Goal: Task Accomplishment & Management: Use online tool/utility

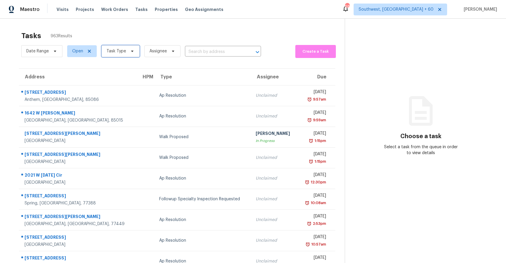
click at [117, 49] on span "Task Type" at bounding box center [117, 51] width 20 height 6
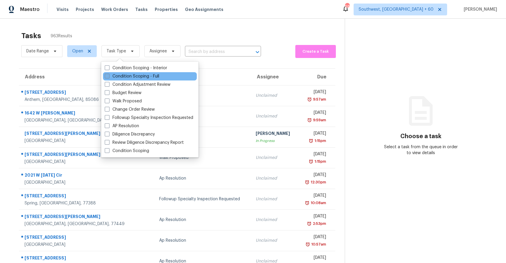
click at [145, 78] on label "Condition Scoping - Full" at bounding box center [132, 76] width 54 height 6
click at [109, 77] on input "Condition Scoping - Full" at bounding box center [107, 75] width 4 height 4
checkbox input "true"
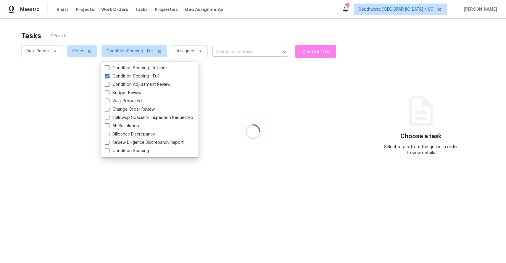
click at [179, 36] on div at bounding box center [253, 131] width 506 height 263
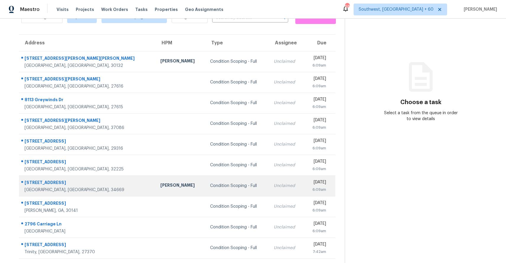
scroll to position [45, 0]
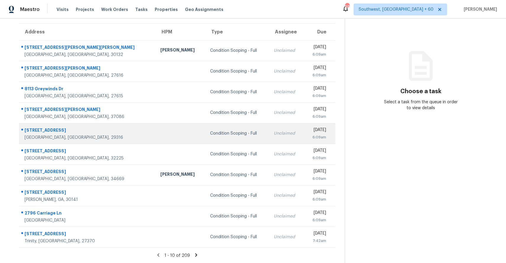
click at [274, 131] on div "Unclaimed" at bounding box center [286, 134] width 25 height 6
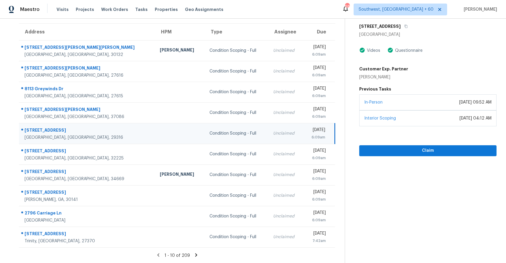
click at [196, 253] on icon at bounding box center [196, 255] width 5 height 5
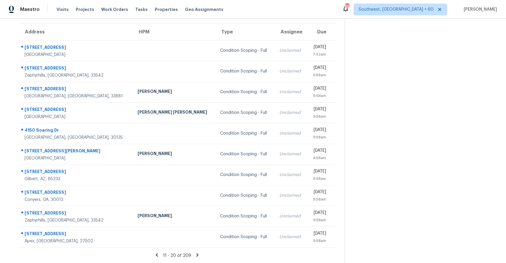
click at [196, 253] on icon at bounding box center [197, 255] width 5 height 5
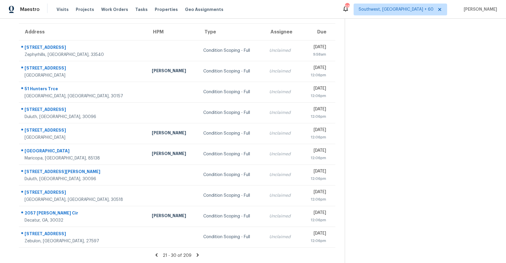
click at [197, 253] on icon at bounding box center [198, 254] width 2 height 3
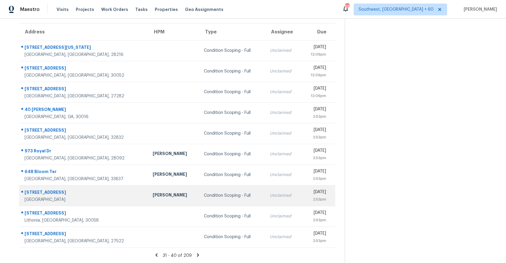
click at [221, 195] on td "Condition Scoping - Full" at bounding box center [232, 195] width 66 height 21
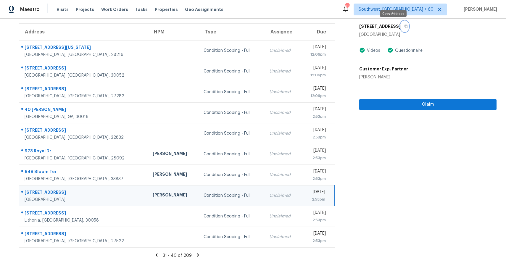
click at [401, 28] on button "button" at bounding box center [405, 26] width 8 height 11
click at [196, 255] on icon at bounding box center [197, 255] width 5 height 5
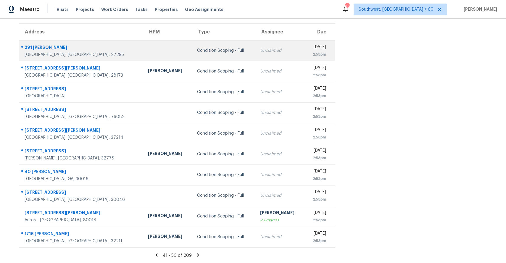
click at [260, 48] on div "Unclaimed" at bounding box center [280, 51] width 40 height 6
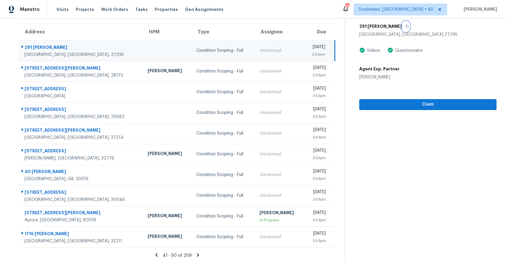
click at [402, 30] on button "button" at bounding box center [406, 26] width 8 height 11
click at [402, 28] on button "button" at bounding box center [406, 26] width 8 height 11
click at [197, 253] on icon at bounding box center [198, 254] width 2 height 3
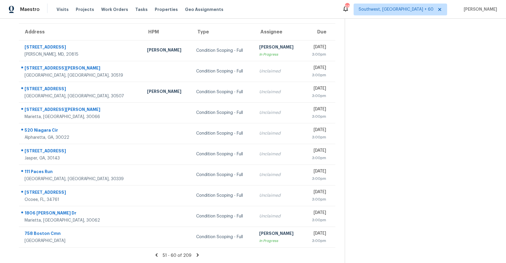
click at [197, 253] on icon at bounding box center [198, 254] width 2 height 3
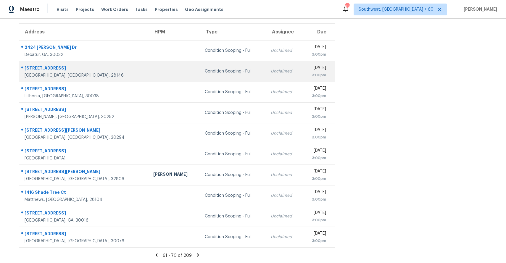
click at [266, 66] on td "Unclaimed" at bounding box center [284, 71] width 36 height 21
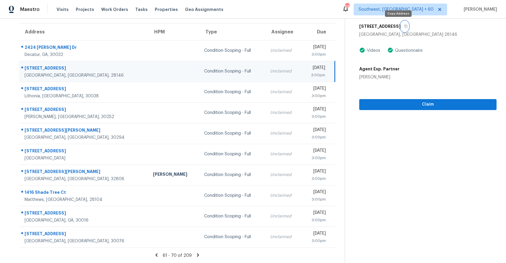
click at [405, 25] on icon "button" at bounding box center [406, 26] width 3 height 3
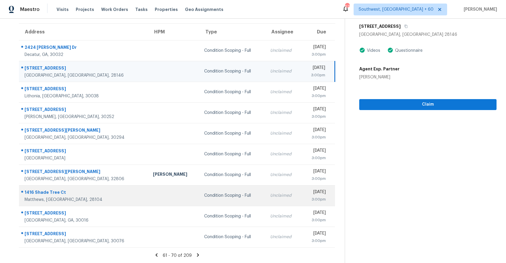
click at [205, 198] on div "Condition Scoping - Full" at bounding box center [232, 196] width 57 height 6
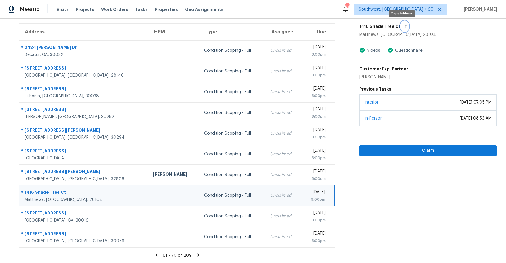
click at [405, 26] on icon "button" at bounding box center [406, 26] width 3 height 3
click at [197, 254] on icon at bounding box center [198, 254] width 2 height 3
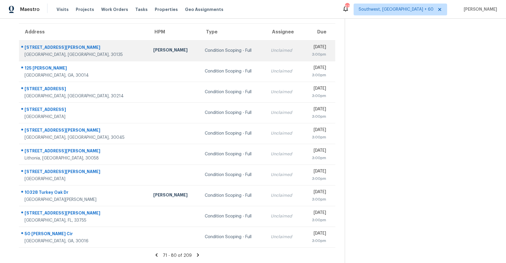
click at [266, 43] on td "Unclaimed" at bounding box center [284, 50] width 36 height 21
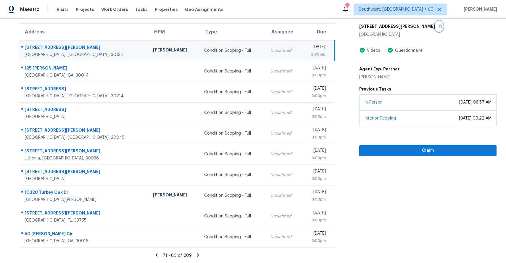
click at [439, 26] on icon "button" at bounding box center [441, 27] width 4 height 4
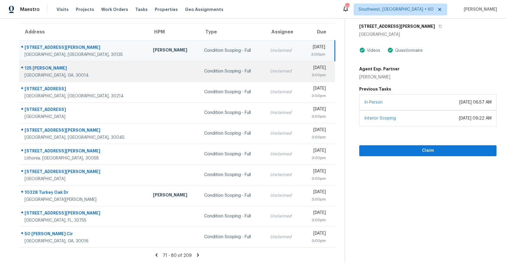
click at [217, 73] on div "Condition Scoping - Full" at bounding box center [232, 71] width 57 height 6
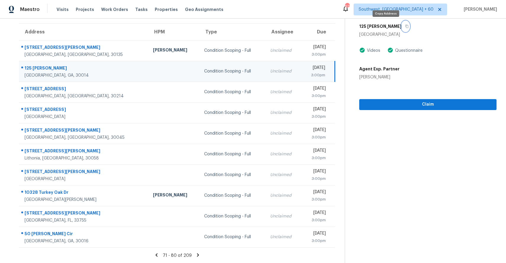
click at [405, 28] on icon "button" at bounding box center [407, 27] width 4 height 4
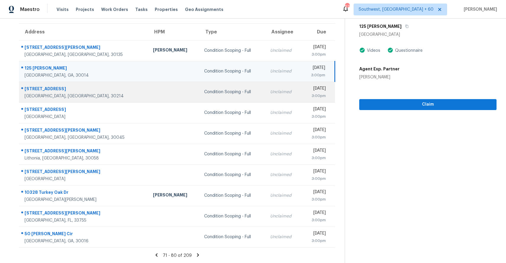
click at [208, 91] on div "Condition Scoping - Full" at bounding box center [232, 92] width 57 height 6
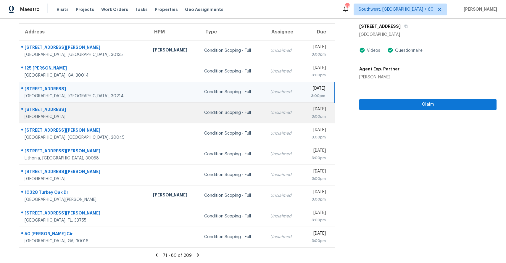
click at [206, 110] on div "Condition Scoping - Full" at bounding box center [232, 113] width 57 height 6
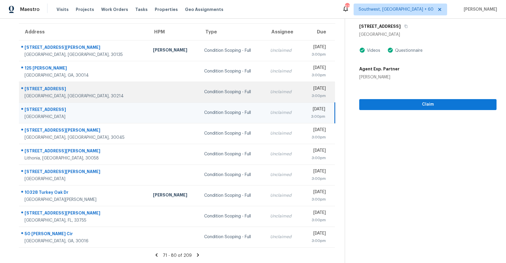
click at [266, 96] on td "Unclaimed" at bounding box center [284, 92] width 36 height 21
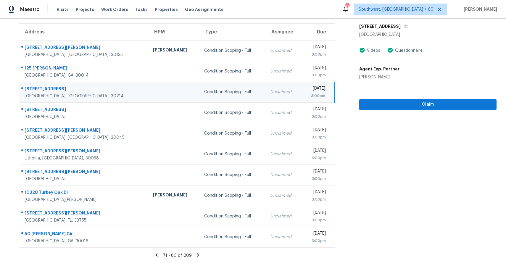
click at [398, 19] on div "Condition Scoping - Full Sep 15th 2025 by 3:00pm 185 Redwood Cir Fayetteville, …" at bounding box center [421, 42] width 152 height 136
click at [401, 24] on button "button" at bounding box center [405, 26] width 8 height 11
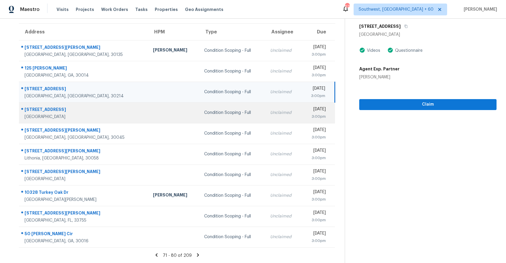
click at [204, 110] on div "Condition Scoping - Full" at bounding box center [232, 113] width 57 height 6
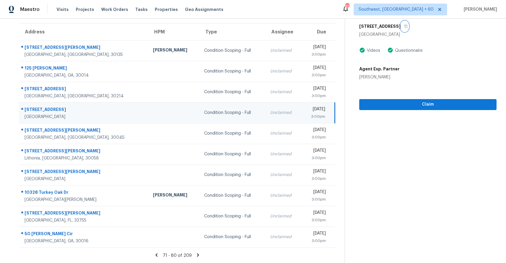
click at [404, 27] on icon "button" at bounding box center [406, 27] width 4 height 4
click at [197, 255] on icon at bounding box center [198, 254] width 2 height 3
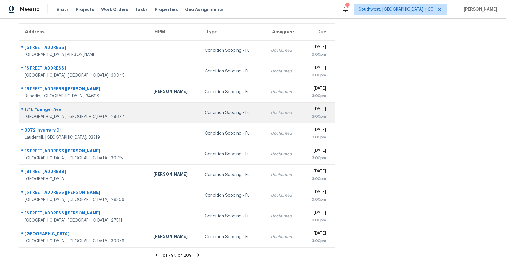
click at [205, 114] on div "Condition Scoping - Full" at bounding box center [233, 113] width 57 height 6
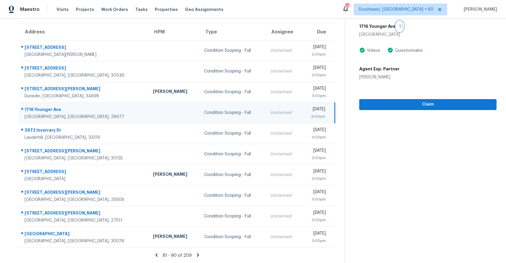
click at [400, 25] on icon "button" at bounding box center [401, 26] width 3 height 3
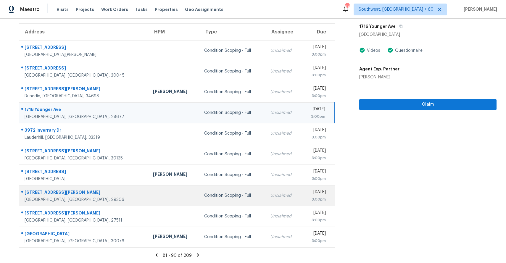
click at [215, 189] on td "Condition Scoping - Full" at bounding box center [233, 195] width 66 height 21
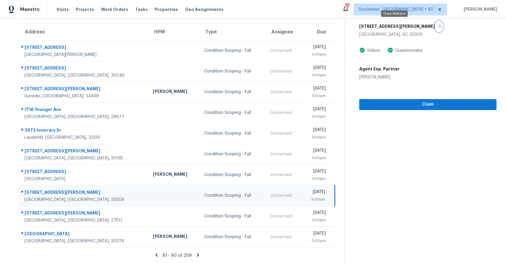
click at [435, 28] on button "button" at bounding box center [439, 26] width 8 height 11
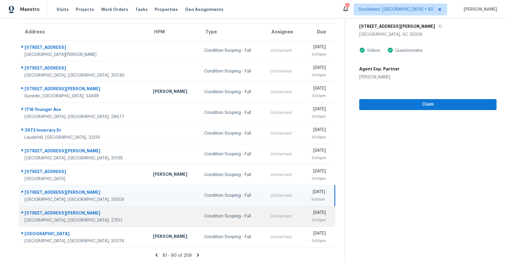
click at [200, 224] on td "Condition Scoping - Full" at bounding box center [233, 216] width 66 height 21
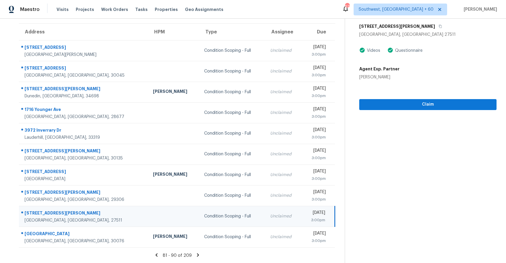
click at [411, 28] on div "213 King George Loop" at bounding box center [427, 26] width 137 height 11
click at [435, 28] on button "button" at bounding box center [439, 26] width 8 height 11
click at [196, 255] on icon at bounding box center [197, 255] width 5 height 5
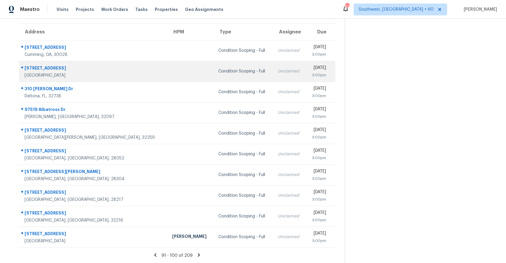
click at [273, 79] on td "Unclaimed" at bounding box center [289, 71] width 33 height 21
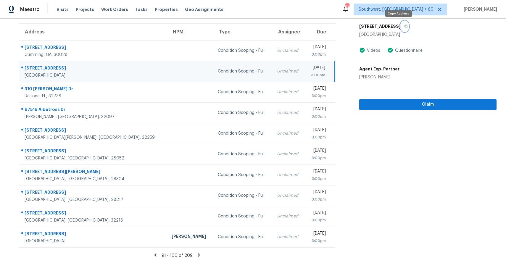
click at [404, 26] on icon "button" at bounding box center [406, 27] width 4 height 4
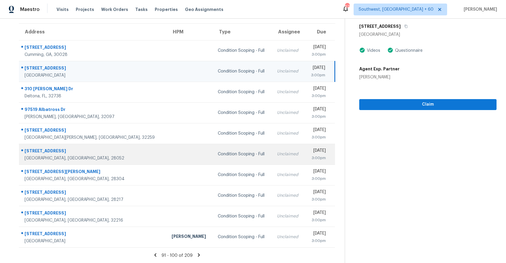
click at [213, 160] on td "Condition Scoping - Full" at bounding box center [242, 154] width 59 height 21
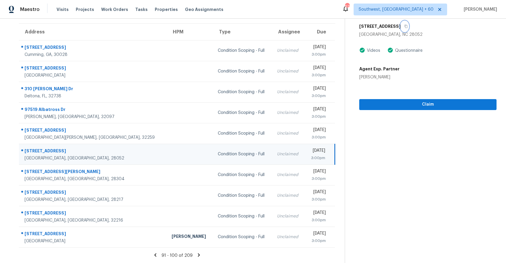
click at [404, 28] on icon "button" at bounding box center [406, 27] width 4 height 4
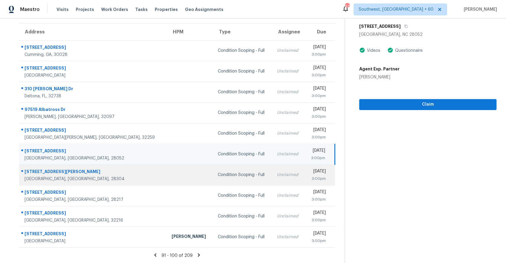
click at [218, 177] on div "Condition Scoping - Full" at bounding box center [243, 175] width 50 height 6
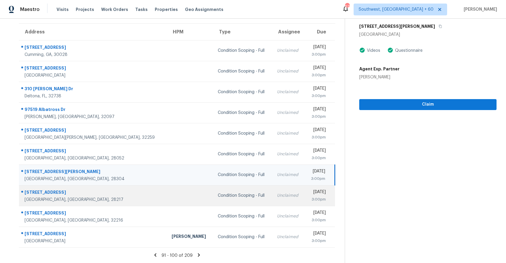
click at [272, 192] on td "Unclaimed" at bounding box center [288, 195] width 33 height 21
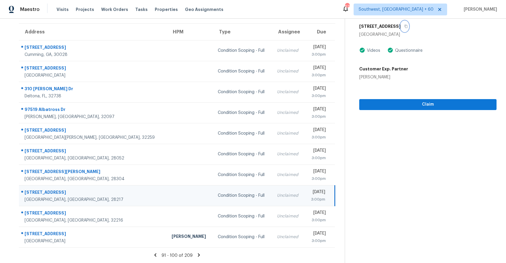
click at [402, 27] on button "button" at bounding box center [405, 26] width 8 height 11
click at [404, 27] on button "button" at bounding box center [405, 26] width 8 height 11
click at [194, 256] on div "91 - 100 of 209" at bounding box center [176, 256] width 335 height 6
click at [200, 255] on icon at bounding box center [198, 255] width 5 height 5
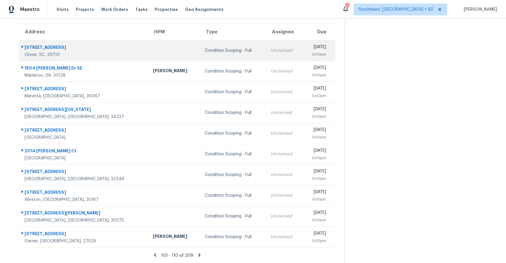
click at [266, 55] on td "Unclaimed" at bounding box center [284, 50] width 36 height 21
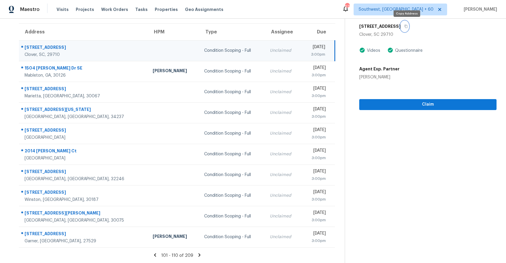
click at [409, 24] on button "button" at bounding box center [405, 26] width 8 height 11
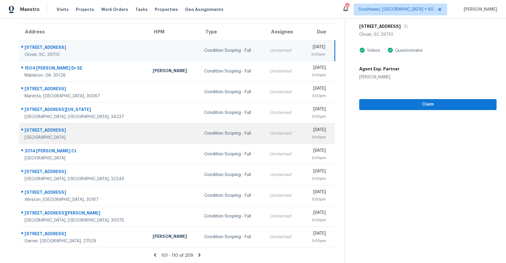
click at [200, 139] on td "Condition Scoping - Full" at bounding box center [233, 133] width 66 height 21
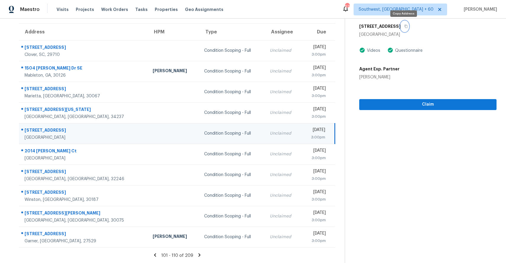
click at [404, 28] on button "button" at bounding box center [405, 26] width 8 height 11
click at [432, 103] on span "Claim" at bounding box center [428, 104] width 128 height 7
click at [406, 23] on div "1746 Old Fields Blvd" at bounding box center [427, 26] width 137 height 11
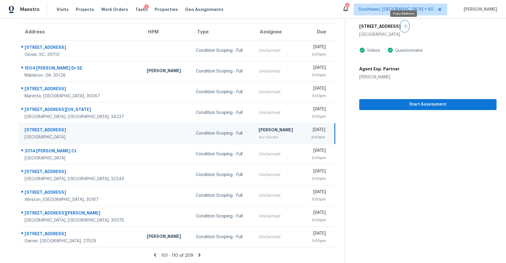
click at [407, 26] on button "button" at bounding box center [405, 26] width 8 height 11
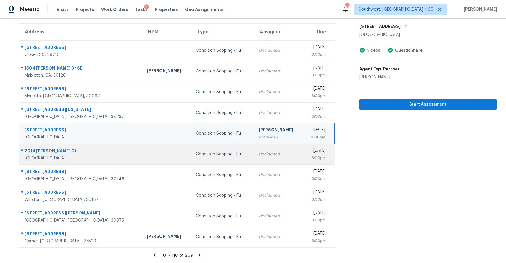
click at [259, 157] on div "Unclaimed" at bounding box center [279, 154] width 40 height 6
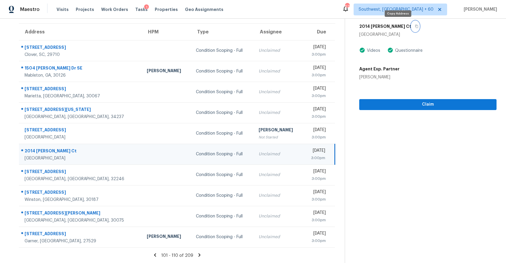
click at [412, 30] on button "button" at bounding box center [416, 26] width 8 height 11
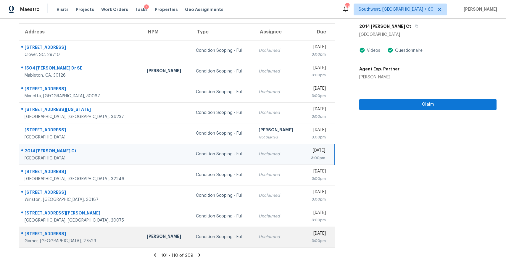
click at [191, 243] on td "Condition Scoping - Full" at bounding box center [222, 237] width 63 height 21
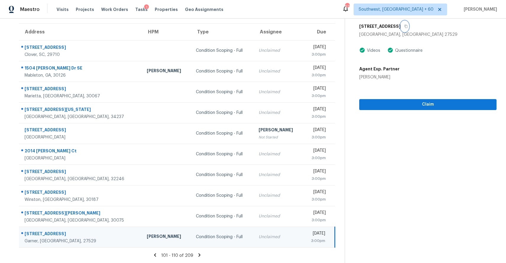
click at [405, 25] on icon "button" at bounding box center [406, 26] width 3 height 3
click at [198, 255] on icon at bounding box center [199, 254] width 2 height 3
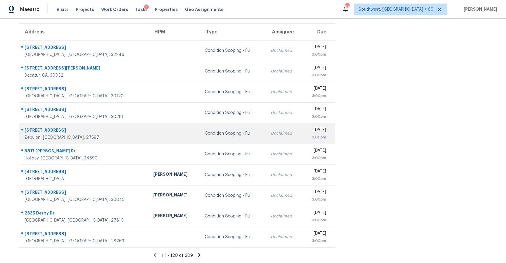
click at [214, 133] on div "Condition Scoping - Full" at bounding box center [233, 134] width 57 height 6
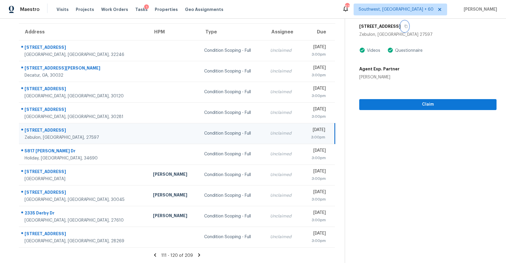
click at [408, 31] on button "button" at bounding box center [405, 26] width 8 height 11
click at [408, 27] on icon "button" at bounding box center [406, 27] width 4 height 4
click at [414, 103] on span "Claim" at bounding box center [428, 104] width 128 height 7
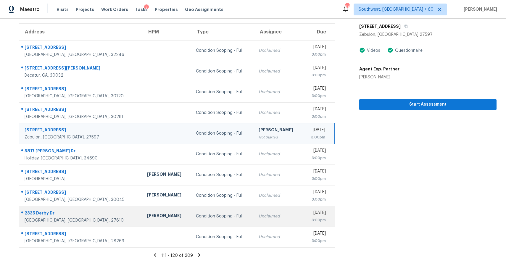
click at [213, 223] on td "Condition Scoping - Full" at bounding box center [222, 216] width 63 height 21
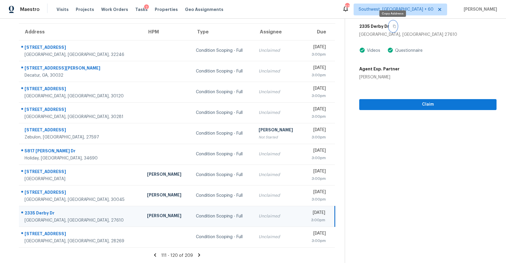
click at [395, 26] on icon "button" at bounding box center [395, 27] width 4 height 4
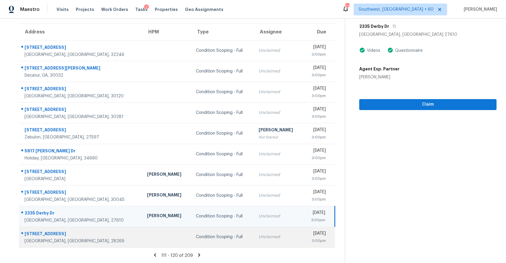
click at [213, 232] on td "Condition Scoping - Full" at bounding box center [222, 237] width 63 height 21
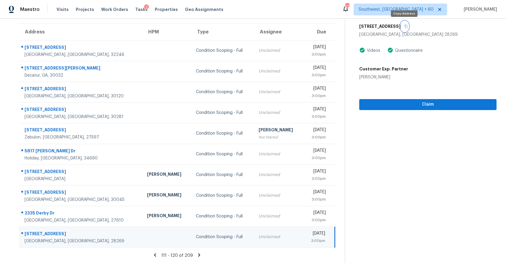
click at [403, 26] on button "button" at bounding box center [405, 26] width 8 height 11
click at [404, 107] on span "Claim" at bounding box center [428, 104] width 128 height 7
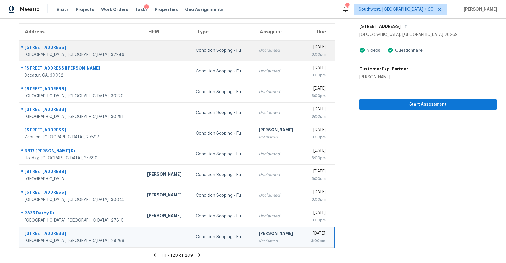
scroll to position [0, 0]
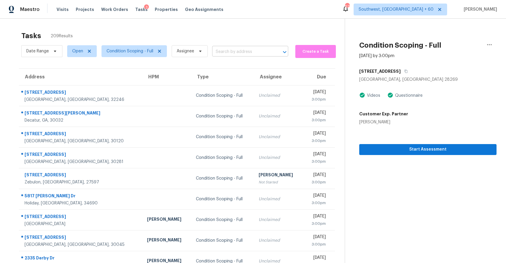
click at [251, 50] on input "text" at bounding box center [242, 51] width 60 height 9
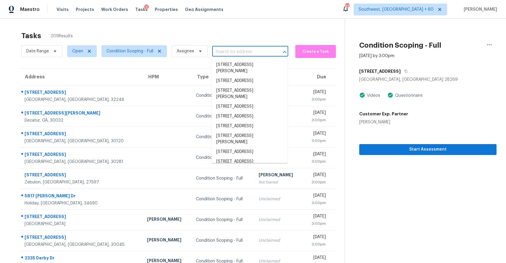
paste input "1746 Old Fields Blvd, Haw River, NC 27258"
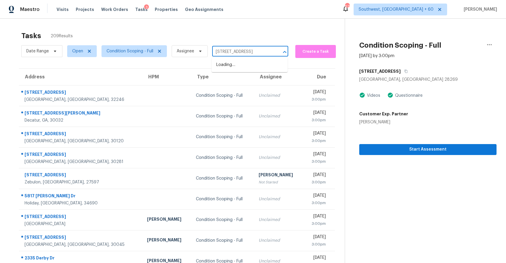
scroll to position [0, 25]
type input "1746 Old Fields Blvd, Haw River, NC 27258"
click at [178, 50] on span "Assignee" at bounding box center [185, 51] width 17 height 6
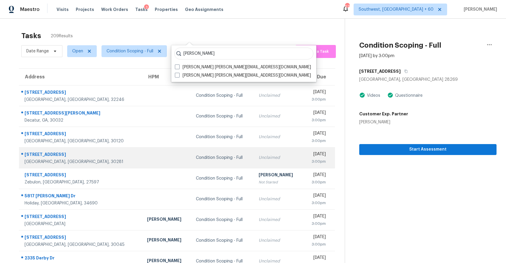
scroll to position [45, 0]
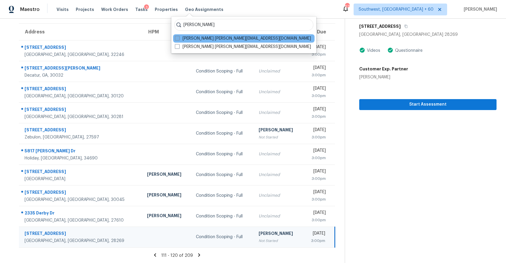
type input "ranjith"
click at [234, 38] on label "Ranjith Kumar P ranjith.kumar@opendoor.com" at bounding box center [243, 39] width 136 height 6
click at [179, 38] on input "Ranjith Kumar P ranjith.kumar@opendoor.com" at bounding box center [177, 38] width 4 height 4
checkbox input "true"
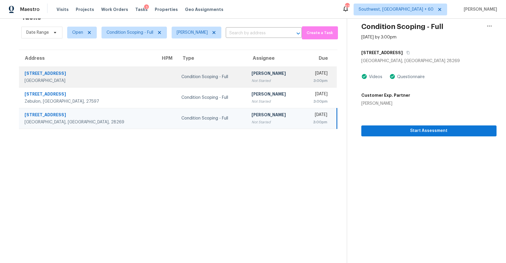
click at [197, 77] on td "Condition Scoping - Full" at bounding box center [212, 77] width 70 height 21
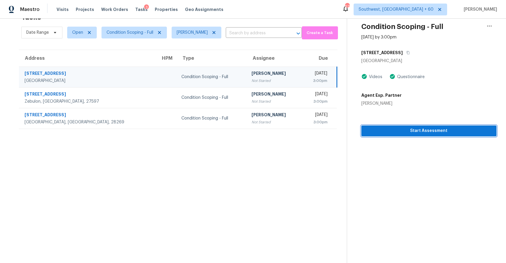
click at [406, 132] on span "Start Assessment" at bounding box center [429, 130] width 126 height 7
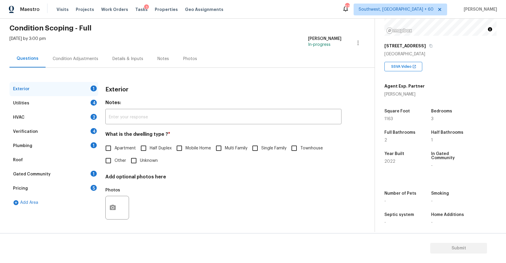
scroll to position [81, 0]
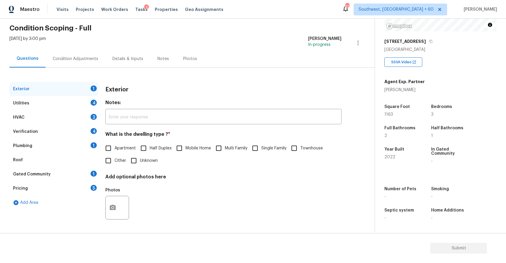
click at [261, 146] on input "Single Family" at bounding box center [255, 148] width 12 height 12
checkbox input "true"
click at [318, 154] on label "Townhouse" at bounding box center [305, 148] width 35 height 12
click at [300, 154] on input "Townhouse" at bounding box center [294, 148] width 12 height 12
checkbox input "true"
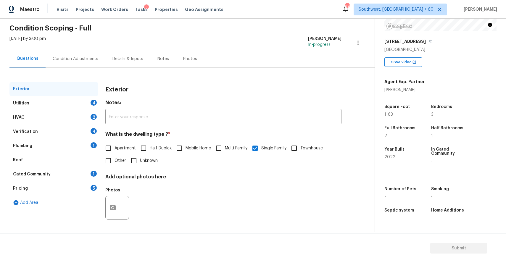
checkbox input "false"
click at [91, 101] on div "4" at bounding box center [94, 103] width 6 height 6
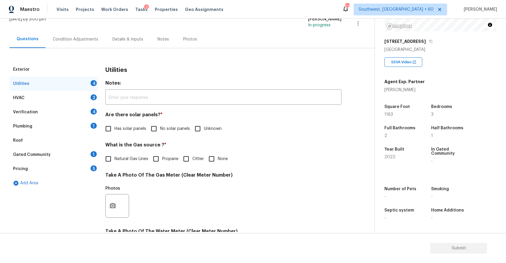
scroll to position [53, 0]
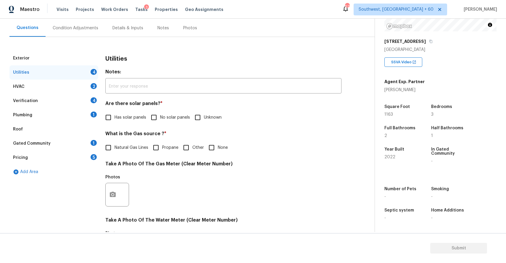
click at [164, 110] on div "Are there solar panels? * Has solar panels No solar panels Unknown" at bounding box center [223, 112] width 236 height 23
click at [166, 119] on span "No solar panels" at bounding box center [175, 118] width 30 height 6
click at [160, 119] on input "No solar panels" at bounding box center [154, 117] width 12 height 12
checkbox input "true"
click at [110, 195] on icon "button" at bounding box center [113, 194] width 6 height 5
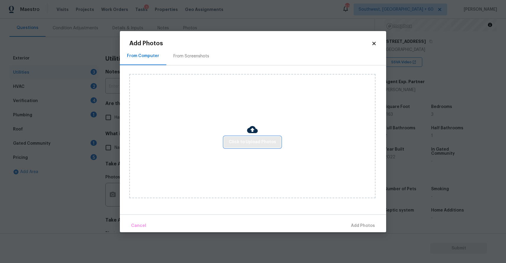
click at [261, 141] on span "Click to Upload Photos" at bounding box center [252, 142] width 47 height 7
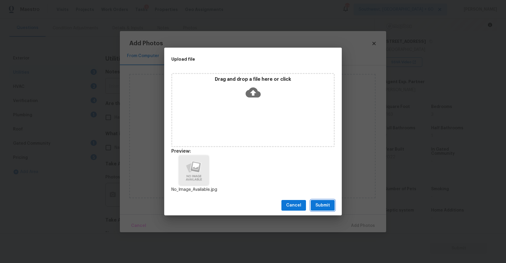
click at [330, 207] on span "Submit" at bounding box center [323, 205] width 15 height 7
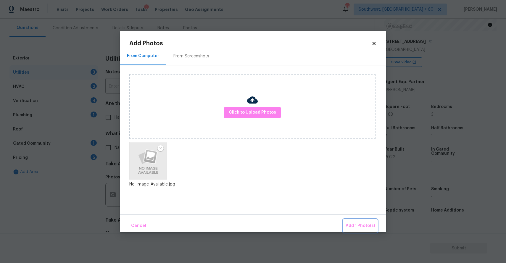
click at [358, 221] on button "Add 1 Photo(s)" at bounding box center [360, 226] width 34 height 13
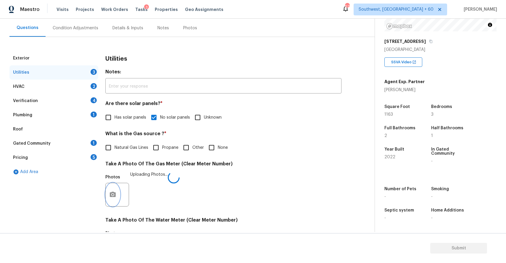
scroll to position [176, 0]
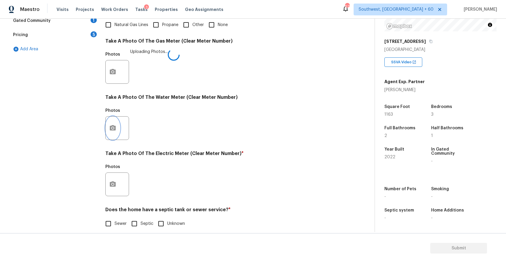
click at [113, 131] on icon "button" at bounding box center [112, 128] width 7 height 7
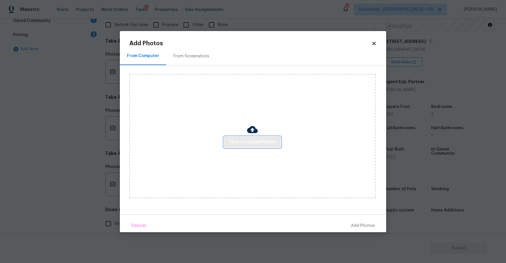
click at [256, 142] on span "Click to Upload Photos" at bounding box center [252, 142] width 47 height 7
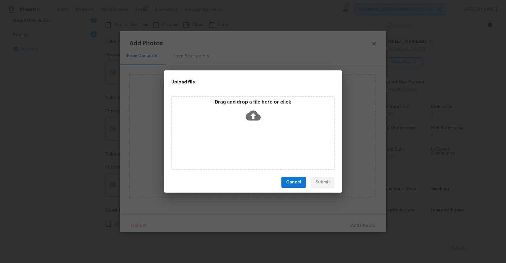
click at [253, 111] on icon at bounding box center [253, 115] width 15 height 10
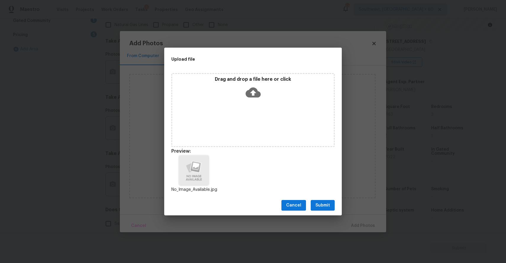
click at [322, 200] on button "Submit" at bounding box center [323, 205] width 24 height 11
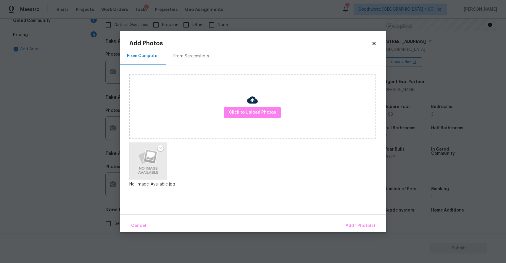
click at [356, 218] on div "Cancel Add 1 Photo(s)" at bounding box center [253, 224] width 266 height 18
click at [356, 226] on span "Add 1 Photo(s)" at bounding box center [360, 225] width 29 height 7
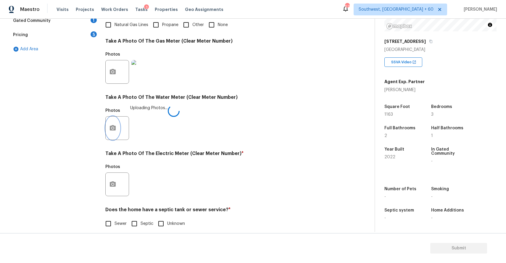
scroll to position [182, 0]
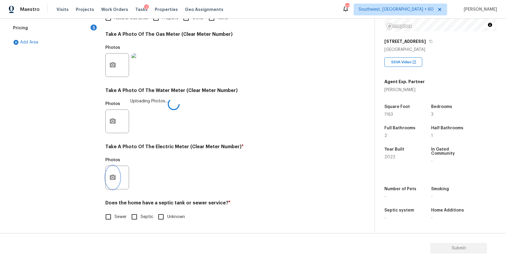
click at [115, 174] on button "button" at bounding box center [113, 177] width 14 height 23
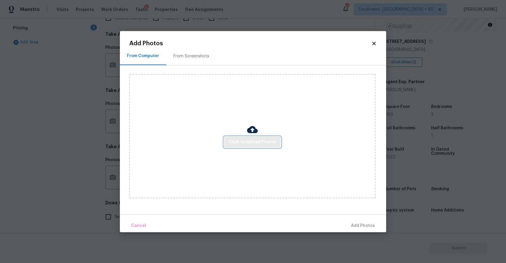
click at [238, 140] on span "Click to Upload Photos" at bounding box center [252, 142] width 47 height 7
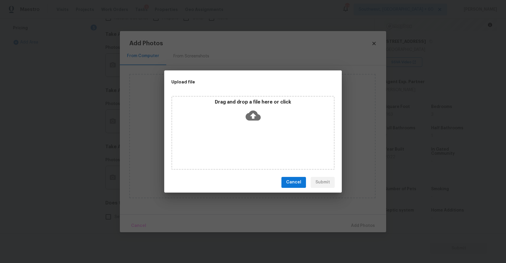
click at [241, 97] on div "Drag and drop a file here or click" at bounding box center [252, 133] width 163 height 74
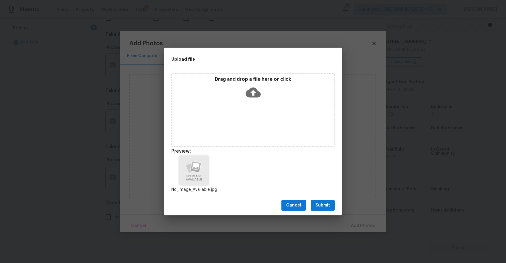
click at [329, 208] on span "Submit" at bounding box center [323, 205] width 15 height 7
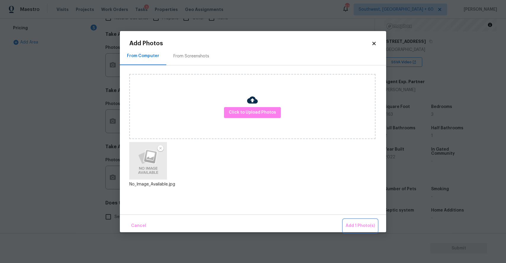
click at [363, 228] on span "Add 1 Photo(s)" at bounding box center [360, 225] width 29 height 7
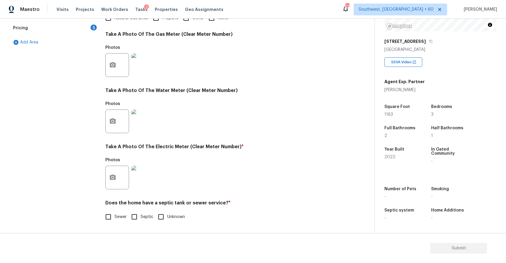
click at [115, 215] on span "Sewer" at bounding box center [121, 217] width 12 height 6
click at [115, 215] on input "Sewer" at bounding box center [108, 217] width 12 height 12
checkbox input "true"
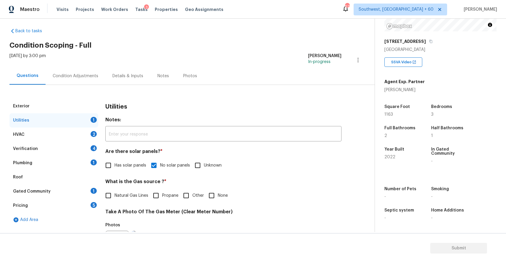
click at [93, 134] on div "2" at bounding box center [94, 134] width 6 height 6
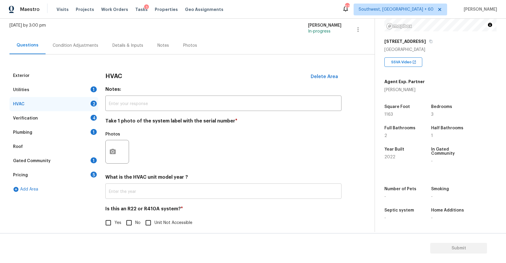
scroll to position [41, 0]
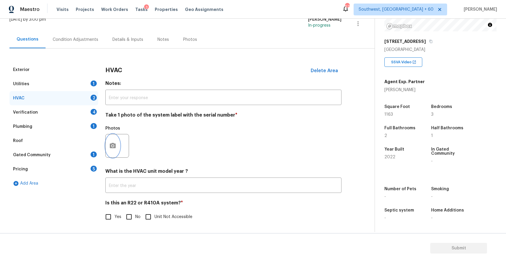
click at [117, 151] on button "button" at bounding box center [113, 145] width 14 height 23
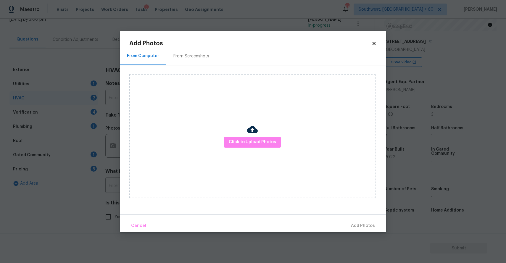
click at [117, 151] on body "Maestro Visits Projects Work Orders Tasks 3 Properties Geo Assignments 679 Sout…" at bounding box center [253, 131] width 506 height 263
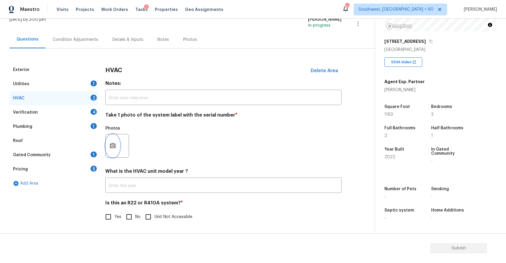
click at [108, 137] on button "button" at bounding box center [113, 145] width 14 height 23
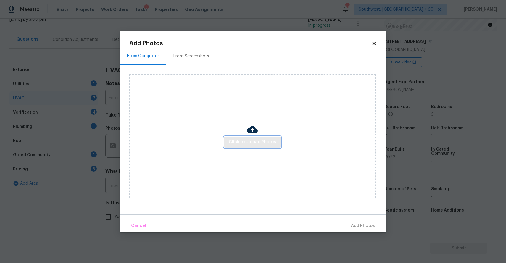
click at [252, 137] on button "Click to Upload Photos" at bounding box center [252, 142] width 57 height 11
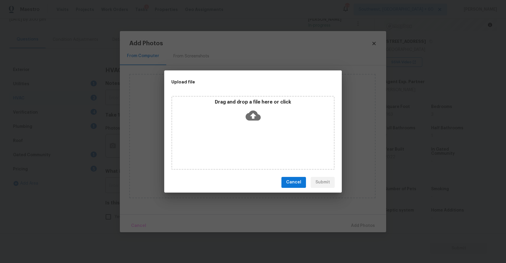
click at [252, 137] on div "Drag and drop a file here or click" at bounding box center [252, 133] width 163 height 74
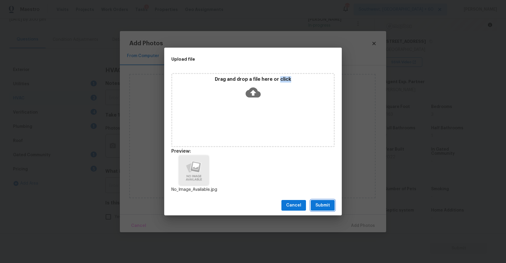
click at [321, 201] on button "Submit" at bounding box center [323, 205] width 24 height 11
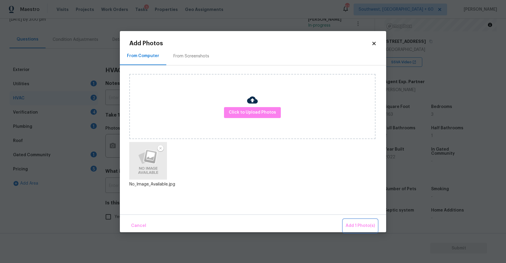
click at [365, 220] on button "Add 1 Photo(s)" at bounding box center [360, 226] width 34 height 13
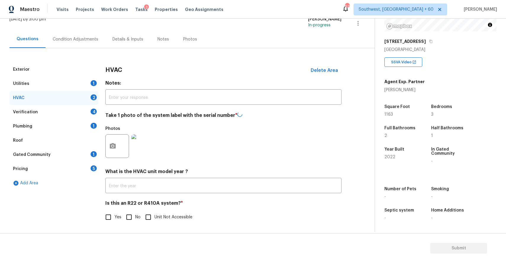
click at [128, 216] on input "No" at bounding box center [129, 217] width 12 height 12
checkbox input "true"
click at [93, 105] on div "HVAC" at bounding box center [53, 98] width 89 height 14
click at [96, 111] on div "4" at bounding box center [94, 112] width 6 height 6
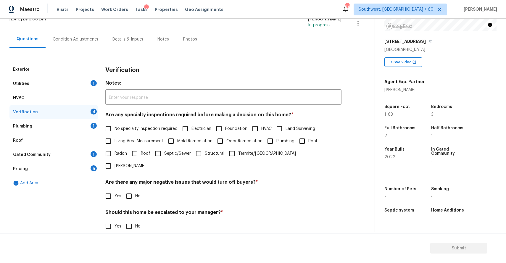
click at [138, 127] on span "No specialty inspection required" at bounding box center [146, 129] width 63 height 6
click at [115, 127] on input "No specialty inspection required" at bounding box center [108, 129] width 12 height 12
checkbox input "true"
click at [134, 190] on input "No" at bounding box center [129, 196] width 12 height 12
checkbox input "true"
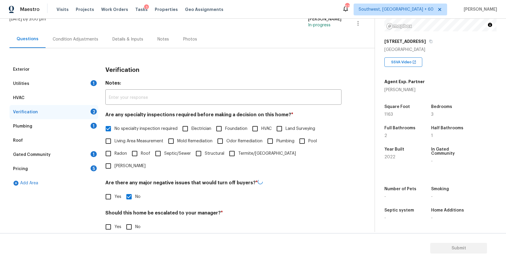
click at [129, 221] on input "No" at bounding box center [129, 227] width 12 height 12
checkbox input "true"
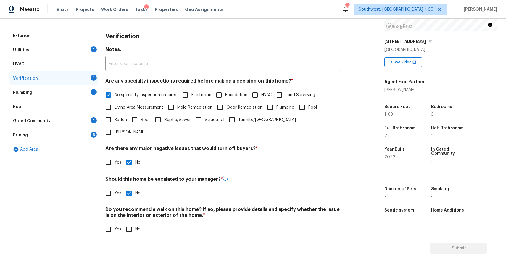
scroll to position [75, 0]
click at [130, 223] on input "No" at bounding box center [129, 229] width 12 height 12
checkbox input "true"
click at [89, 88] on div "Plumbing 1" at bounding box center [53, 93] width 89 height 14
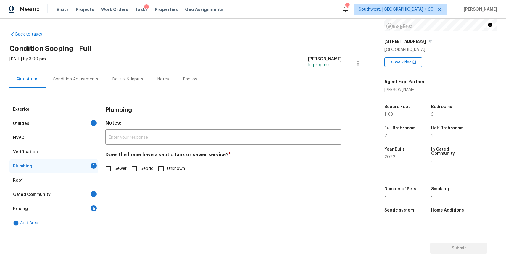
scroll to position [1, 0]
click at [120, 169] on span "Sewer" at bounding box center [121, 169] width 12 height 6
click at [115, 169] on input "Sewer" at bounding box center [108, 169] width 12 height 12
checkbox input "true"
click at [80, 188] on div "Gated Community 1" at bounding box center [53, 195] width 89 height 14
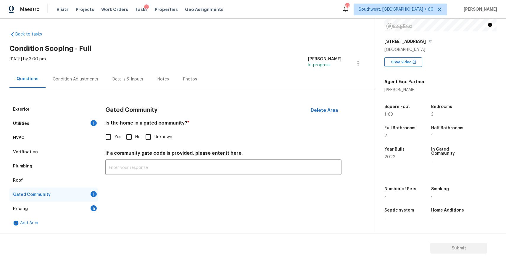
click at [134, 139] on input "No" at bounding box center [129, 137] width 12 height 12
checkbox input "true"
click at [85, 204] on div "Pricing 5" at bounding box center [53, 209] width 89 height 14
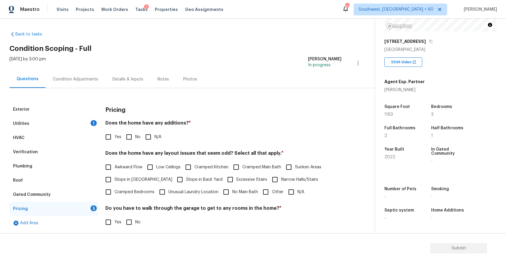
click at [152, 138] on input "N/A" at bounding box center [148, 137] width 12 height 12
checkbox input "true"
click at [288, 201] on div "Pricing Does the home have any additions? * Yes No N/A Does the home have any l…" at bounding box center [223, 199] width 236 height 194
click at [293, 195] on input "N/A" at bounding box center [291, 192] width 12 height 12
checkbox input "true"
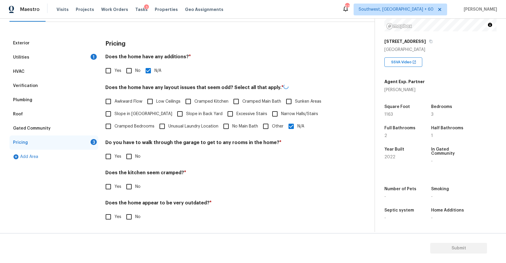
scroll to position [67, 0]
click at [131, 156] on input "No" at bounding box center [129, 156] width 12 height 12
checkbox input "true"
click at [128, 197] on div "Pricing Does the home have any additions? * Yes No N/A Does the home have any l…" at bounding box center [223, 134] width 236 height 194
click at [131, 190] on input "No" at bounding box center [129, 187] width 12 height 12
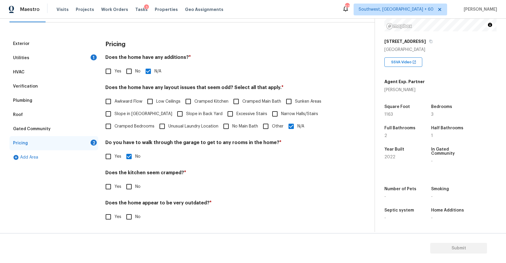
checkbox input "true"
click at [131, 210] on div "Does the home appear to be very outdated? * Yes No" at bounding box center [223, 212] width 236 height 23
click at [133, 219] on input "No" at bounding box center [129, 217] width 12 height 12
checkbox input "true"
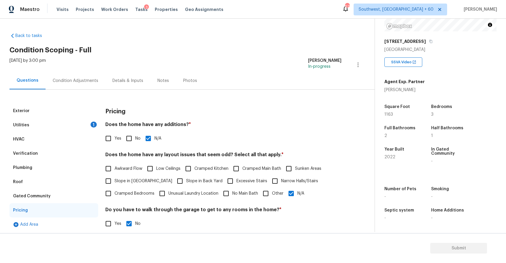
click at [96, 75] on div "Condition Adjustments" at bounding box center [76, 80] width 60 height 17
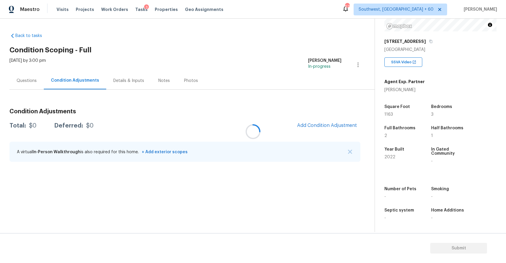
click at [347, 151] on div at bounding box center [253, 131] width 506 height 263
click at [352, 151] on img "button" at bounding box center [350, 152] width 4 height 4
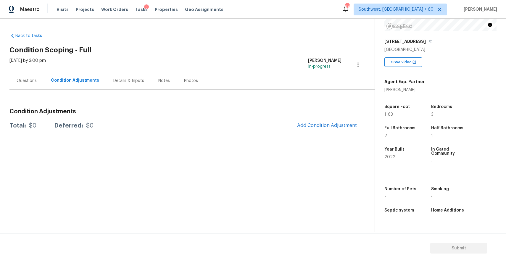
click at [22, 80] on div "Questions" at bounding box center [27, 81] width 20 height 6
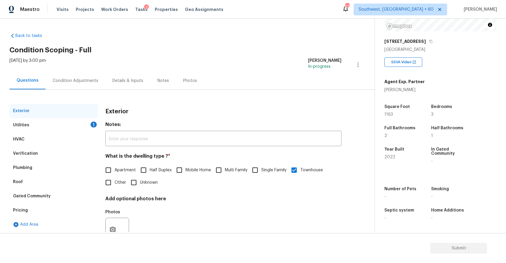
scroll to position [14, 0]
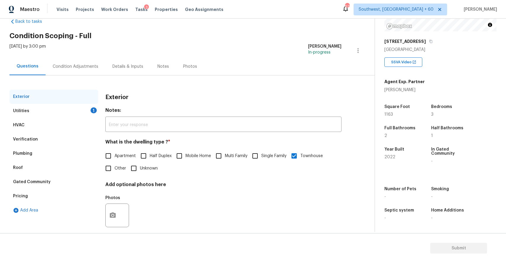
click at [60, 188] on div "Gated Community" at bounding box center [53, 182] width 89 height 14
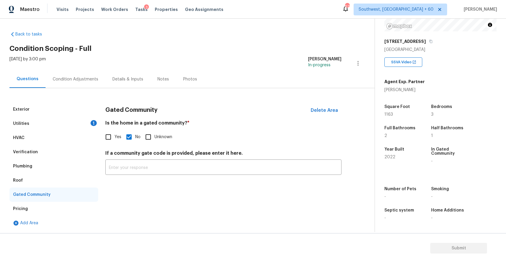
scroll to position [1, 0]
click at [32, 204] on div "Pricing" at bounding box center [53, 209] width 89 height 14
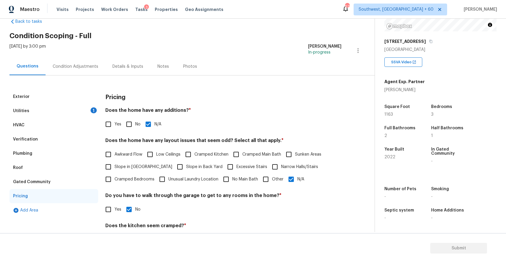
scroll to position [67, 0]
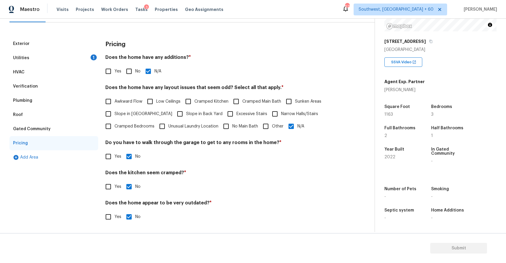
click at [198, 106] on label "Cramped Kitchen" at bounding box center [205, 101] width 46 height 12
click at [195, 106] on input "Cramped Kitchen" at bounding box center [188, 101] width 12 height 12
checkbox input "true"
click at [197, 108] on label "Slope in Back Yard" at bounding box center [198, 114] width 49 height 12
click at [186, 108] on input "Slope in Back Yard" at bounding box center [180, 114] width 12 height 12
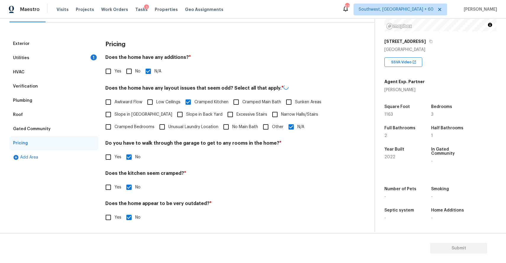
checkbox input "true"
click at [197, 97] on label "Cramped Kitchen" at bounding box center [205, 101] width 46 height 12
click at [195, 97] on input "Cramped Kitchen" at bounding box center [188, 101] width 12 height 12
checkbox input "false"
click at [285, 125] on input "N/A" at bounding box center [291, 126] width 12 height 12
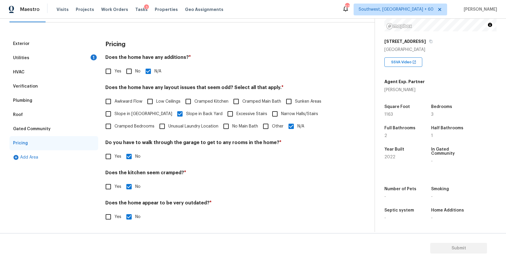
checkbox input "false"
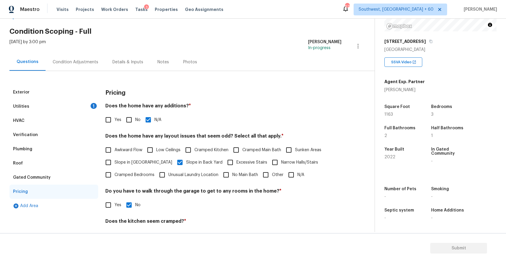
click at [90, 109] on div "Utilities 1" at bounding box center [53, 106] width 89 height 14
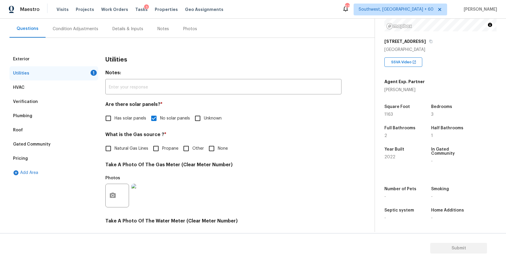
scroll to position [88, 0]
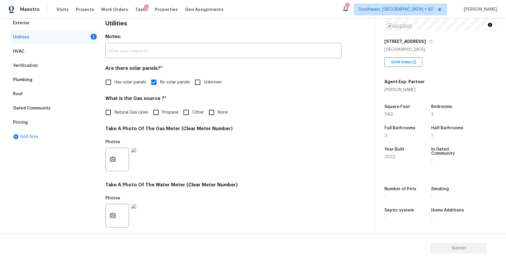
click at [227, 114] on span "None" at bounding box center [223, 113] width 10 height 6
click at [218, 114] on input "None" at bounding box center [211, 112] width 12 height 12
checkbox input "true"
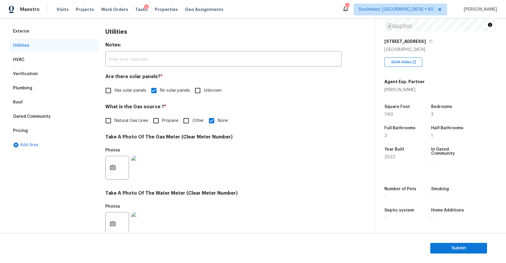
scroll to position [48, 0]
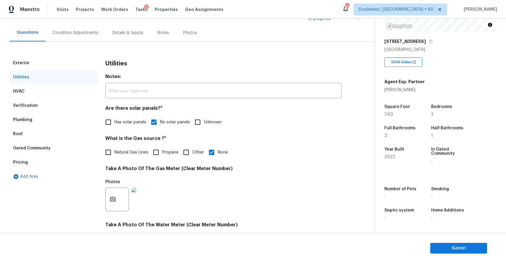
click at [117, 149] on label "Natural Gas Lines" at bounding box center [125, 152] width 46 height 12
click at [115, 149] on input "Natural Gas Lines" at bounding box center [108, 152] width 12 height 12
checkbox input "true"
checkbox input "false"
click at [44, 103] on div "Verification" at bounding box center [53, 106] width 89 height 14
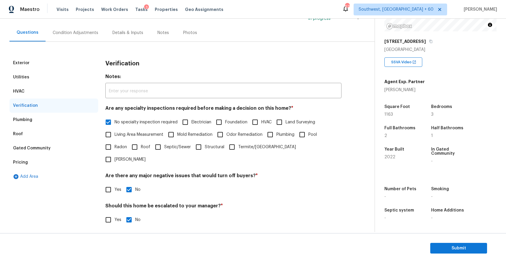
click at [53, 95] on div "HVAC" at bounding box center [53, 91] width 89 height 14
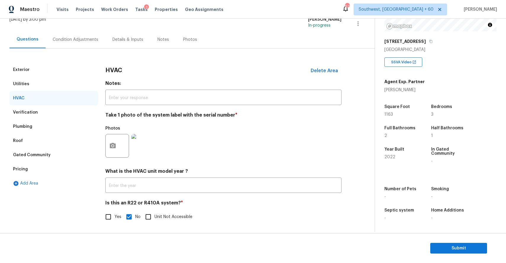
scroll to position [41, 0]
click at [139, 139] on img at bounding box center [143, 146] width 24 height 24
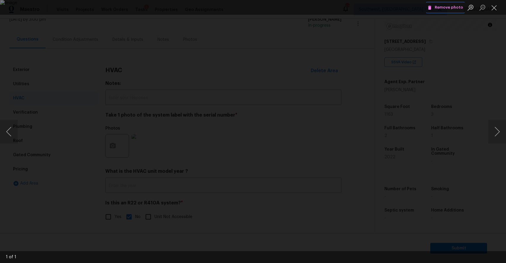
click at [452, 8] on span "Remove photo" at bounding box center [446, 7] width 36 height 7
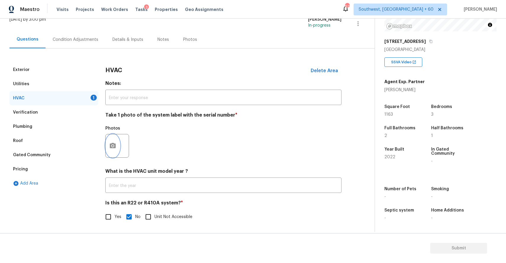
click at [116, 147] on icon "button" at bounding box center [112, 145] width 7 height 7
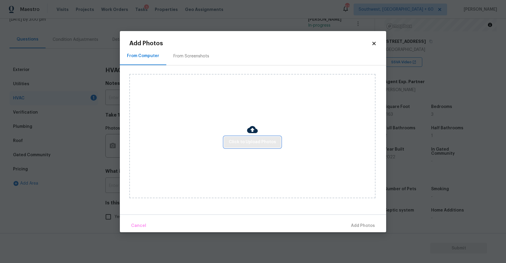
click at [248, 138] on button "Click to Upload Photos" at bounding box center [252, 142] width 57 height 11
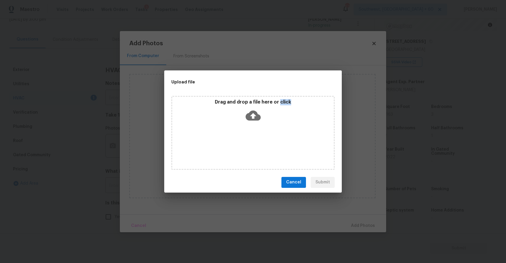
click at [248, 138] on div "Drag and drop a file here or click" at bounding box center [252, 133] width 163 height 74
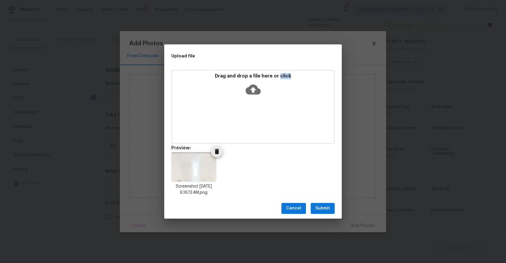
click at [220, 151] on icon "Delete" at bounding box center [216, 151] width 7 height 7
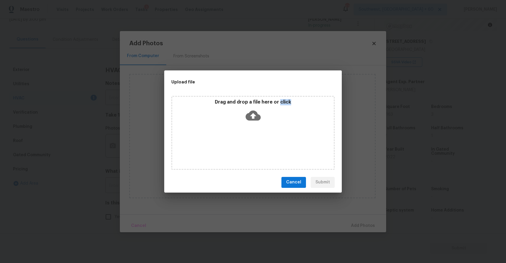
click at [251, 123] on div "Drag and drop a file here or click" at bounding box center [253, 111] width 162 height 25
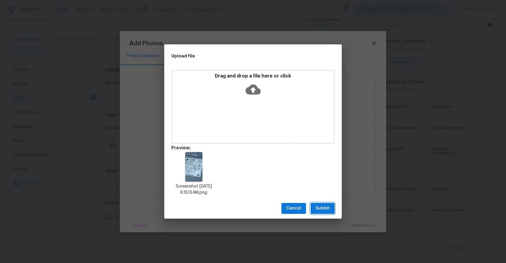
click at [324, 206] on span "Submit" at bounding box center [323, 208] width 15 height 7
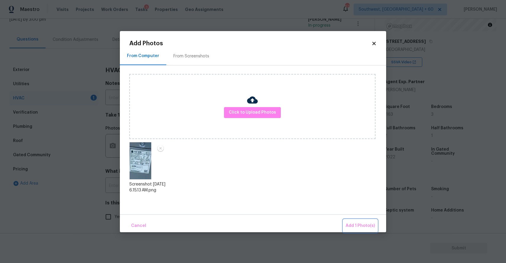
click at [369, 226] on span "Add 1 Photo(s)" at bounding box center [360, 225] width 29 height 7
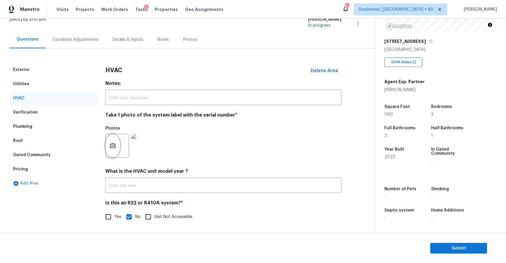
scroll to position [0, 0]
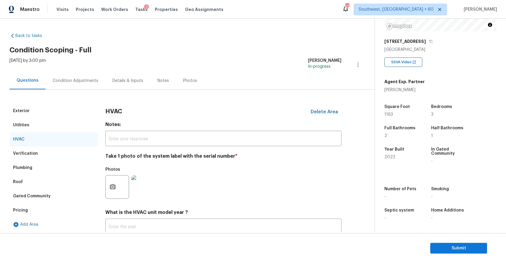
click at [92, 87] on div "Condition Adjustments" at bounding box center [76, 80] width 60 height 17
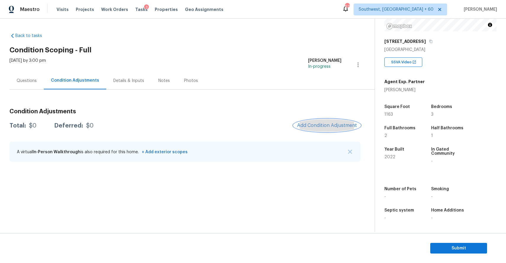
click at [340, 124] on span "Add Condition Adjustment" at bounding box center [327, 125] width 60 height 5
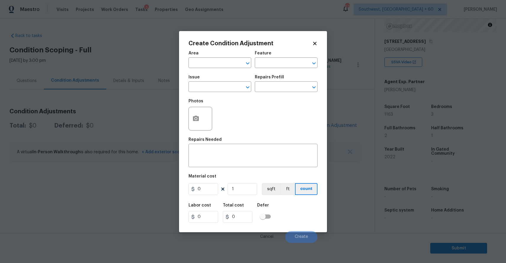
click at [127, 85] on body "Maestro Visits Projects Work Orders Tasks 3 Properties Geo Assignments 679 Sout…" at bounding box center [253, 131] width 506 height 263
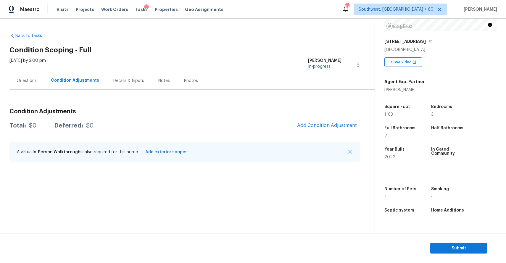
click at [352, 154] on div "A virtual In-Person Walkthrough is also required for this home. + Add exterior …" at bounding box center [184, 152] width 351 height 20
click at [351, 150] on img "button" at bounding box center [350, 152] width 4 height 4
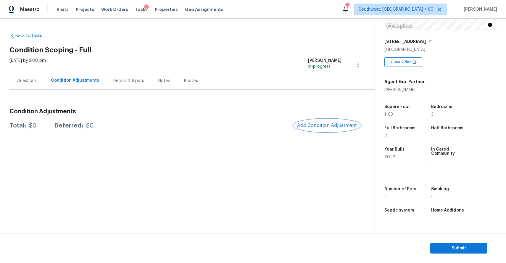
click at [339, 126] on span "Add Condition Adjustment" at bounding box center [327, 125] width 60 height 5
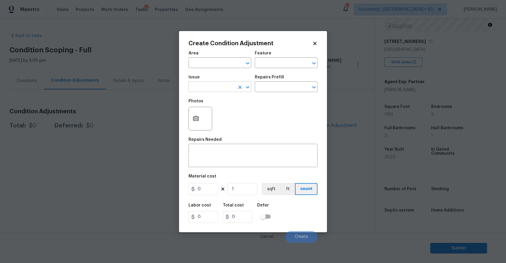
click at [215, 86] on input "text" at bounding box center [212, 87] width 46 height 9
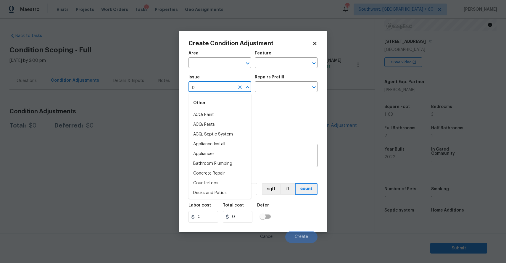
type input "pr"
type input "e"
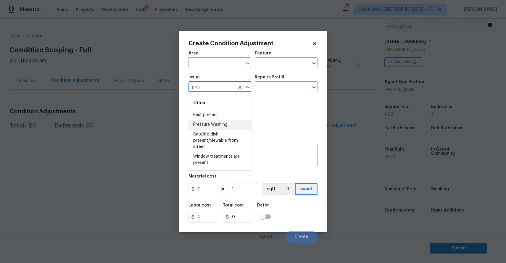
click at [213, 124] on li "Pressure Washing" at bounding box center [220, 125] width 63 height 10
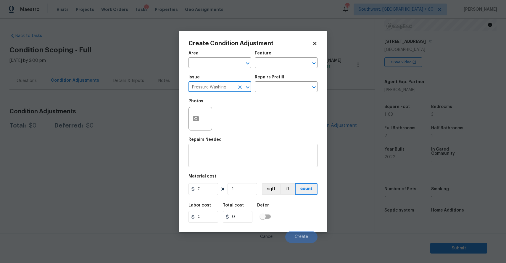
type input "Pressure Washing"
click at [218, 160] on textarea at bounding box center [253, 156] width 122 height 12
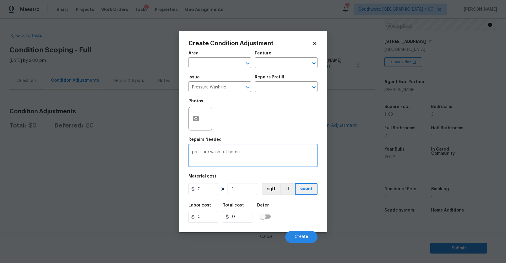
type textarea "pressure wash full home"
click at [203, 192] on input "0" at bounding box center [204, 189] width 30 height 12
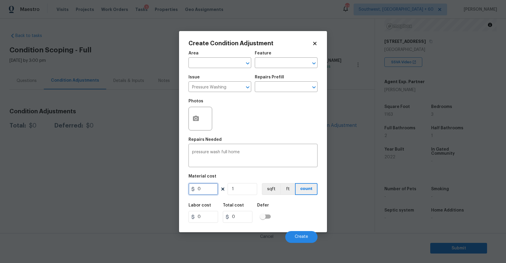
click at [203, 192] on input "0" at bounding box center [204, 189] width 30 height 12
type input "300"
click at [296, 237] on span "Create" at bounding box center [301, 237] width 13 height 4
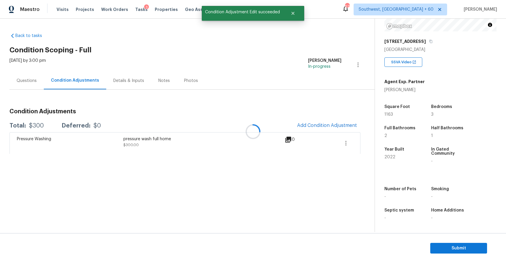
click at [327, 127] on div at bounding box center [253, 131] width 506 height 263
click at [354, 125] on span "Add Condition Adjustment" at bounding box center [327, 125] width 60 height 5
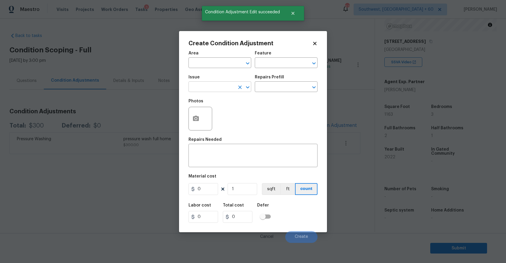
click at [199, 91] on input "text" at bounding box center [212, 87] width 46 height 9
type input "p"
click at [218, 115] on li "ACQ: Paint" at bounding box center [220, 115] width 63 height 10
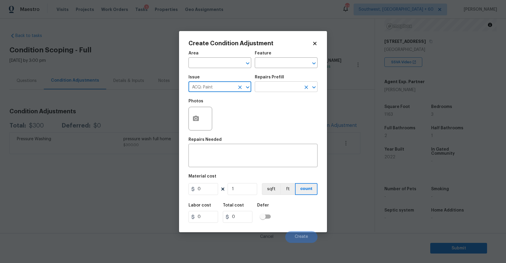
type input "ACQ: Paint"
click at [285, 89] on input "text" at bounding box center [278, 87] width 46 height 9
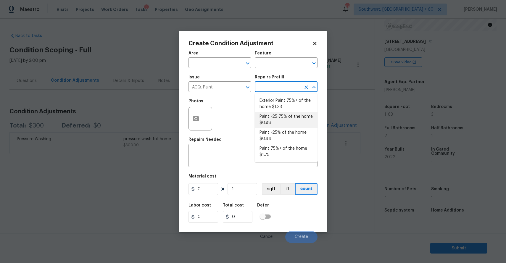
click at [311, 116] on li "Paint ~25-75% of the home $0.88" at bounding box center [286, 120] width 63 height 16
type input "Acquisition"
type textarea "Acquisition Scope: ~25 - 75% of the home needs interior paint"
type input "0.88"
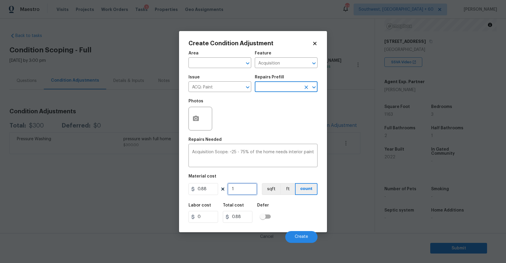
click at [240, 187] on input "1" at bounding box center [243, 189] width 30 height 12
type input "0"
type input "1"
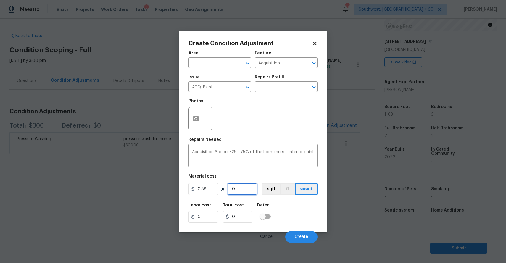
type input "0.88"
type input "11"
type input "9.68"
type input "117"
type input "102.96"
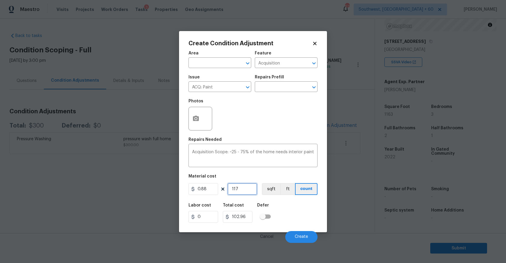
type input "11"
type input "9.68"
type input "116"
type input "102.08"
type input "1162"
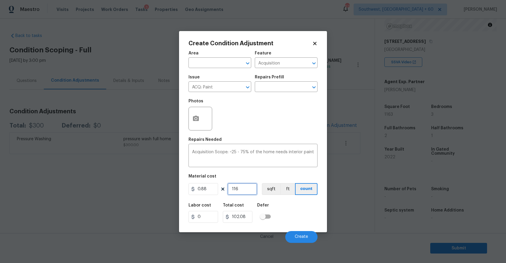
type input "1022.56"
type input "116"
type input "102.08"
type input "1163"
type input "1023.44"
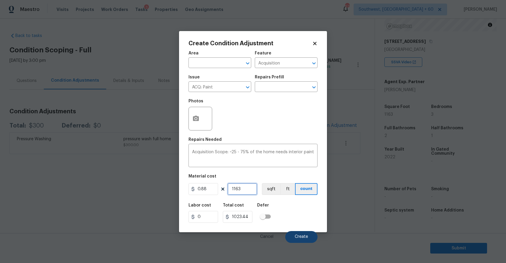
type input "1163"
click at [305, 236] on span "Create" at bounding box center [301, 237] width 13 height 4
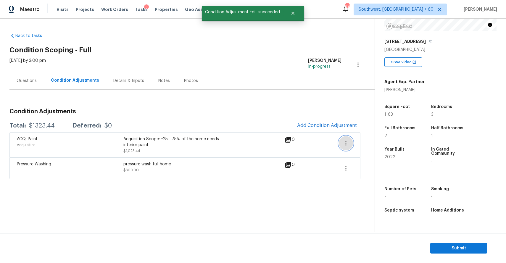
click at [346, 145] on icon "button" at bounding box center [345, 143] width 1 height 5
click at [382, 144] on div "Edit" at bounding box center [380, 142] width 46 height 6
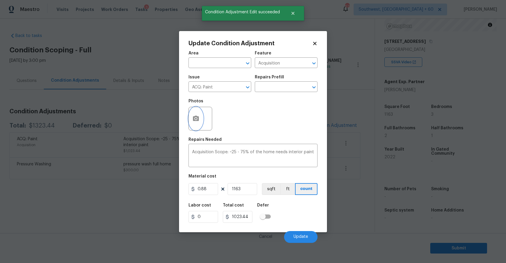
click at [195, 122] on icon "button" at bounding box center [195, 118] width 7 height 7
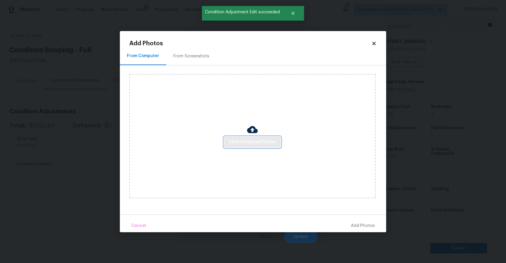
click at [267, 139] on span "Click to Upload Photos" at bounding box center [252, 142] width 47 height 7
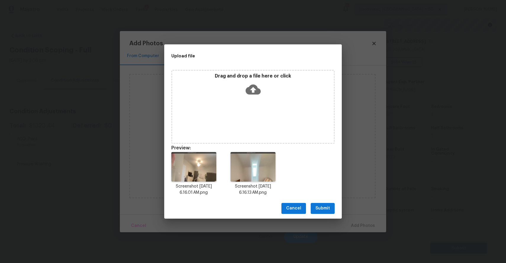
click at [333, 211] on button "Submit" at bounding box center [323, 208] width 24 height 11
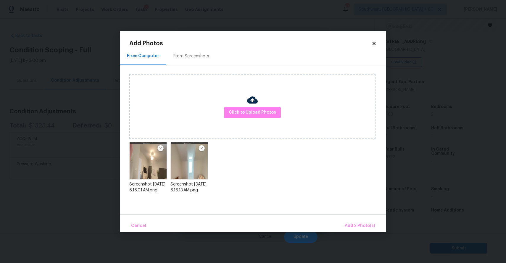
click at [382, 225] on div "Cancel Add 2 Photo(s)" at bounding box center [253, 224] width 266 height 18
click at [366, 222] on span "Add 2 Photo(s)" at bounding box center [360, 225] width 30 height 7
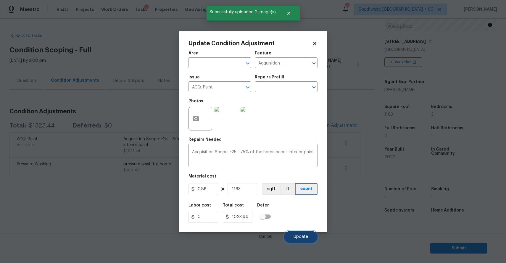
click at [297, 236] on span "Update" at bounding box center [301, 237] width 15 height 4
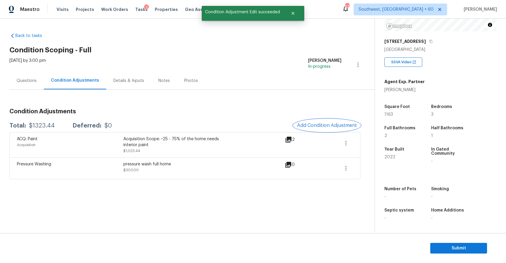
click at [306, 122] on button "Add Condition Adjustment" at bounding box center [327, 125] width 67 height 12
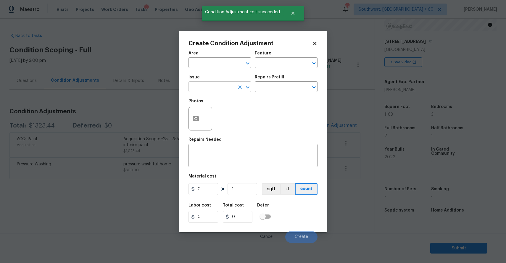
click at [224, 89] on input "text" at bounding box center [212, 87] width 46 height 9
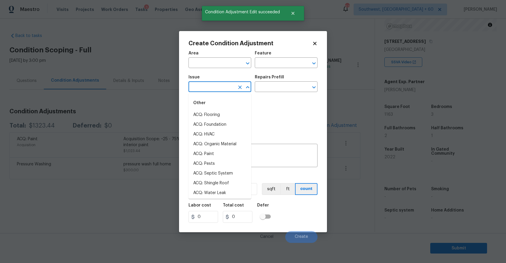
click at [224, 89] on input "text" at bounding box center [212, 87] width 46 height 9
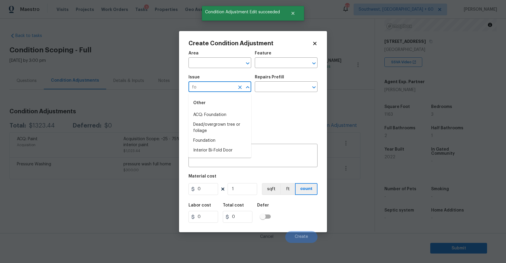
type input "f"
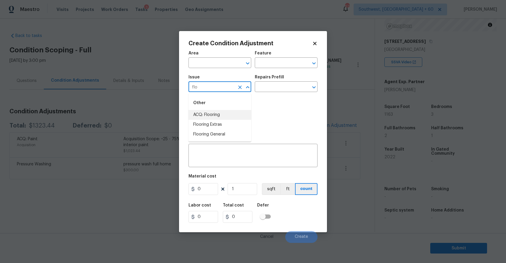
click at [205, 115] on li "ACQ: Flooring" at bounding box center [220, 115] width 63 height 10
type input "ACQ: Flooring"
click at [271, 89] on input "text" at bounding box center [278, 87] width 46 height 9
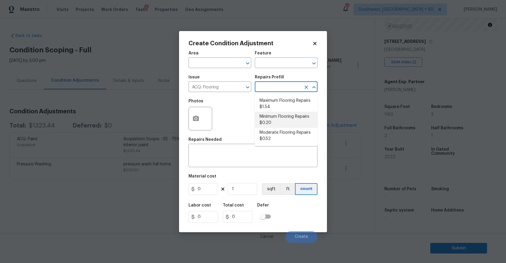
click at [278, 118] on li "Minimum Flooring Repairs $0.20" at bounding box center [286, 120] width 63 height 16
type input "Acquisition"
type textarea "Acquisition Scope: Minimum flooring repairs"
type input "0.2"
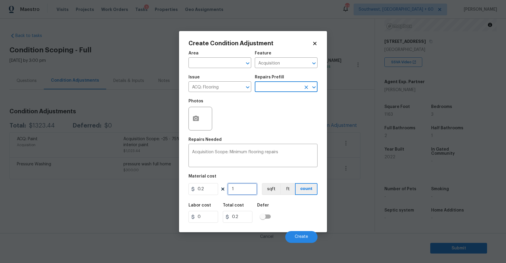
click at [243, 193] on input "1" at bounding box center [243, 189] width 30 height 12
type input "0"
type input "1"
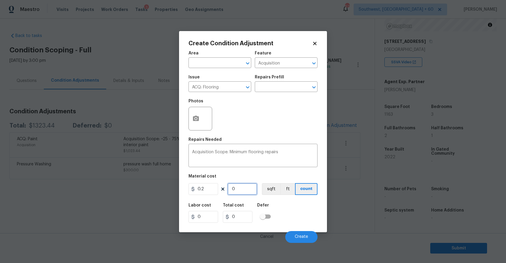
type input "0.2"
type input "11"
type input "2.2"
type input "116"
type input "23.2"
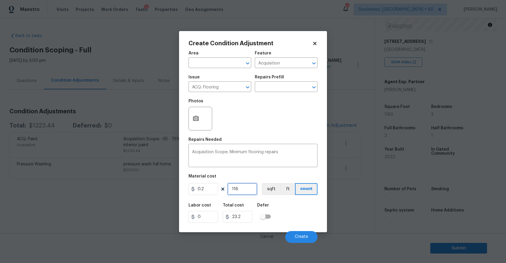
type input "11"
type input "2.2"
type input "113"
type input "22.6"
type input "11"
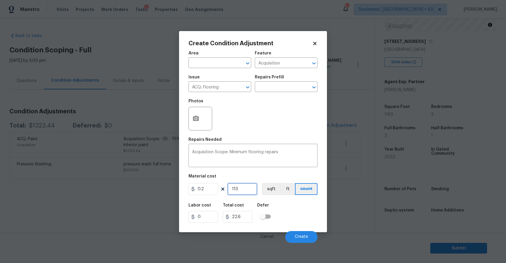
type input "2.2"
type input "116"
type input "23.2"
type input "1163"
type input "232.6"
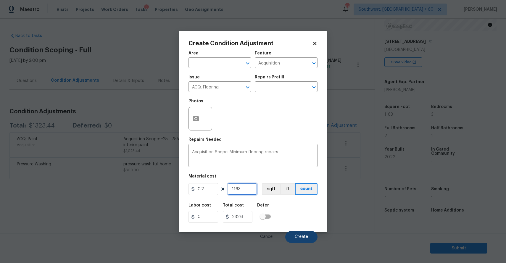
type input "1163"
click at [306, 236] on span "Create" at bounding box center [301, 237] width 13 height 4
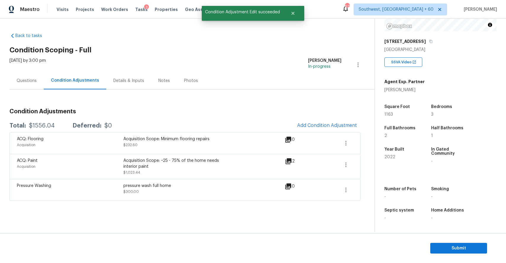
click at [4, 73] on div "Back to tasks Condition Scoping - Full Mon, Sep 15 2025 by 3:00 pm Ranjith Kuma…" at bounding box center [253, 125] width 506 height 213
click at [25, 83] on div "Questions" at bounding box center [27, 81] width 20 height 6
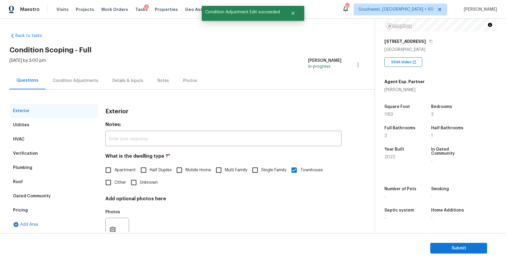
click at [64, 75] on div "Condition Adjustments" at bounding box center [76, 80] width 60 height 17
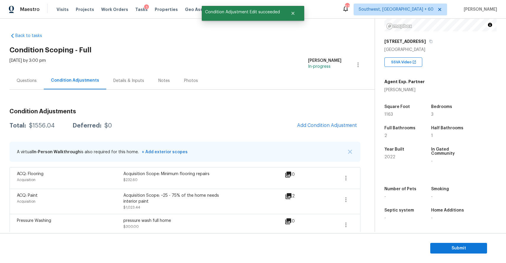
click at [40, 129] on div "Total: $1556.04 Deferred: $0 Add Condition Adjustment" at bounding box center [184, 125] width 351 height 13
click at [40, 118] on div "Condition Adjustments Total: $1556.04 Deferred: $0 Add Condition Adjustment A v…" at bounding box center [184, 170] width 351 height 132
click at [41, 121] on div "Total: $1556.04 Deferred: $0 Add Condition Adjustment" at bounding box center [184, 125] width 351 height 13
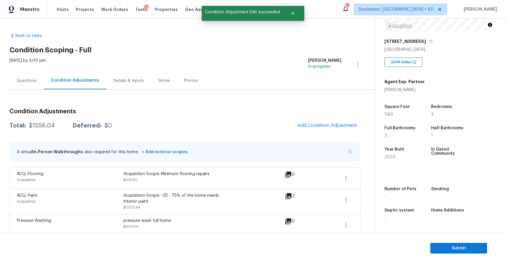
click at [41, 121] on div "Total: $1556.04 Deferred: $0 Add Condition Adjustment" at bounding box center [184, 125] width 351 height 13
copy div "$1556.04"
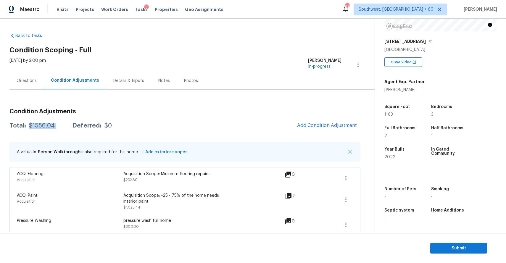
click at [31, 81] on div "Questions" at bounding box center [27, 81] width 20 height 6
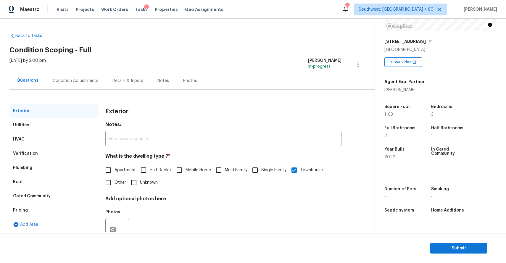
scroll to position [22, 0]
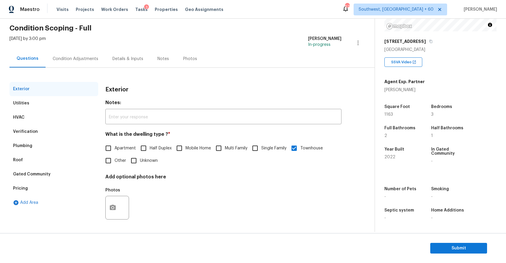
click at [463, 241] on section "Submit" at bounding box center [253, 248] width 506 height 30
click at [462, 245] on span "Submit" at bounding box center [458, 248] width 47 height 7
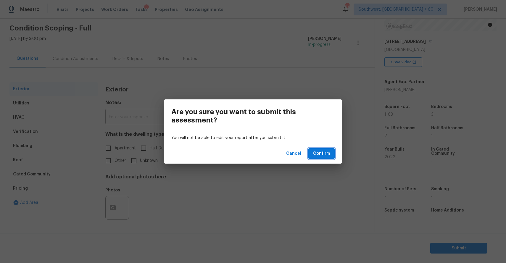
click at [326, 154] on span "Confirm" at bounding box center [321, 153] width 17 height 7
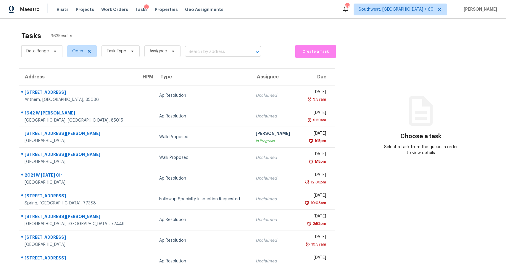
click at [203, 52] on input "text" at bounding box center [215, 51] width 60 height 9
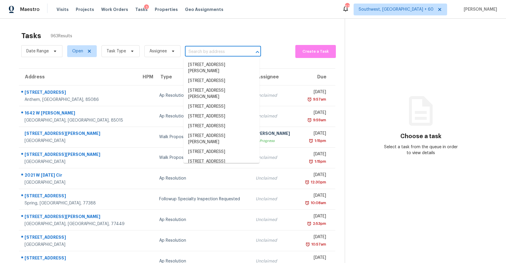
paste input "4145 Weavers Pond Dr, Zebulon, NC 27597"
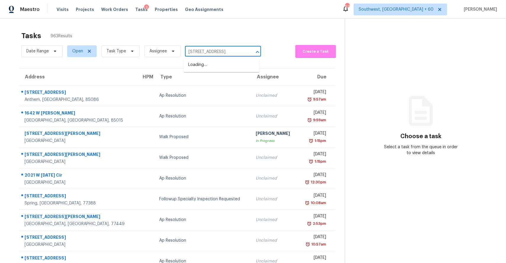
scroll to position [0, 26]
type input "4145 Weavers Pond Dr, Zebulon, NC 27597"
click at [128, 44] on span "Task Type" at bounding box center [118, 51] width 43 height 15
click at [132, 49] on icon at bounding box center [132, 51] width 5 height 5
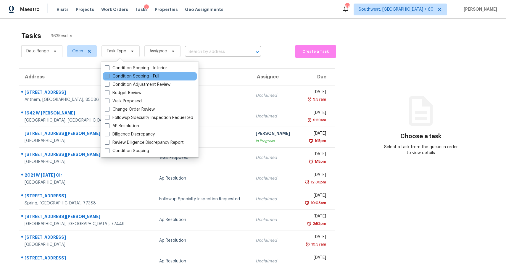
click at [143, 74] on label "Condition Scoping - Full" at bounding box center [132, 76] width 54 height 6
click at [109, 74] on input "Condition Scoping - Full" at bounding box center [107, 75] width 4 height 4
checkbox input "true"
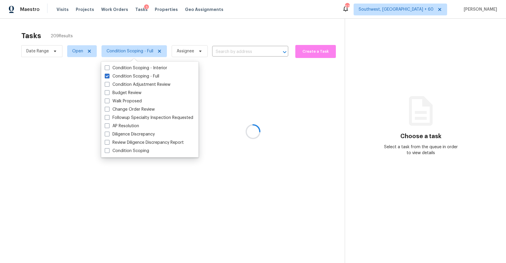
click at [184, 31] on div at bounding box center [253, 131] width 506 height 263
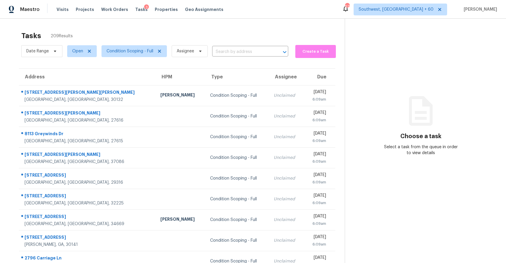
click at [187, 42] on div "Tasks 209 Results" at bounding box center [183, 35] width 324 height 15
click at [192, 49] on span "Assignee" at bounding box center [185, 51] width 17 height 6
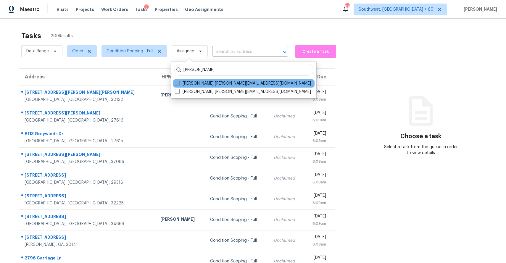
type input "ranjith"
click at [192, 82] on label "Ranjith Kumar P ranjith.kumar@opendoor.com" at bounding box center [243, 84] width 136 height 6
click at [179, 82] on input "Ranjith Kumar P ranjith.kumar@opendoor.com" at bounding box center [177, 83] width 4 height 4
checkbox input "true"
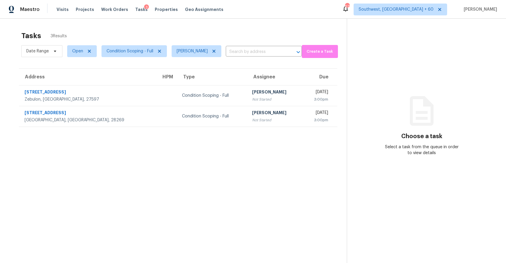
click at [248, 84] on th "Assignee" at bounding box center [275, 77] width 55 height 17
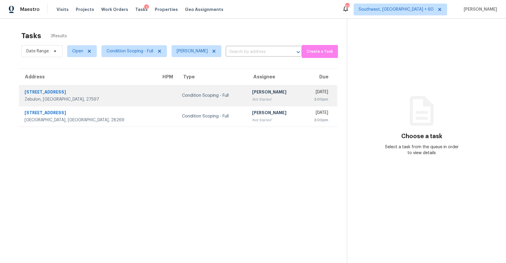
click at [252, 90] on div "[PERSON_NAME]" at bounding box center [274, 92] width 45 height 7
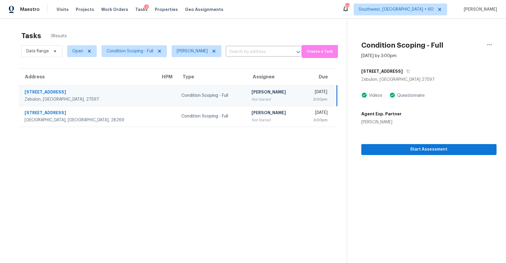
click at [471, 156] on section "Condition Scoping - Full Sep 15th 2025 by 3:00pm 4145 Weavers Pond Dr Zebulon, …" at bounding box center [422, 150] width 150 height 263
click at [461, 151] on span "Start Assessment" at bounding box center [429, 149] width 126 height 7
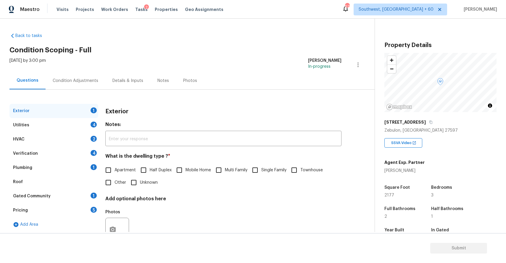
click at [261, 171] on input "Single Family" at bounding box center [255, 170] width 12 height 12
checkbox input "true"
click at [80, 121] on div "Utilities 4" at bounding box center [53, 125] width 89 height 14
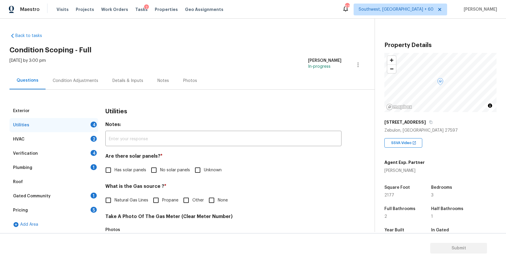
click at [164, 168] on span "No solar panels" at bounding box center [175, 170] width 30 height 6
click at [160, 168] on input "No solar panels" at bounding box center [154, 170] width 12 height 12
checkbox input "true"
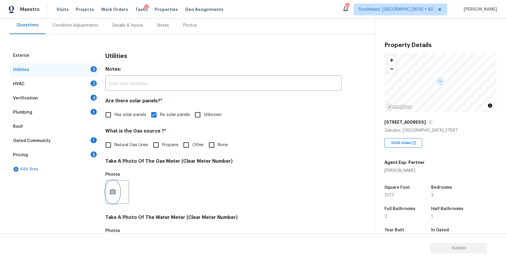
click at [112, 192] on circle "button" at bounding box center [113, 192] width 2 height 2
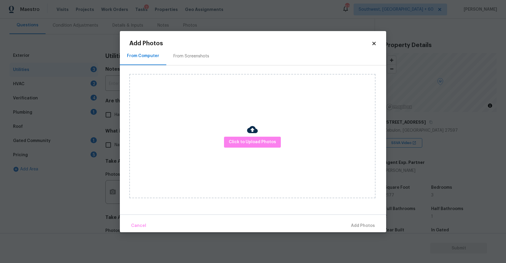
click at [273, 149] on div "Click to Upload Photos" at bounding box center [252, 136] width 246 height 124
click at [270, 140] on span "Click to Upload Photos" at bounding box center [252, 142] width 47 height 7
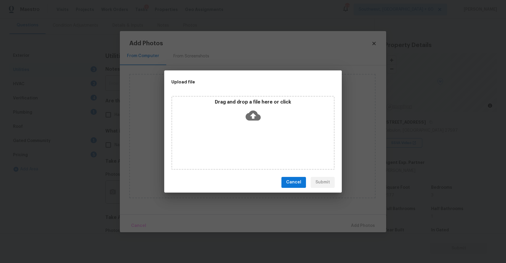
click at [270, 140] on div "Drag and drop a file here or click" at bounding box center [252, 133] width 163 height 74
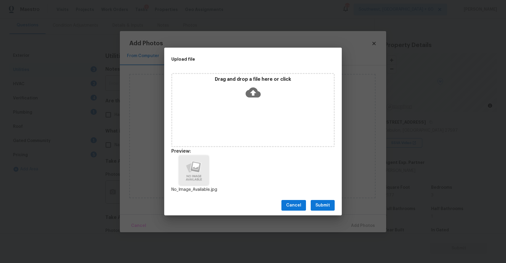
click at [326, 196] on div "Cancel Submit" at bounding box center [253, 205] width 178 height 20
click at [326, 205] on span "Submit" at bounding box center [323, 205] width 15 height 7
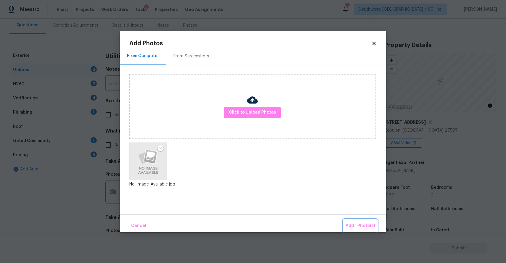
click at [364, 223] on span "Add 1 Photo(s)" at bounding box center [360, 225] width 29 height 7
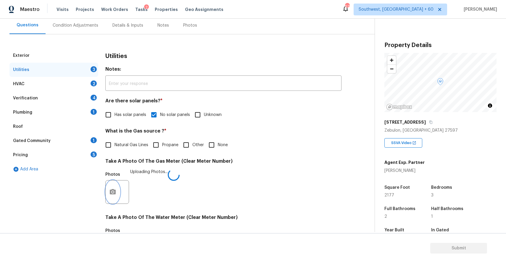
scroll to position [137, 0]
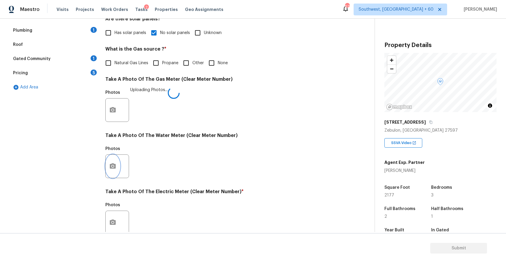
click at [107, 165] on button "button" at bounding box center [113, 166] width 14 height 23
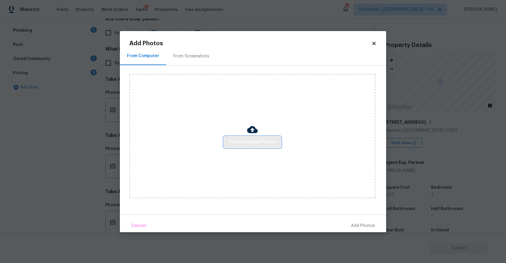
click at [248, 140] on span "Click to Upload Photos" at bounding box center [252, 142] width 47 height 7
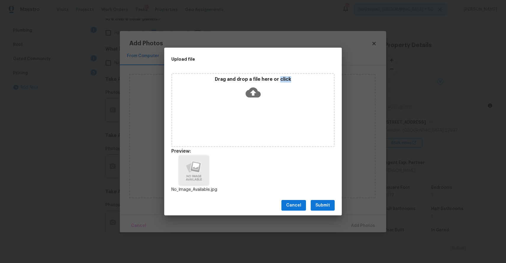
click at [315, 201] on button "Submit" at bounding box center [323, 205] width 24 height 11
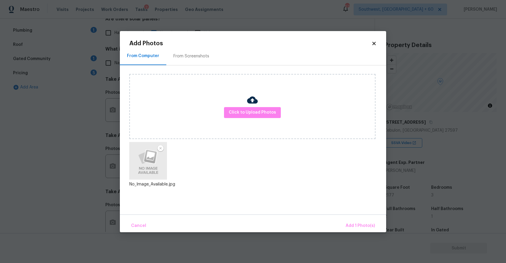
click at [380, 229] on div "Cancel Add 1 Photo(s)" at bounding box center [253, 224] width 266 height 18
click at [367, 222] on button "Add 1 Photo(s)" at bounding box center [360, 226] width 34 height 13
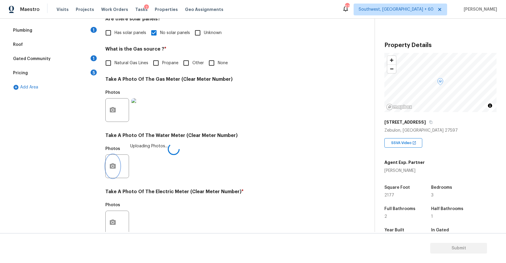
scroll to position [182, 0]
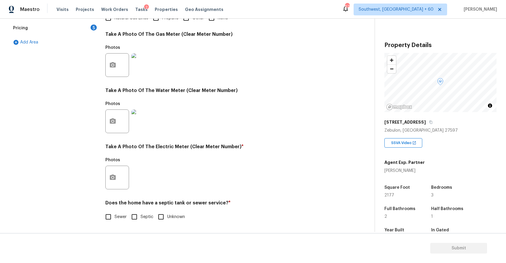
click at [120, 177] on div at bounding box center [117, 178] width 24 height 24
click at [113, 177] on circle "button" at bounding box center [113, 178] width 2 height 2
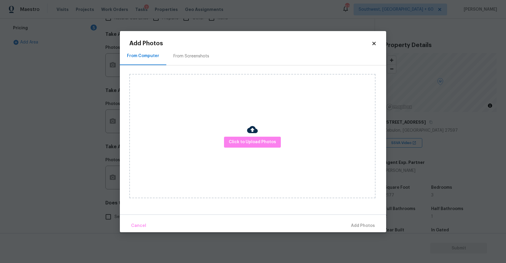
click at [264, 136] on div "Click to Upload Photos" at bounding box center [252, 136] width 246 height 124
click at [264, 141] on span "Click to Upload Photos" at bounding box center [252, 142] width 47 height 7
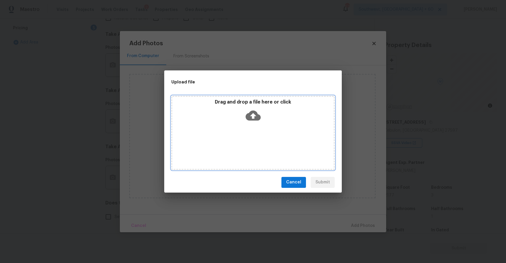
click at [264, 141] on div "Drag and drop a file here or click" at bounding box center [252, 133] width 163 height 74
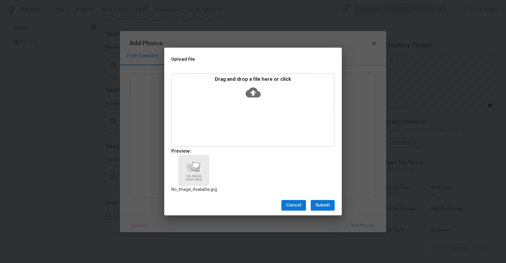
click at [319, 211] on div "Cancel Submit" at bounding box center [253, 205] width 178 height 20
click at [325, 203] on span "Submit" at bounding box center [323, 205] width 15 height 7
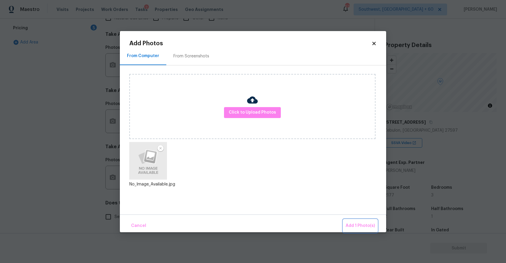
click at [364, 220] on button "Add 1 Photo(s)" at bounding box center [360, 226] width 34 height 13
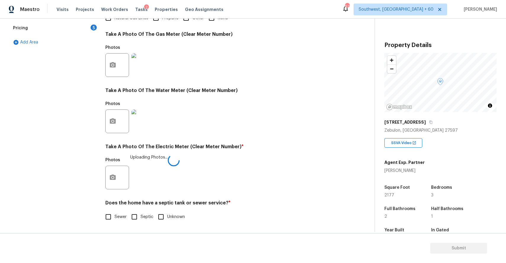
click at [110, 218] on input "Sewer" at bounding box center [108, 217] width 12 height 12
checkbox input "true"
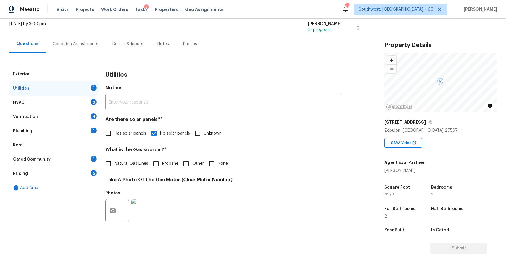
scroll to position [0, 0]
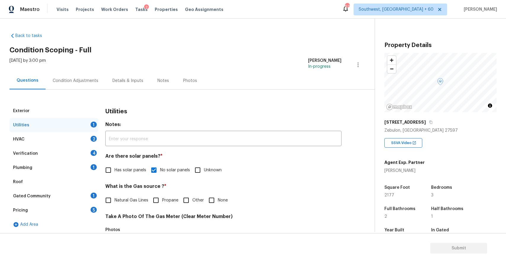
click at [85, 134] on div "HVAC 2" at bounding box center [53, 139] width 89 height 14
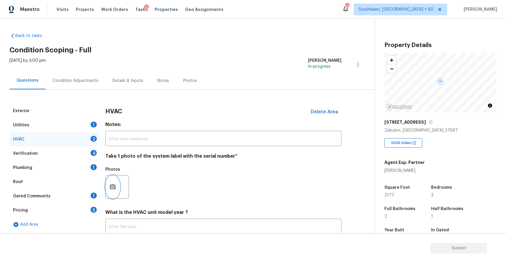
click at [114, 183] on button "button" at bounding box center [113, 187] width 14 height 23
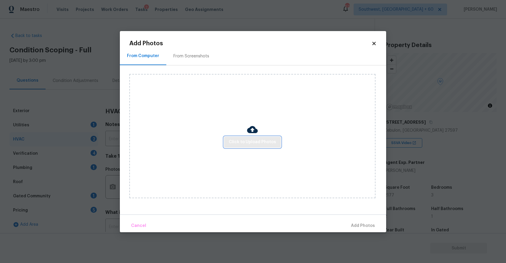
click at [272, 139] on span "Click to Upload Photos" at bounding box center [252, 142] width 47 height 7
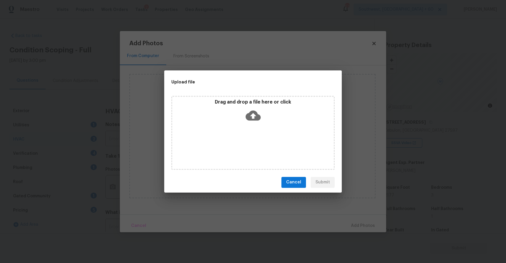
click at [265, 135] on div "Drag and drop a file here or click" at bounding box center [252, 133] width 163 height 74
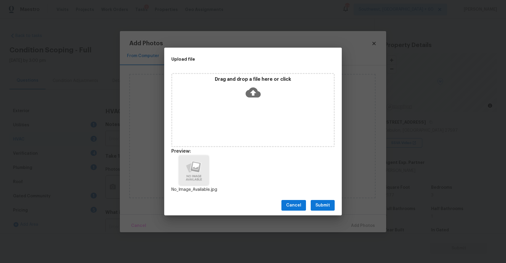
click at [319, 203] on span "Submit" at bounding box center [323, 205] width 15 height 7
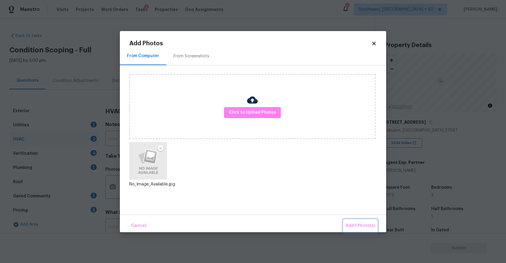
click at [364, 221] on button "Add 1 Photo(s)" at bounding box center [360, 226] width 34 height 13
click at [364, 221] on div "Back to tasks Condition Scoping - Full Mon, Sep 15 2025 by 3:00 pm Ranjith Kuma…" at bounding box center [191, 150] width 365 height 245
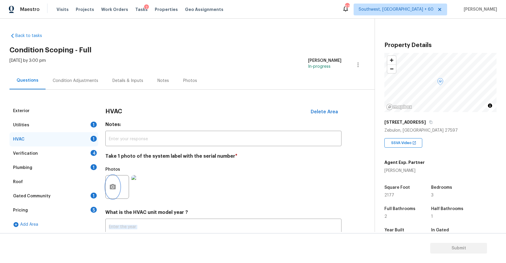
scroll to position [41, 0]
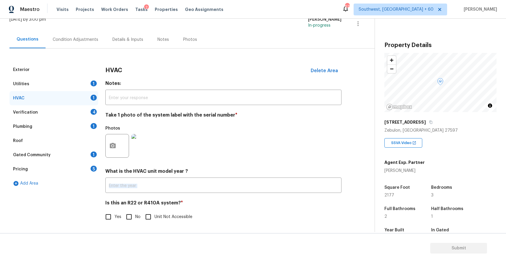
click at [128, 211] on input "No" at bounding box center [129, 217] width 12 height 12
checkbox input "true"
click at [193, 153] on div "Photos" at bounding box center [223, 142] width 236 height 38
click at [85, 115] on div "Verification 4" at bounding box center [53, 112] width 89 height 14
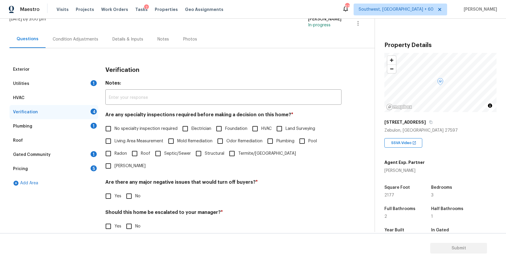
click at [140, 129] on span "No specialty inspection required" at bounding box center [146, 129] width 63 height 6
click at [115, 129] on input "No specialty inspection required" at bounding box center [108, 129] width 12 height 12
checkbox input "true"
click at [132, 190] on input "No" at bounding box center [129, 196] width 12 height 12
checkbox input "true"
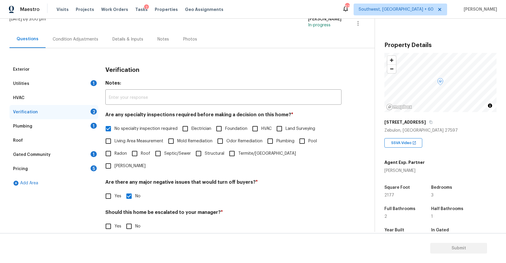
click at [134, 220] on input "No" at bounding box center [129, 226] width 12 height 12
checkbox input "true"
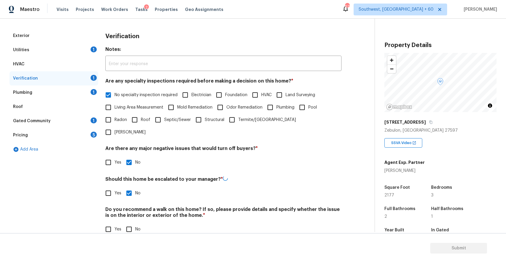
scroll to position [75, 0]
click at [127, 223] on input "No" at bounding box center [129, 229] width 12 height 12
checkbox input "true"
click at [75, 103] on div "Roof" at bounding box center [53, 107] width 89 height 14
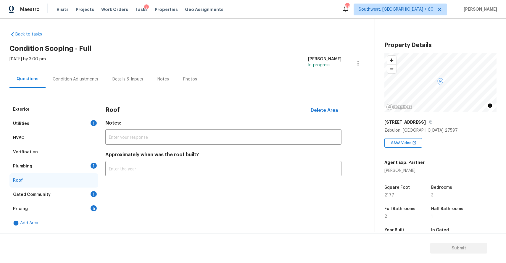
click at [83, 95] on div "Exterior Utilities 1 HVAC Verification Plumbing 1 Roof Gated Community 1 Pricin…" at bounding box center [184, 159] width 351 height 142
click at [79, 164] on div "Plumbing 1" at bounding box center [53, 166] width 89 height 14
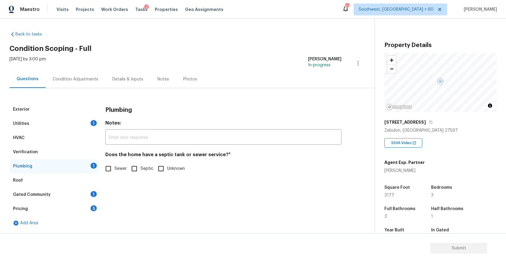
click at [117, 173] on label "Sewer" at bounding box center [114, 169] width 25 height 12
click at [115, 173] on input "Sewer" at bounding box center [108, 169] width 12 height 12
checkbox input "true"
click at [51, 194] on div "Gated Community 1" at bounding box center [53, 195] width 89 height 14
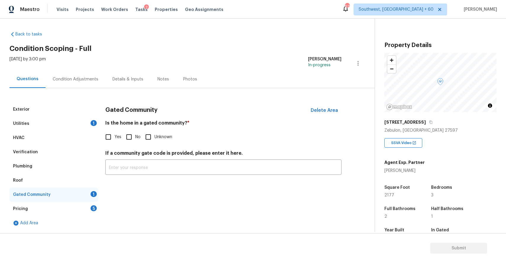
click at [132, 135] on input "No" at bounding box center [129, 137] width 12 height 12
checkbox input "true"
click at [78, 206] on div "Pricing 5" at bounding box center [53, 209] width 89 height 14
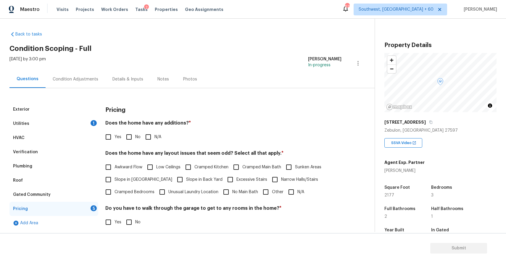
click at [150, 139] on input "N/A" at bounding box center [148, 137] width 12 height 12
checkbox input "true"
click at [285, 196] on input "N/A" at bounding box center [291, 192] width 12 height 12
checkbox input "true"
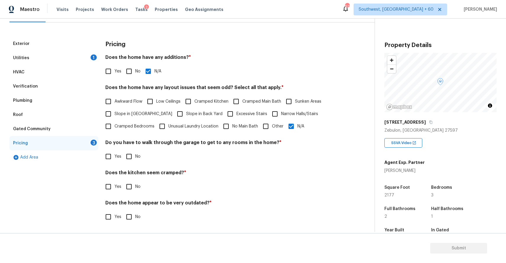
click at [127, 161] on input "No" at bounding box center [129, 156] width 12 height 12
checkbox input "true"
click at [133, 189] on input "No" at bounding box center [129, 187] width 12 height 12
checkbox input "true"
click at [134, 210] on div "Does the home appear to be very outdated? * Yes No" at bounding box center [223, 212] width 236 height 23
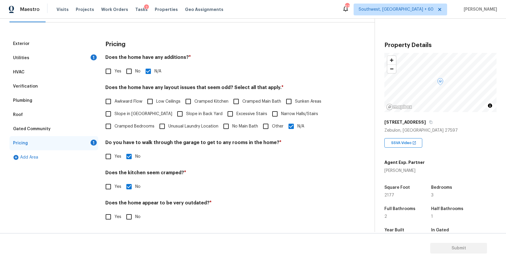
click at [134, 219] on input "No" at bounding box center [129, 217] width 12 height 12
checkbox input "true"
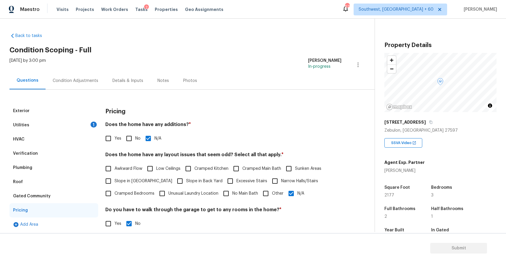
click at [68, 75] on div "Condition Adjustments" at bounding box center [76, 80] width 60 height 17
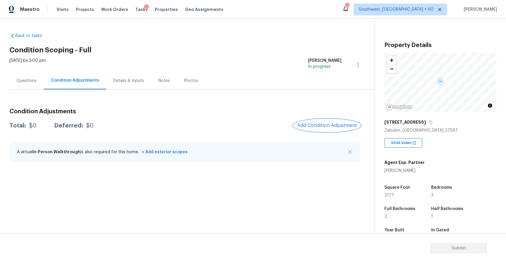
click at [350, 124] on span "Add Condition Adjustment" at bounding box center [327, 125] width 60 height 5
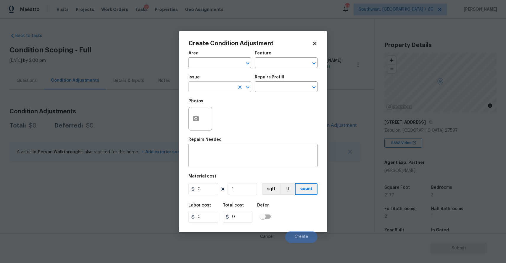
click at [229, 89] on input "text" at bounding box center [212, 87] width 46 height 9
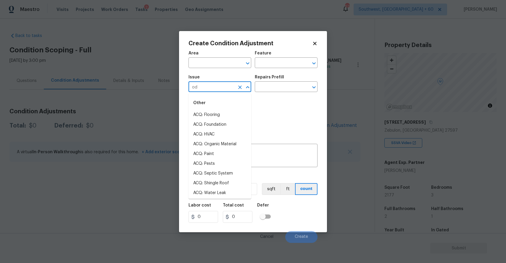
type input "odo"
type input "r"
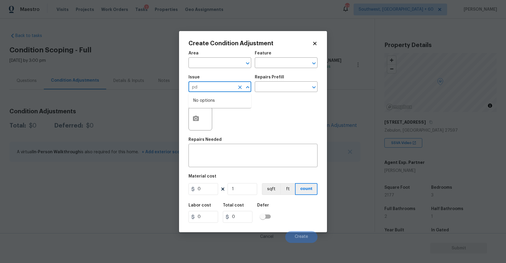
type input "p"
click at [199, 115] on li "Light Pet Odor" at bounding box center [220, 115] width 63 height 10
type input "Light Pet Odor"
click at [270, 86] on input "text" at bounding box center [278, 87] width 46 height 9
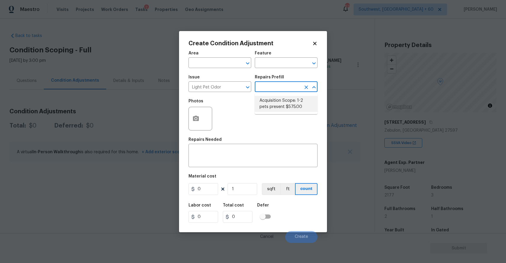
click at [287, 105] on li "Acquisition Scope: 1-2 pets present $575.00" at bounding box center [286, 104] width 63 height 16
type textarea "Acquisition Scope: 1-2 pets present"
type input "575"
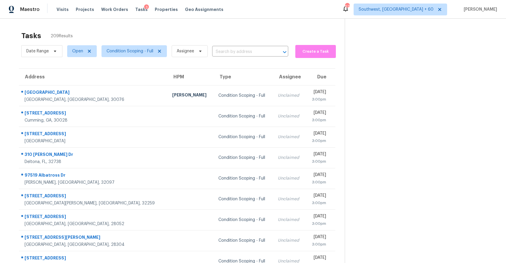
scroll to position [45, 0]
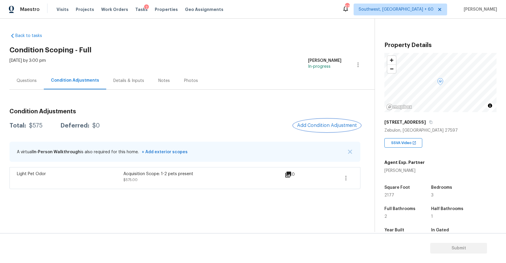
click at [332, 126] on span "Add Condition Adjustment" at bounding box center [327, 125] width 60 height 5
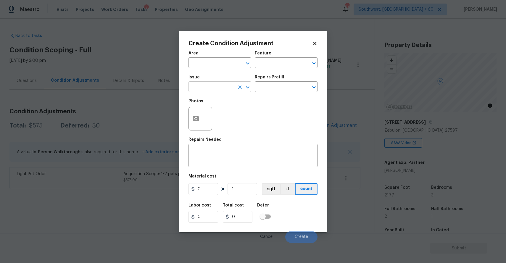
click at [215, 86] on input "text" at bounding box center [212, 87] width 46 height 9
click at [237, 112] on li "Landscape Package" at bounding box center [220, 115] width 63 height 10
type input "Landscape Package"
click at [267, 86] on input "text" at bounding box center [278, 87] width 46 height 9
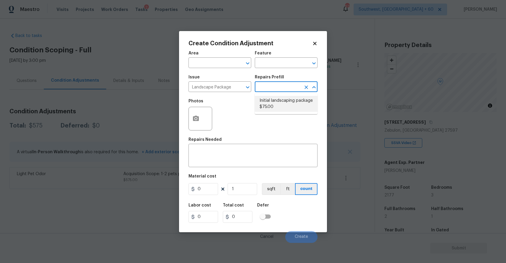
click at [283, 102] on li "Initial landscaping package $75.00" at bounding box center [286, 104] width 63 height 16
type input "Home Readiness Packages"
type textarea "Mowing of grass up to 6" in height. Mow, edge along driveways & sidewalks, trim…"
type input "75"
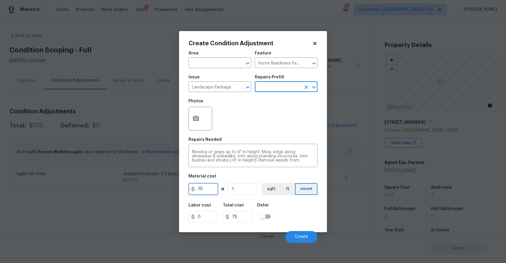
click at [206, 194] on input "75" at bounding box center [204, 189] width 30 height 12
type input "300"
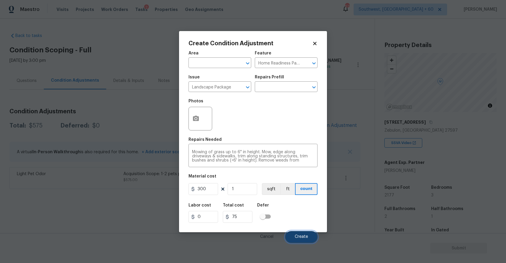
type input "300"
click at [303, 233] on button "Create" at bounding box center [301, 237] width 32 height 12
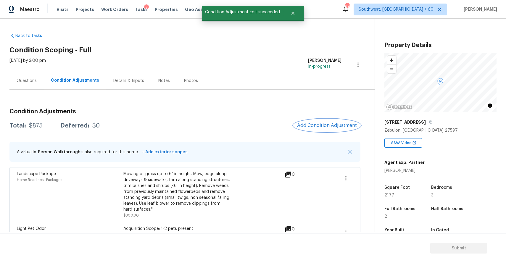
click at [326, 130] on button "Add Condition Adjustment" at bounding box center [327, 125] width 67 height 12
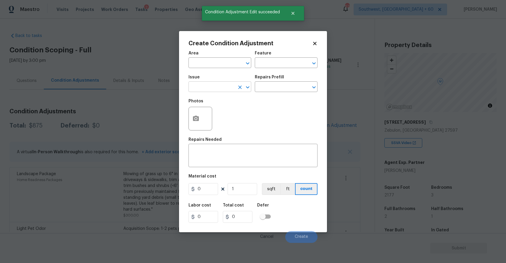
click at [217, 90] on input "text" at bounding box center [212, 87] width 46 height 9
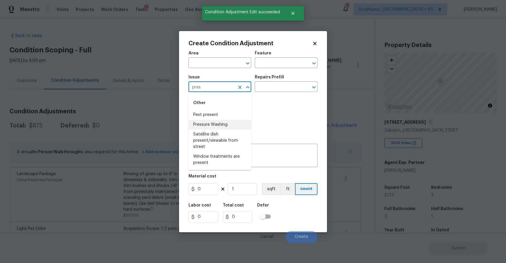
click at [214, 122] on li "Pressure Washing" at bounding box center [220, 125] width 63 height 10
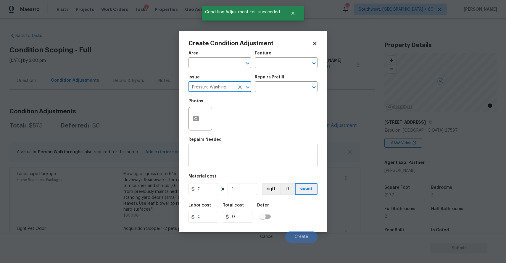
type input "Pressure Washing"
click at [218, 156] on textarea at bounding box center [253, 156] width 122 height 12
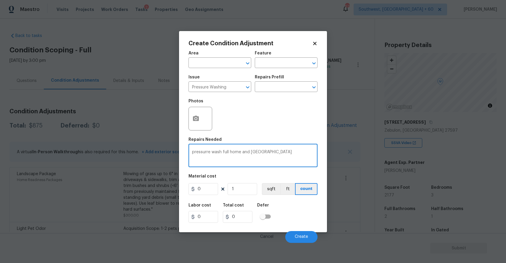
click at [208, 153] on textarea "pressurre wash full home and driv" at bounding box center [253, 156] width 122 height 12
click at [269, 155] on textarea "pressure wash full home and driv" at bounding box center [253, 156] width 122 height 12
type textarea "pressure wash full home and driveway"
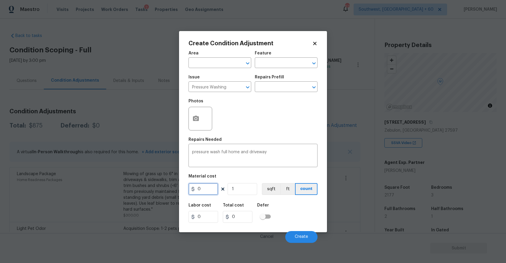
click at [208, 190] on input "0" at bounding box center [204, 189] width 30 height 12
type input "300"
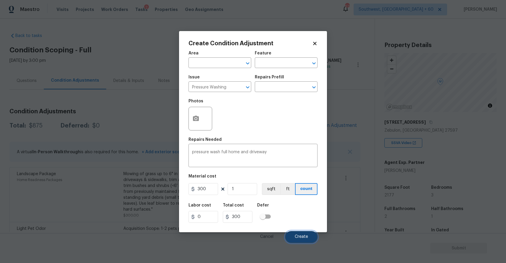
click at [308, 238] on button "Create" at bounding box center [301, 237] width 32 height 12
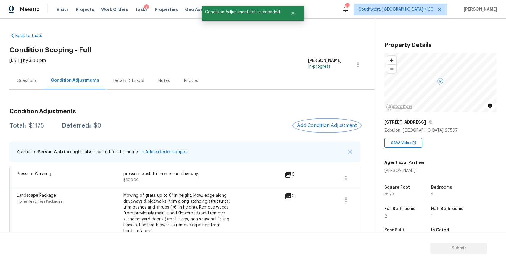
click at [329, 132] on button "Add Condition Adjustment" at bounding box center [327, 125] width 67 height 12
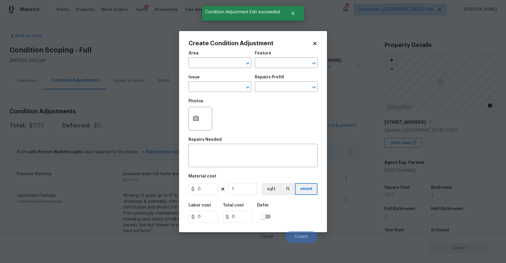
click at [224, 94] on span "Issue ​" at bounding box center [220, 84] width 63 height 24
click at [226, 92] on span "Issue ​" at bounding box center [220, 84] width 63 height 24
click at [226, 91] on input "text" at bounding box center [212, 87] width 46 height 9
click at [219, 121] on li "Exterior Paint" at bounding box center [220, 125] width 63 height 10
type input "Exterior Paint"
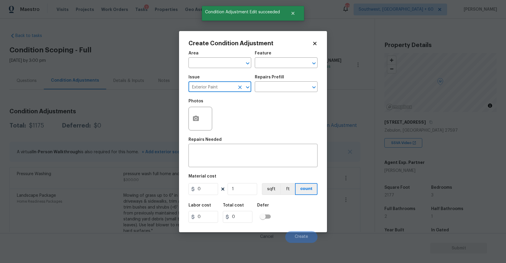
click at [241, 86] on icon "Clear" at bounding box center [240, 87] width 6 height 6
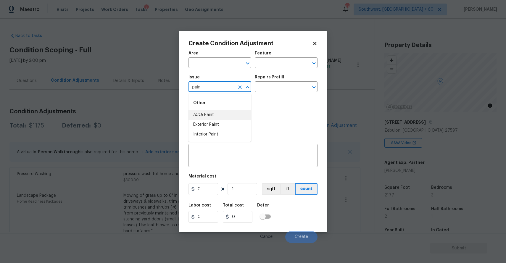
click at [221, 118] on li "ACQ: Paint" at bounding box center [220, 115] width 63 height 10
type input "ACQ: Paint"
click at [279, 85] on input "text" at bounding box center [278, 87] width 46 height 9
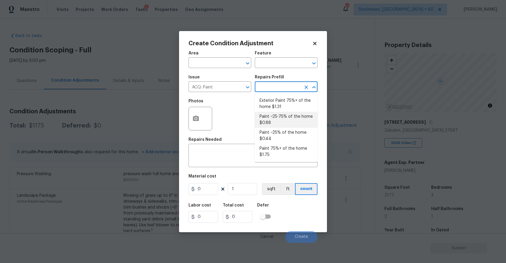
click at [281, 125] on li "Paint ~25-75% of the home $0.88" at bounding box center [286, 120] width 63 height 16
type input "Acquisition"
type textarea "Acquisition Scope: ~25 - 75% of the home needs interior paint"
type input "0.88"
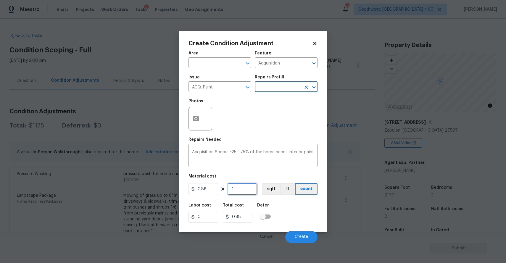
click at [231, 191] on input "1" at bounding box center [243, 189] width 30 height 12
click at [234, 189] on input "1" at bounding box center [243, 189] width 30 height 12
type input "2"
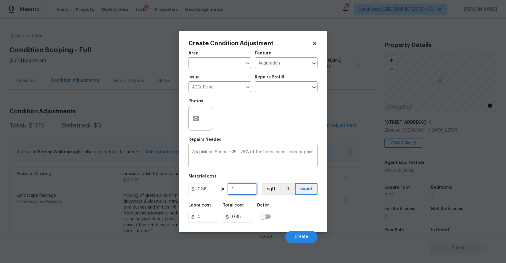
type input "1.76"
type input "21"
type input "18.48"
type input "217"
type input "190.96"
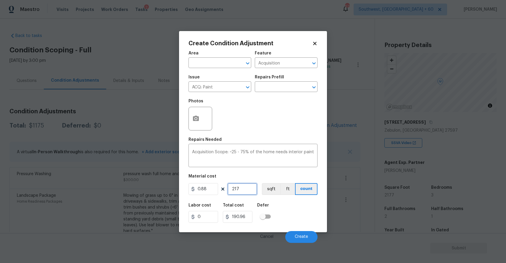
type input "2177"
type input "1915.76"
type input "2177"
click at [192, 115] on button "button" at bounding box center [196, 118] width 14 height 23
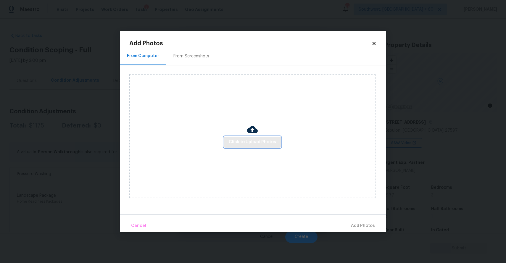
click at [243, 146] on button "Click to Upload Photos" at bounding box center [252, 142] width 57 height 11
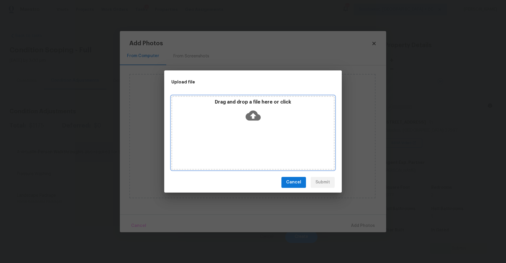
click at [243, 146] on div "Drag and drop a file here or click" at bounding box center [252, 133] width 163 height 74
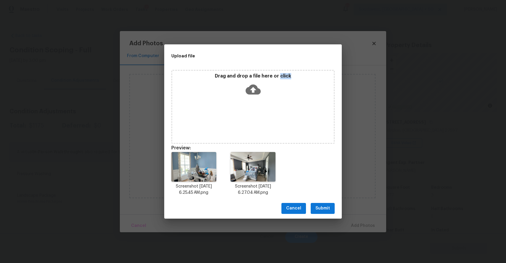
click at [327, 205] on span "Submit" at bounding box center [323, 208] width 15 height 7
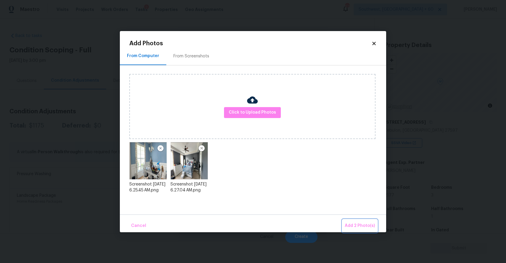
click at [368, 226] on span "Add 2 Photo(s)" at bounding box center [360, 225] width 30 height 7
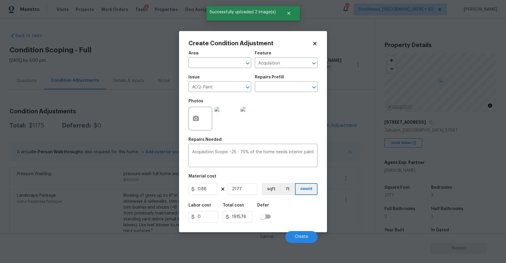
click at [307, 229] on div "Cancel Create" at bounding box center [253, 234] width 129 height 17
click at [303, 235] on button "Create" at bounding box center [301, 237] width 32 height 12
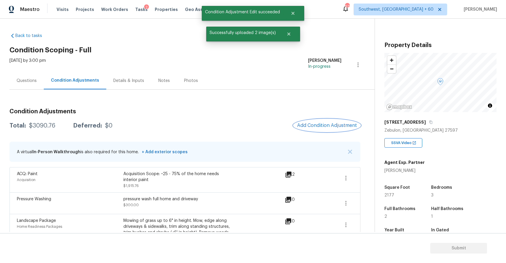
click at [325, 122] on button "Add Condition Adjustment" at bounding box center [327, 125] width 67 height 12
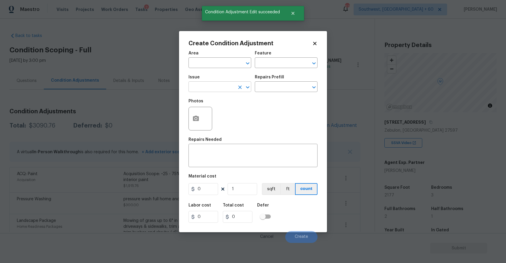
click at [220, 86] on input "text" at bounding box center [212, 87] width 46 height 9
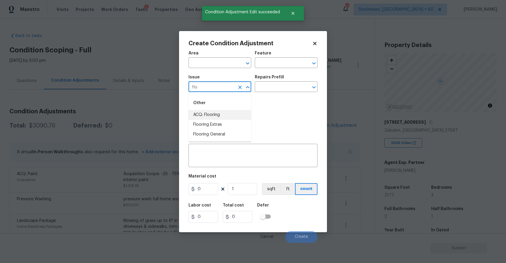
click at [229, 116] on li "ACQ: Flooring" at bounding box center [220, 115] width 63 height 10
type input "ACQ: Flooring"
click at [292, 86] on input "text" at bounding box center [278, 87] width 46 height 9
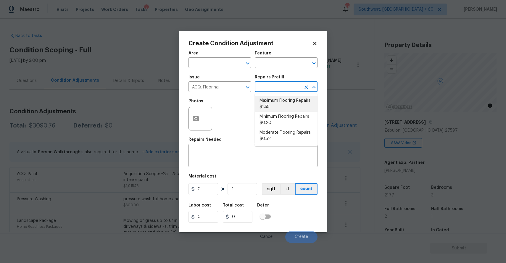
click at [238, 112] on div "Photos" at bounding box center [253, 115] width 129 height 38
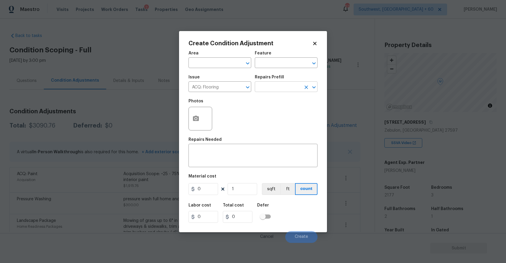
click at [276, 90] on input "text" at bounding box center [278, 87] width 46 height 9
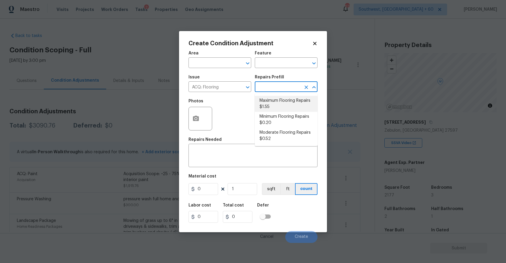
click at [232, 112] on div "Photos" at bounding box center [253, 115] width 129 height 38
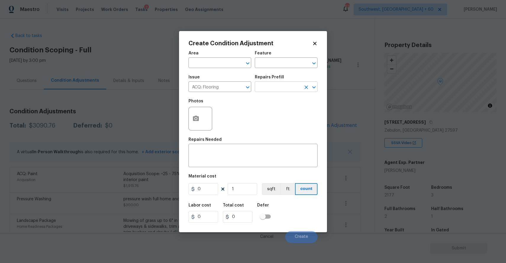
click at [270, 84] on input "text" at bounding box center [278, 87] width 46 height 9
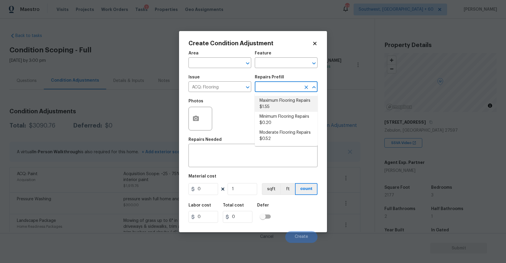
click at [243, 109] on div "Photos" at bounding box center [253, 115] width 129 height 38
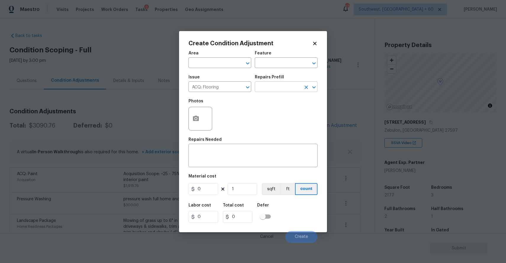
click at [282, 84] on input "text" at bounding box center [278, 87] width 46 height 9
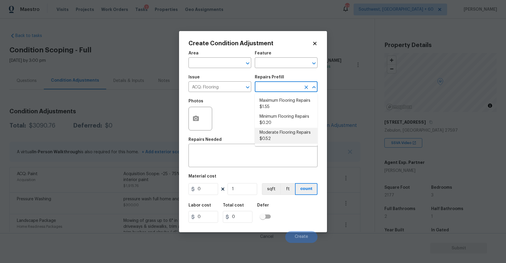
click at [300, 131] on li "Moderate Flooring Repairs $0.52" at bounding box center [286, 136] width 63 height 16
type input "Acquisition"
type textarea "Acquisition Scope: Moderate flooring repairs"
type input "0.52"
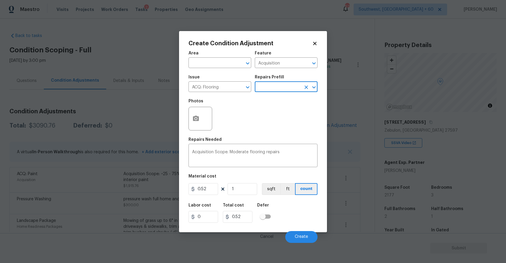
click at [269, 85] on input "text" at bounding box center [278, 87] width 46 height 9
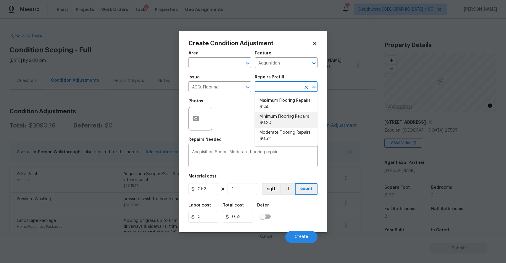
click at [300, 113] on li "Minimum Flooring Repairs $0.20" at bounding box center [286, 120] width 63 height 16
type textarea "Acquisition Scope: Minimum flooring repairs"
type input "0.2"
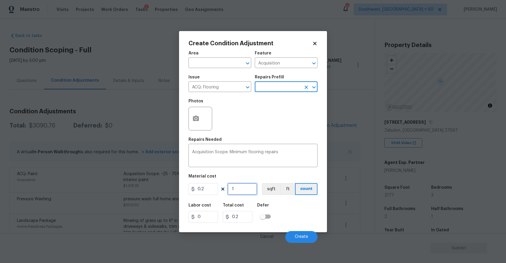
click at [244, 191] on input "1" at bounding box center [243, 189] width 30 height 12
type input "0"
type input "2"
type input "0.4"
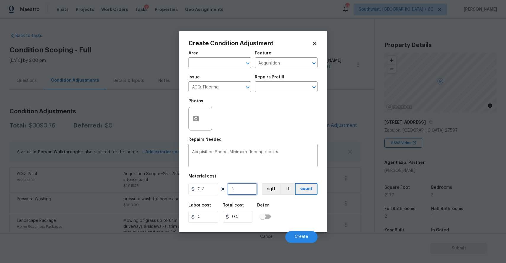
type input "21"
type input "4.2"
type input "217"
type input "43.4"
type input "2177"
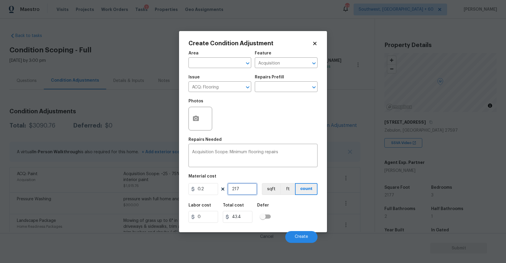
type input "435.4"
type input "2177"
click at [293, 230] on div "Cancel Create" at bounding box center [253, 234] width 129 height 17
click at [300, 235] on button "Create" at bounding box center [301, 237] width 32 height 12
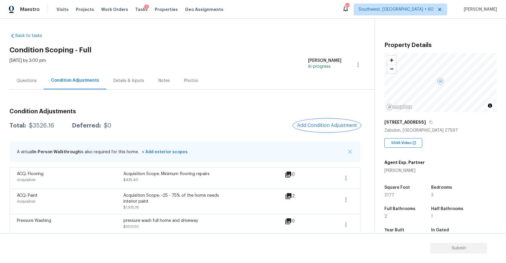
scroll to position [18, 0]
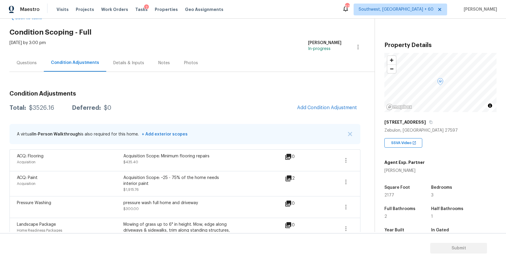
click at [36, 65] on div "Questions" at bounding box center [27, 63] width 20 height 6
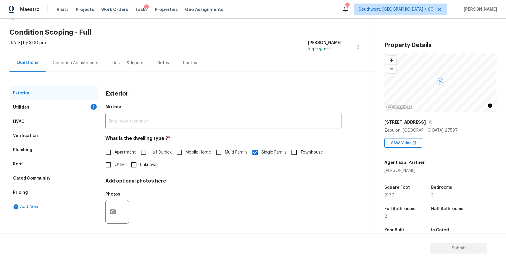
scroll to position [18, 0]
click at [69, 102] on div "Utilities 1" at bounding box center [53, 107] width 89 height 14
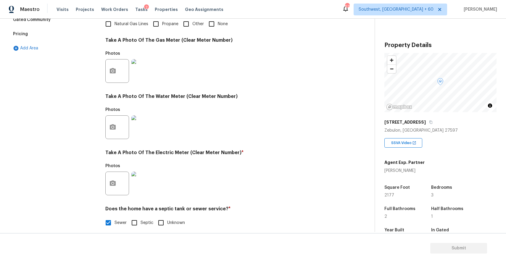
scroll to position [4, 0]
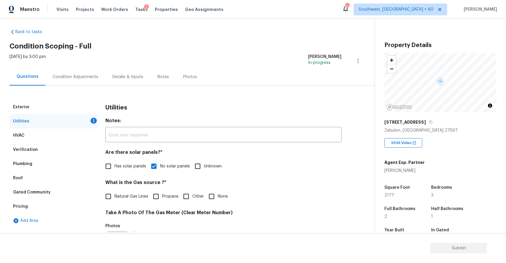
click at [112, 196] on input "Natural Gas Lines" at bounding box center [108, 196] width 12 height 12
checkbox input "true"
click at [52, 164] on div "Plumbing" at bounding box center [53, 164] width 89 height 14
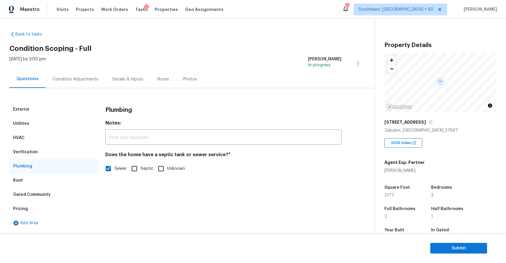
click at [54, 153] on div "Verification" at bounding box center [53, 152] width 89 height 14
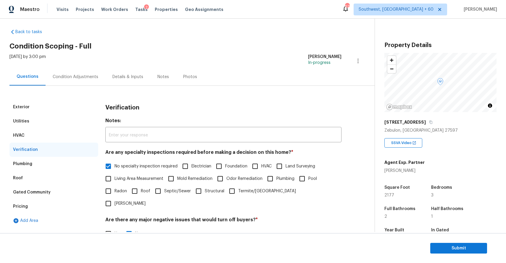
click at [53, 140] on div "HVAC" at bounding box center [53, 135] width 89 height 14
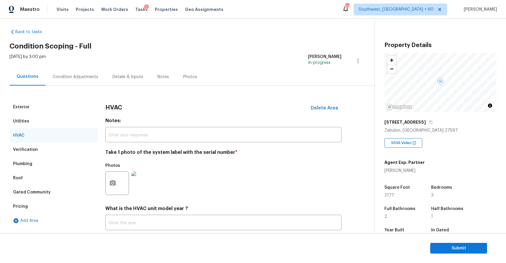
click at [137, 179] on img at bounding box center [143, 183] width 24 height 24
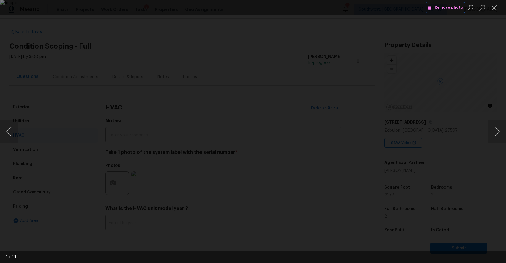
click at [441, 9] on span "Remove photo" at bounding box center [446, 7] width 36 height 7
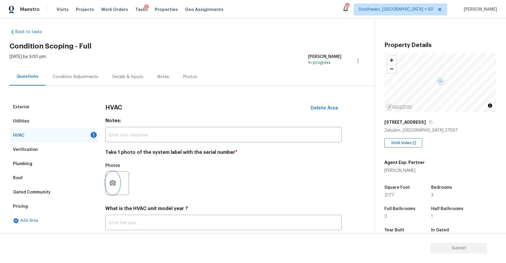
click at [110, 181] on icon "button" at bounding box center [112, 183] width 7 height 7
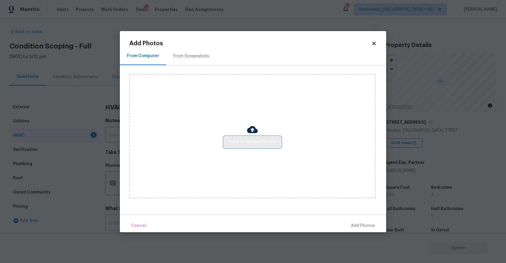
click at [255, 146] on button "Click to Upload Photos" at bounding box center [252, 142] width 57 height 11
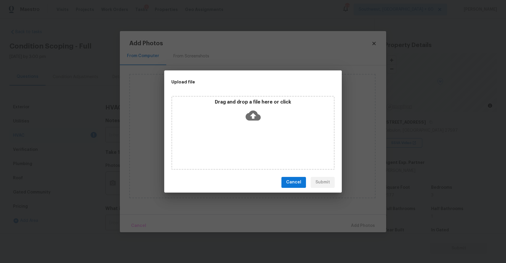
click at [255, 146] on div "Drag and drop a file here or click" at bounding box center [252, 133] width 163 height 74
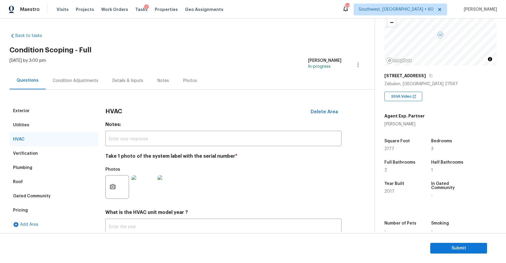
click at [88, 83] on div "Condition Adjustments" at bounding box center [76, 81] width 46 height 6
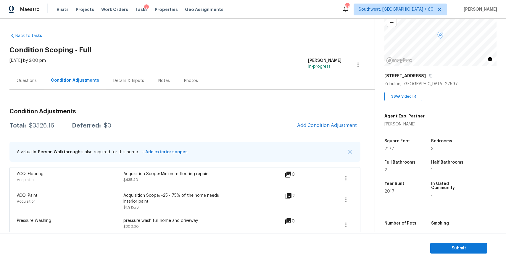
click at [35, 76] on div "Questions" at bounding box center [26, 80] width 34 height 17
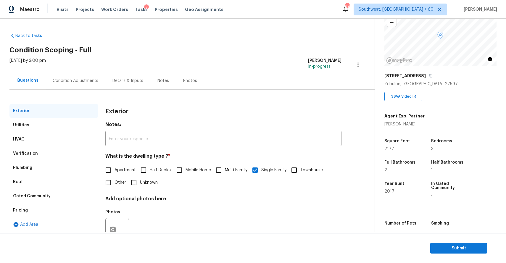
scroll to position [22, 0]
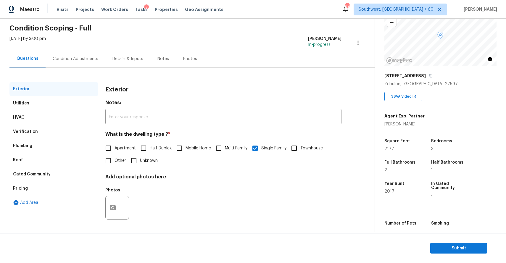
click at [60, 130] on div "Verification" at bounding box center [53, 132] width 89 height 14
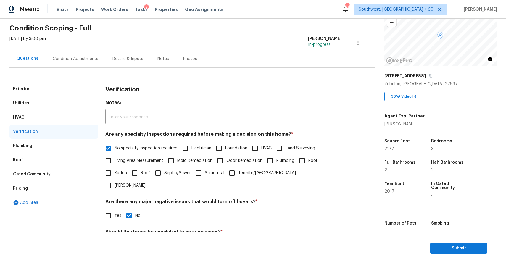
click at [44, 118] on div "HVAC" at bounding box center [53, 117] width 89 height 14
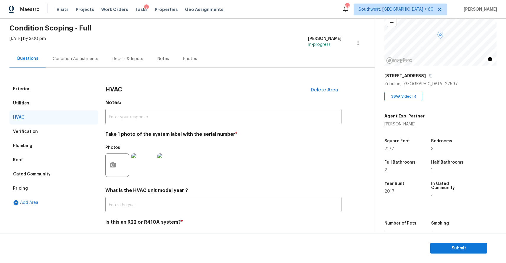
click at [145, 166] on img at bounding box center [143, 165] width 24 height 24
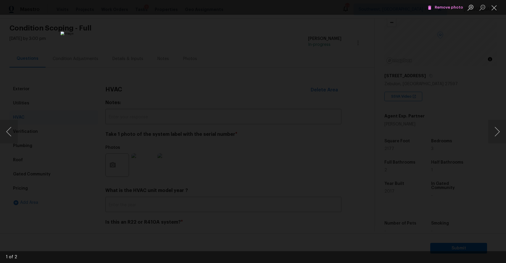
click at [421, 152] on div "Lightbox" at bounding box center [253, 131] width 506 height 263
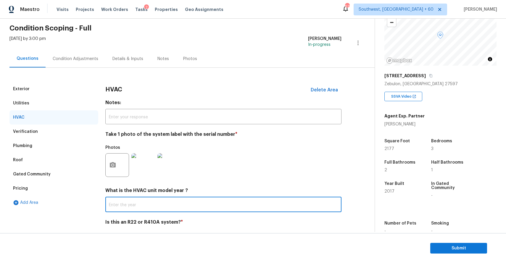
click at [212, 204] on input "text" at bounding box center [223, 205] width 236 height 14
type input "2017"
click at [340, 196] on div "What is the HVAC unit model year ? 2017 ​" at bounding box center [223, 200] width 236 height 25
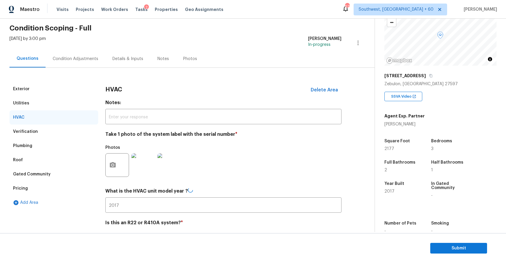
scroll to position [0, 0]
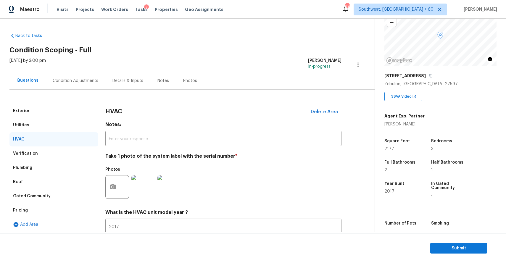
click at [76, 82] on div "Condition Adjustments" at bounding box center [76, 81] width 46 height 6
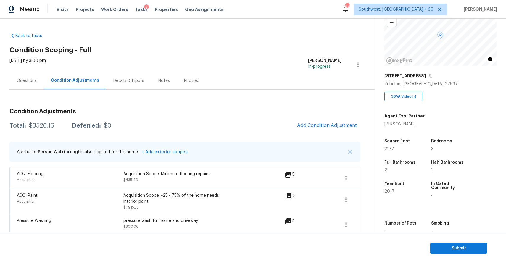
click at [33, 83] on div "Questions" at bounding box center [27, 81] width 20 height 6
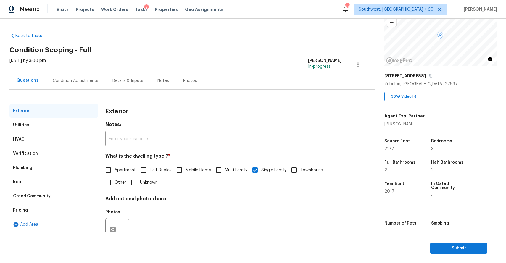
click at [71, 73] on div "Condition Adjustments" at bounding box center [76, 80] width 60 height 17
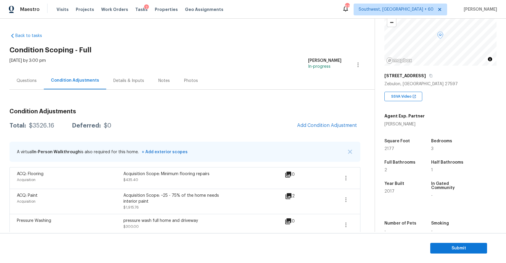
click at [41, 123] on div "$3526.16" at bounding box center [41, 126] width 25 height 6
copy div "$3526.16"
click at [31, 85] on div "Questions" at bounding box center [26, 80] width 34 height 17
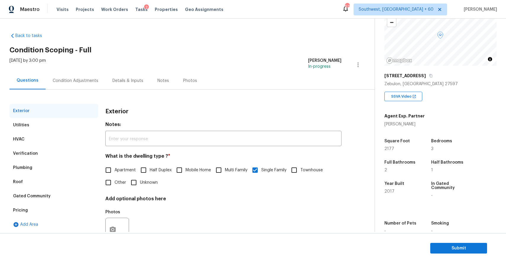
scroll to position [22, 0]
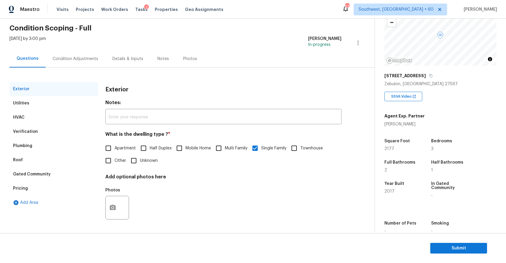
click at [71, 60] on div "Condition Adjustments" at bounding box center [76, 59] width 46 height 6
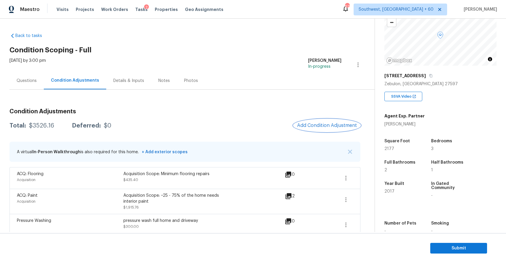
click at [329, 123] on span "Add Condition Adjustment" at bounding box center [327, 125] width 60 height 5
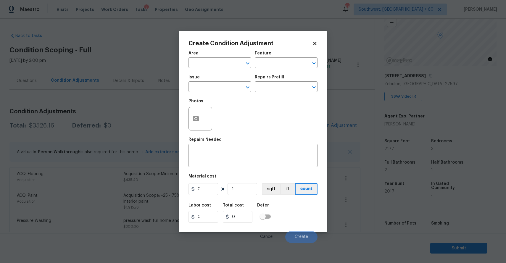
click at [219, 93] on span "Issue ​" at bounding box center [220, 84] width 63 height 24
click at [221, 87] on input "text" at bounding box center [212, 87] width 46 height 9
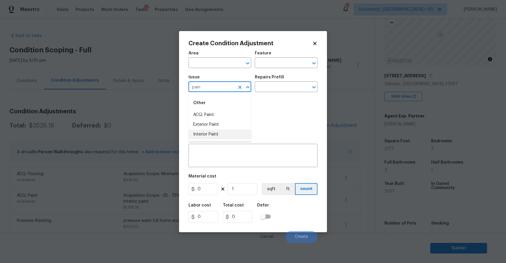
click at [217, 133] on li "Interior Paint" at bounding box center [220, 135] width 63 height 10
type input "Interior Paint"
click at [266, 93] on div "Issue Interior Paint ​ Repairs Prefill ​" at bounding box center [253, 84] width 129 height 24
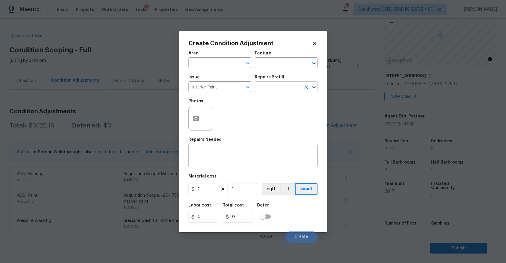
click at [276, 85] on input "text" at bounding box center [278, 87] width 46 height 9
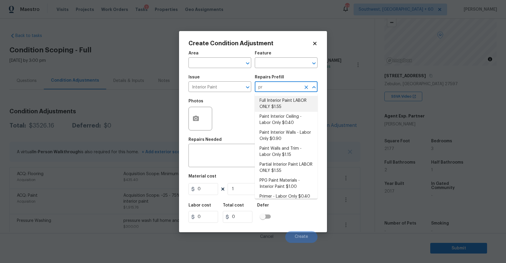
type input "pri"
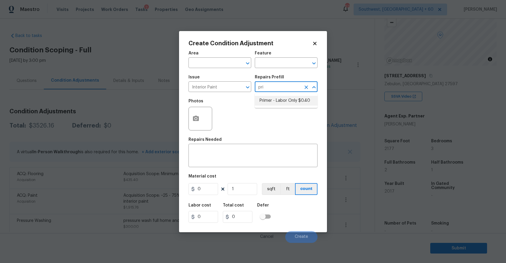
click at [278, 95] on ul "Primer - Labor Only $0.40" at bounding box center [286, 101] width 63 height 15
click at [280, 97] on li "Primer - Labor Only $0.40" at bounding box center [286, 101] width 63 height 10
type input "Overall Paint"
type textarea "Interior primer - PRIMER PROVIDED BY OPENDOOR - All nails, screws, drywall anch…"
type input "0.4"
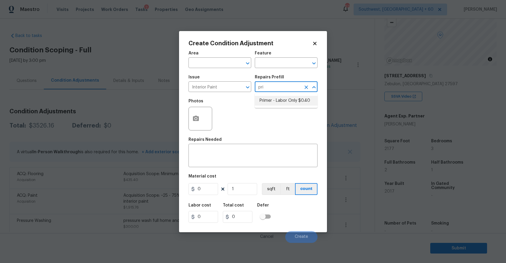
type input "0.4"
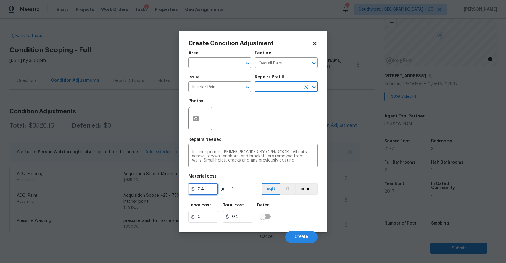
click at [207, 190] on input "0.4" at bounding box center [204, 189] width 30 height 12
type input "200"
click at [186, 135] on div "Create Condition Adjustment Area ​ Feature Overall Paint ​ Issue Interior Paint…" at bounding box center [253, 131] width 148 height 201
type input "200"
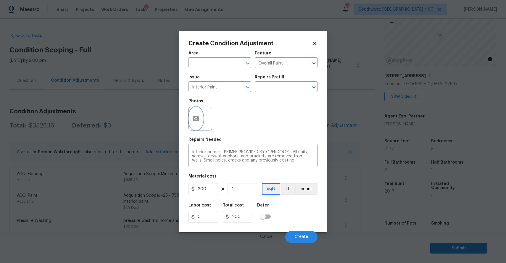
click at [196, 125] on button "button" at bounding box center [196, 118] width 14 height 23
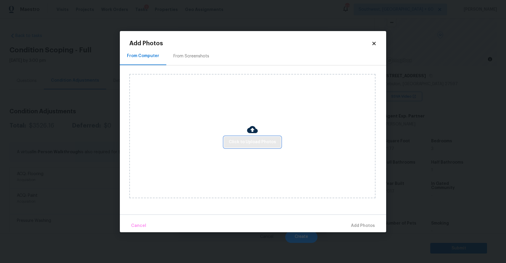
click at [249, 141] on span "Click to Upload Photos" at bounding box center [252, 142] width 47 height 7
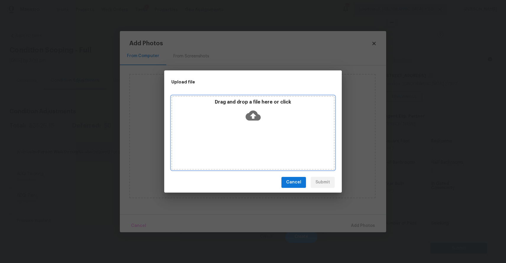
click at [249, 141] on div "Drag and drop a file here or click" at bounding box center [252, 133] width 163 height 74
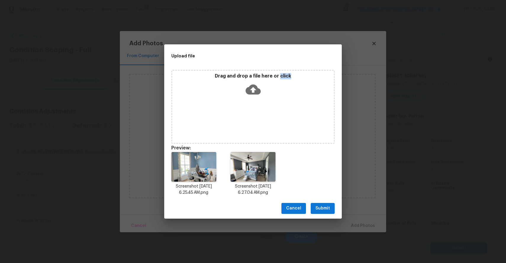
click at [320, 205] on span "Submit" at bounding box center [323, 208] width 15 height 7
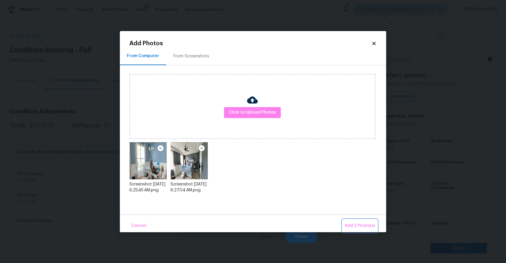
click at [371, 224] on span "Add 2 Photo(s)" at bounding box center [360, 225] width 30 height 7
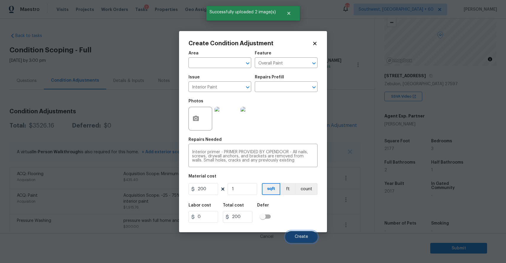
click at [298, 233] on button "Create" at bounding box center [301, 237] width 32 height 12
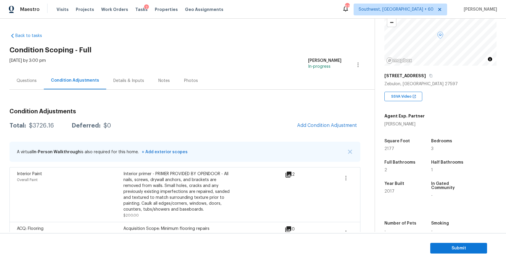
click at [30, 86] on div "Questions" at bounding box center [26, 80] width 34 height 17
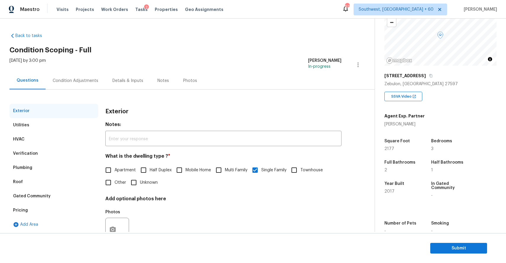
click at [61, 84] on div "Condition Adjustments" at bounding box center [76, 80] width 60 height 17
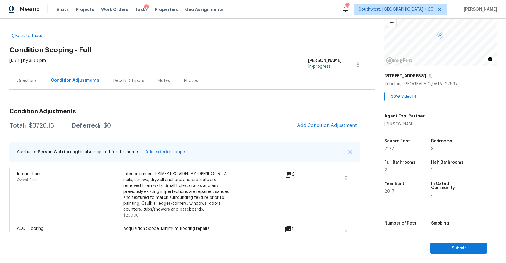
click at [36, 131] on div "Total: $3726.16 Deferred: $0 Add Condition Adjustment" at bounding box center [184, 125] width 351 height 13
copy div "$3726.16"
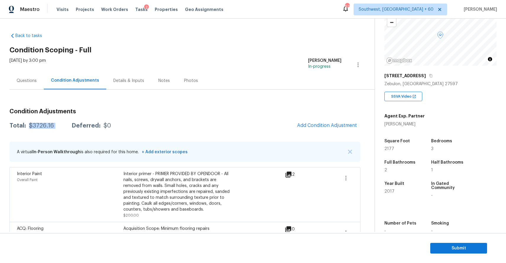
click at [35, 125] on div "$3726.16" at bounding box center [41, 126] width 25 height 6
click at [39, 81] on div "Questions" at bounding box center [26, 80] width 34 height 17
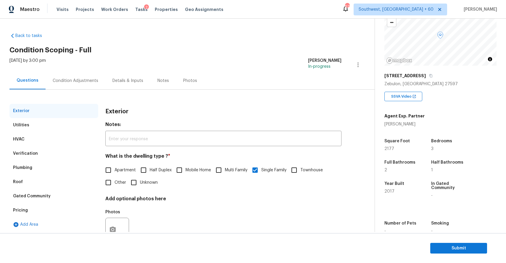
scroll to position [22, 0]
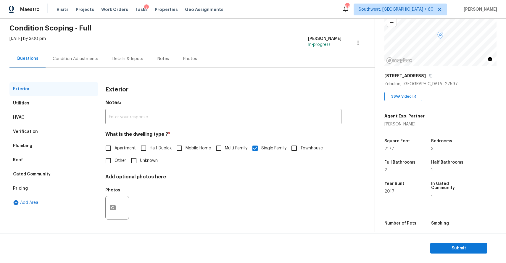
click at [447, 239] on section "Submit" at bounding box center [253, 248] width 506 height 30
click at [452, 244] on button "Submit" at bounding box center [458, 248] width 57 height 11
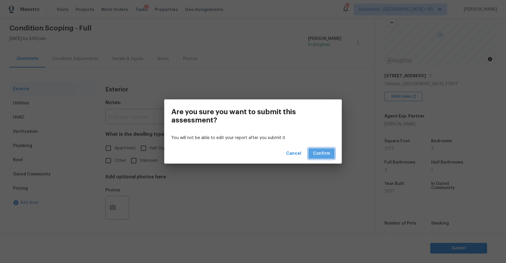
click at [324, 151] on span "Confirm" at bounding box center [321, 153] width 17 height 7
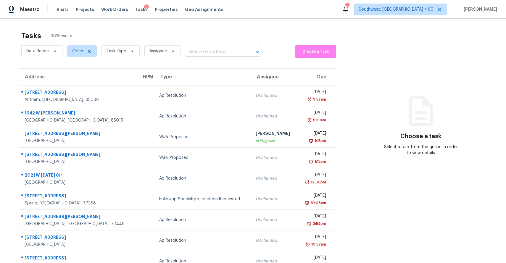
click at [216, 50] on input "text" at bounding box center [215, 51] width 60 height 9
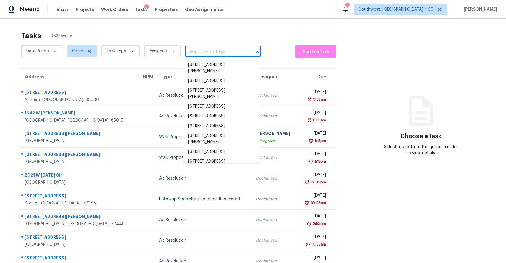
paste input "14139 Northridge Dr, Charlotte, NC 28269"
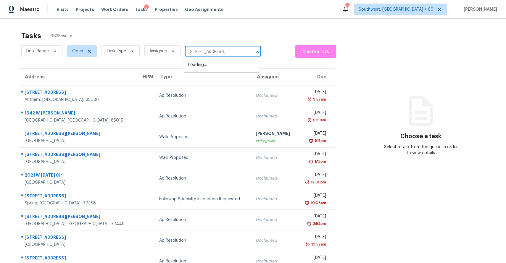
scroll to position [0, 25]
type input "14139 Northridge Dr, Charlotte, NC 28269"
click at [127, 46] on span "Task Type" at bounding box center [121, 51] width 38 height 12
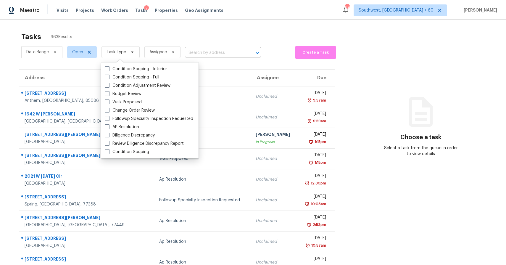
scroll to position [0, 0]
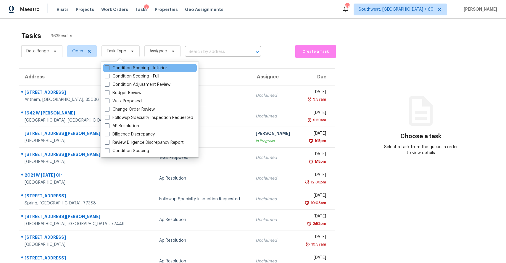
click at [137, 65] on div "Condition Scoping - Interior" at bounding box center [150, 68] width 94 height 8
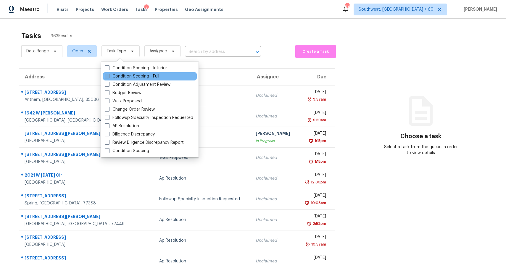
click at [139, 74] on label "Condition Scoping - Full" at bounding box center [132, 76] width 54 height 6
click at [109, 74] on input "Condition Scoping - Full" at bounding box center [107, 75] width 4 height 4
checkbox input "true"
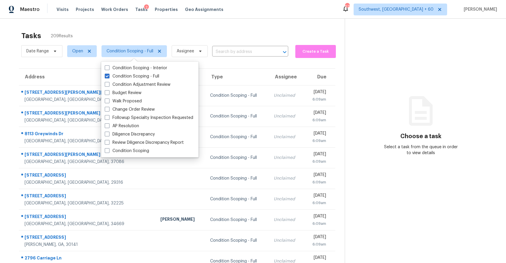
click at [176, 20] on div "Tasks 209 Results Date Range Open Condition Scoping - Full Assignee ​ Create a …" at bounding box center [253, 164] width 506 height 290
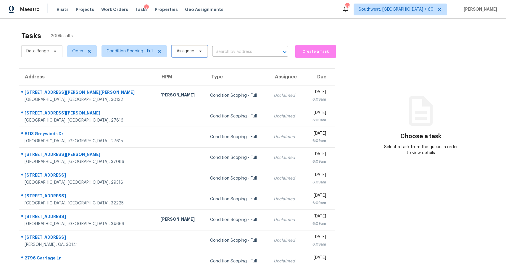
click at [186, 51] on span "Assignee" at bounding box center [185, 51] width 17 height 6
type input "ranjith"
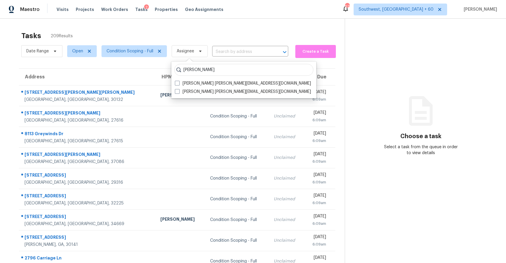
click at [320, 17] on div "Maestro Visits Projects Work Orders Tasks 2 Properties Geo Assignments 679 Sout…" at bounding box center [253, 9] width 506 height 19
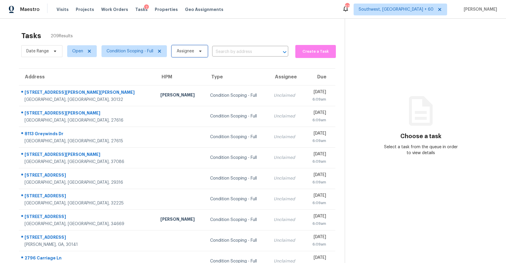
click at [187, 47] on span "Assignee" at bounding box center [190, 51] width 36 height 12
type input "ranjith"
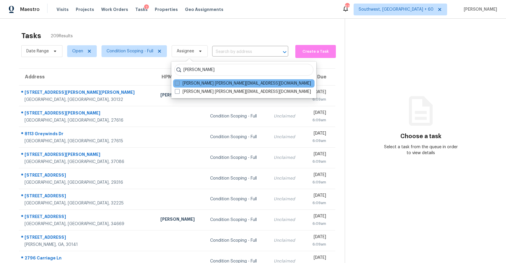
click at [211, 85] on label "Ranjith Kumar P ranjith.kumar@opendoor.com" at bounding box center [243, 84] width 136 height 6
click at [179, 84] on input "Ranjith Kumar P ranjith.kumar@opendoor.com" at bounding box center [177, 83] width 4 height 4
checkbox input "true"
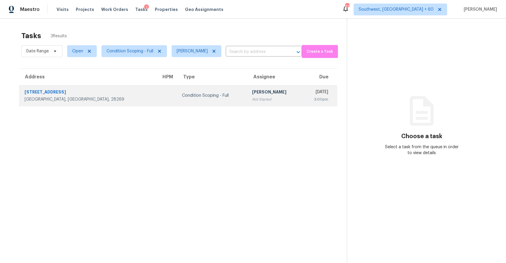
click at [248, 104] on td "Ranjith Kumar P Not Started" at bounding box center [275, 95] width 55 height 21
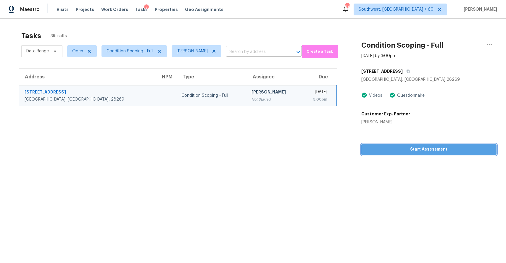
click at [411, 145] on button "Start Assessment" at bounding box center [428, 149] width 135 height 11
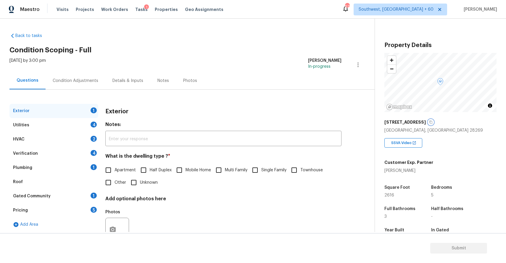
click at [430, 122] on icon "button" at bounding box center [431, 122] width 4 height 4
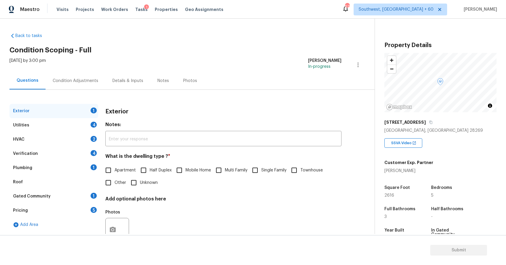
click at [261, 173] on input "Single Family" at bounding box center [255, 170] width 12 height 12
checkbox input "true"
click at [86, 123] on div "Utilities 4" at bounding box center [53, 125] width 89 height 14
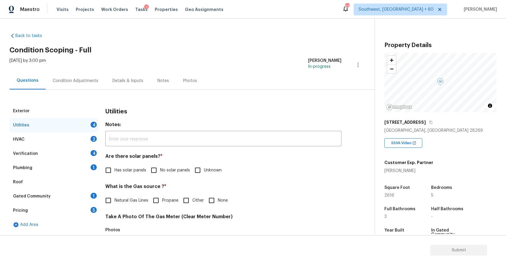
click at [161, 171] on span "No solar panels" at bounding box center [175, 170] width 30 height 6
click at [160, 171] on input "No solar panels" at bounding box center [154, 170] width 12 height 12
checkbox input "true"
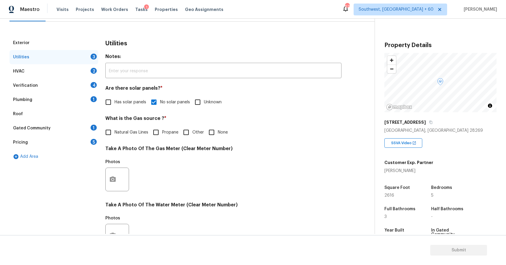
click at [213, 132] on input "None" at bounding box center [211, 132] width 12 height 12
checkbox input "true"
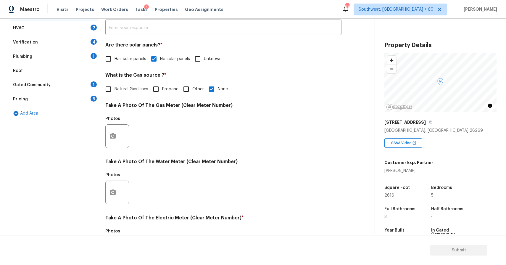
scroll to position [153, 0]
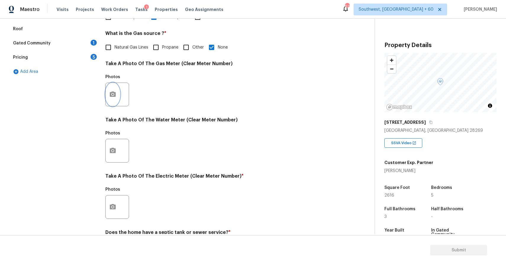
click at [112, 92] on icon "button" at bounding box center [113, 93] width 6 height 5
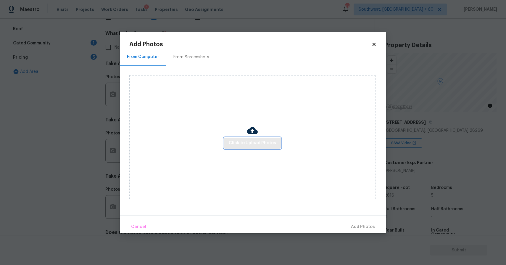
click at [261, 143] on span "Click to Upload Photos" at bounding box center [252, 142] width 47 height 7
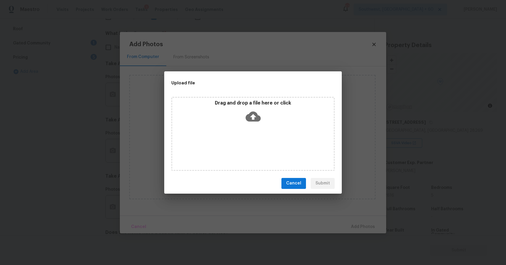
click at [261, 143] on div "Drag and drop a file here or click" at bounding box center [252, 134] width 163 height 74
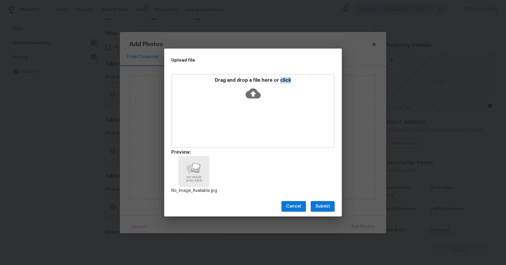
click at [321, 198] on div "Cancel Submit" at bounding box center [253, 206] width 178 height 20
click at [326, 203] on span "Submit" at bounding box center [323, 206] width 15 height 7
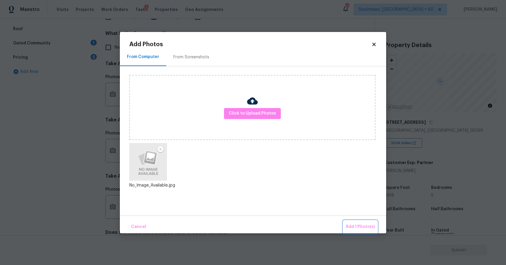
click at [359, 228] on span "Add 1 Photo(s)" at bounding box center [360, 226] width 29 height 7
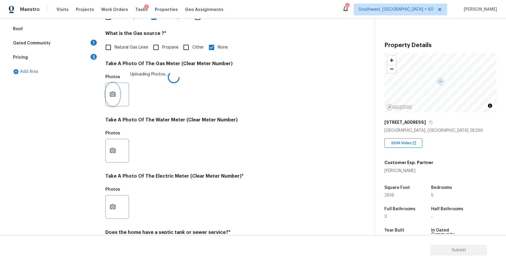
scroll to position [181, 0]
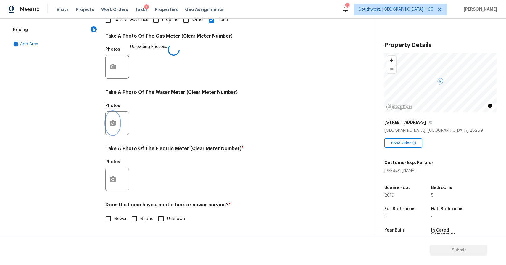
click at [113, 126] on icon "button" at bounding box center [112, 123] width 7 height 7
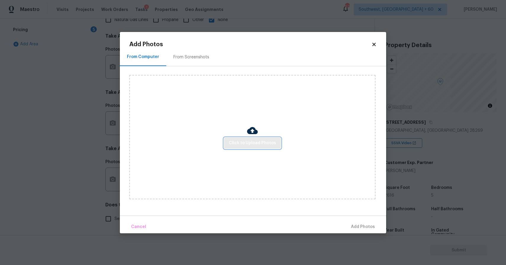
click at [242, 144] on span "Click to Upload Photos" at bounding box center [252, 142] width 47 height 7
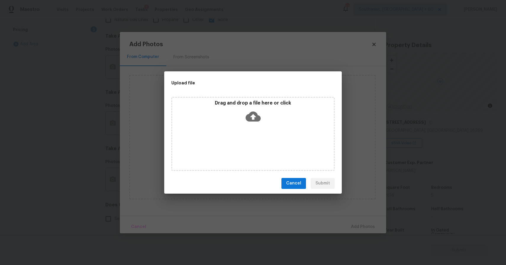
click at [242, 144] on div "Drag and drop a file here or click" at bounding box center [252, 134] width 163 height 74
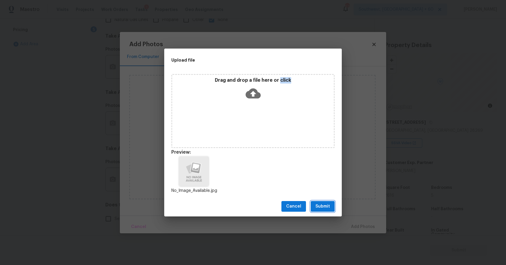
click at [320, 205] on span "Submit" at bounding box center [323, 206] width 15 height 7
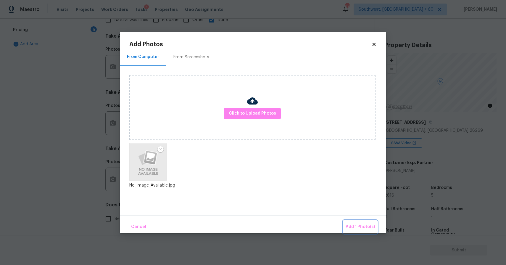
click at [354, 224] on span "Add 1 Photo(s)" at bounding box center [360, 226] width 29 height 7
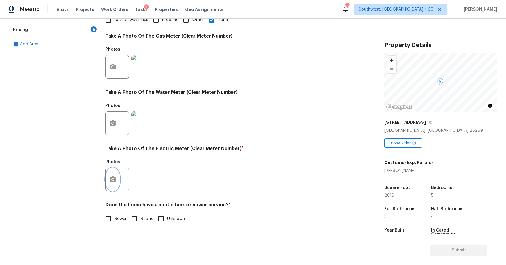
click at [117, 173] on button "button" at bounding box center [113, 179] width 14 height 23
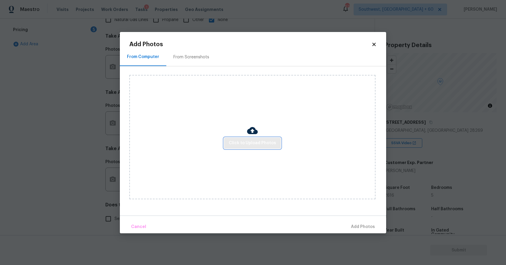
click at [249, 144] on span "Click to Upload Photos" at bounding box center [252, 142] width 47 height 7
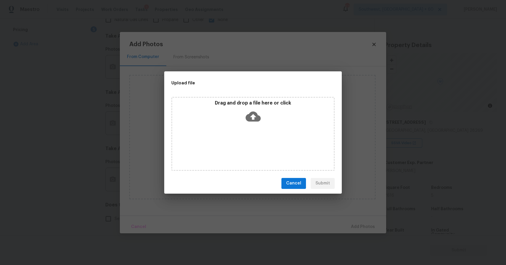
click at [247, 143] on div "Drag and drop a file here or click" at bounding box center [252, 134] width 163 height 74
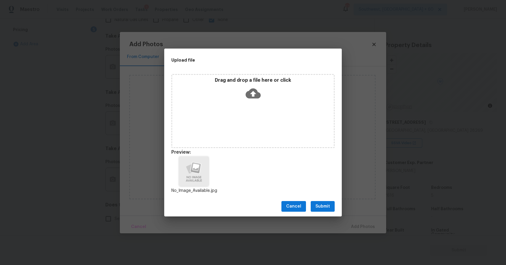
click at [319, 204] on span "Submit" at bounding box center [323, 206] width 15 height 7
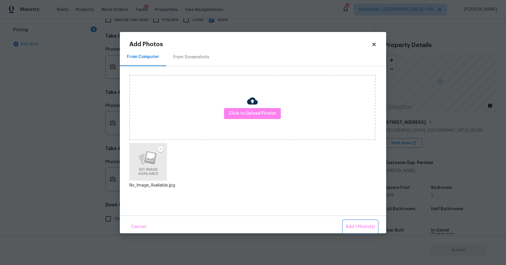
click at [360, 224] on span "Add 1 Photo(s)" at bounding box center [360, 226] width 29 height 7
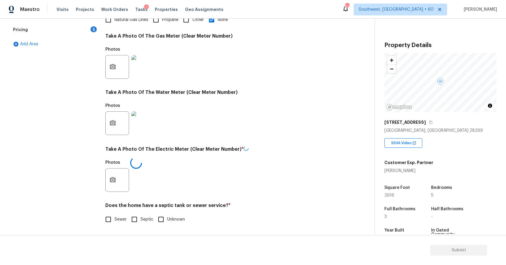
click at [108, 218] on input "Sewer" at bounding box center [108, 219] width 12 height 12
checkbox input "true"
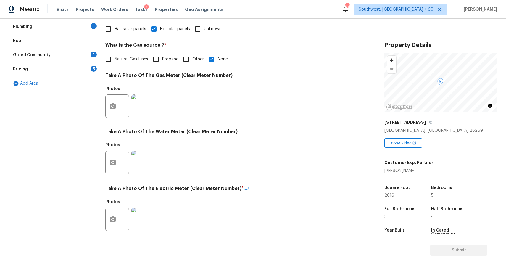
scroll to position [0, 0]
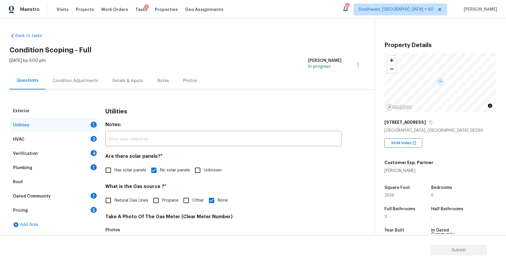
click at [79, 134] on div "HVAC 2" at bounding box center [53, 139] width 89 height 14
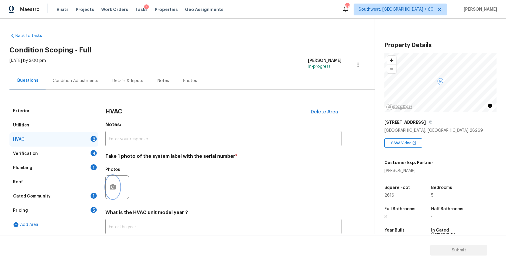
click at [108, 185] on button "button" at bounding box center [113, 187] width 14 height 23
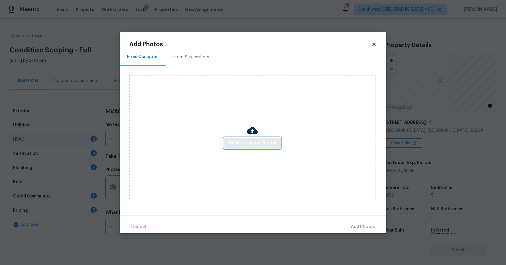
click at [229, 147] on button "Click to Upload Photos" at bounding box center [252, 143] width 57 height 11
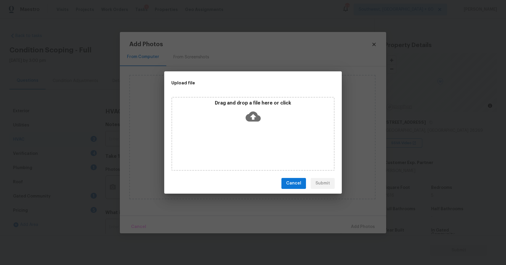
click at [229, 147] on div "Drag and drop a file here or click" at bounding box center [252, 134] width 163 height 74
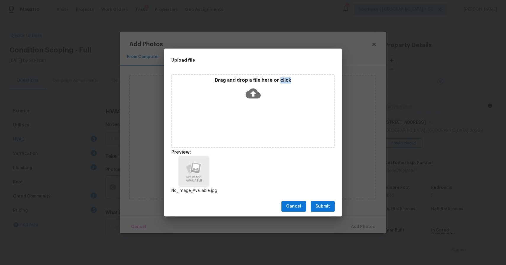
click at [324, 200] on div "Cancel Submit" at bounding box center [253, 206] width 178 height 20
click at [321, 205] on span "Submit" at bounding box center [323, 206] width 15 height 7
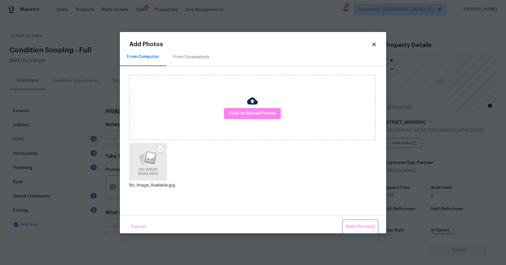
click at [358, 226] on span "Add 1 Photo(s)" at bounding box center [360, 226] width 29 height 7
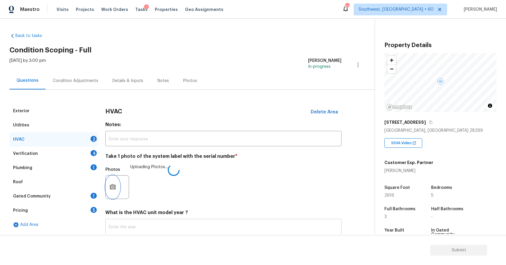
scroll to position [40, 0]
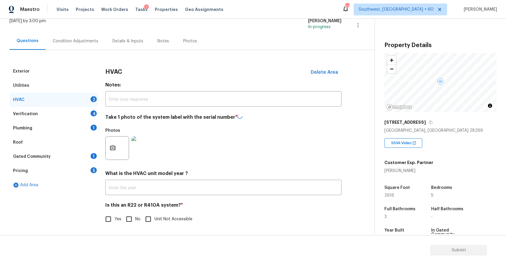
click at [129, 221] on input "No" at bounding box center [129, 219] width 12 height 12
checkbox input "true"
click at [74, 115] on div "Verification 4" at bounding box center [53, 114] width 89 height 14
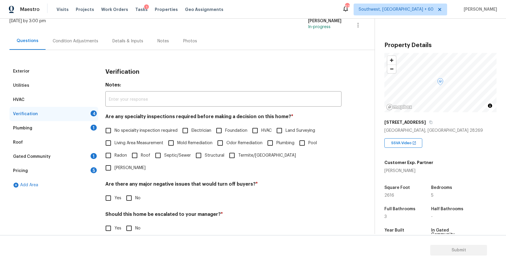
click at [137, 130] on span "No specialty inspection required" at bounding box center [146, 131] width 63 height 6
click at [115, 130] on input "No specialty inspection required" at bounding box center [108, 130] width 12 height 12
checkbox input "true"
click at [130, 192] on input "No" at bounding box center [129, 198] width 12 height 12
checkbox input "true"
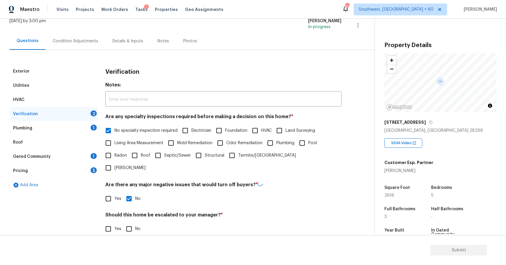
click at [130, 212] on div "Should this home be escalated to your manager? * Yes No" at bounding box center [223, 223] width 236 height 23
click at [135, 225] on span "No" at bounding box center [137, 228] width 5 height 6
click at [135, 222] on input "No" at bounding box center [129, 228] width 12 height 12
checkbox input "true"
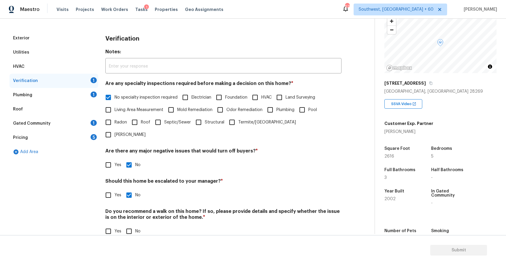
scroll to position [44, 0]
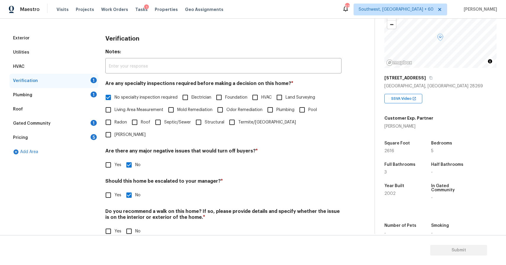
click at [133, 225] on input "No" at bounding box center [129, 231] width 12 height 12
checkbox input "true"
click at [94, 89] on div "Plumbing 1" at bounding box center [53, 95] width 89 height 14
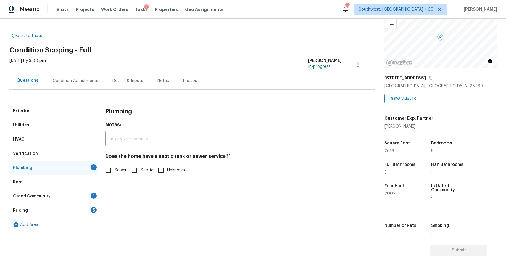
scroll to position [0, 0]
click at [122, 164] on div "Does the home have a septic tank or sewer service? * Sewer Septic Unknown" at bounding box center [223, 164] width 236 height 23
click at [119, 171] on span "Sewer" at bounding box center [121, 170] width 12 height 6
click at [115, 171] on input "Sewer" at bounding box center [108, 170] width 12 height 12
checkbox input "true"
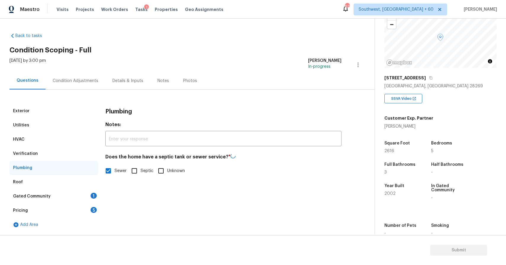
click at [68, 195] on div "Gated Community 1" at bounding box center [53, 196] width 89 height 14
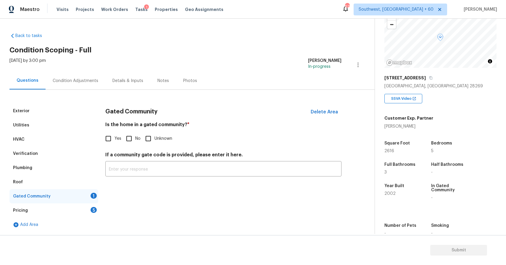
click at [138, 137] on span "No" at bounding box center [137, 139] width 5 height 6
click at [135, 137] on input "No" at bounding box center [129, 138] width 12 height 12
checkbox input "true"
click at [84, 213] on div "Pricing 5" at bounding box center [53, 210] width 89 height 14
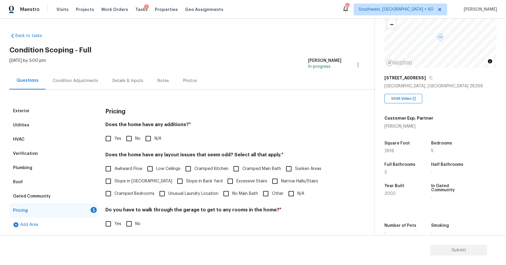
click at [151, 143] on input "N/A" at bounding box center [148, 138] width 12 height 12
click at [151, 143] on input "N/A" at bounding box center [148, 139] width 12 height 12
click at [153, 143] on input "N/A" at bounding box center [148, 138] width 12 height 12
checkbox input "true"
click at [287, 196] on input "N/A" at bounding box center [291, 193] width 12 height 12
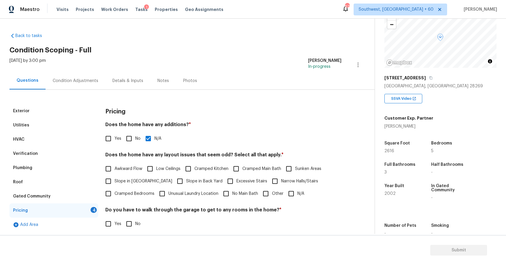
checkbox input "true"
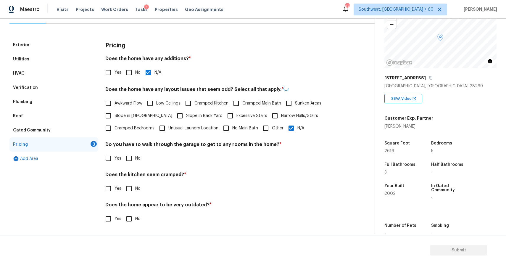
scroll to position [65, 0]
click at [123, 168] on div "Pricing Does the home have any additions? * Yes No N/A Does the home have any l…" at bounding box center [223, 135] width 236 height 194
click at [128, 164] on input "No" at bounding box center [129, 158] width 12 height 12
checkbox input "true"
click at [130, 188] on input "No" at bounding box center [129, 188] width 12 height 12
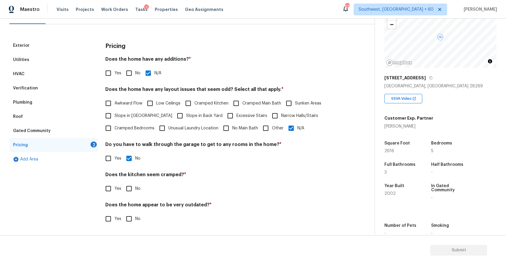
checkbox input "true"
click at [131, 216] on input "No" at bounding box center [129, 219] width 12 height 12
checkbox input "true"
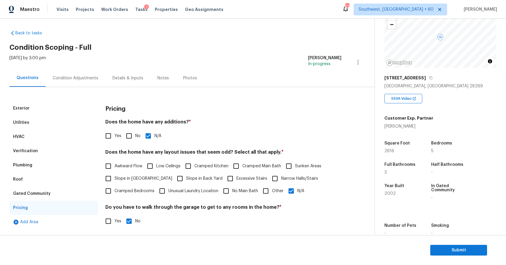
scroll to position [0, 0]
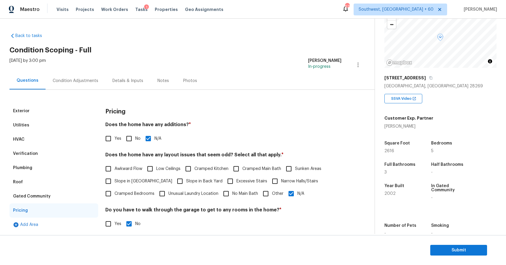
click at [92, 83] on div "Condition Adjustments" at bounding box center [76, 81] width 46 height 6
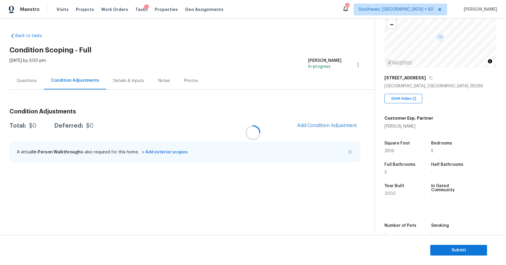
click at [348, 151] on div at bounding box center [253, 132] width 506 height 265
click at [352, 152] on div at bounding box center [253, 132] width 506 height 265
click at [348, 151] on button "button" at bounding box center [350, 152] width 6 height 6
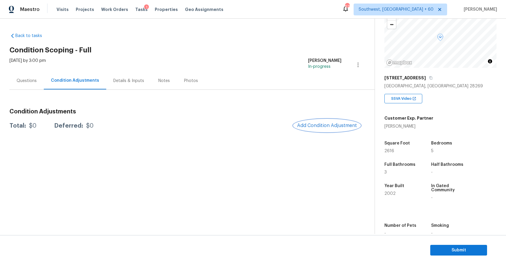
click at [339, 126] on span "Add Condition Adjustment" at bounding box center [327, 125] width 60 height 5
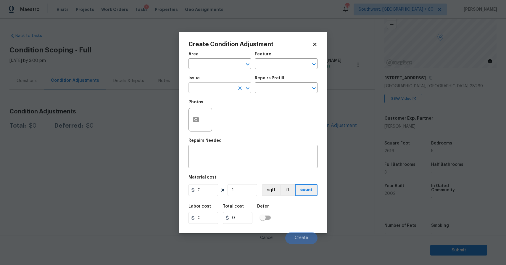
click at [205, 84] on input "text" at bounding box center [212, 88] width 46 height 9
click at [201, 120] on li "Landscape Package" at bounding box center [220, 116] width 63 height 10
type input "Landscape Package"
click at [276, 87] on input "text" at bounding box center [278, 88] width 46 height 9
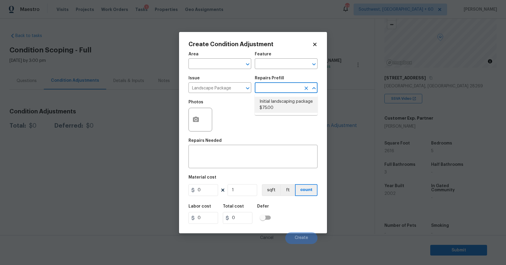
click at [278, 101] on li "Initial landscaping package $75.00" at bounding box center [286, 105] width 63 height 16
type input "Home Readiness Packages"
type textarea "Mowing of grass up to 6" in height. Mow, edge along driveways & sidewalks, trim…"
type input "75"
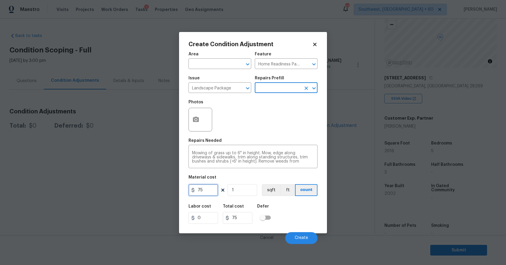
click at [205, 189] on input "75" at bounding box center [204, 190] width 30 height 12
type input "300"
click at [303, 235] on button "Create" at bounding box center [301, 238] width 32 height 12
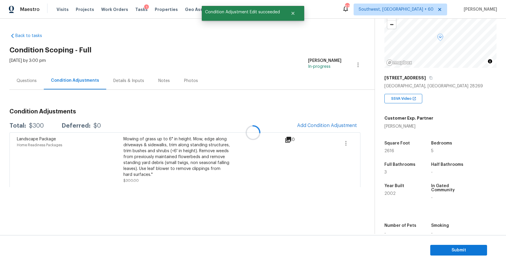
click at [346, 117] on div at bounding box center [253, 132] width 506 height 265
click at [342, 118] on div "Condition Adjustments Total: $300 Deferred: $0 Add Condition Adjustment Landsca…" at bounding box center [184, 145] width 351 height 83
click at [336, 122] on button "Add Condition Adjustment" at bounding box center [327, 125] width 67 height 12
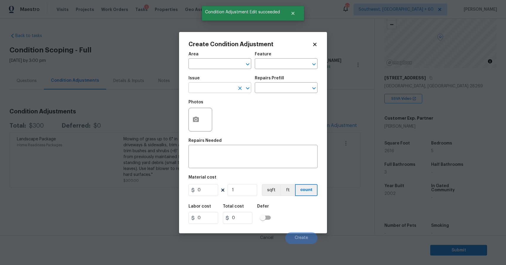
click at [219, 89] on input "text" at bounding box center [212, 88] width 46 height 9
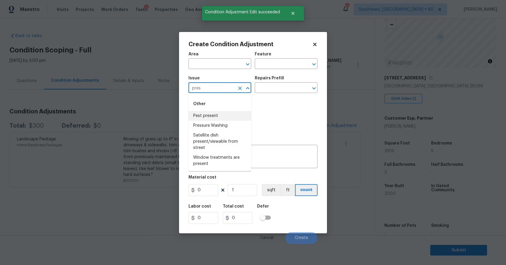
click at [224, 123] on li "Pressure Washing" at bounding box center [220, 126] width 63 height 10
type input "Pressure Washing"
click at [277, 84] on input "text" at bounding box center [278, 88] width 46 height 9
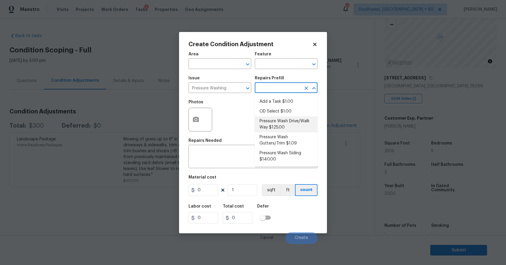
click at [282, 121] on li "Pressure Wash Drive/Walk Way $125.00" at bounding box center [286, 124] width 63 height 16
type input "Siding"
type textarea "Pressure wash the driveways/walkways as directed by the PM. Ensure that all deb…"
type input "125"
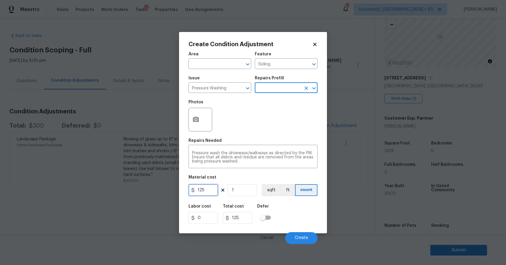
click at [205, 194] on input "125" at bounding box center [204, 190] width 30 height 12
type input "300"
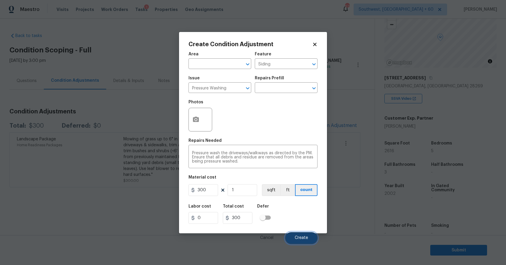
click at [305, 237] on span "Create" at bounding box center [301, 238] width 13 height 4
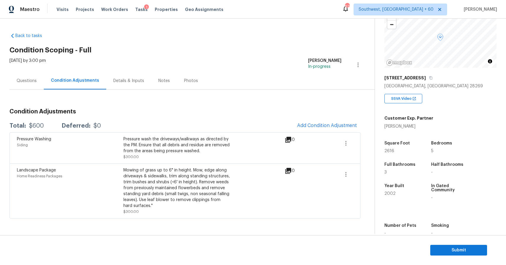
click at [30, 82] on div "Questions" at bounding box center [27, 81] width 20 height 6
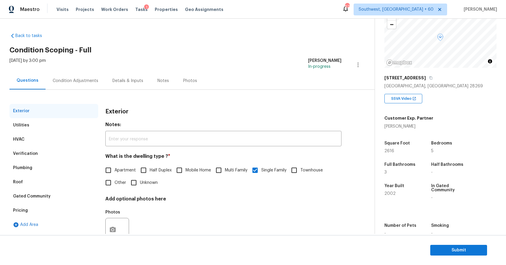
click at [97, 80] on div "Condition Adjustments" at bounding box center [76, 80] width 60 height 17
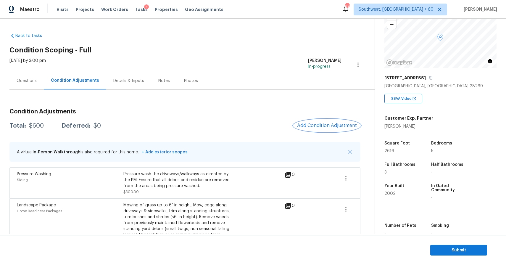
click at [329, 123] on span "Add Condition Adjustment" at bounding box center [327, 125] width 60 height 5
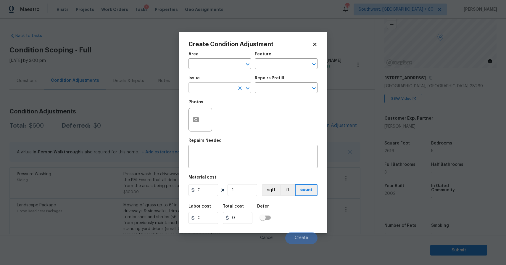
click at [221, 88] on input "text" at bounding box center [212, 88] width 46 height 9
type input "s"
click at [229, 115] on li "Debris/garbage on site" at bounding box center [220, 116] width 63 height 10
type input "Debris/garbage on site"
click at [196, 117] on icon "button" at bounding box center [196, 119] width 6 height 5
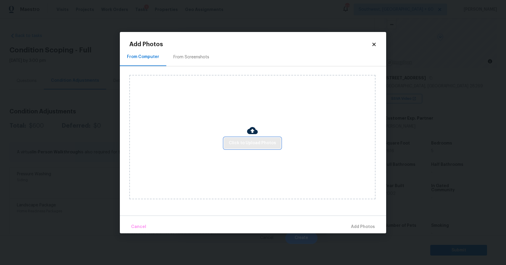
click at [260, 140] on span "Click to Upload Photos" at bounding box center [252, 142] width 47 height 7
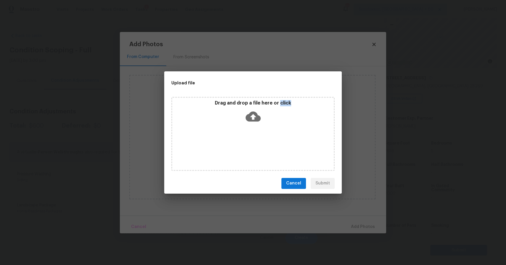
click at [260, 140] on div "Drag and drop a file here or click" at bounding box center [252, 134] width 163 height 74
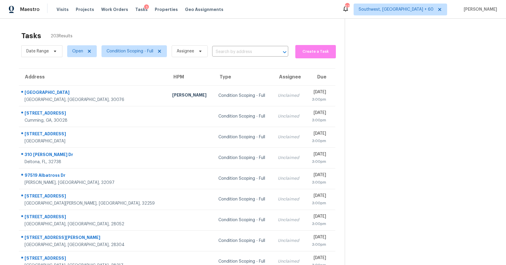
scroll to position [43, 0]
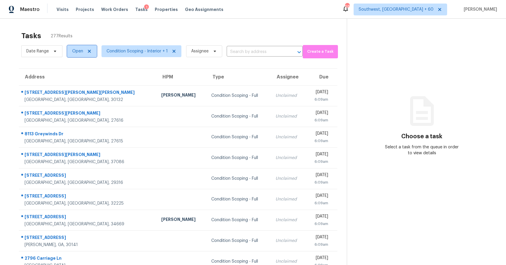
click at [68, 48] on span "Open" at bounding box center [82, 51] width 30 height 12
click at [130, 55] on span "Condition Scoping - Interior + 1" at bounding box center [142, 51] width 80 height 12
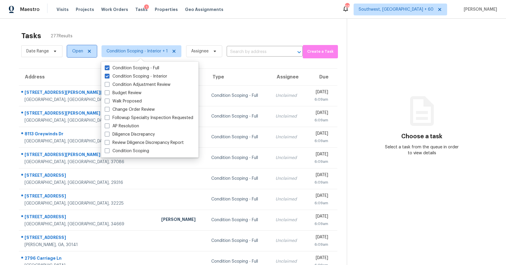
click at [79, 52] on span "Open" at bounding box center [77, 51] width 11 height 6
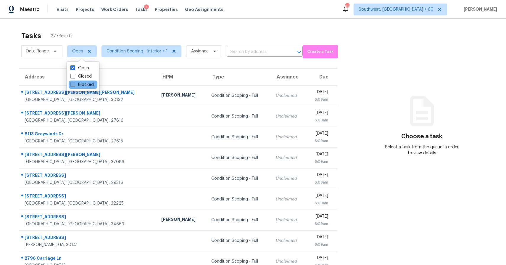
click at [85, 83] on label "Blocked" at bounding box center [81, 85] width 23 height 6
click at [74, 83] on input "Blocked" at bounding box center [72, 84] width 4 height 4
checkbox input "true"
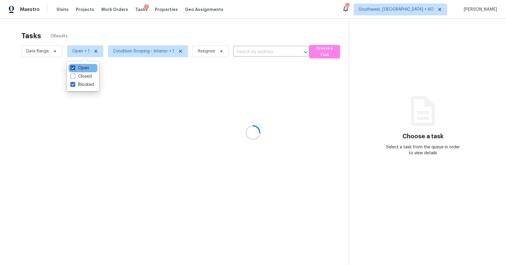
click at [83, 70] on label "Open" at bounding box center [79, 68] width 19 height 6
click at [74, 69] on input "Open" at bounding box center [72, 67] width 4 height 4
checkbox input "false"
click at [108, 33] on div at bounding box center [253, 132] width 506 height 265
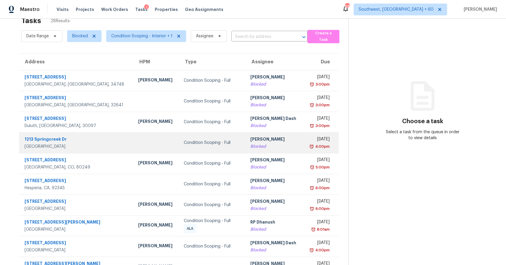
scroll to position [43, 0]
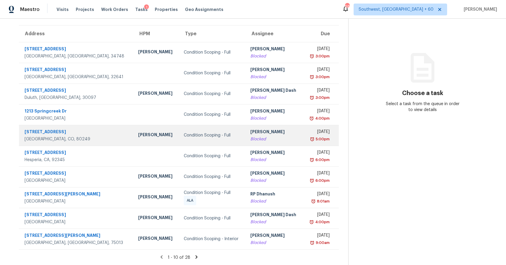
click at [250, 130] on div "[PERSON_NAME]" at bounding box center [274, 132] width 48 height 7
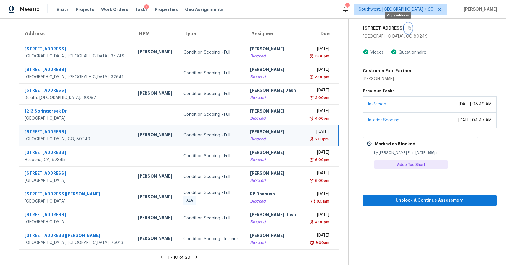
click at [408, 29] on icon "button" at bounding box center [410, 28] width 4 height 4
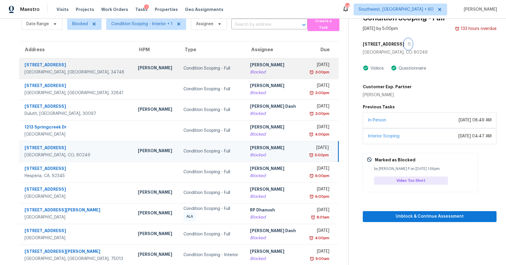
scroll to position [0, 0]
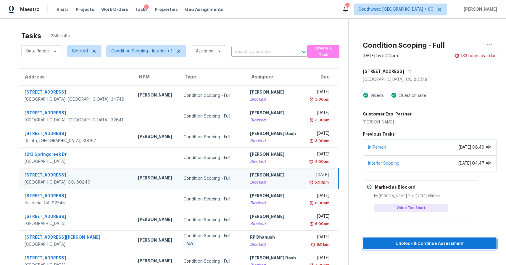
click at [444, 240] on span "Unblock & Continue Assessment" at bounding box center [430, 243] width 124 height 7
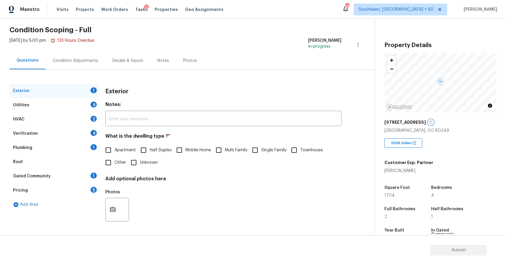
click at [429, 122] on icon "button" at bounding box center [431, 122] width 4 height 4
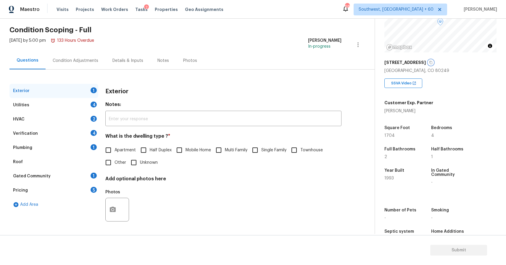
scroll to position [79, 0]
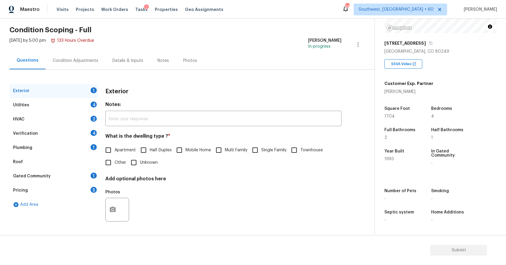
click at [261, 154] on input "Single Family" at bounding box center [255, 150] width 12 height 12
checkbox input "true"
click at [79, 101] on div "Utilities 4" at bounding box center [53, 105] width 89 height 14
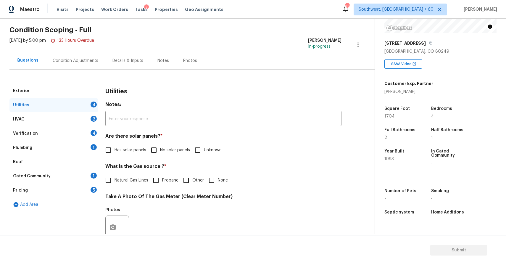
click at [165, 146] on label "No solar panels" at bounding box center [169, 150] width 42 height 12
click at [160, 146] on input "No solar panels" at bounding box center [154, 150] width 12 height 12
checkbox input "true"
click at [61, 60] on div "Condition Adjustments" at bounding box center [76, 61] width 46 height 6
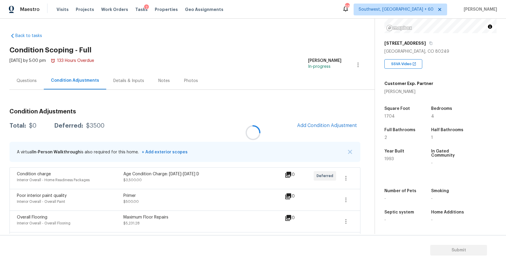
click at [347, 151] on div at bounding box center [253, 132] width 506 height 265
click at [350, 151] on img "button" at bounding box center [350, 152] width 4 height 4
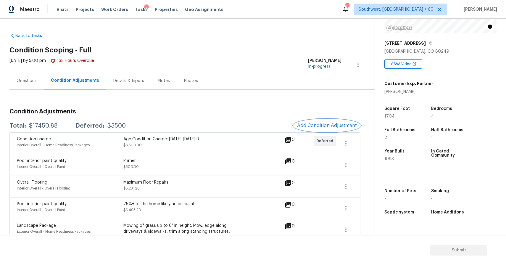
click at [339, 125] on span "Add Condition Adjustment" at bounding box center [327, 125] width 60 height 5
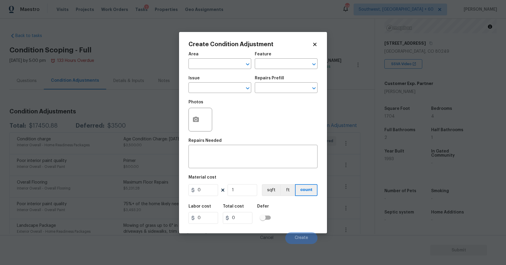
click at [214, 82] on div "Issue" at bounding box center [220, 80] width 63 height 8
click at [217, 84] on input "text" at bounding box center [212, 88] width 46 height 9
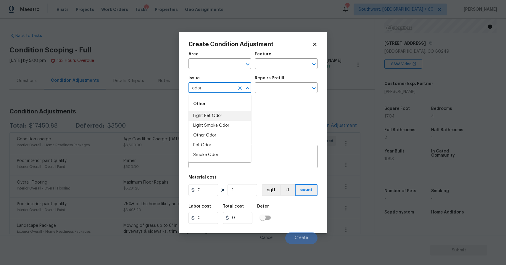
click at [212, 115] on li "Light Pet Odor" at bounding box center [220, 116] width 63 height 10
type input "Light Pet Odor"
click at [265, 87] on input "text" at bounding box center [278, 88] width 46 height 9
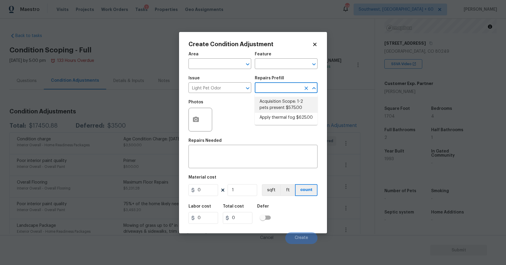
click at [269, 101] on li "Acquisition Scope: 1-2 pets present $575.00" at bounding box center [286, 105] width 63 height 16
type textarea "Acquisition Scope: 1-2 pets present"
type input "575"
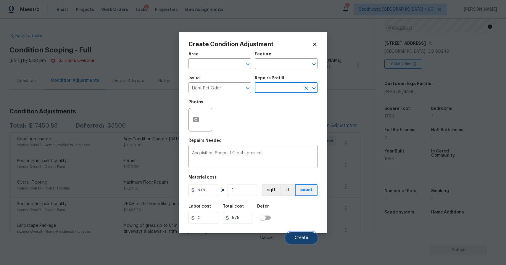
click at [306, 239] on span "Create" at bounding box center [301, 238] width 13 height 4
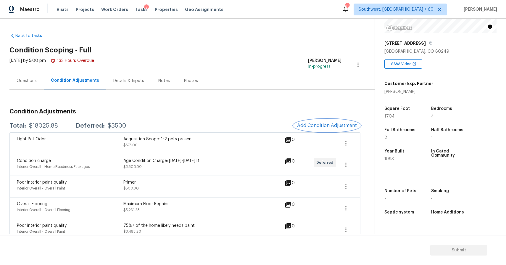
click at [318, 125] on span "Add Condition Adjustment" at bounding box center [327, 125] width 60 height 5
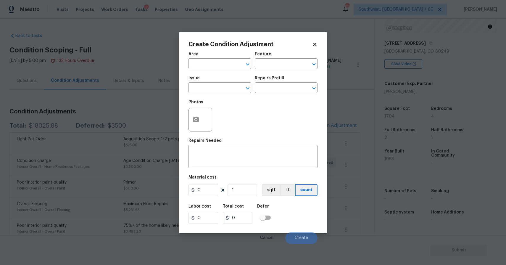
click at [220, 83] on div "Issue" at bounding box center [220, 80] width 63 height 8
click at [223, 83] on div "Issue" at bounding box center [220, 80] width 63 height 8
click at [238, 89] on icon "Clear" at bounding box center [240, 88] width 4 height 4
click at [221, 88] on input "text" at bounding box center [212, 88] width 46 height 9
click at [245, 117] on li "Landscape Package" at bounding box center [220, 116] width 63 height 10
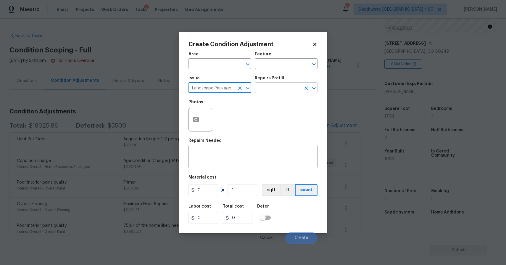
type input "Landscape Package"
click at [276, 85] on input "text" at bounding box center [278, 88] width 46 height 9
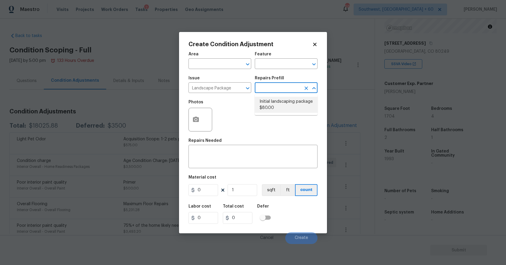
click at [267, 99] on li "Initial landscaping package $80.00" at bounding box center [286, 105] width 63 height 16
type input "Home Readiness Packages"
type textarea "Mowing of grass up to 6" in height. Mow, edge along driveways & sidewalks, trim…"
type input "80"
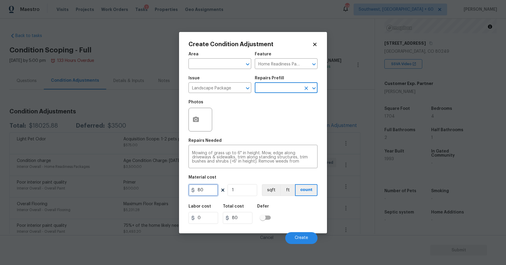
click at [210, 187] on input "80" at bounding box center [204, 190] width 30 height 12
type input "750"
click at [298, 238] on span "Create" at bounding box center [301, 238] width 13 height 4
type input "750"
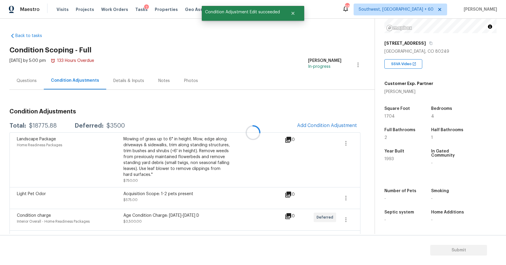
click at [337, 121] on div at bounding box center [253, 132] width 506 height 265
click at [327, 124] on span "Add Condition Adjustment" at bounding box center [327, 125] width 60 height 5
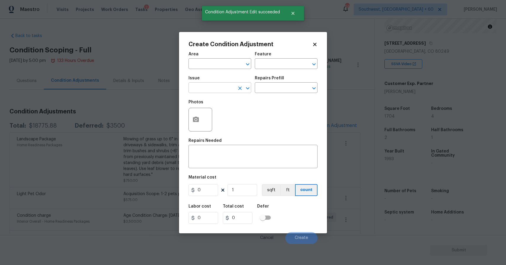
click at [208, 85] on input "text" at bounding box center [212, 88] width 46 height 9
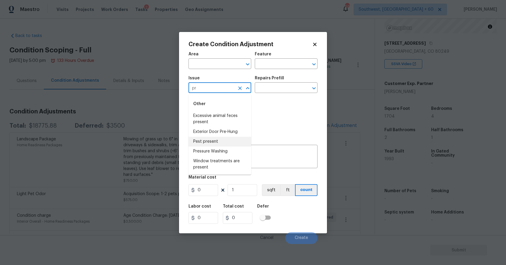
click at [222, 144] on li "Pest present" at bounding box center [220, 142] width 63 height 10
type input "Pest present"
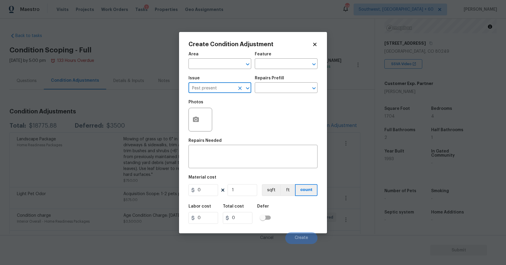
click at [239, 88] on icon "Clear" at bounding box center [240, 88] width 4 height 4
click at [230, 138] on li "Pressure Washing" at bounding box center [220, 142] width 63 height 10
type input "Pressure Washing"
click at [229, 162] on textarea at bounding box center [253, 157] width 122 height 12
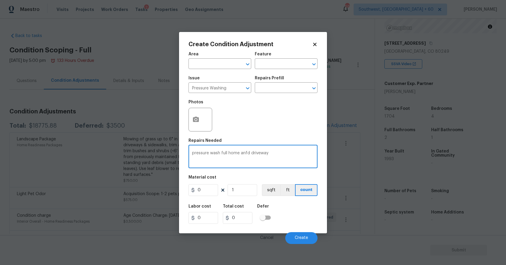
click at [247, 153] on textarea "pressure wash full home anfd driveway" at bounding box center [253, 157] width 122 height 12
type textarea "pressure wash full home and driveway"
click at [212, 189] on input "0" at bounding box center [204, 190] width 30 height 12
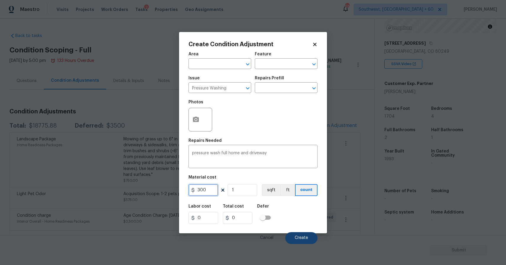
type input "300"
click at [299, 236] on span "Create" at bounding box center [301, 238] width 13 height 4
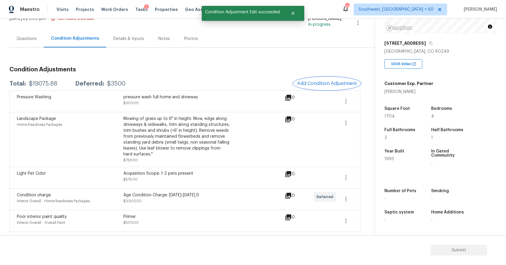
scroll to position [67, 0]
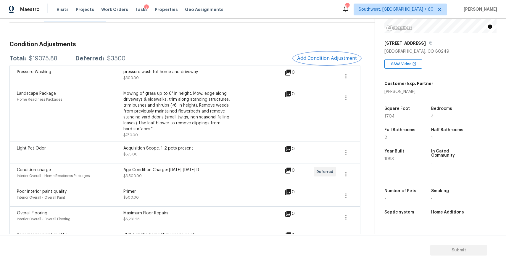
click at [326, 59] on span "Add Condition Adjustment" at bounding box center [327, 58] width 60 height 5
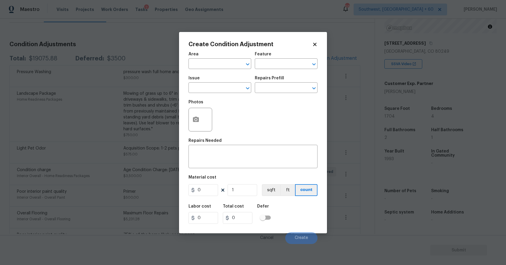
click at [212, 93] on span "Issue ​" at bounding box center [220, 85] width 63 height 24
click at [223, 87] on input "text" at bounding box center [212, 88] width 46 height 9
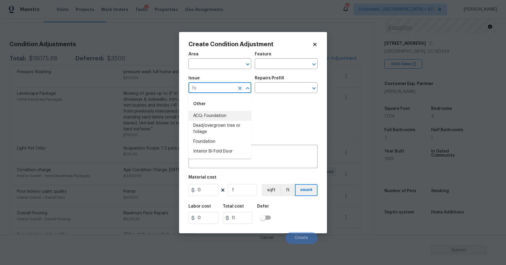
click at [223, 115] on li "ACQ: Foundation" at bounding box center [220, 116] width 63 height 10
type input "ACQ: Foundation"
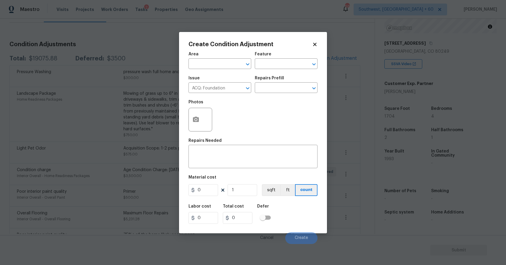
click at [259, 94] on div "Issue ACQ: Foundation ​ Repairs Prefill ​" at bounding box center [253, 85] width 129 height 24
click at [269, 88] on input "text" at bounding box center [278, 88] width 46 height 9
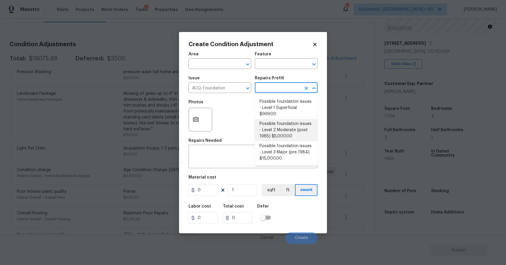
click at [299, 136] on li "Possible foundation issues - Level 2 Moderate (post 1985) $5,000.00" at bounding box center [286, 130] width 63 height 22
type input "Acquisition"
type textarea "Possible foundation issues - Level 2 Moderate: Disclaimer: This is NOT a techni…"
type input "5000"
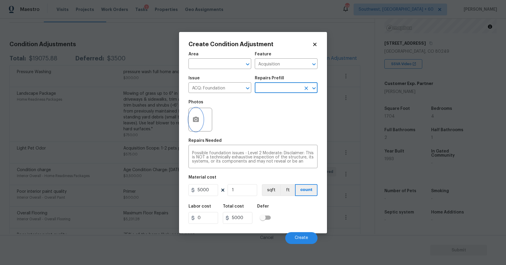
click at [195, 120] on circle "button" at bounding box center [196, 119] width 2 height 2
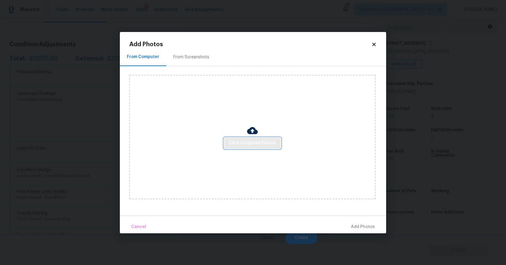
click at [255, 138] on button "Click to Upload Photos" at bounding box center [252, 143] width 57 height 11
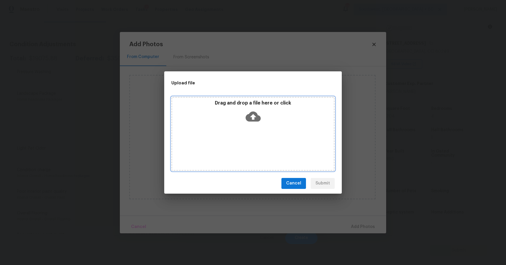
click at [255, 138] on div "Drag and drop a file here or click" at bounding box center [252, 134] width 163 height 74
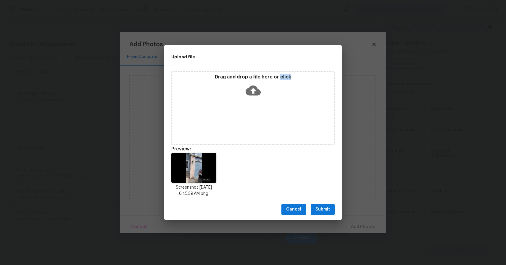
click at [327, 210] on span "Submit" at bounding box center [323, 209] width 15 height 7
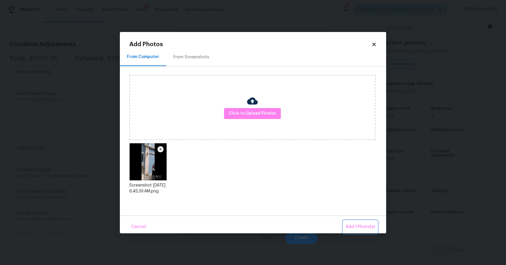
click at [349, 221] on button "Add 1 Photo(s)" at bounding box center [360, 227] width 34 height 13
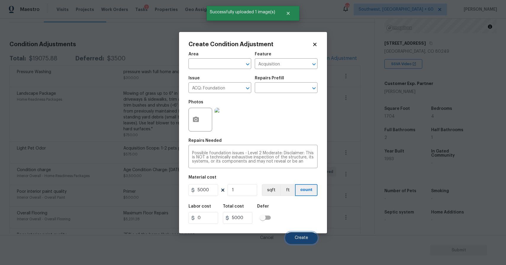
click at [297, 236] on span "Create" at bounding box center [301, 238] width 13 height 4
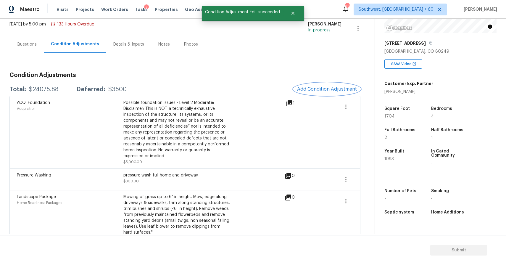
scroll to position [0, 0]
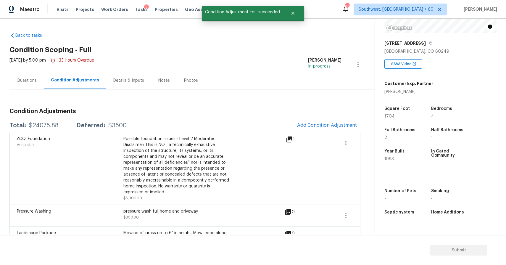
click at [33, 77] on div "Questions" at bounding box center [26, 80] width 34 height 17
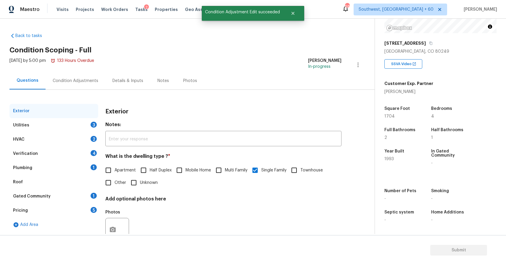
scroll to position [20, 0]
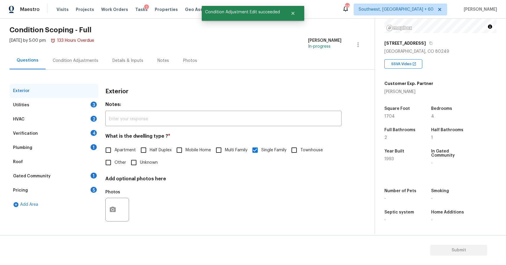
click at [83, 136] on div "Verification 4" at bounding box center [53, 133] width 89 height 14
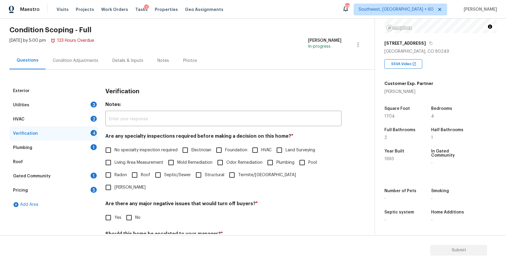
scroll to position [73, 0]
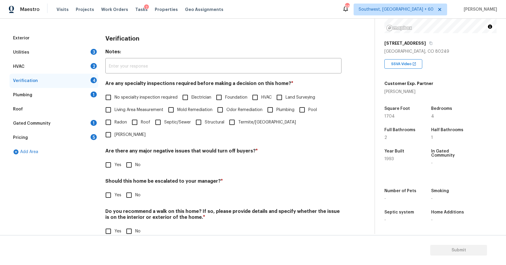
click at [111, 189] on input "Yes" at bounding box center [108, 195] width 12 height 12
checkbox input "true"
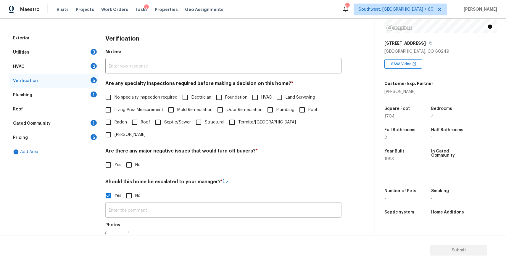
click at [148, 204] on input "text" at bounding box center [223, 211] width 236 height 14
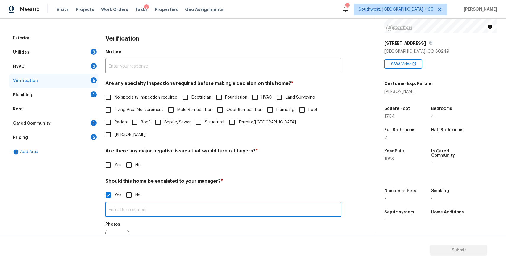
click at [148, 203] on input "text" at bounding box center [223, 210] width 236 height 14
click at [179, 203] on input "possible foundation issue @ 0.10" at bounding box center [223, 210] width 236 height 14
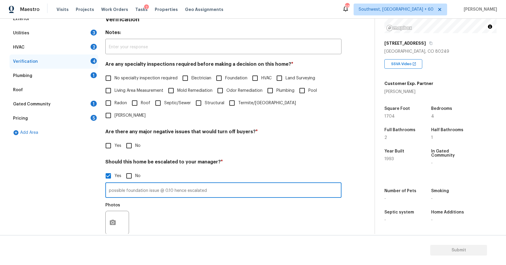
scroll to position [122, 0]
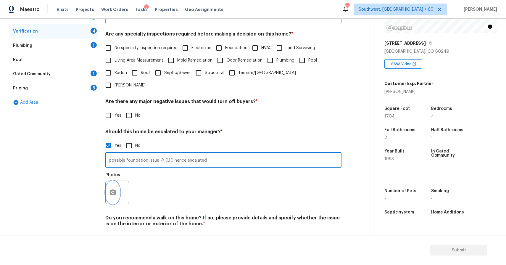
click at [114, 189] on icon "button" at bounding box center [112, 192] width 7 height 7
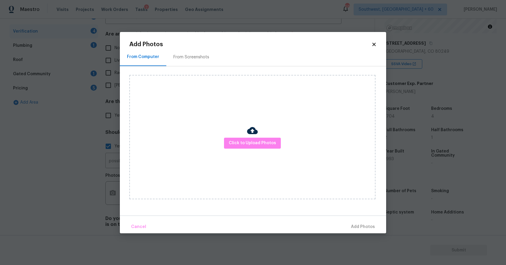
click at [266, 149] on div "Click to Upload Photos" at bounding box center [252, 137] width 246 height 124
click at [266, 147] on button "Click to Upload Photos" at bounding box center [252, 143] width 57 height 11
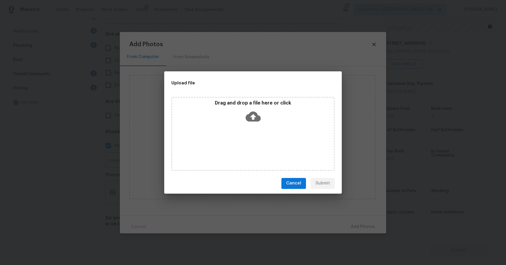
click at [266, 147] on div "Drag and drop a file here or click" at bounding box center [252, 134] width 163 height 74
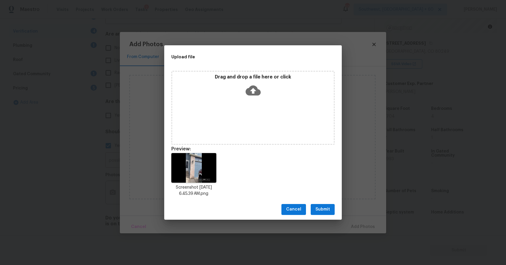
click at [321, 204] on button "Submit" at bounding box center [323, 209] width 24 height 11
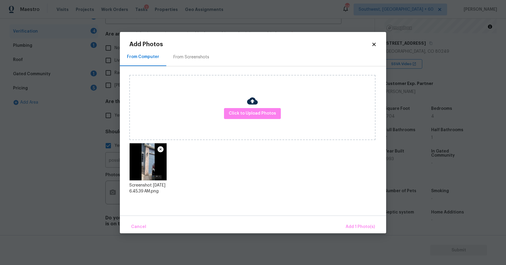
click at [351, 222] on button "Add 1 Photo(s)" at bounding box center [360, 227] width 34 height 13
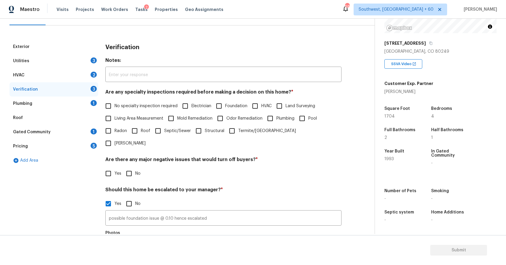
scroll to position [129, 0]
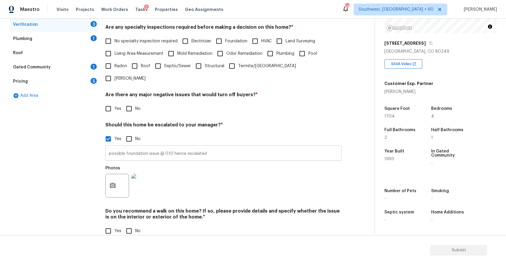
click at [174, 147] on input "possible foundation issue @ 0.10 hence escalated" at bounding box center [223, 154] width 236 height 14
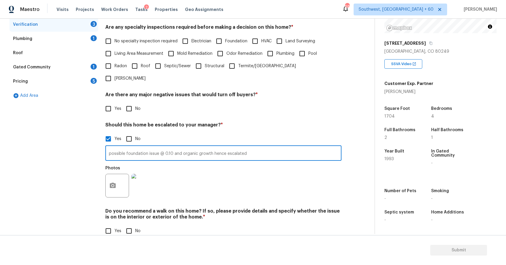
type input "possible foundation issue @ 0.10 and organic growth hence escalated"
click at [111, 183] on icon "button" at bounding box center [113, 185] width 6 height 5
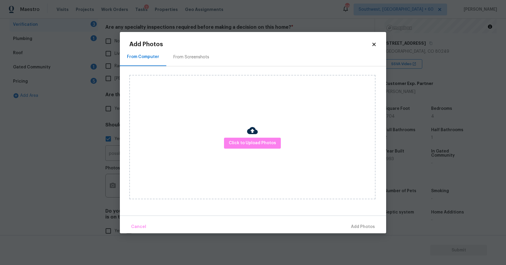
click at [275, 131] on div "Click to Upload Photos" at bounding box center [252, 137] width 246 height 124
click at [271, 137] on div "Click to Upload Photos" at bounding box center [252, 137] width 246 height 124
click at [271, 140] on span "Click to Upload Photos" at bounding box center [252, 142] width 47 height 7
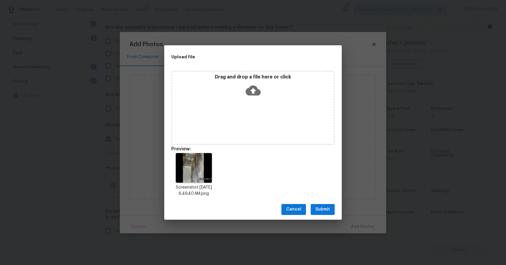
click at [314, 213] on button "Submit" at bounding box center [323, 209] width 24 height 11
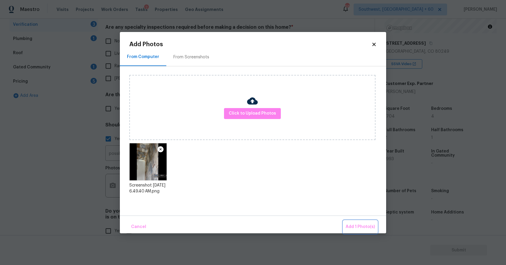
click at [354, 228] on span "Add 1 Photo(s)" at bounding box center [360, 226] width 29 height 7
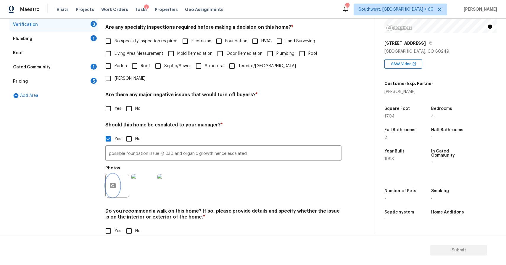
scroll to position [0, 0]
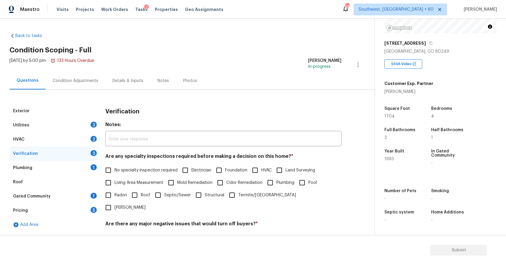
click at [78, 85] on div "Condition Adjustments" at bounding box center [76, 80] width 60 height 17
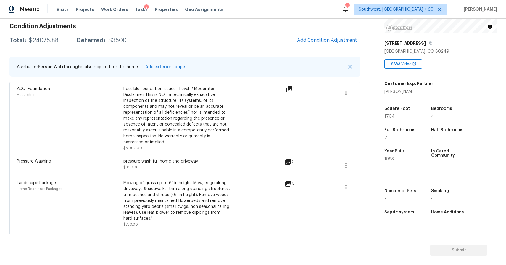
scroll to position [15, 0]
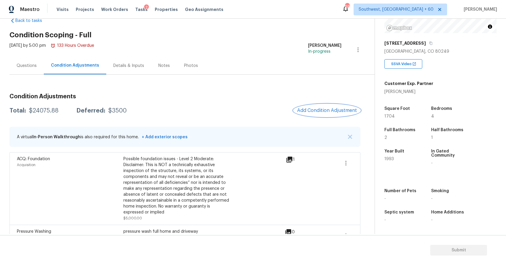
click at [333, 106] on button "Add Condition Adjustment" at bounding box center [327, 110] width 67 height 12
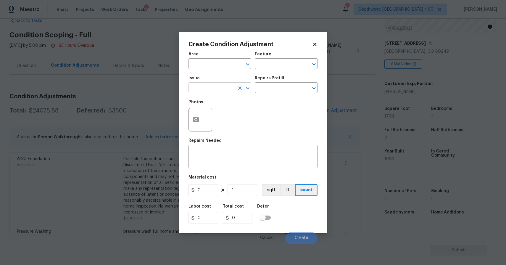
click at [241, 92] on button "Clear" at bounding box center [240, 88] width 8 height 8
click at [226, 113] on li "ACQ: Organic Material" at bounding box center [220, 116] width 63 height 10
type input "ACQ: Organic Material"
click at [283, 89] on input "text" at bounding box center [278, 88] width 46 height 9
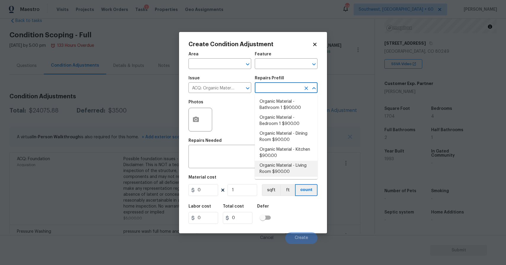
click at [295, 168] on li "Organic Material - Living Room $900.00" at bounding box center [286, 169] width 63 height 16
type input "Acquisition"
type textarea "Acquisition Scope: Conditions Conducive to Organic Material - Living Room Discl…"
type input "900"
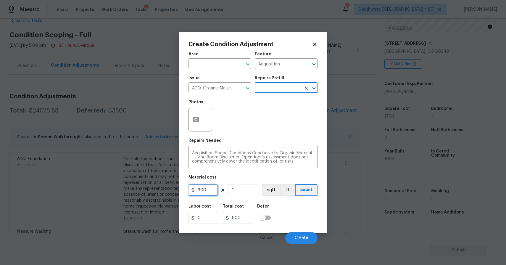
click at [210, 190] on input "900" at bounding box center [204, 190] width 30 height 12
type input "0"
click at [278, 93] on input "text" at bounding box center [278, 88] width 46 height 9
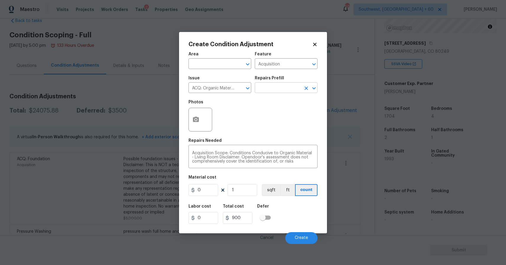
type input "0"
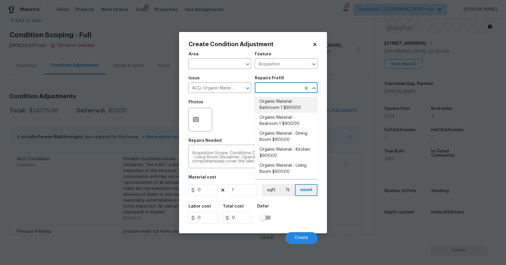
click at [302, 110] on li "Organic Material - Bathroom 1 $900.00" at bounding box center [286, 105] width 63 height 16
type textarea "Acquisition Scope: Conditions Conducive to Organic Material - Bathroom 1 Discla…"
type input "900"
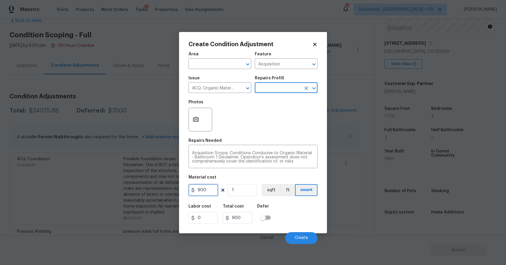
click at [211, 187] on input "900" at bounding box center [204, 190] width 30 height 12
type input "2500"
click at [197, 120] on circle "button" at bounding box center [196, 119] width 2 height 2
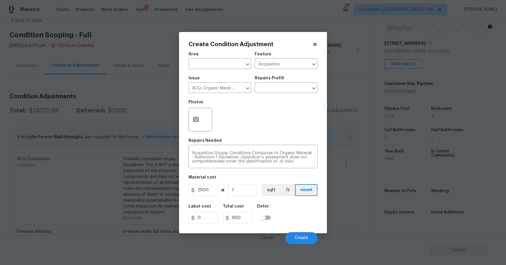
type input "2500"
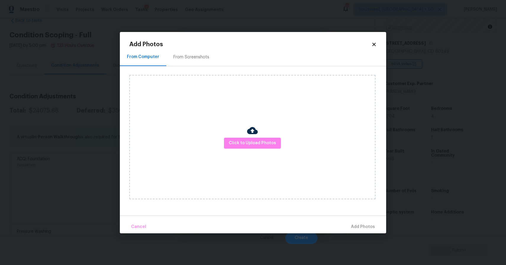
click at [268, 155] on div "Click to Upload Photos" at bounding box center [252, 137] width 246 height 124
click at [271, 143] on span "Click to Upload Photos" at bounding box center [252, 142] width 47 height 7
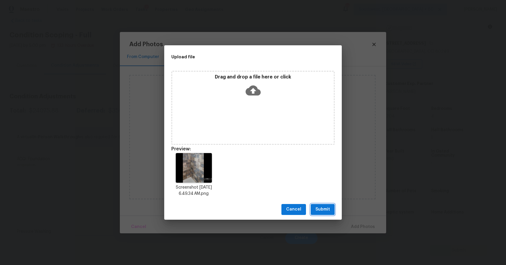
click at [315, 206] on button "Submit" at bounding box center [323, 209] width 24 height 11
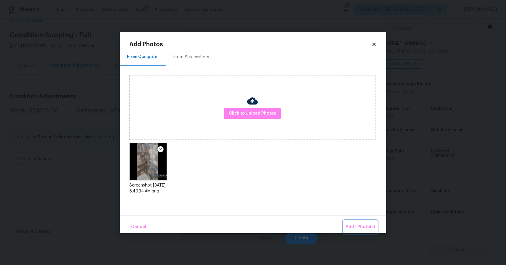
click at [346, 225] on button "Add 1 Photo(s)" at bounding box center [360, 227] width 34 height 13
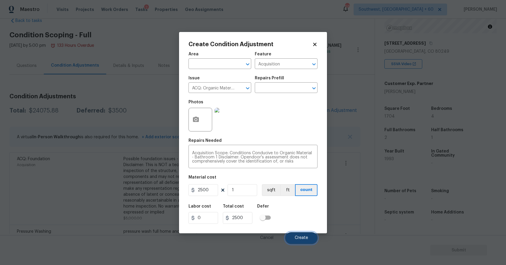
click at [300, 237] on span "Create" at bounding box center [301, 238] width 13 height 4
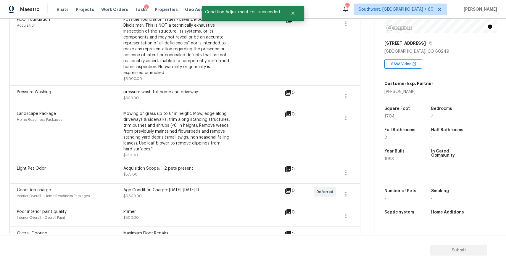
scroll to position [204, 0]
click at [361, 171] on div "Back to tasks Condition Scoping - Full Mon, Sep 08 2025 by 5:00 pm 133 Hours Ov…" at bounding box center [191, 93] width 365 height 539
click at [349, 174] on icon "button" at bounding box center [346, 171] width 7 height 7
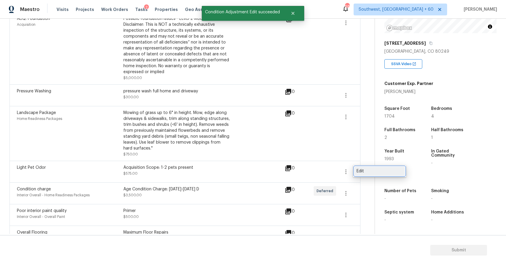
click at [361, 171] on div "Edit" at bounding box center [380, 171] width 46 height 6
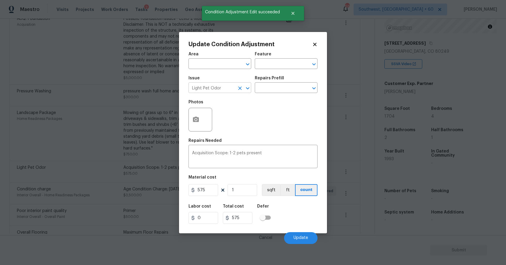
click at [239, 88] on icon "Clear" at bounding box center [240, 88] width 6 height 6
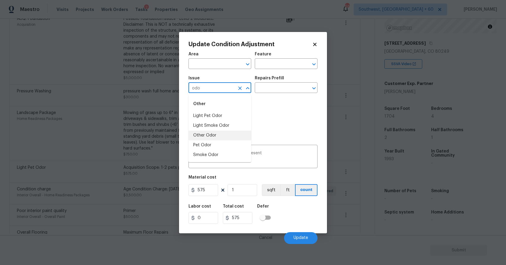
click at [225, 139] on li "Other Odor" at bounding box center [220, 136] width 63 height 10
type input "Other Odor"
click at [237, 88] on icon "Clear" at bounding box center [240, 88] width 6 height 6
click at [221, 159] on li "Pet Odor" at bounding box center [220, 155] width 63 height 10
type input "Pet Odor"
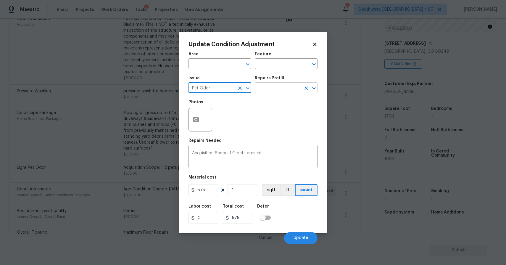
click at [281, 85] on input "text" at bounding box center [278, 88] width 46 height 9
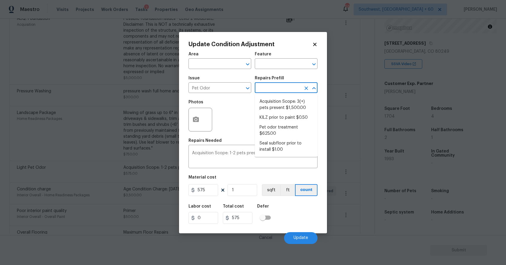
click at [269, 105] on li "Acquisition Scope: 3(+) pets present $1,500.00" at bounding box center [286, 105] width 63 height 16
type textarea "Acquisition Scope: 3(+) pets present"
type input "1500"
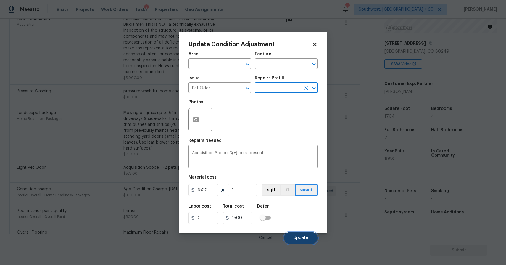
click at [300, 237] on span "Update" at bounding box center [301, 238] width 15 height 4
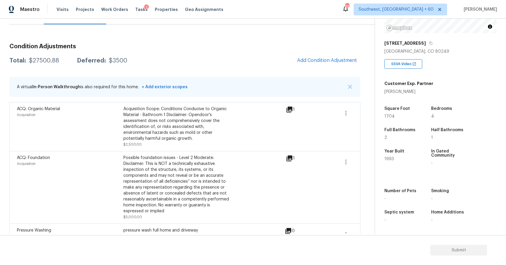
scroll to position [71, 0]
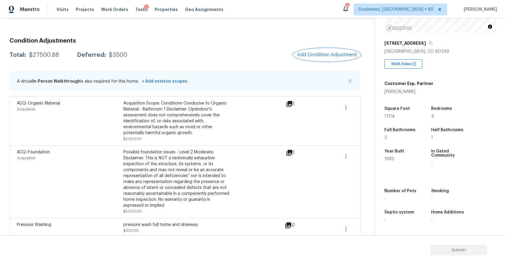
click at [355, 52] on button "Add Condition Adjustment" at bounding box center [327, 55] width 67 height 12
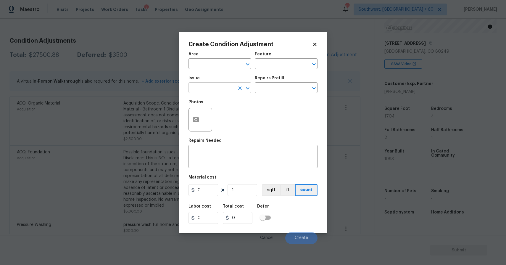
click at [217, 88] on input "text" at bounding box center [212, 88] width 46 height 9
type input "d"
click at [225, 115] on li "Decks and Patios" at bounding box center [220, 116] width 63 height 10
type input "Decks and Patios"
click at [272, 84] on input "text" at bounding box center [278, 88] width 46 height 9
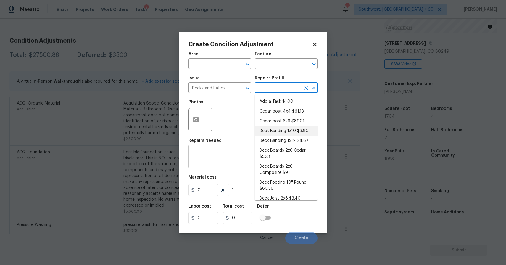
click at [227, 167] on div "x ​" at bounding box center [253, 157] width 129 height 22
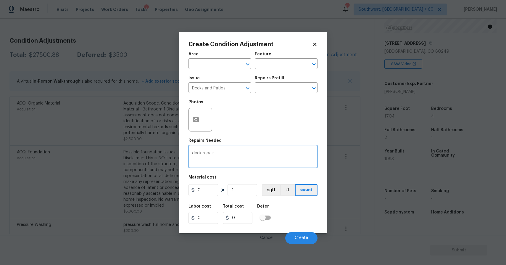
type textarea "deck repair"
click at [212, 188] on input "0" at bounding box center [204, 190] width 30 height 12
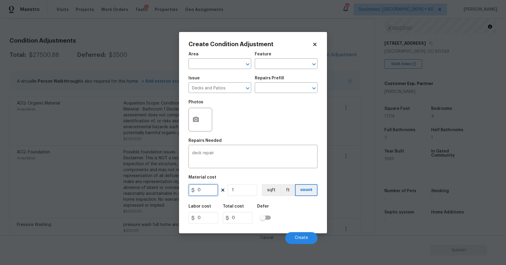
click at [212, 188] on input "0" at bounding box center [204, 190] width 30 height 12
type input "800"
click at [198, 119] on icon "button" at bounding box center [196, 119] width 6 height 5
type input "800"
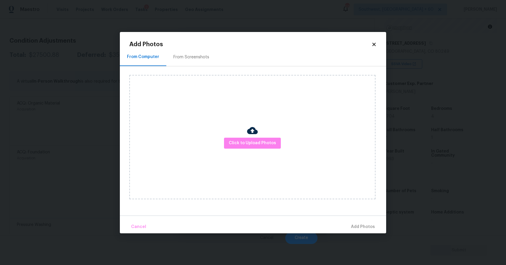
click at [238, 131] on div "Click to Upload Photos" at bounding box center [252, 137] width 246 height 124
click at [241, 141] on span "Click to Upload Photos" at bounding box center [252, 142] width 47 height 7
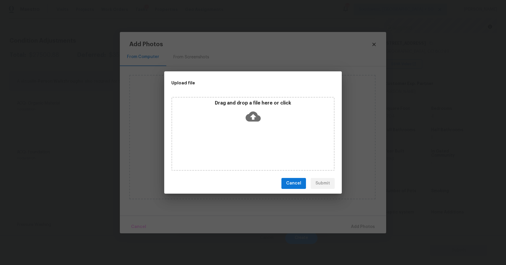
click at [241, 141] on div "Drag and drop a file here or click" at bounding box center [252, 134] width 163 height 74
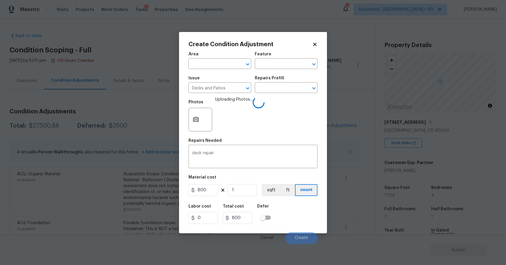
scroll to position [79, 0]
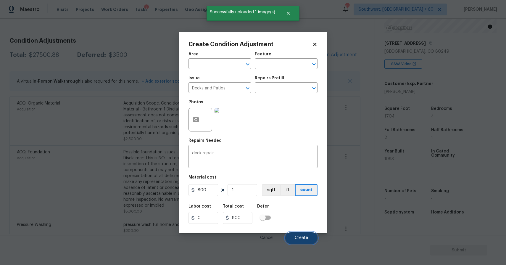
click at [300, 237] on span "Create" at bounding box center [301, 238] width 13 height 4
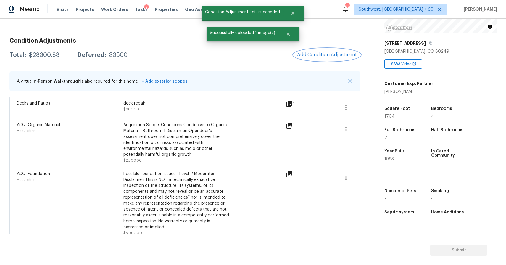
click at [329, 57] on span "Add Condition Adjustment" at bounding box center [327, 54] width 60 height 5
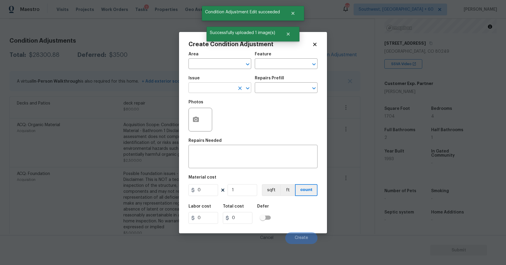
click at [226, 87] on input "text" at bounding box center [212, 88] width 46 height 9
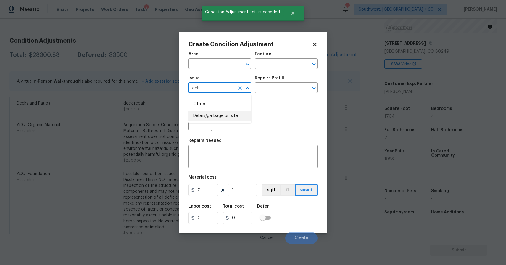
click at [224, 115] on li "Debris/garbage on site" at bounding box center [220, 116] width 63 height 10
type input "Debris/garbage on site"
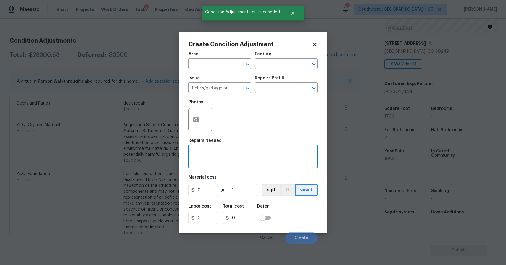
click at [221, 157] on textarea at bounding box center [253, 157] width 122 height 12
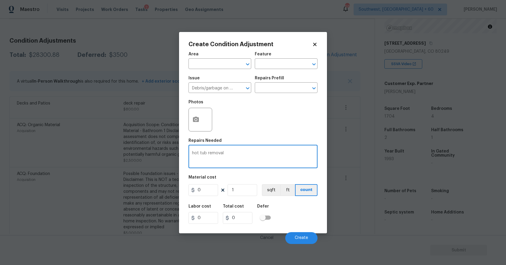
type textarea "hot tub removal"
click at [207, 194] on input "0" at bounding box center [204, 190] width 30 height 12
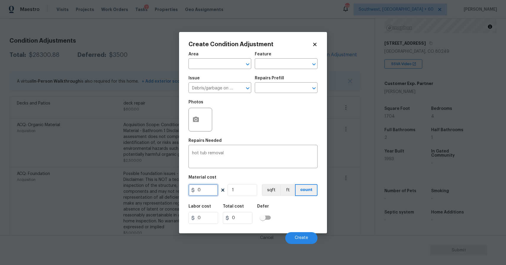
click at [207, 194] on input "0" at bounding box center [204, 190] width 30 height 12
type input "500"
click at [194, 118] on icon "button" at bounding box center [196, 119] width 6 height 5
type input "500"
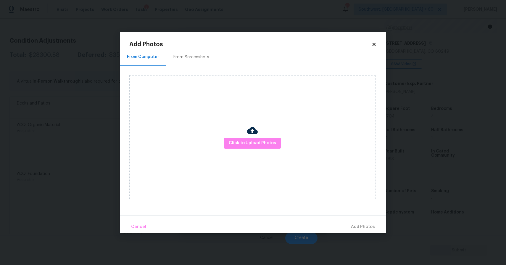
click at [256, 150] on div "Click to Upload Photos" at bounding box center [252, 137] width 246 height 124
click at [258, 143] on span "Click to Upload Photos" at bounding box center [252, 142] width 47 height 7
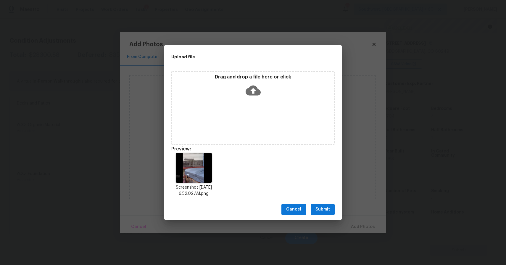
click at [326, 206] on span "Submit" at bounding box center [323, 209] width 15 height 7
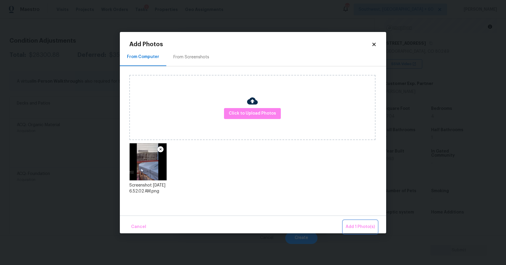
click at [365, 224] on span "Add 1 Photo(s)" at bounding box center [360, 226] width 29 height 7
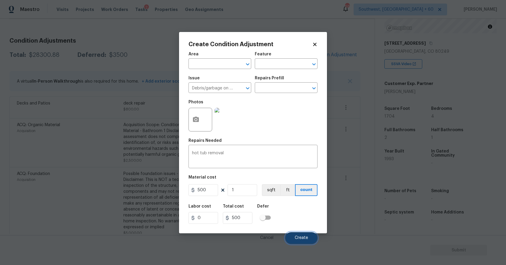
click at [300, 235] on button "Create" at bounding box center [301, 238] width 32 height 12
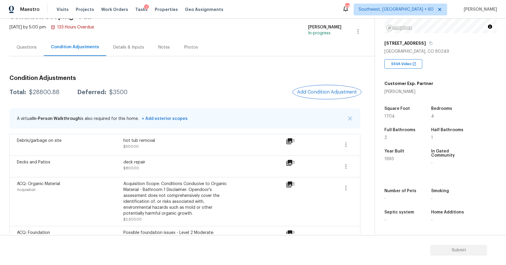
scroll to position [1, 0]
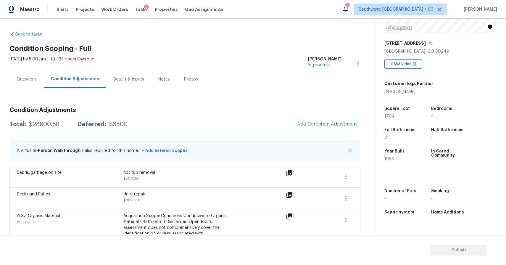
click at [321, 123] on span "Add Condition Adjustment" at bounding box center [327, 123] width 60 height 5
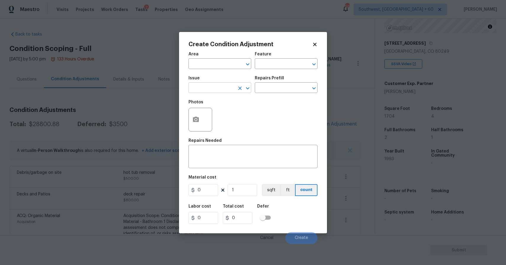
click at [225, 90] on input "text" at bounding box center [212, 88] width 46 height 9
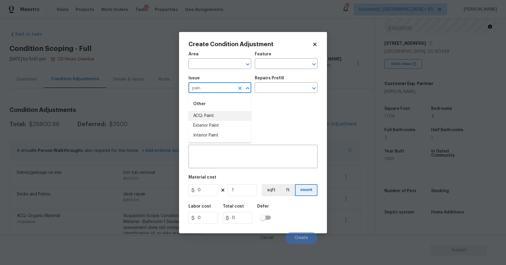
click at [213, 116] on li "ACQ: Paint" at bounding box center [220, 116] width 63 height 10
type input "ACQ: Paint"
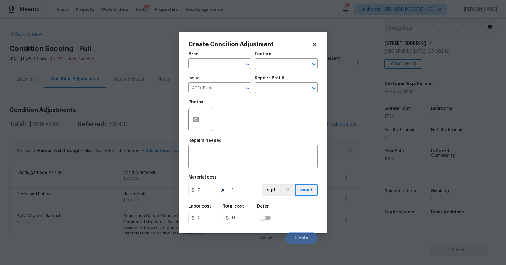
click at [277, 77] on h5 "Repairs Prefill" at bounding box center [269, 78] width 29 height 4
click at [279, 94] on div "Issue ACQ: Paint ​ Repairs Prefill ​" at bounding box center [253, 85] width 129 height 24
click at [284, 91] on input "text" at bounding box center [278, 88] width 46 height 9
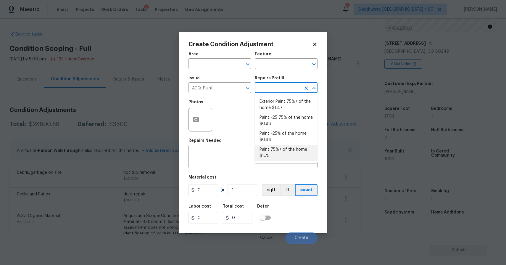
click at [281, 155] on li "Paint 75%+ of the home $1.75" at bounding box center [286, 153] width 63 height 16
type input "Acquisition"
type textarea "Acquisition Scope: 75%+ of the home will likely require interior paint"
type input "1.75"
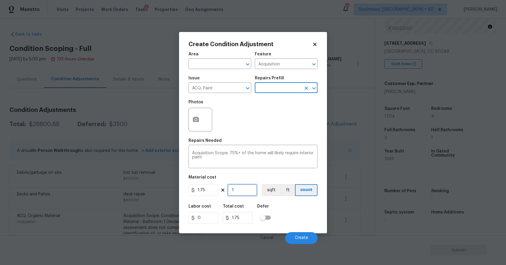
click at [240, 194] on input "1" at bounding box center [243, 190] width 30 height 12
type input "0"
type input "1"
type input "1.75"
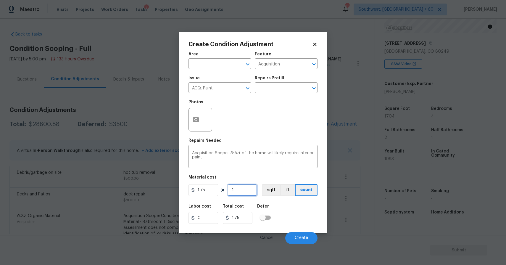
type input "17"
type input "29.75"
type input "170"
type input "297.5"
type input "1704"
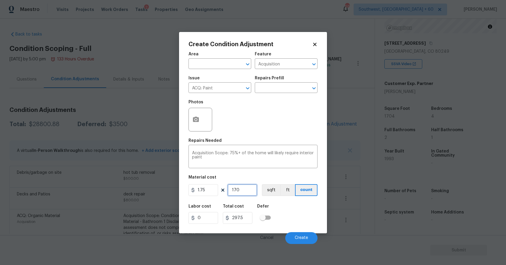
type input "2982"
type input "1704"
click at [195, 120] on icon "button" at bounding box center [195, 119] width 7 height 7
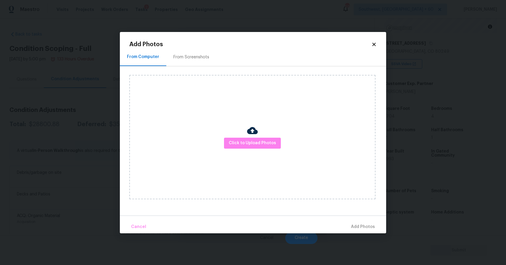
click at [226, 134] on div "Click to Upload Photos" at bounding box center [252, 137] width 246 height 124
click at [237, 141] on span "Click to Upload Photos" at bounding box center [252, 142] width 47 height 7
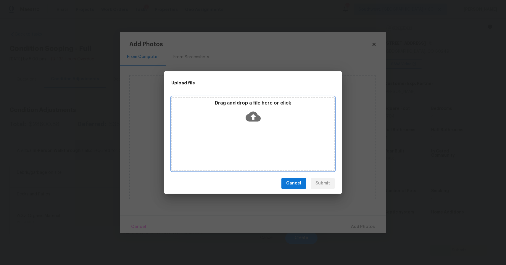
click at [237, 141] on div "Drag and drop a file here or click" at bounding box center [252, 134] width 163 height 74
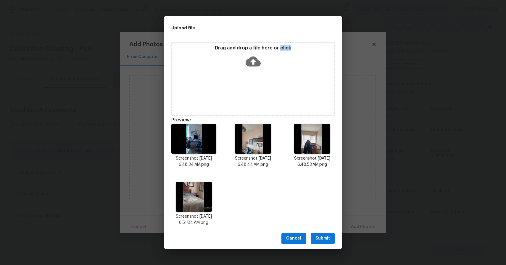
click at [320, 236] on span "Submit" at bounding box center [323, 238] width 15 height 7
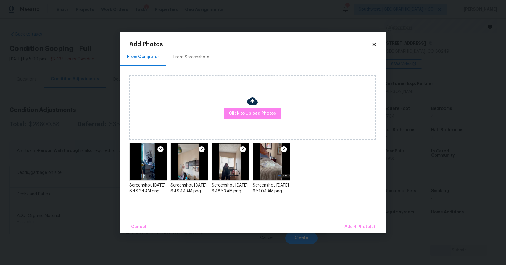
click at [361, 218] on div "Cancel Add 4 Photo(s)" at bounding box center [253, 225] width 266 height 18
click at [357, 221] on button "Add 4 Photo(s)" at bounding box center [359, 227] width 35 height 13
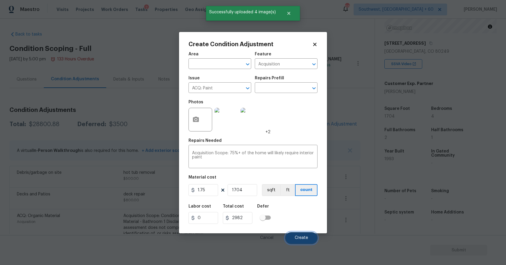
click at [300, 236] on button "Create" at bounding box center [301, 238] width 32 height 12
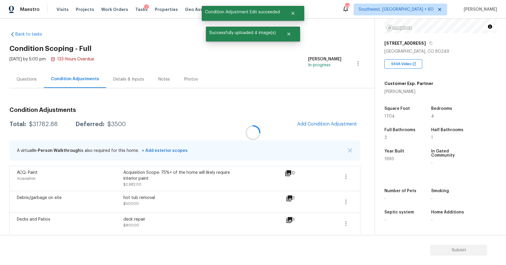
click at [322, 122] on div at bounding box center [253, 132] width 506 height 265
click at [328, 125] on span "Add Condition Adjustment" at bounding box center [327, 123] width 60 height 5
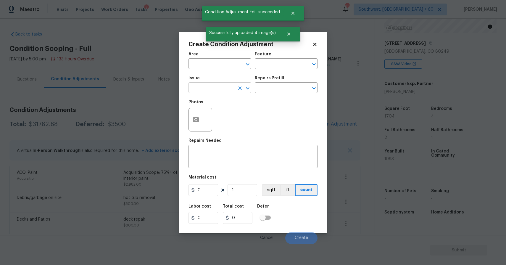
click at [206, 89] on input "text" at bounding box center [212, 88] width 46 height 9
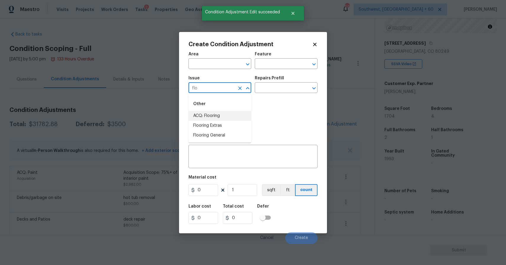
click at [220, 115] on li "ACQ: Flooring" at bounding box center [220, 116] width 63 height 10
type input "ACQ: Flooring"
click at [281, 88] on input "text" at bounding box center [278, 88] width 46 height 9
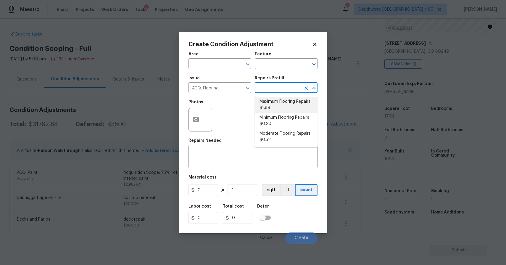
click at [295, 105] on li "Maximum Flooring Repairs $1.89" at bounding box center [286, 105] width 63 height 16
type input "Acquisition"
type textarea "Acquisition Scope: Maximum flooring repairs"
type input "1.89"
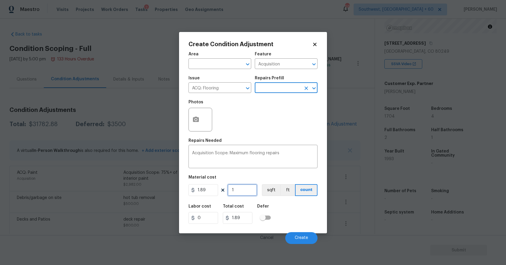
click at [243, 188] on input "1" at bounding box center [243, 190] width 30 height 12
type input "0"
type input "1"
type input "1.89"
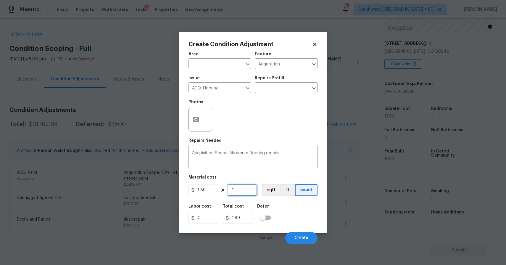
type input "17"
type input "32.13"
type input "170"
type input "321.3"
type input "1704"
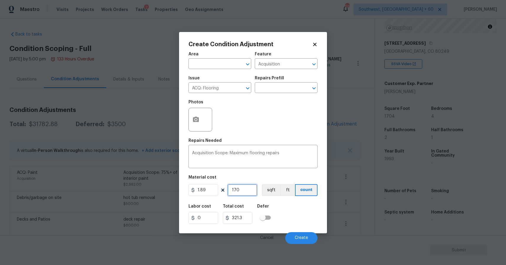
type input "3220.56"
type input "1704"
click at [199, 120] on icon "button" at bounding box center [196, 119] width 6 height 5
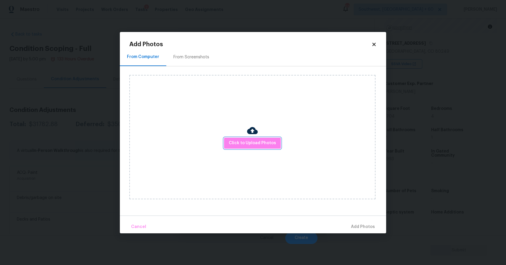
click at [241, 144] on span "Click to Upload Photos" at bounding box center [252, 142] width 47 height 7
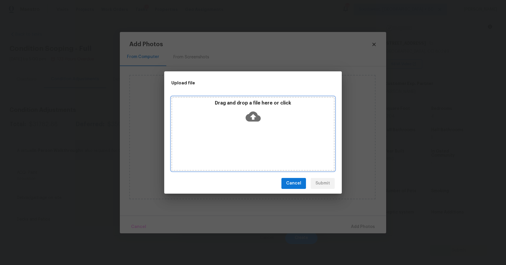
click at [241, 144] on div "Drag and drop a file here or click" at bounding box center [252, 134] width 163 height 74
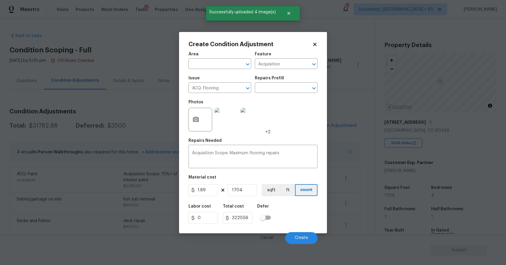
scroll to position [79, 0]
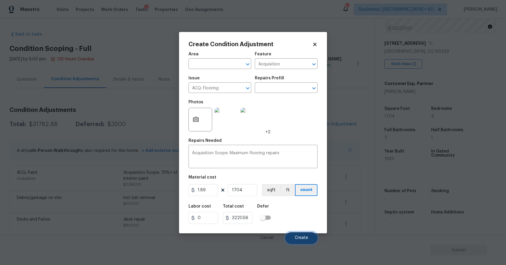
click at [307, 233] on button "Create" at bounding box center [301, 238] width 32 height 12
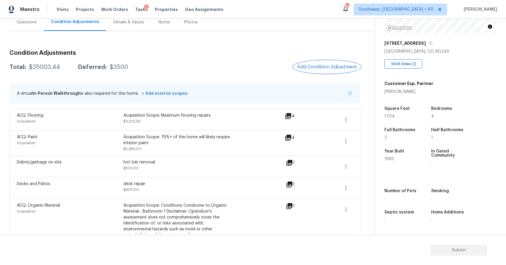
scroll to position [44, 0]
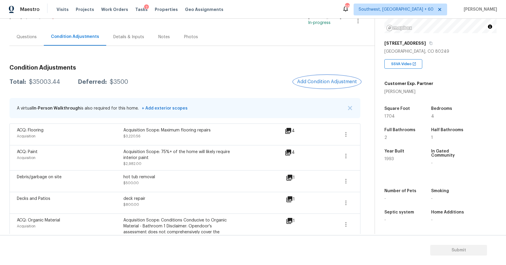
click at [324, 78] on button "Add Condition Adjustment" at bounding box center [327, 81] width 67 height 12
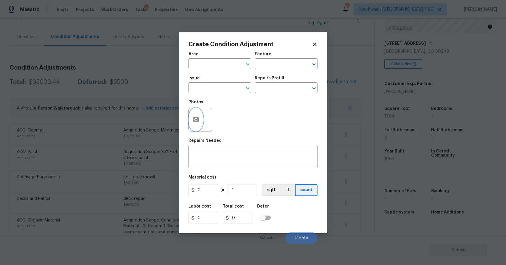
click at [192, 123] on icon "button" at bounding box center [195, 119] width 7 height 7
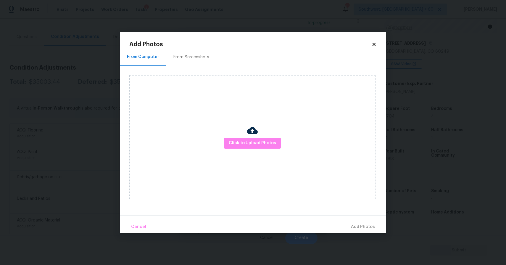
click at [261, 137] on div "Click to Upload Photos" at bounding box center [252, 137] width 246 height 124
click at [261, 142] on span "Click to Upload Photos" at bounding box center [252, 142] width 47 height 7
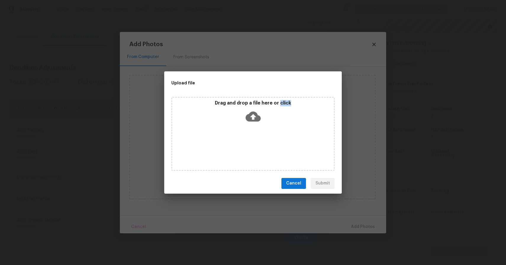
click at [261, 142] on div "Drag and drop a file here or click" at bounding box center [252, 134] width 163 height 74
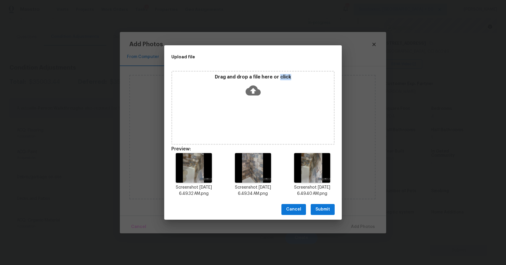
click at [325, 209] on span "Submit" at bounding box center [323, 209] width 15 height 7
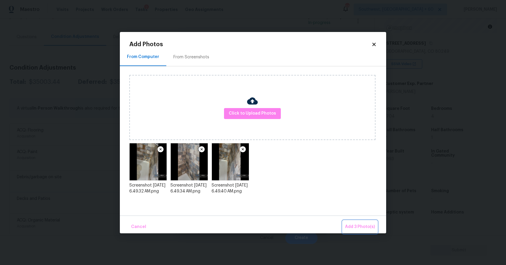
click at [366, 225] on span "Add 3 Photo(s)" at bounding box center [360, 226] width 30 height 7
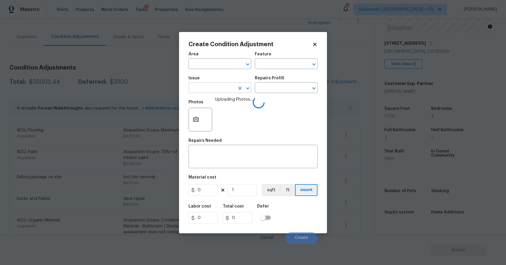
click at [222, 87] on input "text" at bounding box center [212, 88] width 46 height 9
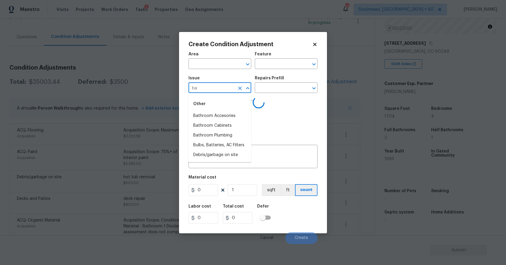
type input "b"
type input "bath"
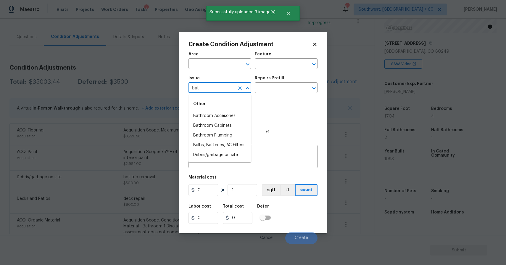
type input "bath"
click at [224, 139] on li "ACQ: HVAC" at bounding box center [220, 136] width 63 height 10
type input "ACQ: HVAC"
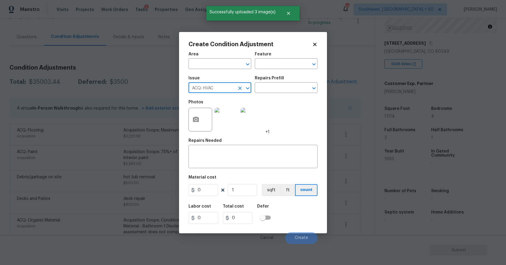
click at [239, 88] on icon "Clear" at bounding box center [240, 88] width 6 height 6
click at [225, 134] on li "Bathroom Plumbing" at bounding box center [220, 136] width 63 height 10
type input "Bathroom Plumbing"
click at [282, 93] on input "text" at bounding box center [278, 88] width 46 height 9
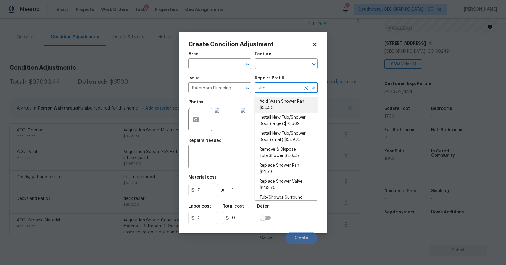
type input "show"
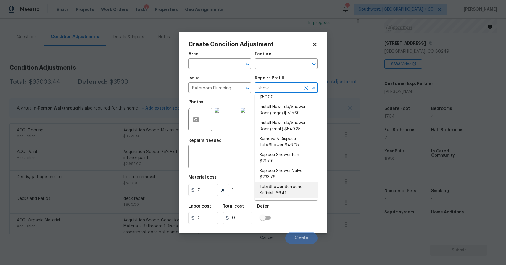
click at [277, 197] on li "Tub/Shower Surround Refinish $6.41" at bounding box center [286, 190] width 63 height 16
type input "Plumbing"
type textarea "Prep, mask, clean and refinish the tub/shower tile surround both all sides ensu…"
type input "6.41"
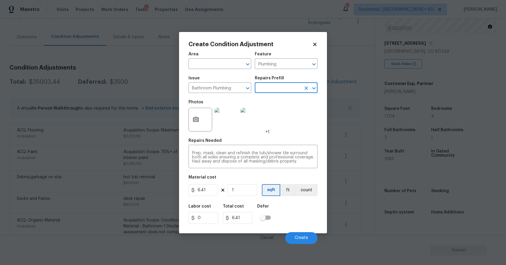
click at [291, 88] on input "text" at bounding box center [278, 88] width 46 height 9
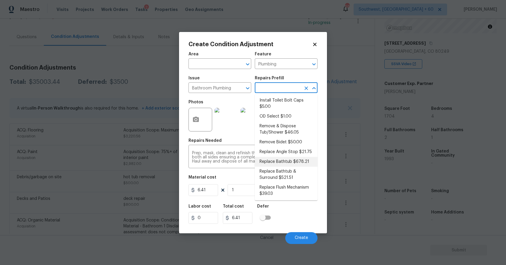
scroll to position [126, 0]
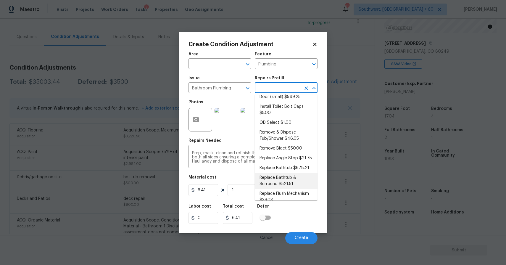
click at [298, 180] on li "Replace Bathtub & Surround $521.51" at bounding box center [286, 181] width 63 height 16
type textarea "Remove the existing bath tub & surround, confirm that the drain is still usable…"
type input "521.51"
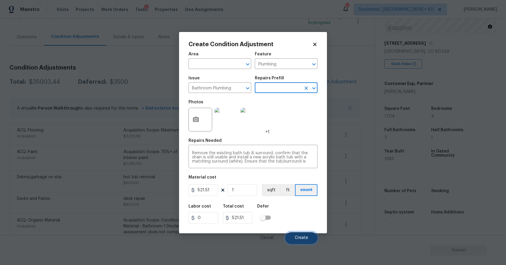
click at [308, 236] on span "Create" at bounding box center [301, 238] width 13 height 4
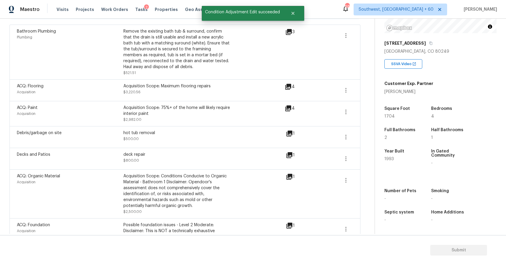
scroll to position [58, 0]
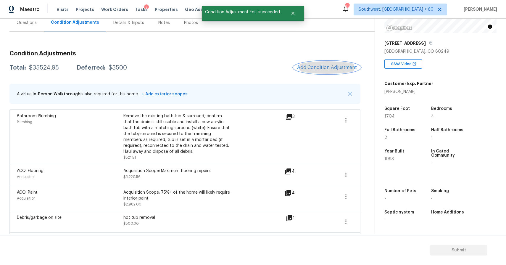
click at [335, 69] on span "Add Condition Adjustment" at bounding box center [327, 67] width 60 height 5
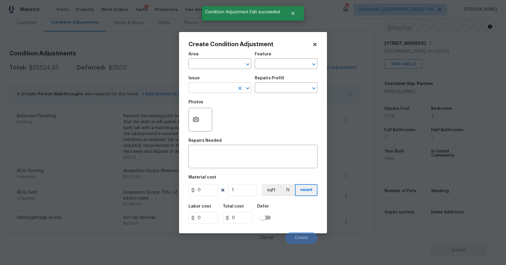
click at [214, 90] on input "text" at bounding box center [212, 88] width 46 height 9
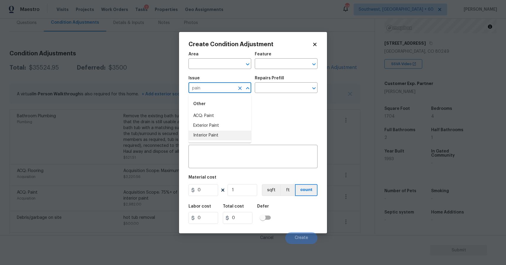
click at [226, 132] on li "Interior Paint" at bounding box center [220, 136] width 63 height 10
type input "Interior Paint"
click at [279, 84] on input "text" at bounding box center [278, 88] width 46 height 9
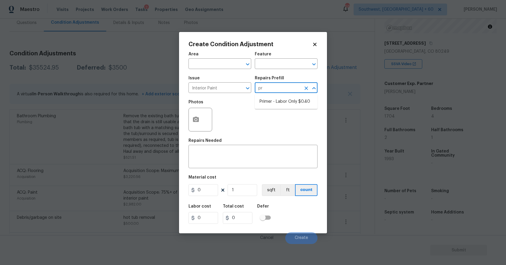
type input "pri"
click at [271, 104] on li "Primer - Labor Only $0.40" at bounding box center [286, 102] width 63 height 10
type input "Overall Paint"
type textarea "Interior primer - PRIMER PROVIDED BY OPENDOOR - All nails, screws, drywall anch…"
type input "0.4"
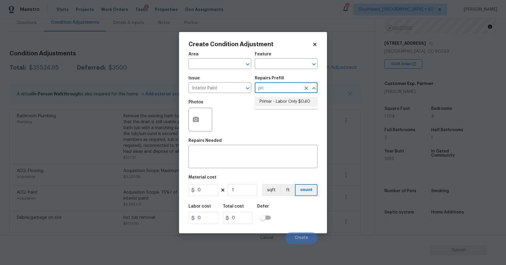
type input "0.4"
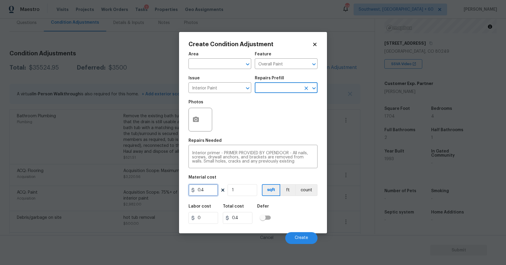
click at [210, 192] on input "0.4" at bounding box center [204, 190] width 30 height 12
type input "0.5"
click at [245, 191] on input "1" at bounding box center [243, 190] width 30 height 12
type input "0.5"
type input "17"
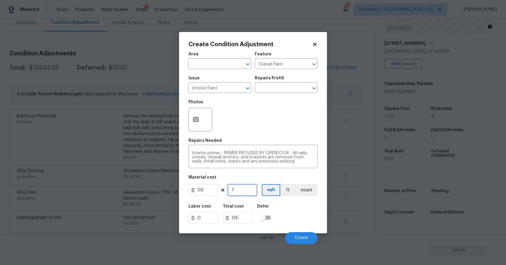
type input "8.5"
type input "170"
type input "85"
type input "1704"
type input "852"
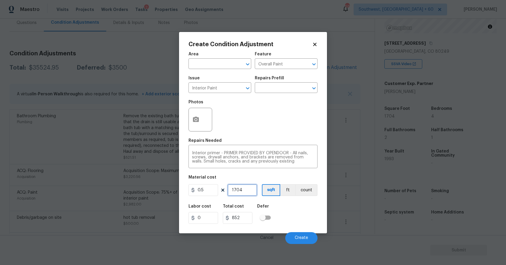
type input "1704"
click at [196, 114] on button "button" at bounding box center [196, 119] width 14 height 23
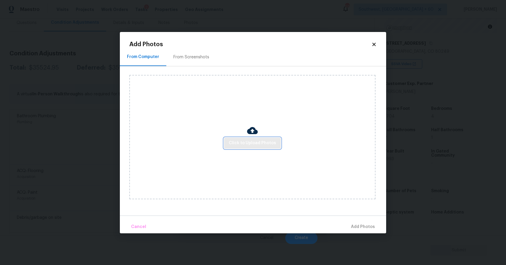
click at [244, 138] on button "Click to Upload Photos" at bounding box center [252, 143] width 57 height 11
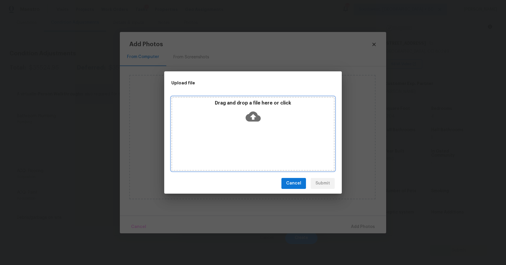
click at [244, 137] on div "Drag and drop a file here or click" at bounding box center [252, 134] width 163 height 74
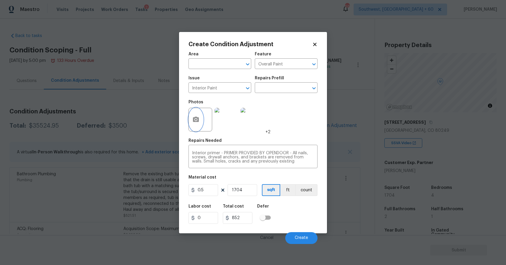
scroll to position [79, 0]
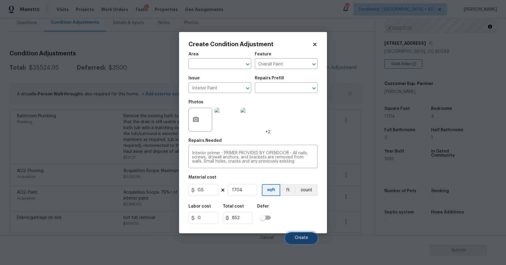
click at [306, 234] on button "Create" at bounding box center [301, 238] width 32 height 12
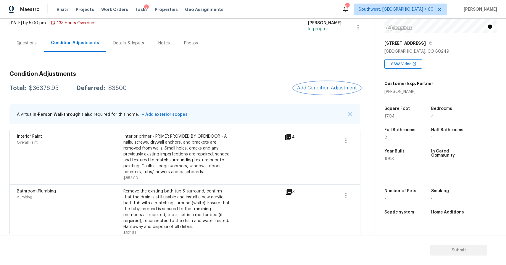
scroll to position [35, 0]
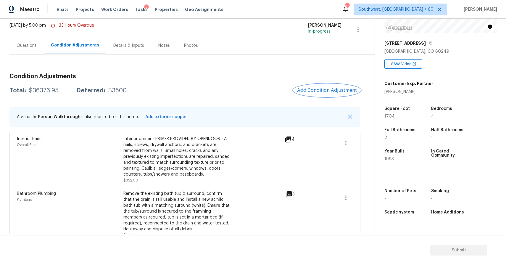
click at [327, 92] on span "Add Condition Adjustment" at bounding box center [327, 90] width 60 height 5
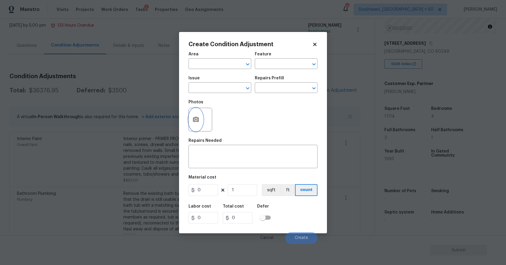
click at [200, 119] on button "button" at bounding box center [196, 119] width 14 height 23
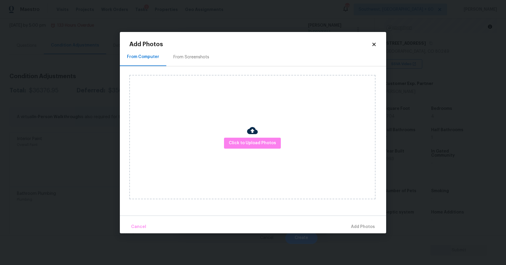
click at [254, 152] on div "Click to Upload Photos" at bounding box center [252, 137] width 246 height 124
click at [263, 138] on button "Click to Upload Photos" at bounding box center [252, 143] width 57 height 11
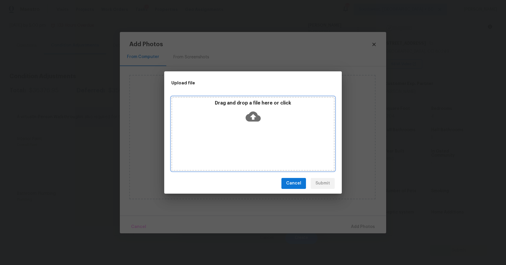
click at [263, 138] on div "Drag and drop a file here or click" at bounding box center [252, 134] width 163 height 74
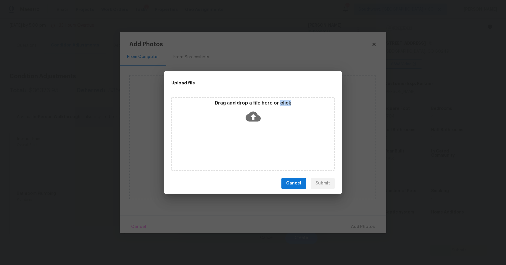
click at [410, 205] on div "Upload file Drag and drop a file here or click Cancel Submit" at bounding box center [253, 132] width 506 height 265
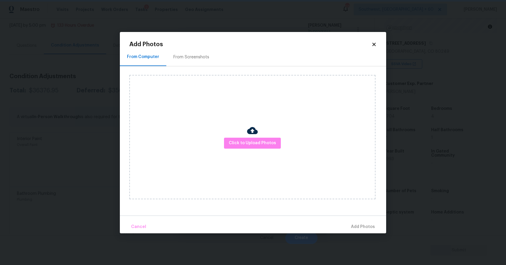
click at [410, 205] on div "Upload file Drag and drop a file here or click Cancel Submit" at bounding box center [253, 132] width 506 height 265
click at [410, 205] on body "Maestro Visits Projects Work Orders Tasks 2 Properties Geo Assignments 684 Sout…" at bounding box center [253, 132] width 506 height 265
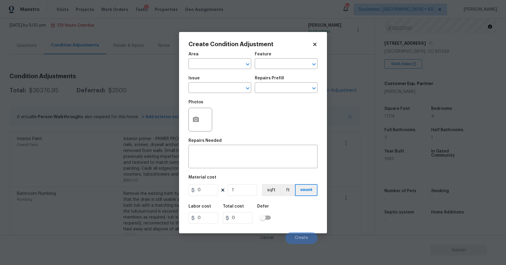
click at [410, 205] on body "Maestro Visits Projects Work Orders Tasks 2 Properties Geo Assignments 684 Sout…" at bounding box center [253, 132] width 506 height 265
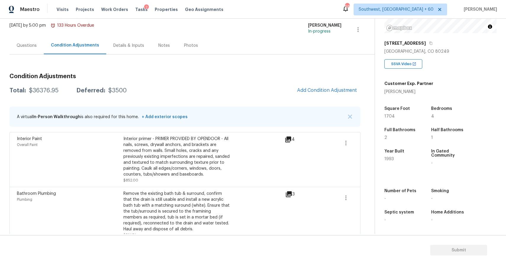
click at [463, 1] on div "Maestro Visits Projects Work Orders Tasks 2 Properties Geo Assignments 684 Sout…" at bounding box center [253, 9] width 506 height 19
click at [338, 92] on span "Add Condition Adjustment" at bounding box center [327, 90] width 60 height 5
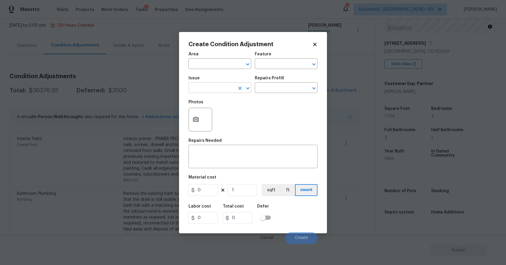
click at [212, 89] on input "text" at bounding box center [212, 88] width 46 height 9
click at [229, 115] on li "Debris/garbage on site" at bounding box center [220, 116] width 63 height 10
type input "Debris/garbage on site"
click at [274, 85] on input "text" at bounding box center [278, 88] width 46 height 9
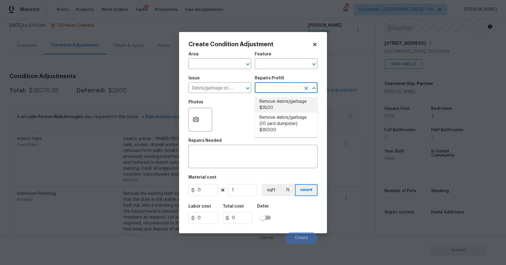
click at [277, 96] on ul "Remove debris/garbage $35.00 Remove debris/garbage (10 yard dumpster) $350.00" at bounding box center [286, 115] width 63 height 43
click at [279, 101] on li "Remove debris/garbage $35.00" at bounding box center [286, 105] width 63 height 16
type textarea "Remove, haul off, and properly dispose of any debris left by seller to offsite …"
type input "35"
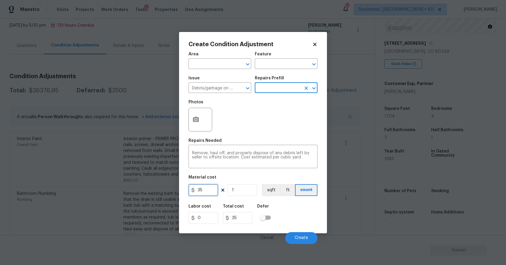
click at [204, 189] on input "35" at bounding box center [204, 190] width 30 height 12
type input "500"
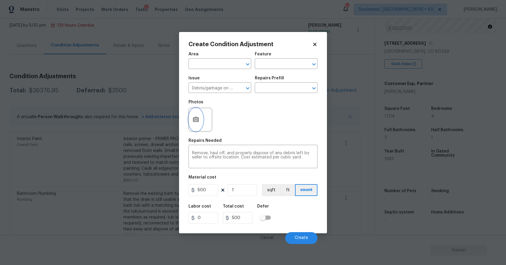
click at [197, 117] on icon "button" at bounding box center [195, 119] width 7 height 7
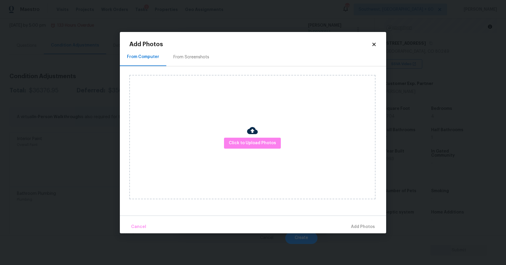
click at [236, 137] on div "Click to Upload Photos" at bounding box center [252, 137] width 246 height 124
click at [239, 139] on button "Click to Upload Photos" at bounding box center [252, 143] width 57 height 11
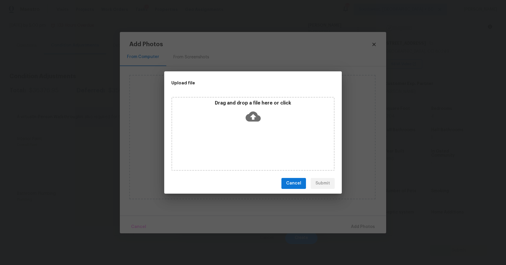
click at [239, 139] on div "Drag and drop a file here or click" at bounding box center [252, 134] width 163 height 74
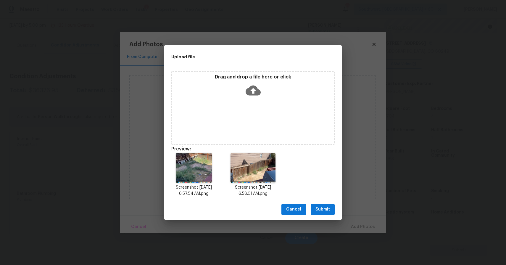
click at [323, 208] on span "Submit" at bounding box center [323, 209] width 15 height 7
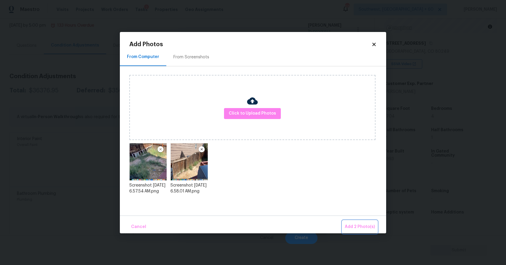
click at [356, 226] on span "Add 2 Photo(s)" at bounding box center [360, 226] width 30 height 7
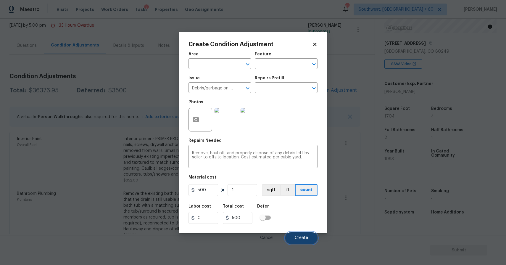
click at [298, 234] on button "Create" at bounding box center [301, 238] width 32 height 12
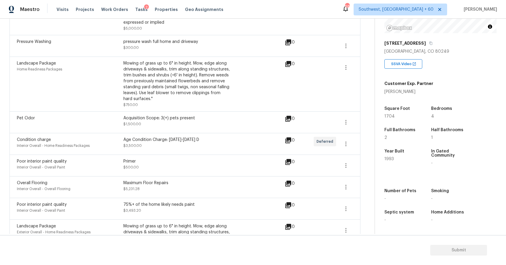
scroll to position [482, 0]
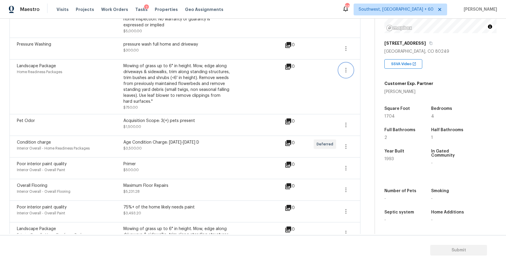
click at [346, 70] on icon "button" at bounding box center [346, 70] width 7 height 7
click at [371, 71] on div "Edit" at bounding box center [380, 70] width 46 height 6
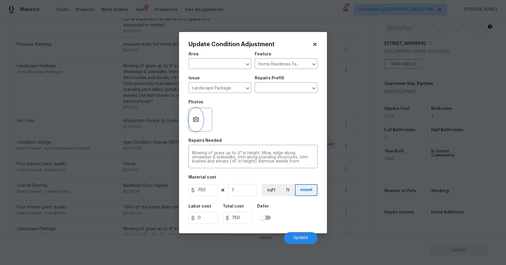
click at [197, 124] on button "button" at bounding box center [196, 119] width 14 height 23
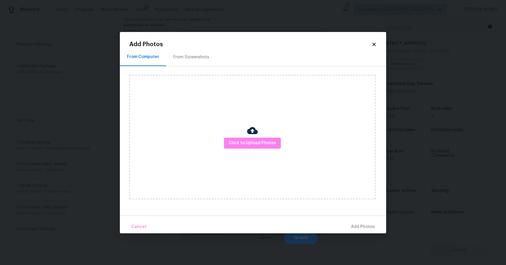
click at [258, 152] on div "Click to Upload Photos" at bounding box center [252, 137] width 246 height 124
click at [261, 145] on span "Click to Upload Photos" at bounding box center [252, 142] width 47 height 7
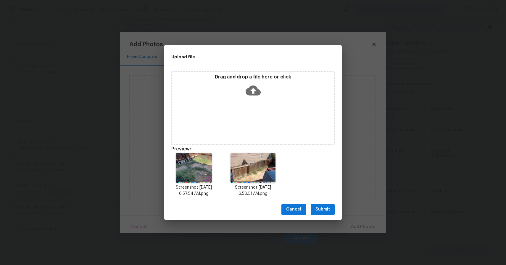
click at [324, 210] on span "Submit" at bounding box center [323, 209] width 15 height 7
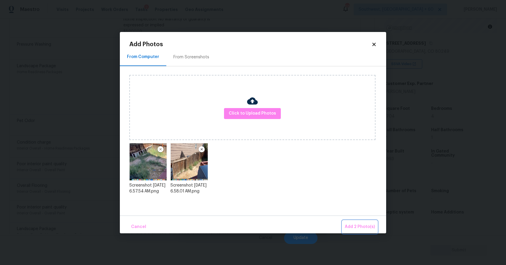
click at [359, 224] on span "Add 2 Photo(s)" at bounding box center [360, 226] width 30 height 7
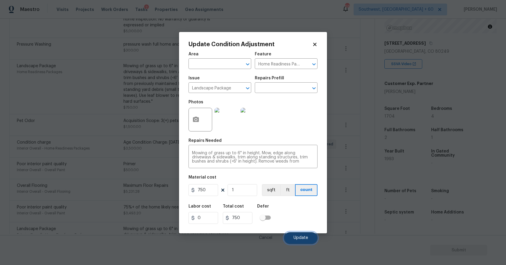
click at [299, 234] on button "Update" at bounding box center [300, 238] width 33 height 12
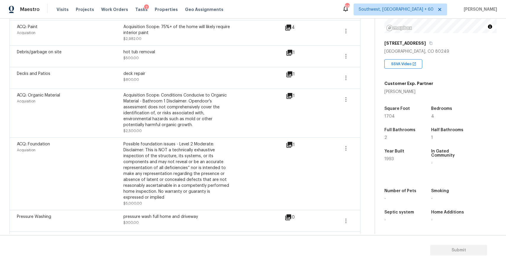
scroll to position [299, 0]
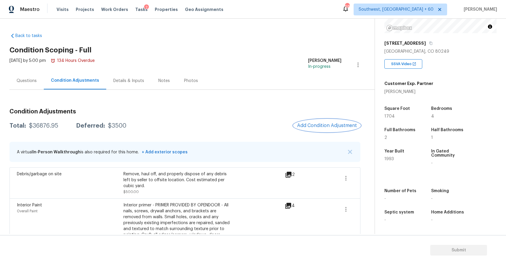
click at [320, 122] on button "Add Condition Adjustment" at bounding box center [327, 125] width 67 height 12
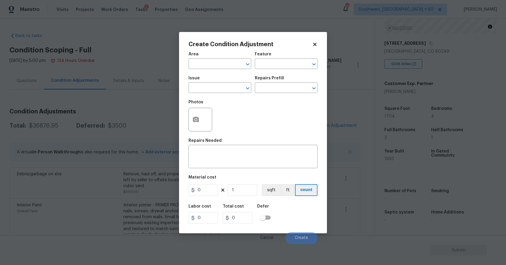
click at [200, 94] on span "Issue ​" at bounding box center [220, 85] width 63 height 24
click at [211, 89] on input "text" at bounding box center [212, 88] width 46 height 9
click at [216, 120] on li "ACQ: Water Leak" at bounding box center [220, 116] width 63 height 10
type input "ACQ: Water Leak"
click at [278, 85] on input "text" at bounding box center [278, 88] width 46 height 9
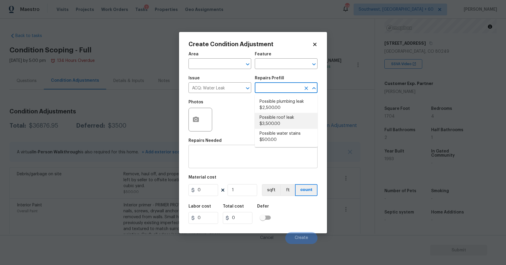
click at [236, 165] on div "x ​" at bounding box center [253, 157] width 129 height 22
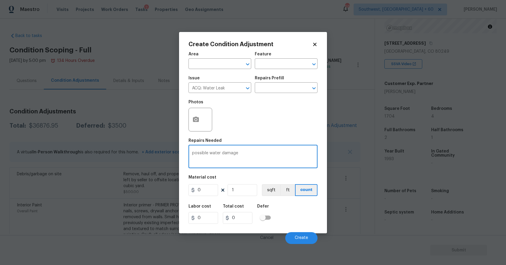
type textarea "possible water damage"
click at [209, 192] on input "0" at bounding box center [204, 190] width 30 height 12
click at [209, 192] on input "2" at bounding box center [204, 190] width 30 height 12
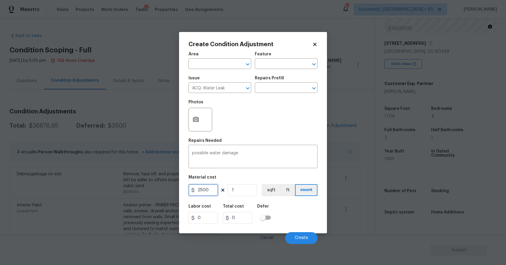
type input "2500"
click at [197, 118] on icon "button" at bounding box center [196, 119] width 6 height 5
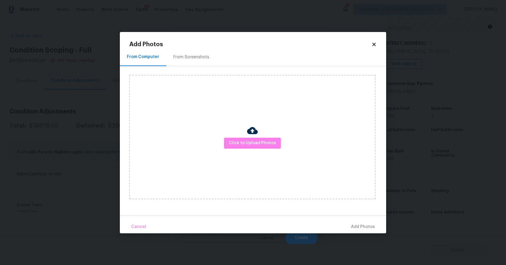
click at [247, 133] on div "Click to Upload Photos" at bounding box center [252, 137] width 246 height 124
click at [255, 145] on span "Click to Upload Photos" at bounding box center [252, 142] width 47 height 7
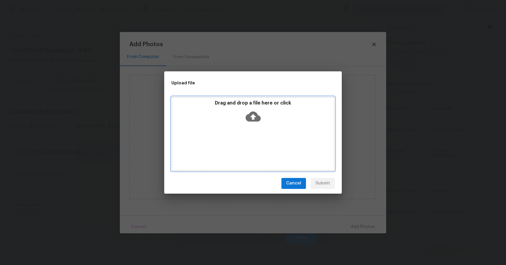
click at [255, 145] on div "Drag and drop a file here or click" at bounding box center [252, 134] width 163 height 74
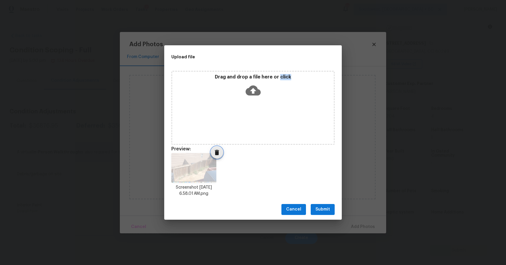
click at [214, 155] on icon "Delete" at bounding box center [216, 152] width 7 height 7
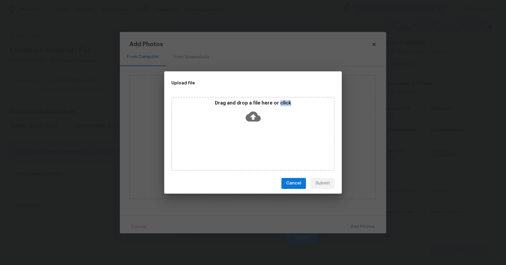
click at [248, 128] on div "Drag and drop a file here or click" at bounding box center [252, 134] width 163 height 74
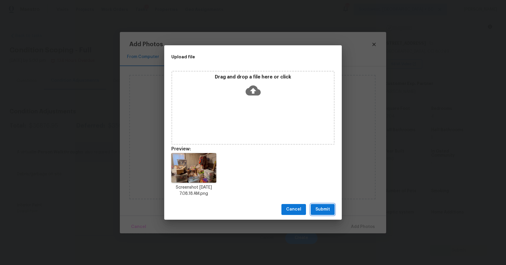
click at [332, 210] on button "Submit" at bounding box center [323, 209] width 24 height 11
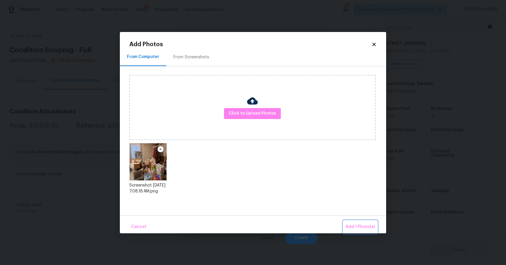
click at [369, 223] on span "Add 1 Photo(s)" at bounding box center [360, 226] width 29 height 7
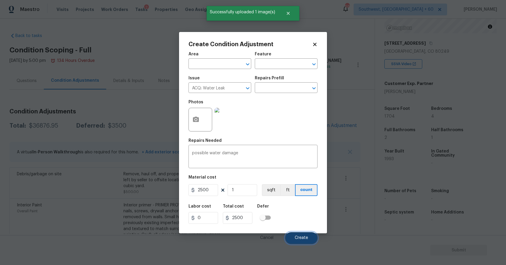
click at [299, 234] on button "Create" at bounding box center [301, 238] width 32 height 12
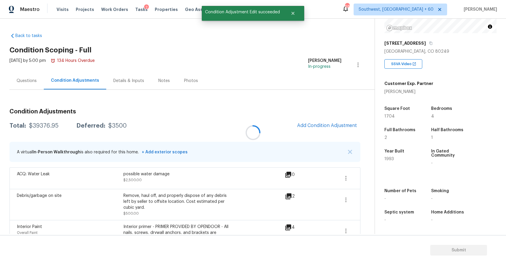
click at [42, 133] on div at bounding box center [253, 132] width 506 height 265
click at [46, 124] on div at bounding box center [253, 132] width 506 height 265
click at [46, 124] on div "$39376.95" at bounding box center [44, 126] width 30 height 6
copy div "$39376.95"
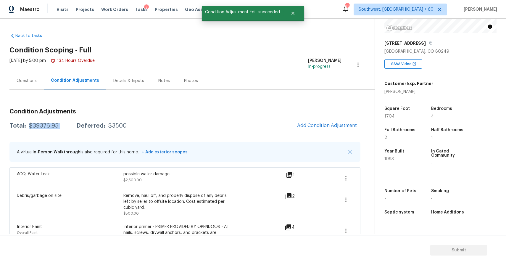
click at [28, 84] on div "Questions" at bounding box center [26, 80] width 34 height 17
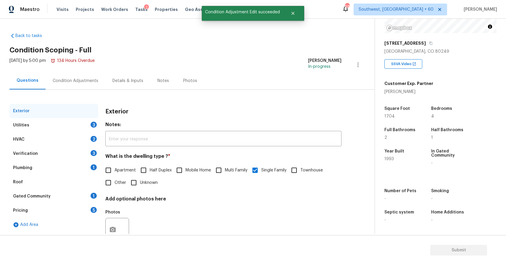
click at [63, 84] on div "Condition Adjustments" at bounding box center [76, 80] width 60 height 17
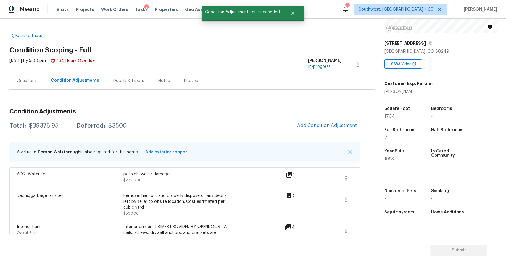
click at [33, 83] on div "Questions" at bounding box center [27, 81] width 20 height 6
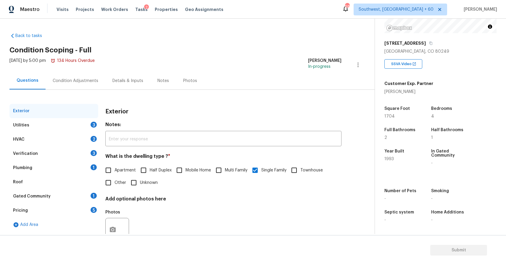
scroll to position [20, 0]
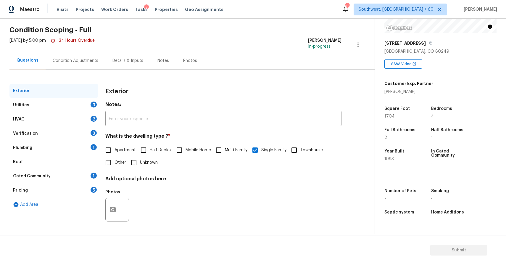
click at [91, 108] on div "Utilities 3" at bounding box center [53, 105] width 89 height 14
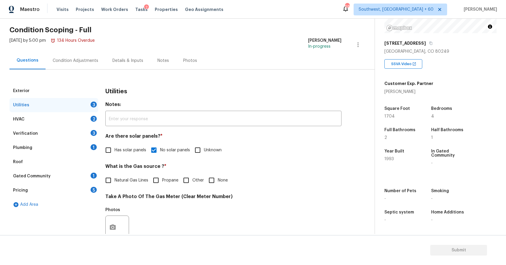
click at [91, 108] on div "Utilities 3" at bounding box center [53, 105] width 89 height 14
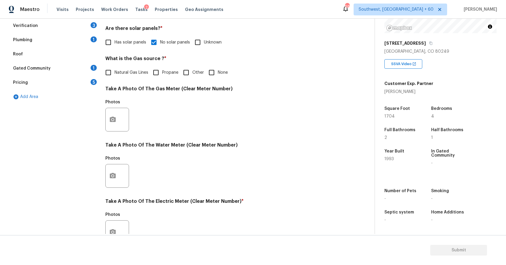
scroll to position [140, 0]
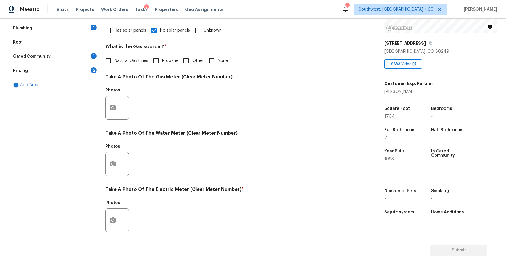
click at [211, 57] on input "None" at bounding box center [211, 60] width 12 height 12
checkbox input "true"
click at [110, 105] on icon "button" at bounding box center [112, 107] width 7 height 7
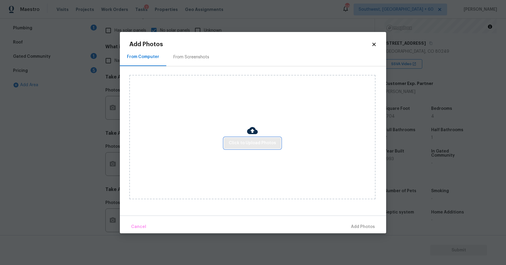
click at [257, 143] on span "Click to Upload Photos" at bounding box center [252, 142] width 47 height 7
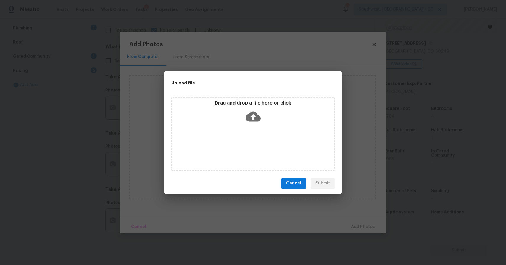
click at [257, 143] on div "Drag and drop a file here or click" at bounding box center [252, 134] width 163 height 74
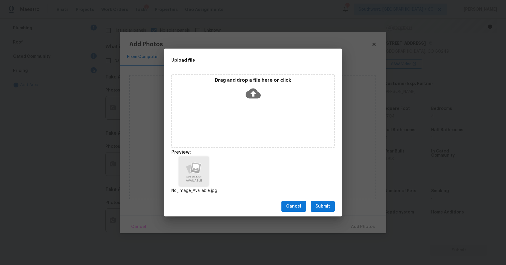
click at [326, 202] on button "Submit" at bounding box center [323, 206] width 24 height 11
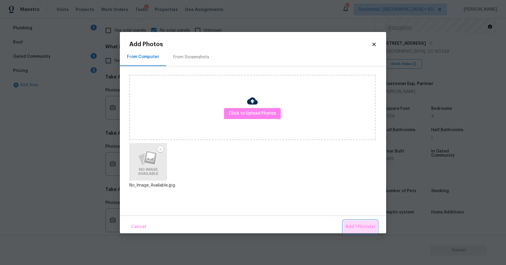
click at [376, 223] on button "Add 1 Photo(s)" at bounding box center [360, 227] width 34 height 13
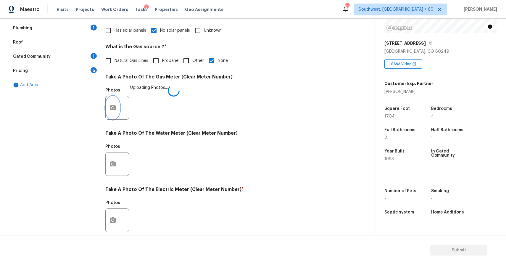
scroll to position [181, 0]
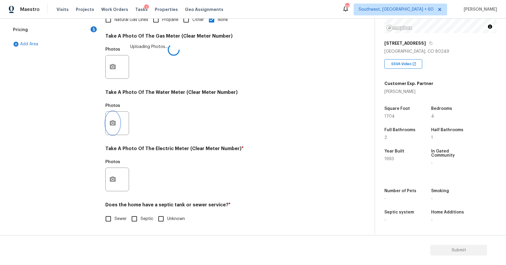
click at [116, 118] on button "button" at bounding box center [113, 123] width 14 height 23
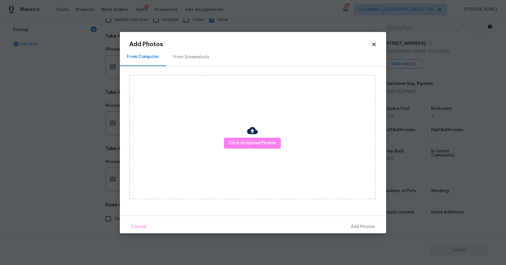
click at [116, 118] on body "Maestro Visits Projects Work Orders Tasks 2 Properties Geo Assignments 684 Sout…" at bounding box center [253, 132] width 506 height 265
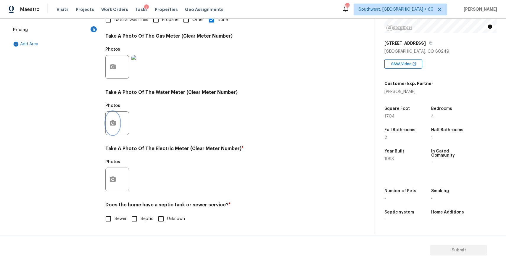
click at [109, 115] on button "button" at bounding box center [113, 123] width 14 height 23
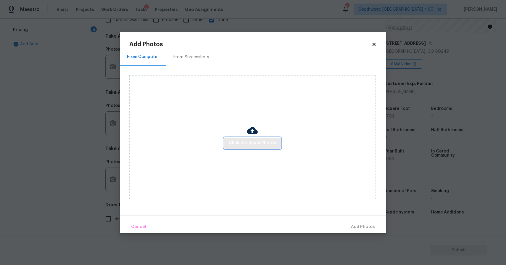
click at [270, 139] on button "Click to Upload Photos" at bounding box center [252, 143] width 57 height 11
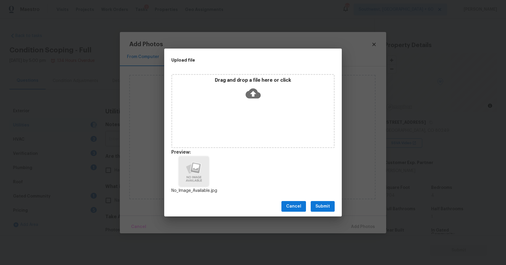
scroll to position [79, 0]
click at [327, 204] on span "Submit" at bounding box center [323, 206] width 15 height 7
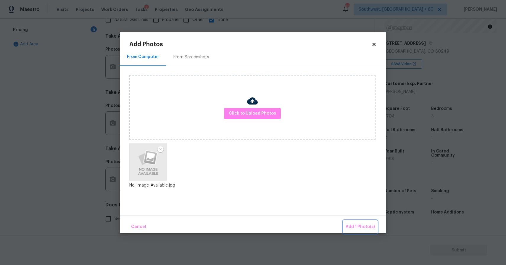
click at [364, 226] on span "Add 1 Photo(s)" at bounding box center [360, 226] width 29 height 7
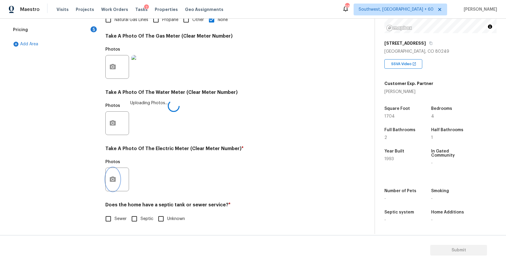
click at [117, 179] on button "button" at bounding box center [113, 179] width 14 height 23
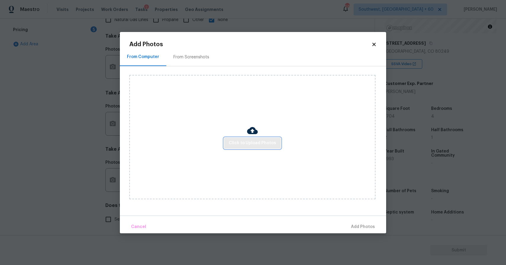
click at [261, 142] on span "Click to Upload Photos" at bounding box center [252, 142] width 47 height 7
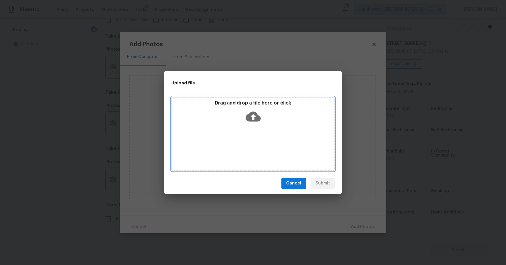
click at [253, 167] on div "Drag and drop a file here or click" at bounding box center [252, 134] width 163 height 74
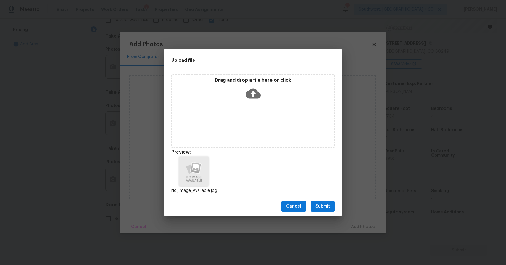
click at [324, 205] on span "Submit" at bounding box center [323, 206] width 15 height 7
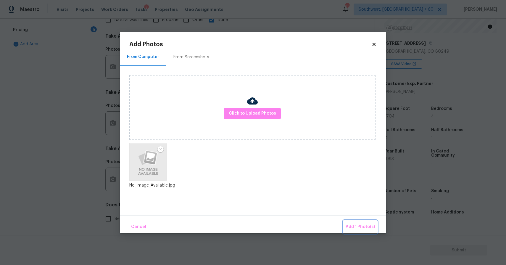
click at [363, 226] on span "Add 1 Photo(s)" at bounding box center [360, 226] width 29 height 7
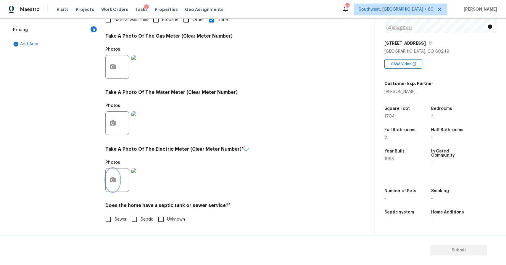
scroll to position [181, 0]
click at [112, 219] on input "Sewer" at bounding box center [108, 219] width 12 height 12
checkbox input "true"
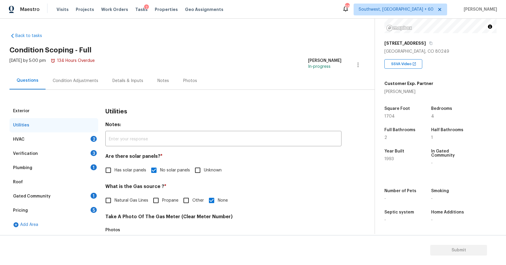
click at [86, 139] on div "HVAC 2" at bounding box center [53, 139] width 89 height 14
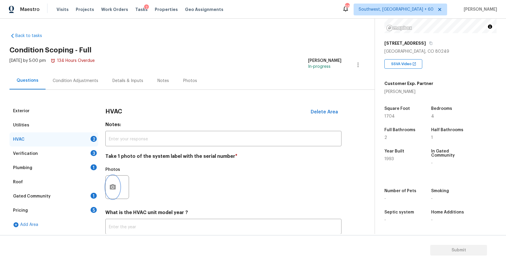
click at [106, 189] on button "button" at bounding box center [113, 187] width 14 height 23
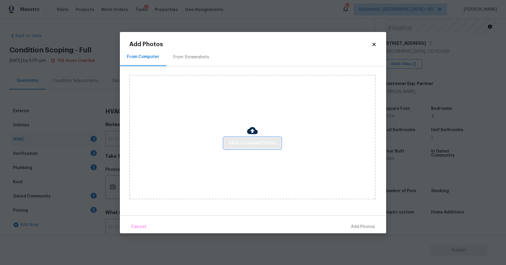
click at [254, 146] on span "Click to Upload Photos" at bounding box center [252, 142] width 47 height 7
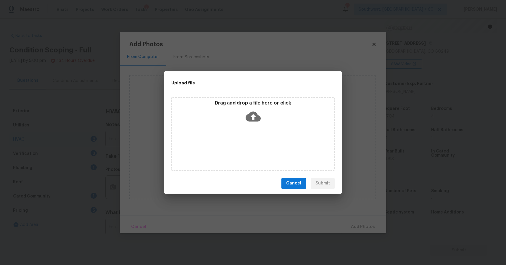
click at [254, 146] on div "Drag and drop a file here or click" at bounding box center [252, 134] width 163 height 74
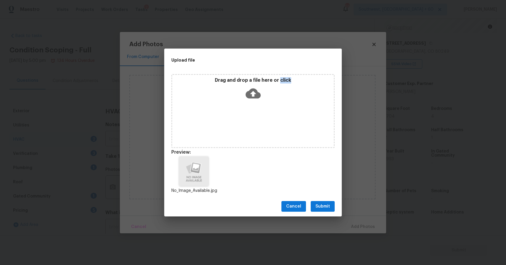
click at [334, 205] on button "Submit" at bounding box center [323, 206] width 24 height 11
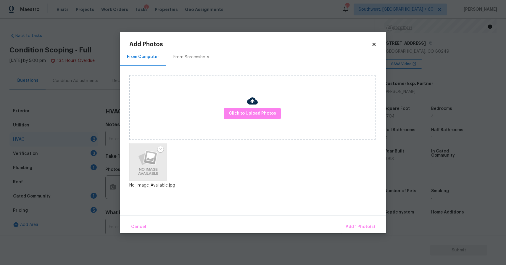
click at [378, 226] on div "Cancel Add 1 Photo(s)" at bounding box center [253, 225] width 266 height 18
click at [351, 221] on button "Add 1 Photo(s)" at bounding box center [360, 227] width 34 height 13
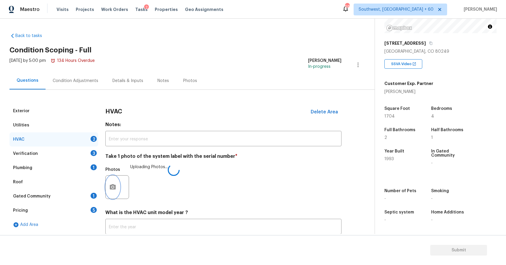
scroll to position [40, 0]
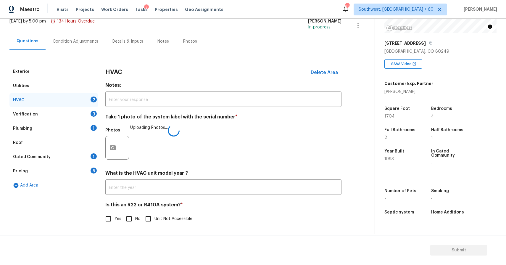
click at [163, 196] on div "HVAC Delete Area Notes: ​ Take 1 photo of the system label with the serial numb…" at bounding box center [223, 149] width 236 height 168
click at [178, 184] on input "text" at bounding box center [223, 188] width 236 height 14
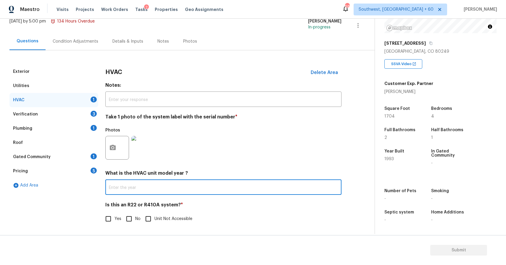
click at [126, 214] on input "No" at bounding box center [129, 219] width 12 height 12
checkbox input "true"
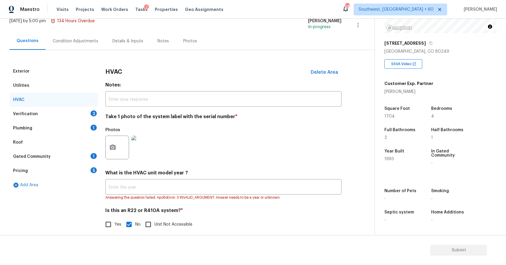
click at [83, 116] on div "Verification 3" at bounding box center [53, 114] width 89 height 14
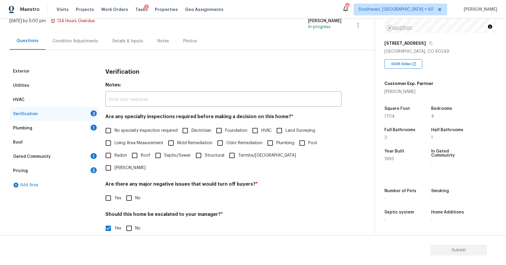
click at [144, 134] on label "No specialty inspection required" at bounding box center [139, 130] width 75 height 12
click at [115, 134] on input "No specialty inspection required" at bounding box center [108, 130] width 12 height 12
checkbox input "true"
click at [132, 192] on input "No" at bounding box center [129, 198] width 12 height 12
checkbox input "true"
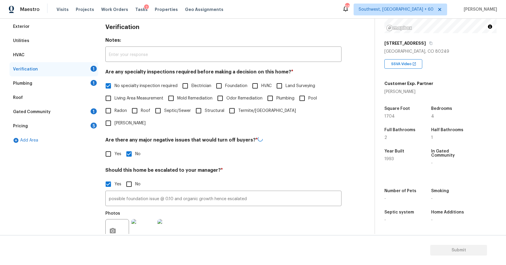
scroll to position [121, 0]
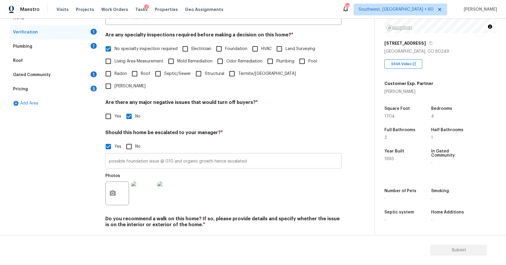
click at [212, 155] on input "possible foundation issue @ 0.10 and organic growth hence escalated" at bounding box center [223, 162] width 236 height 14
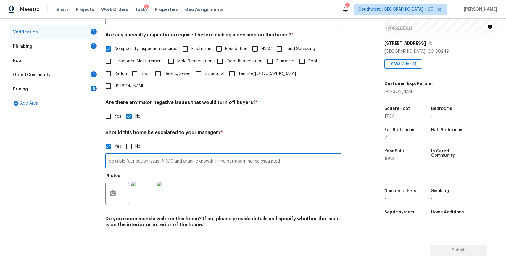
type input "possible foundation issue @ 0.10 and organic growth in the bathroom hence escal…"
click at [131, 232] on input "No" at bounding box center [129, 238] width 12 height 12
checkbox input "true"
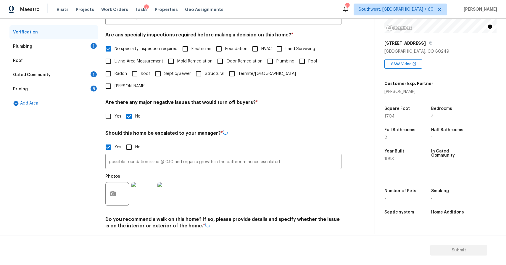
scroll to position [0, 0]
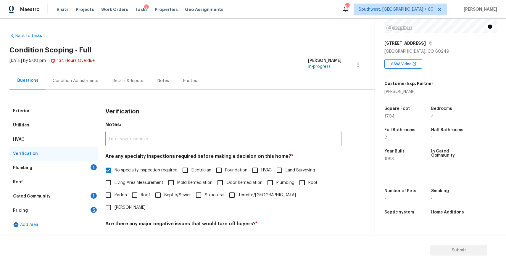
click at [75, 162] on div "Plumbing 1" at bounding box center [53, 168] width 89 height 14
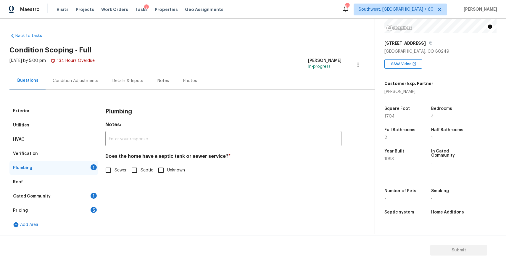
click at [115, 166] on label "Sewer" at bounding box center [114, 170] width 25 height 12
click at [115, 166] on input "Sewer" at bounding box center [108, 170] width 12 height 12
checkbox input "true"
click at [77, 197] on div "Gated Community 1" at bounding box center [53, 196] width 89 height 14
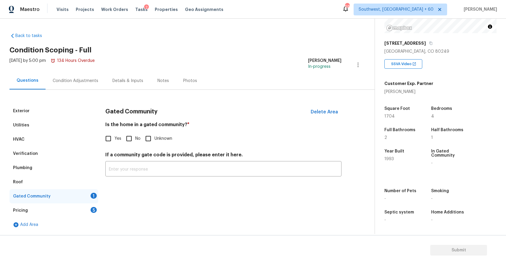
click at [131, 135] on input "No" at bounding box center [129, 138] width 12 height 12
checkbox input "true"
click at [66, 209] on div "Pricing 5" at bounding box center [53, 210] width 89 height 14
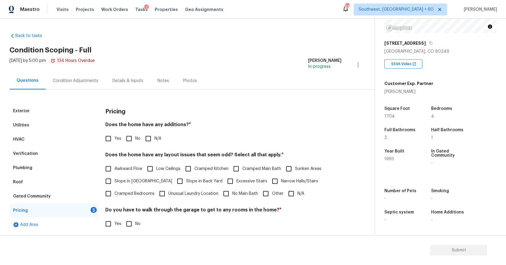
click at [152, 136] on input "N/A" at bounding box center [148, 138] width 12 height 12
checkbox input "true"
click at [296, 194] on input "N/A" at bounding box center [291, 193] width 12 height 12
checkbox input "true"
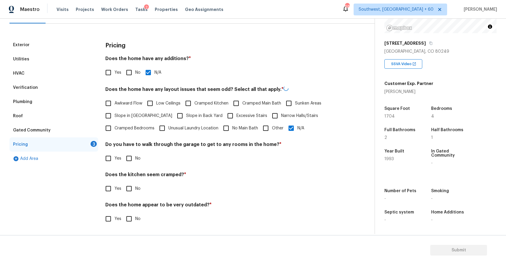
scroll to position [65, 0]
click at [130, 160] on input "No" at bounding box center [129, 158] width 12 height 12
checkbox input "true"
click at [131, 216] on input "No" at bounding box center [129, 219] width 12 height 12
checkbox input "true"
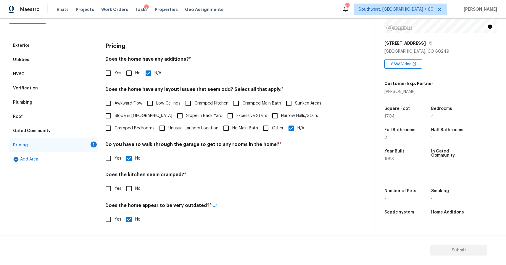
click at [135, 194] on input "No" at bounding box center [129, 188] width 12 height 12
checkbox input "true"
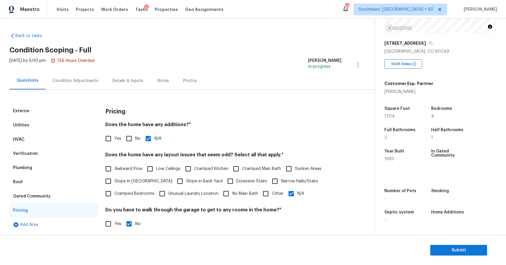
click at [91, 77] on div "Condition Adjustments" at bounding box center [76, 80] width 60 height 17
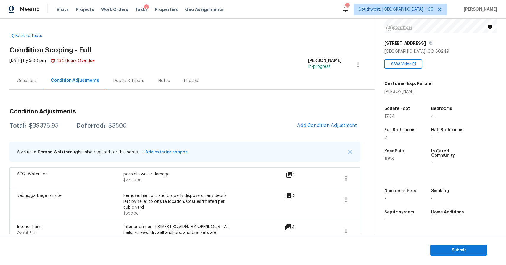
click at [37, 132] on div "Total: $39376.95 Deferred: $3500 Add Condition Adjustment" at bounding box center [184, 125] width 351 height 13
copy div "$39376.95"
click at [9, 91] on div "Back to tasks Condition Scoping - Full Mon, Sep 08 2025 by 5:00 pm 134 Hours Ov…" at bounding box center [253, 126] width 506 height 215
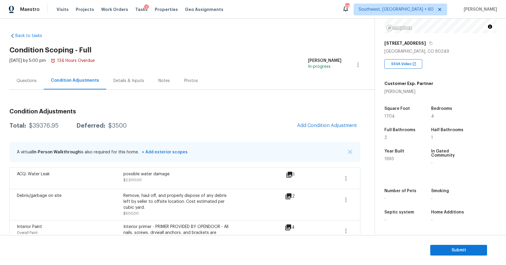
click at [33, 83] on div "Questions" at bounding box center [27, 81] width 20 height 6
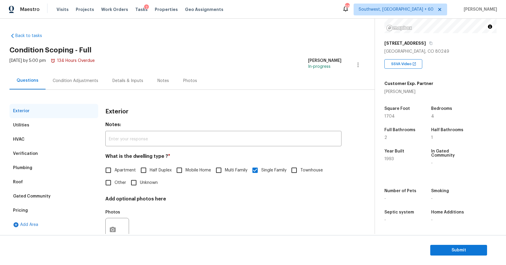
scroll to position [20, 0]
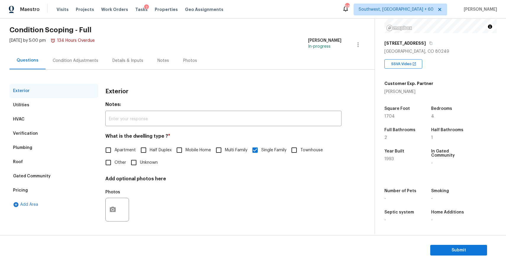
click at [54, 133] on div "Verification" at bounding box center [53, 133] width 89 height 14
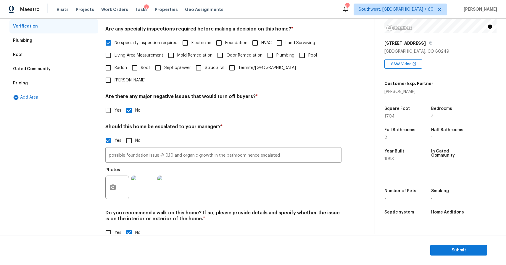
scroll to position [129, 0]
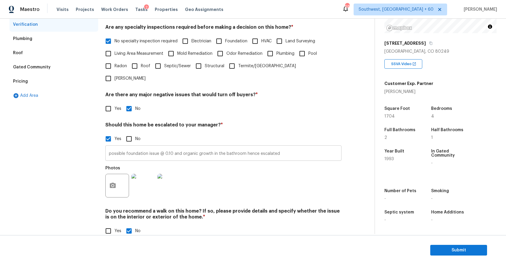
click at [243, 147] on input "possible foundation issue @ 0.10 and organic growth in the bathroom hence escal…" at bounding box center [223, 154] width 236 height 14
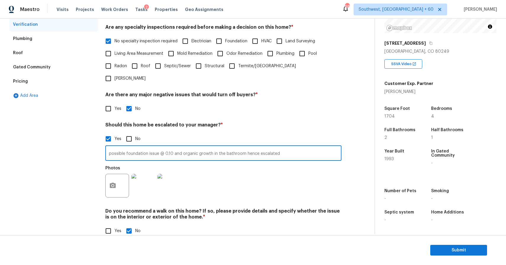
click at [243, 147] on input "possible foundation issue @ 0.10 and organic growth in the bathroom hence escal…" at bounding box center [223, 154] width 236 height 14
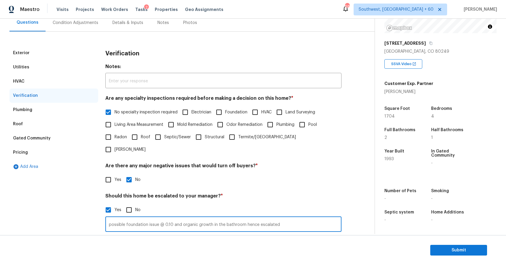
click at [85, 23] on div "Condition Adjustments" at bounding box center [76, 23] width 46 height 6
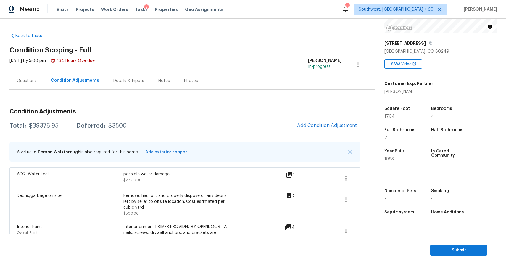
click at [33, 81] on div "Questions" at bounding box center [27, 81] width 20 height 6
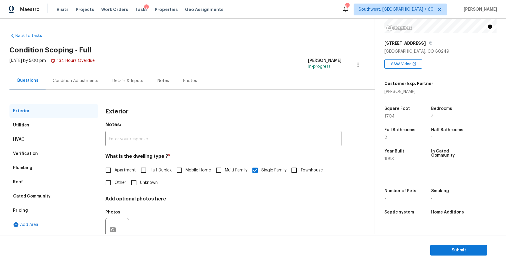
scroll to position [20, 0]
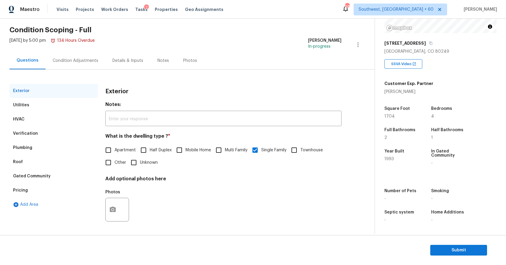
click at [64, 62] on div "Condition Adjustments" at bounding box center [76, 61] width 46 height 6
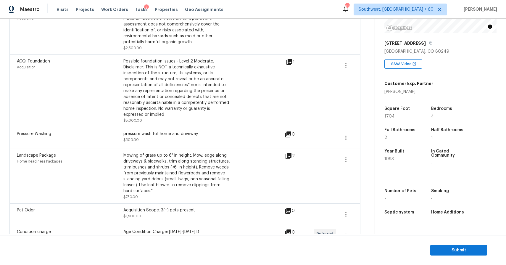
scroll to position [502, 0]
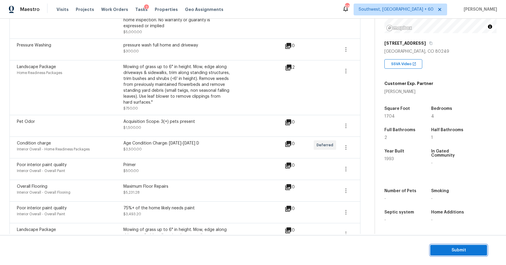
click at [456, 250] on span "Submit" at bounding box center [458, 250] width 47 height 7
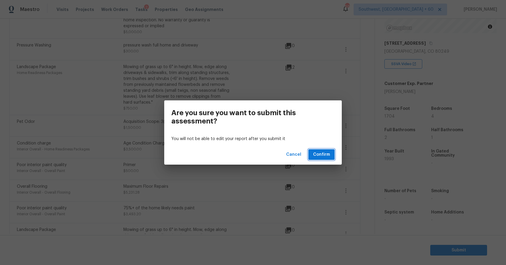
click at [332, 155] on button "Confirm" at bounding box center [321, 154] width 26 height 11
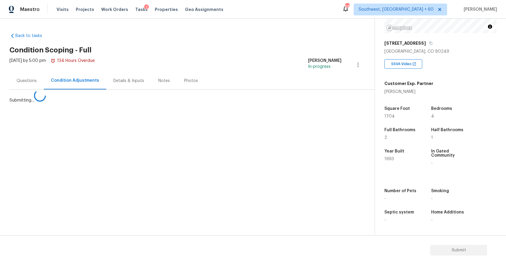
scroll to position [0, 0]
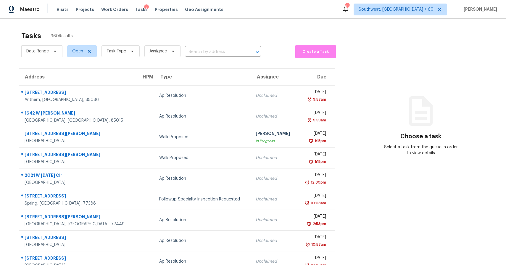
click at [281, 17] on div "Maestro Visits Projects Work Orders Tasks 2 Properties Geo Assignments 682 Sout…" at bounding box center [253, 9] width 506 height 19
click at [130, 54] on span "Task Type" at bounding box center [121, 51] width 38 height 12
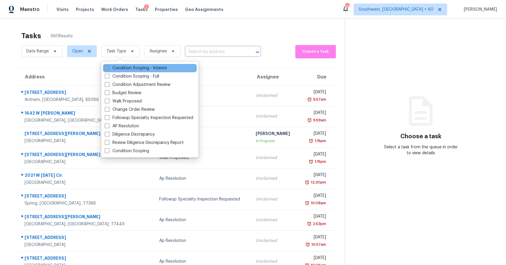
click at [157, 69] on label "Condition Scoping - Interior" at bounding box center [136, 68] width 62 height 6
click at [109, 69] on input "Condition Scoping - Interior" at bounding box center [107, 67] width 4 height 4
checkbox input "true"
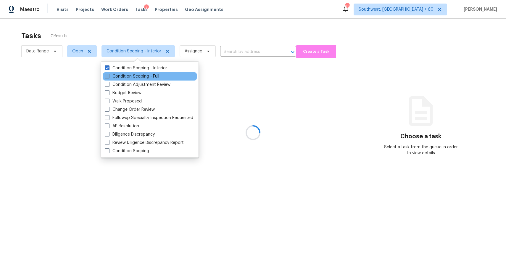
click at [148, 77] on label "Condition Scoping - Full" at bounding box center [132, 76] width 54 height 6
click at [109, 77] on input "Condition Scoping - Full" at bounding box center [107, 75] width 4 height 4
checkbox input "true"
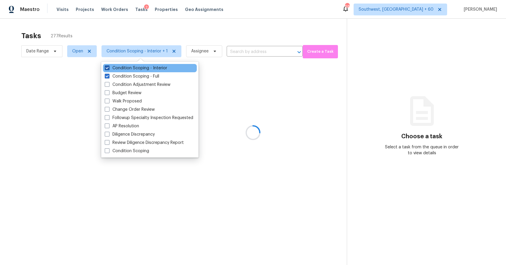
click at [142, 69] on label "Condition Scoping - Interior" at bounding box center [136, 68] width 62 height 6
click at [109, 69] on input "Condition Scoping - Interior" at bounding box center [107, 67] width 4 height 4
checkbox input "false"
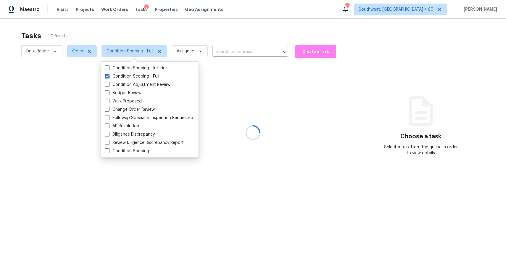
click at [160, 33] on div at bounding box center [253, 132] width 506 height 265
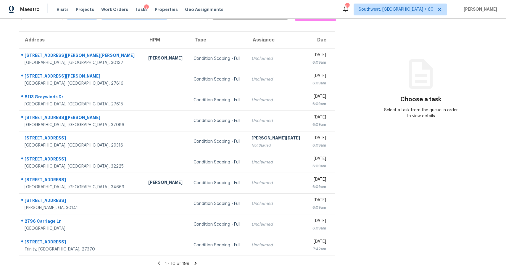
scroll to position [43, 0]
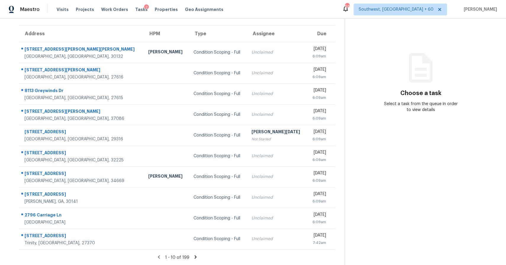
click at [195, 258] on icon at bounding box center [196, 256] width 2 height 3
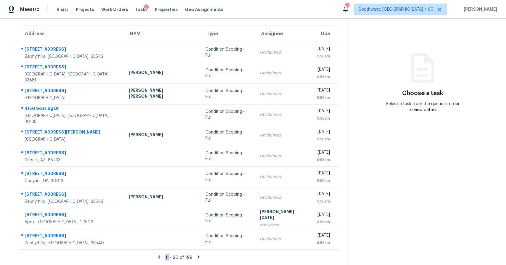
click at [193, 253] on section "Tasks 199 Results Date Range Open Condition Scoping - Full Assignee ​ Create a …" at bounding box center [178, 125] width 339 height 280
click at [192, 257] on div "11 - 20 of 199" at bounding box center [178, 257] width 339 height 6
click at [196, 256] on icon at bounding box center [198, 256] width 5 height 5
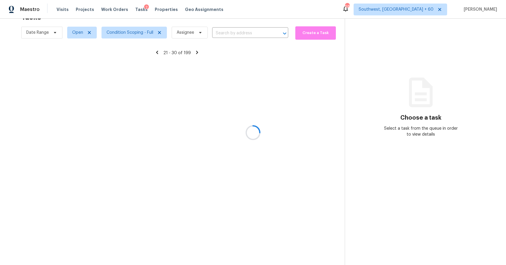
scroll to position [19, 0]
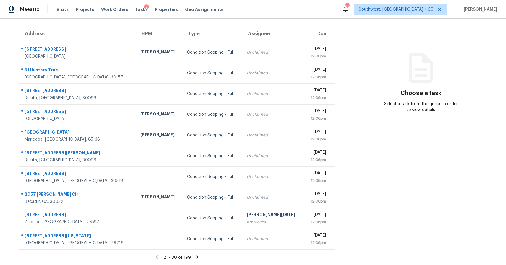
click at [195, 256] on icon at bounding box center [197, 256] width 5 height 5
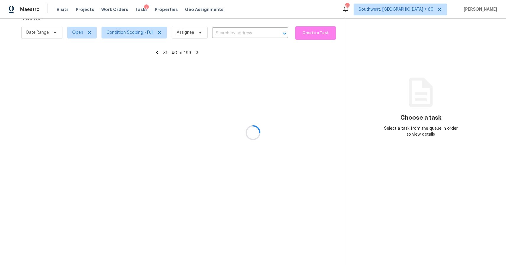
scroll to position [43, 0]
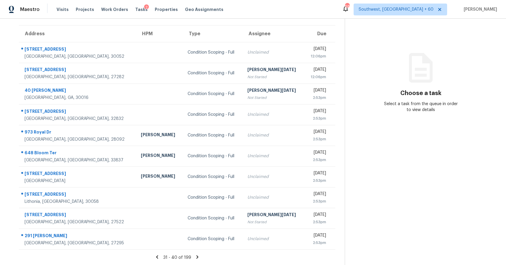
click at [195, 256] on icon at bounding box center [197, 256] width 5 height 5
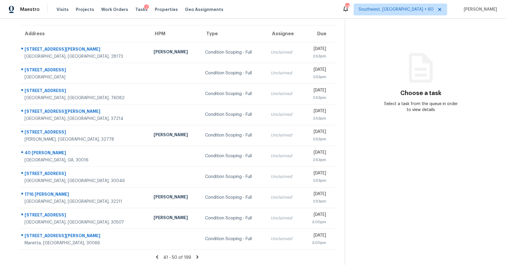
click at [195, 256] on icon at bounding box center [197, 256] width 5 height 5
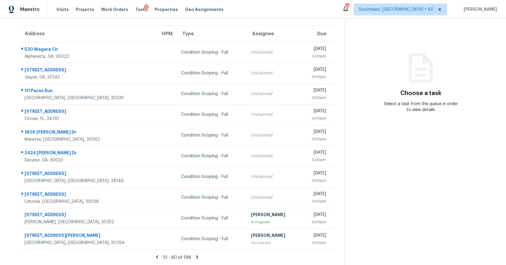
click at [195, 256] on icon at bounding box center [197, 256] width 5 height 5
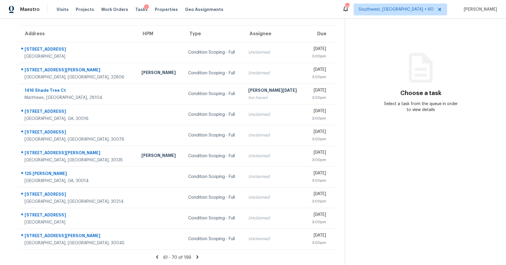
click at [195, 256] on icon at bounding box center [197, 256] width 5 height 5
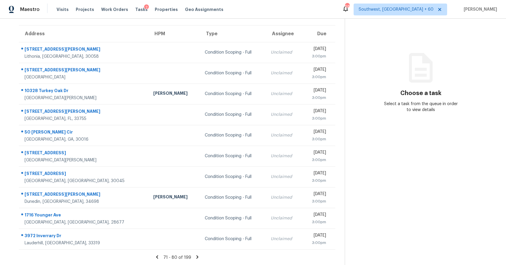
click at [195, 256] on icon at bounding box center [197, 256] width 5 height 5
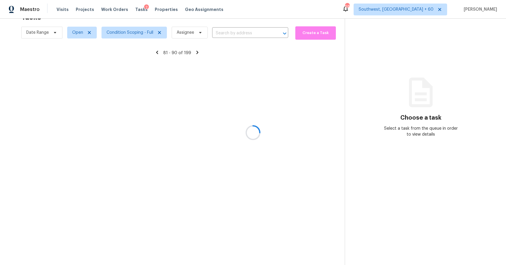
scroll to position [43, 0]
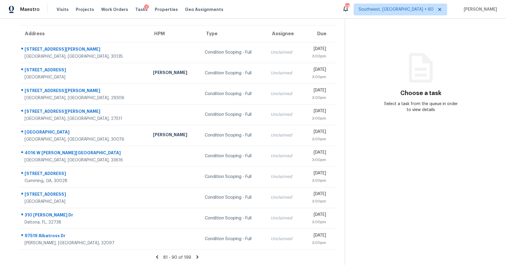
click at [195, 256] on icon at bounding box center [197, 256] width 5 height 5
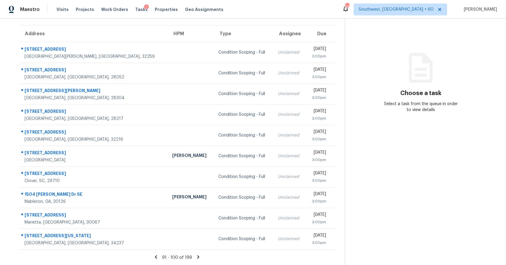
click at [196, 256] on icon at bounding box center [198, 256] width 5 height 5
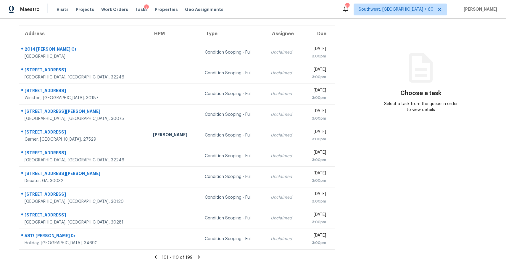
click at [200, 256] on icon at bounding box center [198, 256] width 5 height 5
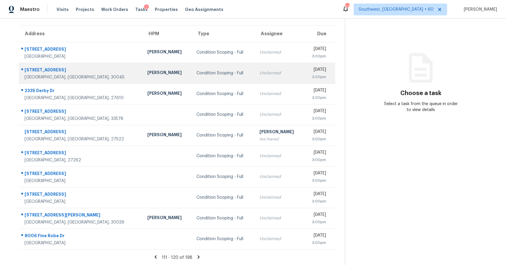
scroll to position [0, 0]
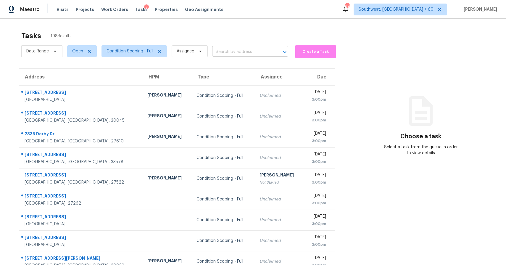
click at [243, 55] on input "text" at bounding box center [242, 51] width 60 height 9
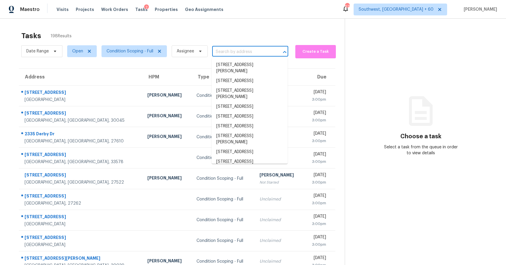
paste input "1324 Willow Ridge Rd, Lincolnton, NC 28092"
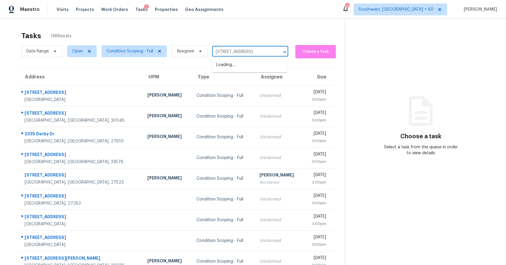
scroll to position [0, 30]
type input "1324 Willow Ridge Rd, Lincolnton, NC 28092"
click at [232, 24] on div "Tasks 198 Results Date Range Open Condition Scoping - Full Assignee 1324 Willow…" at bounding box center [253, 164] width 506 height 290
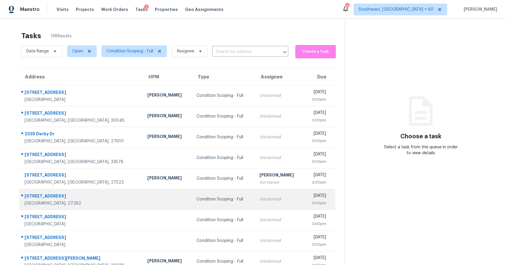
scroll to position [43, 0]
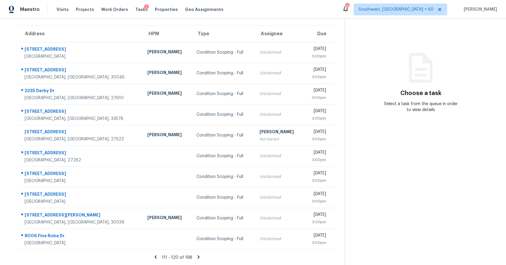
click at [192, 257] on div "111 - 120 of 198" at bounding box center [176, 257] width 335 height 6
click at [198, 255] on icon at bounding box center [199, 256] width 2 height 3
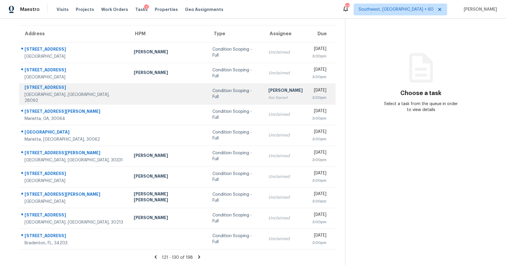
click at [269, 94] on div "[PERSON_NAME]" at bounding box center [286, 90] width 34 height 7
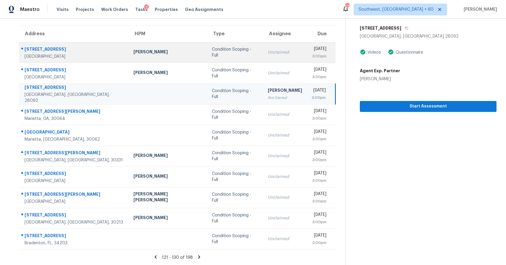
scroll to position [0, 0]
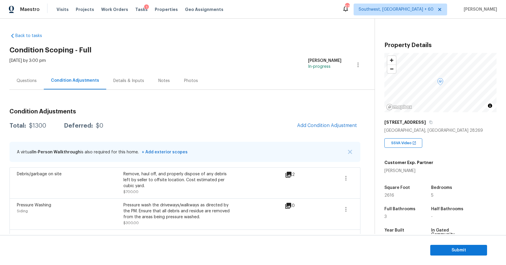
scroll to position [44, 0]
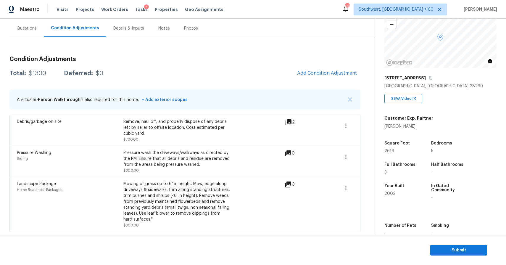
click at [30, 28] on div "Questions" at bounding box center [27, 28] width 20 height 6
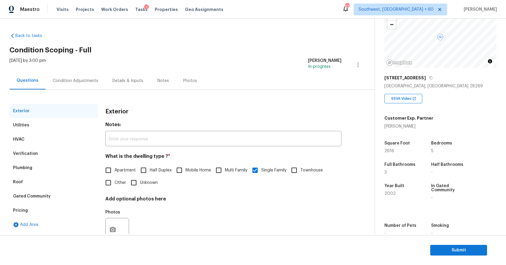
click at [51, 205] on div "Pricing" at bounding box center [53, 210] width 89 height 14
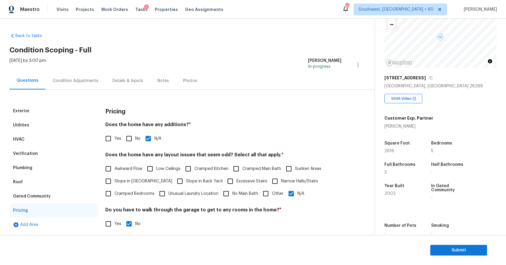
click at [192, 183] on span "Slope in Back Yard" at bounding box center [204, 181] width 36 height 6
click at [186, 183] on input "Slope in Back Yard" at bounding box center [180, 181] width 12 height 12
checkbox input "true"
click at [85, 80] on div "Condition Adjustments" at bounding box center [76, 81] width 46 height 6
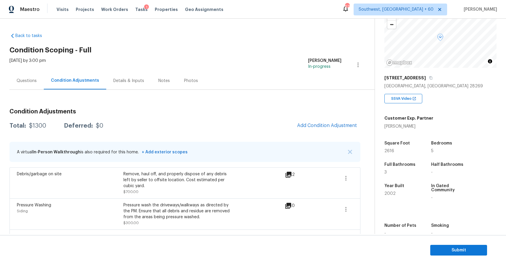
scroll to position [43, 0]
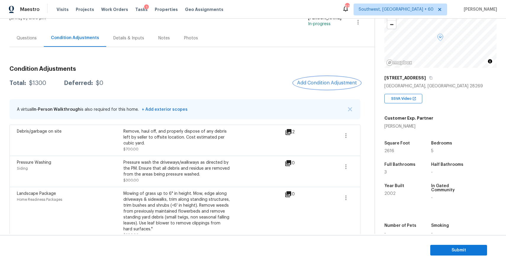
click at [334, 82] on span "Add Condition Adjustment" at bounding box center [327, 82] width 60 height 5
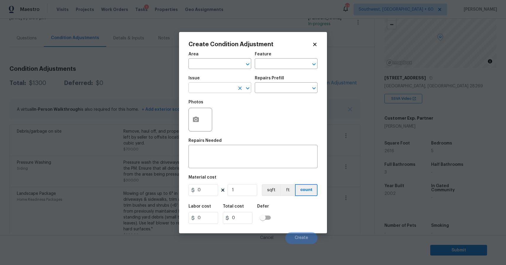
click at [198, 88] on input "text" at bounding box center [212, 88] width 46 height 9
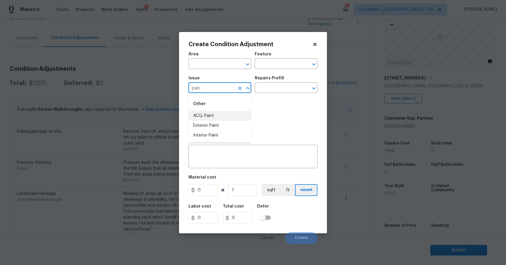
click at [234, 116] on li "ACQ: Paint" at bounding box center [220, 116] width 63 height 10
type input "ACQ: Paint"
click at [278, 86] on input "text" at bounding box center [278, 88] width 46 height 9
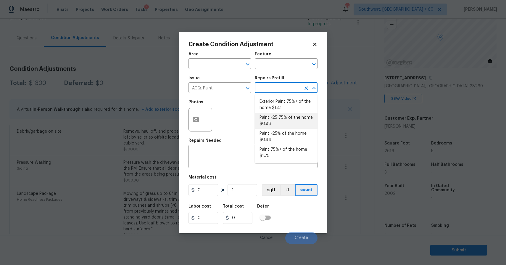
click at [292, 124] on li "Paint ~25-75% of the home $0.88" at bounding box center [286, 121] width 63 height 16
type input "Acquisition"
type textarea "Acquisition Scope: ~25 - 75% of the home needs interior paint"
type input "0.88"
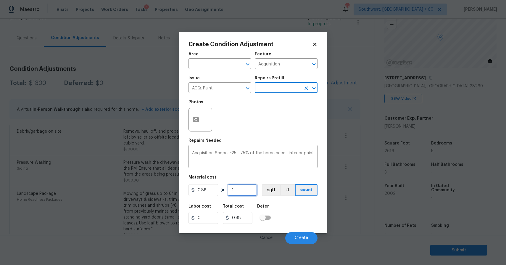
click at [240, 189] on input "1" at bounding box center [243, 190] width 30 height 12
type input "0"
type input "2"
type input "1.76"
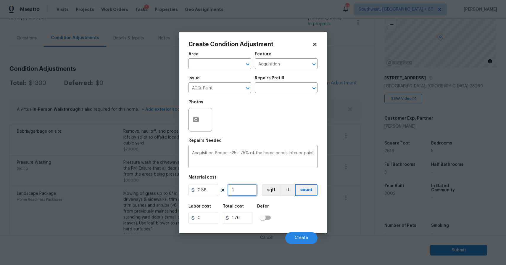
type input "26"
type input "22.88"
type input "261"
type input "229.68"
type input "2616"
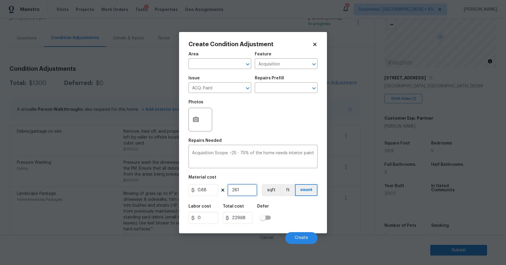
type input "2302.08"
type input "2616"
click at [195, 114] on button "button" at bounding box center [196, 119] width 14 height 23
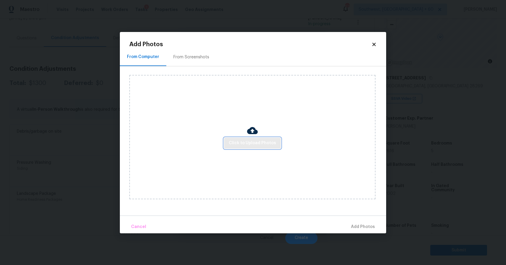
click at [236, 138] on button "Click to Upload Photos" at bounding box center [252, 143] width 57 height 11
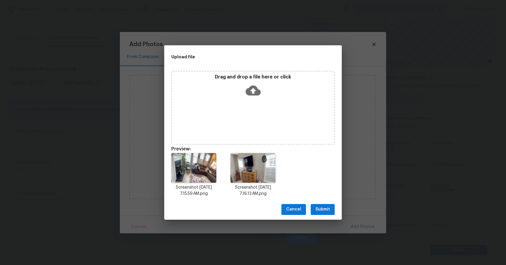
click at [326, 206] on span "Submit" at bounding box center [323, 209] width 15 height 7
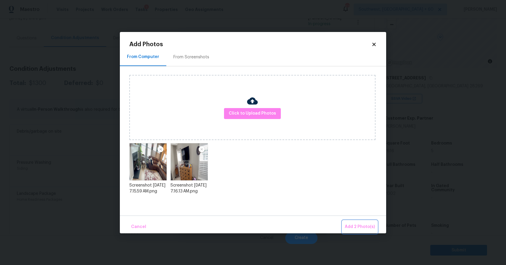
click at [359, 224] on span "Add 2 Photo(s)" at bounding box center [360, 226] width 30 height 7
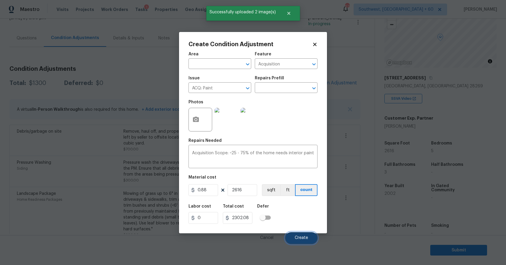
click at [303, 237] on span "Create" at bounding box center [301, 238] width 13 height 4
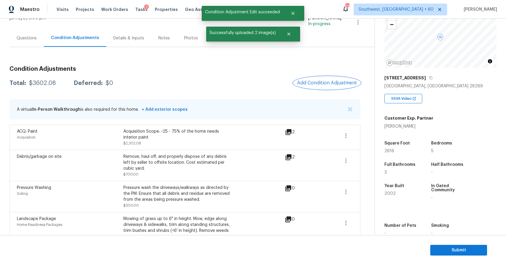
click at [333, 78] on button "Add Condition Adjustment" at bounding box center [327, 83] width 67 height 12
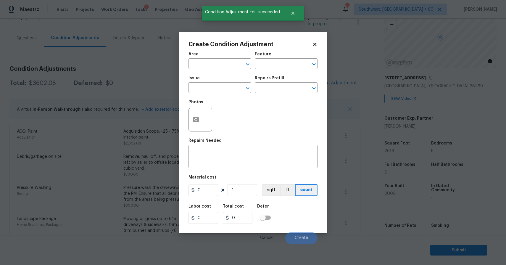
click at [213, 83] on div "Issue" at bounding box center [220, 80] width 63 height 8
click at [218, 87] on input "text" at bounding box center [212, 88] width 46 height 9
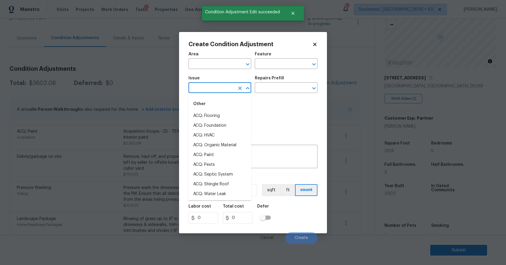
click at [218, 87] on input "text" at bounding box center [212, 88] width 46 height 9
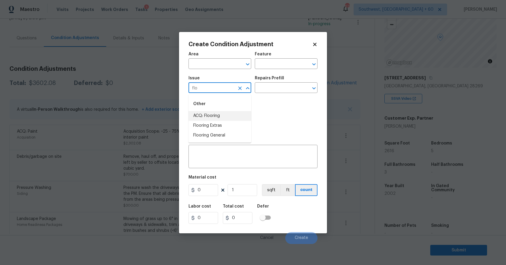
click at [231, 113] on li "ACQ: Flooring" at bounding box center [220, 116] width 63 height 10
type input "ACQ: Flooring"
click at [271, 88] on input "text" at bounding box center [278, 88] width 46 height 9
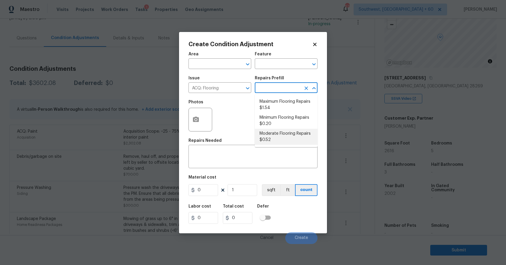
click at [287, 138] on li "Moderate Flooring Repairs $0.52" at bounding box center [286, 137] width 63 height 16
type input "Acquisition"
type textarea "Acquisition Scope: Moderate flooring repairs"
type input "0.52"
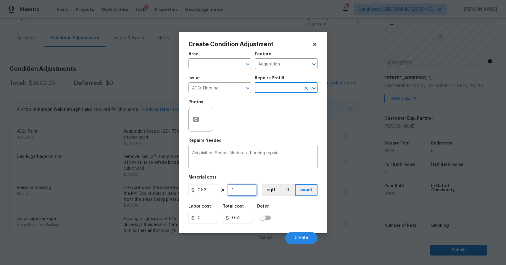
click at [235, 191] on input "1" at bounding box center [243, 190] width 30 height 12
type input "0"
type input "2"
type input "1.04"
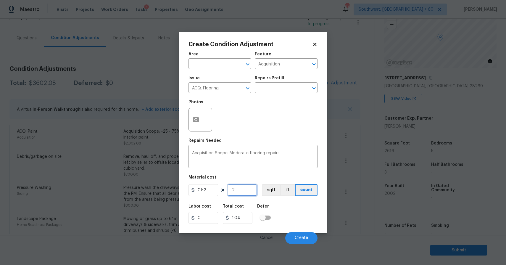
type input "26"
type input "13.52"
type input "261"
type input "135.72"
type input "2616"
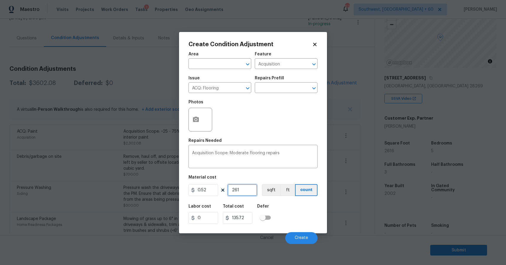
type input "1360.32"
type input "2616"
click at [194, 120] on icon "button" at bounding box center [196, 119] width 6 height 5
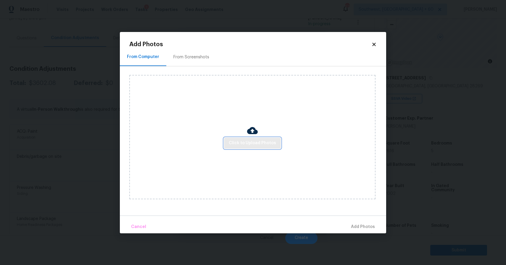
click at [241, 139] on button "Click to Upload Photos" at bounding box center [252, 143] width 57 height 11
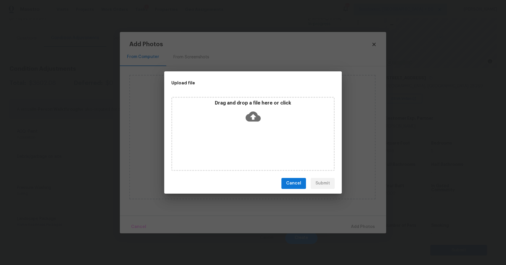
click at [241, 139] on div "Drag and drop a file here or click" at bounding box center [252, 134] width 163 height 74
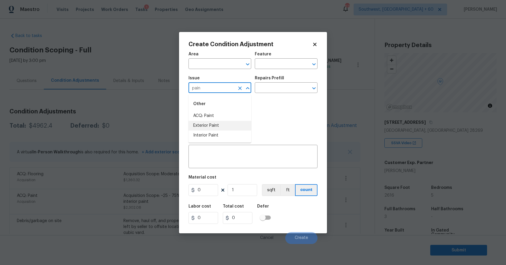
scroll to position [44, 0]
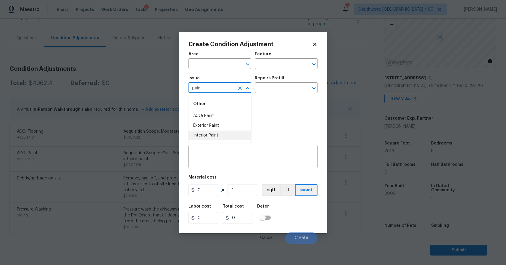
click at [226, 135] on li "Interior Paint" at bounding box center [220, 136] width 63 height 10
type input "Interior Paint"
click at [276, 92] on input "text" at bounding box center [278, 88] width 46 height 9
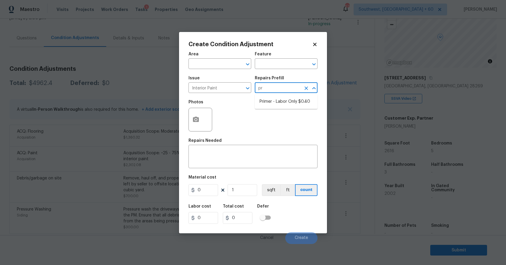
type input "pri"
click at [299, 105] on li "Primer - Labor Only $0.40" at bounding box center [286, 102] width 63 height 10
type input "Overall Paint"
type input "0.4"
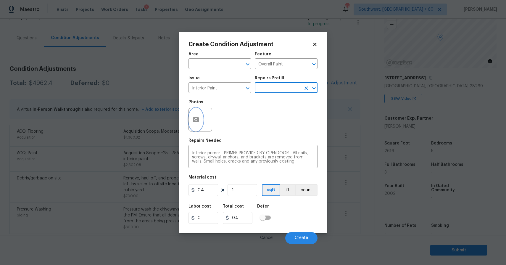
click at [197, 131] on button "button" at bounding box center [196, 119] width 14 height 23
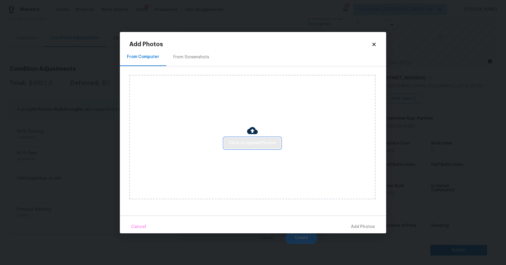
click at [240, 142] on span "Click to Upload Photos" at bounding box center [252, 142] width 47 height 7
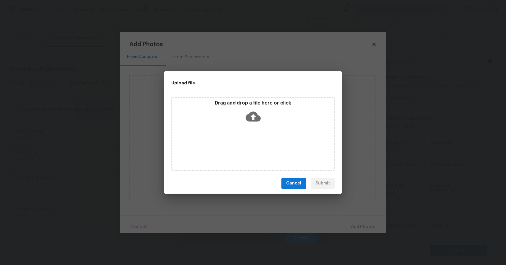
click at [240, 142] on div "Drag and drop a file here or click" at bounding box center [252, 134] width 163 height 74
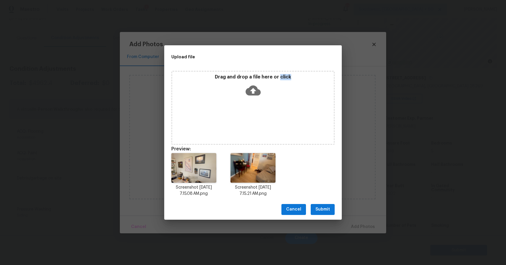
click at [328, 208] on span "Submit" at bounding box center [323, 209] width 15 height 7
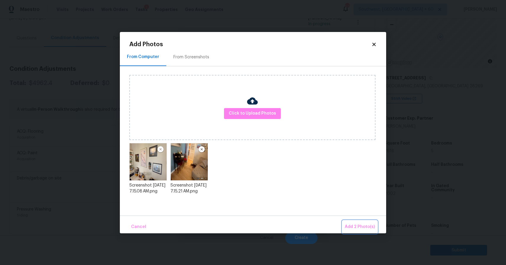
click at [362, 224] on span "Add 2 Photo(s)" at bounding box center [360, 226] width 30 height 7
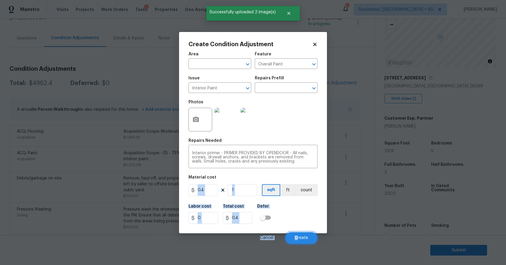
drag, startPoint x: 298, startPoint y: 237, endPoint x: 209, endPoint y: 192, distance: 100.0
click at [209, 192] on div "Area ​ Feature Overall Paint ​ Issue Interior Paint ​ Repairs Prefill ​ Photos …" at bounding box center [253, 146] width 129 height 195
click at [209, 192] on input "0.4" at bounding box center [204, 190] width 30 height 12
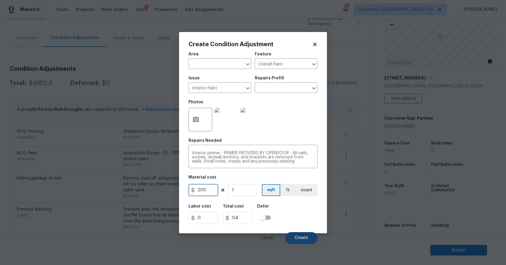
type input "200"
click at [295, 235] on button "Create" at bounding box center [301, 238] width 32 height 12
type input "200"
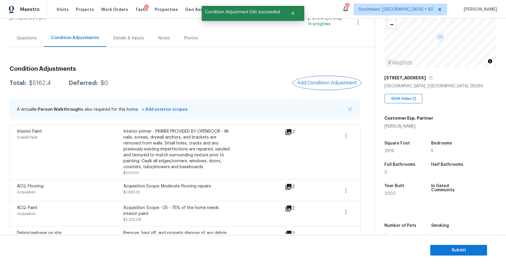
scroll to position [71, 0]
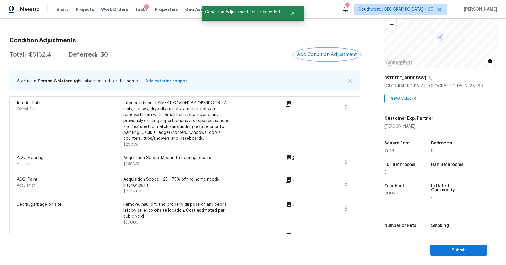
click at [324, 52] on button "Add Condition Adjustment" at bounding box center [327, 54] width 67 height 12
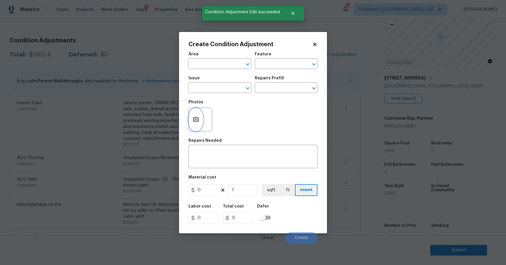
click at [196, 116] on button "button" at bounding box center [196, 119] width 14 height 23
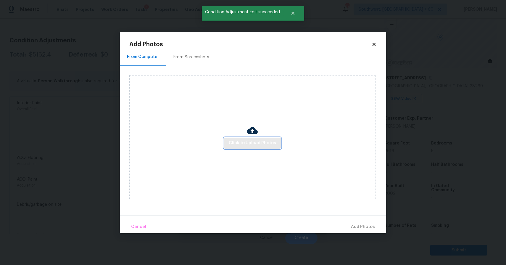
click at [245, 143] on span "Click to Upload Photos" at bounding box center [252, 142] width 47 height 7
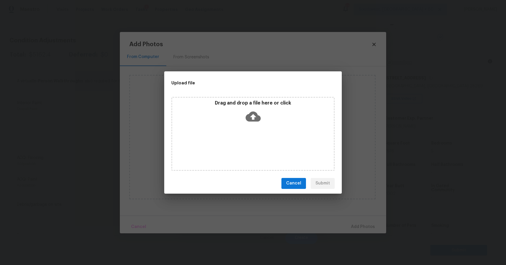
click at [408, 222] on div "Upload file Drag and drop a file here or click Cancel Submit" at bounding box center [253, 132] width 506 height 265
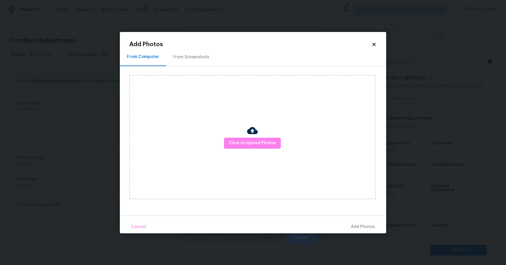
click at [408, 222] on body "Maestro Visits Projects Work Orders Tasks 1 Properties Geo Assignments 679 Sout…" at bounding box center [253, 132] width 506 height 265
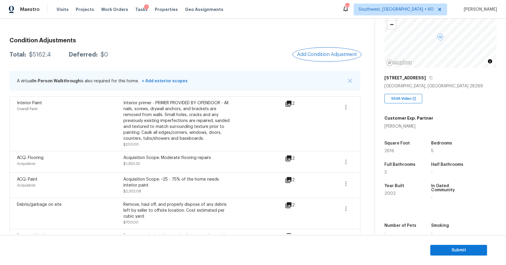
click at [335, 53] on span "Add Condition Adjustment" at bounding box center [327, 54] width 60 height 5
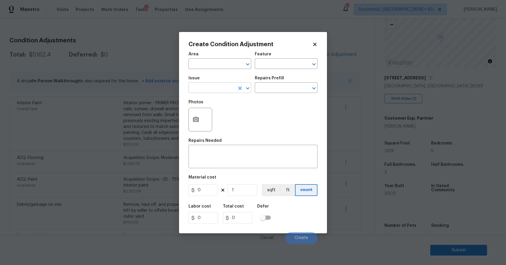
click at [227, 90] on input "text" at bounding box center [212, 88] width 46 height 9
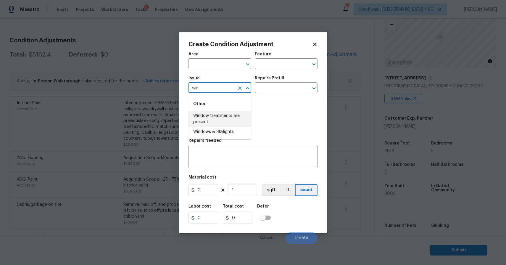
click at [225, 127] on li "Windows & Skylights" at bounding box center [220, 132] width 63 height 10
type input "Windows & Skylights"
click at [268, 89] on input "text" at bounding box center [278, 88] width 46 height 9
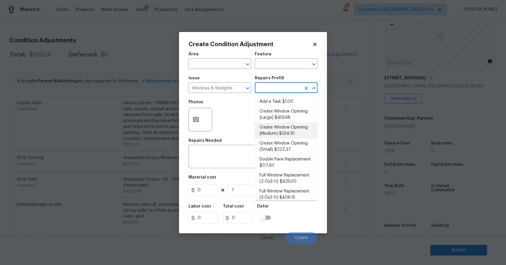
click at [301, 128] on li "Create Window Opening (Medium) $334.91" at bounding box center [286, 131] width 63 height 16
type textarea "Remove the existing substrate, insulation, etc to create a window opening of up…"
type input "334.91"
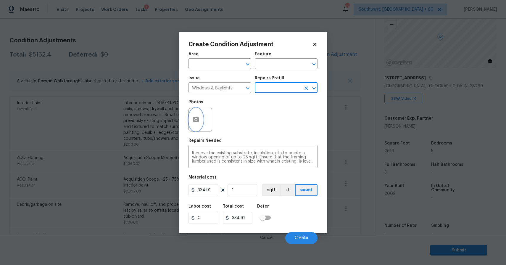
click at [196, 116] on icon "button" at bounding box center [195, 119] width 7 height 7
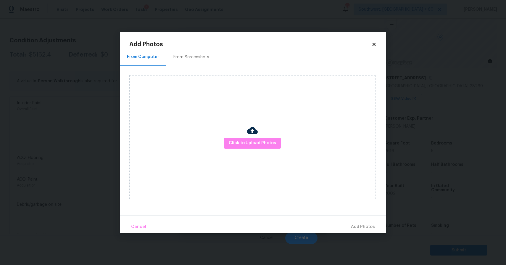
click at [260, 151] on div "Click to Upload Photos" at bounding box center [252, 137] width 246 height 124
click at [263, 142] on span "Click to Upload Photos" at bounding box center [252, 142] width 47 height 7
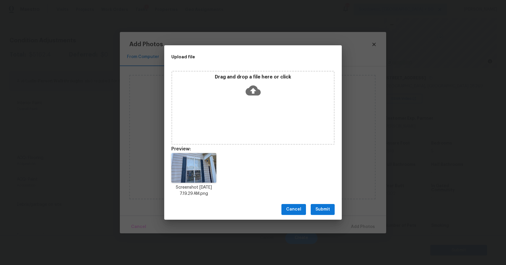
click at [327, 205] on button "Submit" at bounding box center [323, 209] width 24 height 11
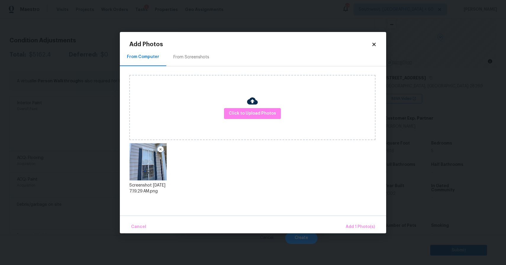
click at [355, 218] on div "Cancel Add 1 Photo(s)" at bounding box center [253, 225] width 266 height 18
click at [355, 224] on span "Add 1 Photo(s)" at bounding box center [360, 226] width 29 height 7
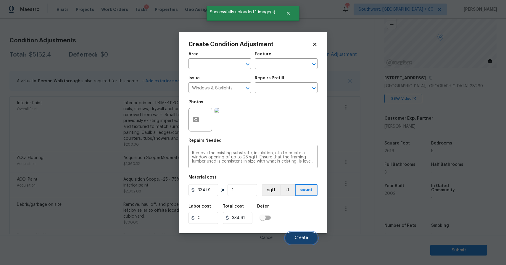
click at [304, 234] on button "Create" at bounding box center [301, 238] width 32 height 12
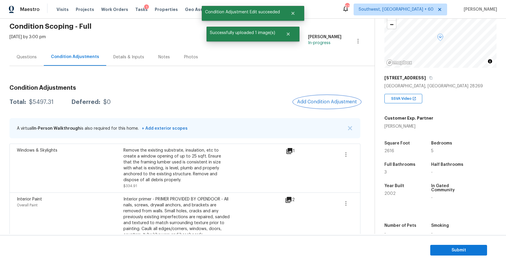
scroll to position [6, 0]
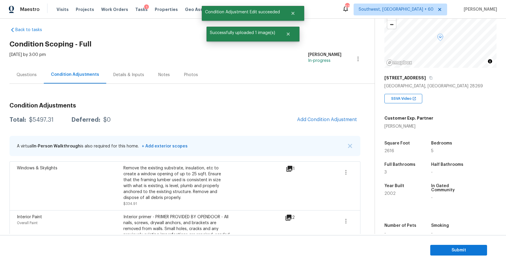
click at [33, 74] on div "Questions" at bounding box center [27, 75] width 20 height 6
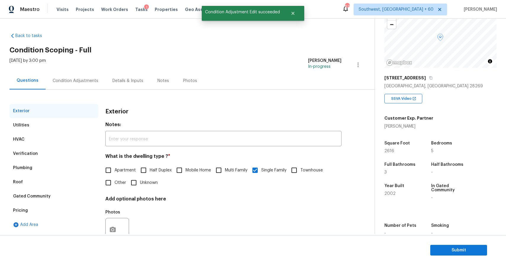
click at [84, 86] on div "Condition Adjustments" at bounding box center [76, 80] width 60 height 17
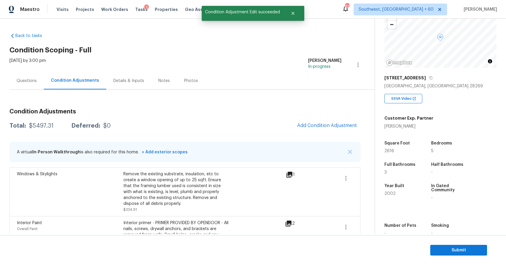
click at [44, 133] on div "Condition Adjustments Total: $5497.31 Deferred: $0 Add Condition Adjustment A v…" at bounding box center [184, 269] width 351 height 331
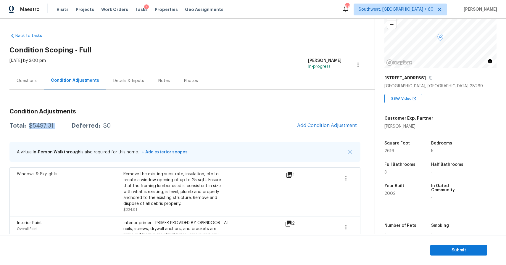
copy div "$5497.31"
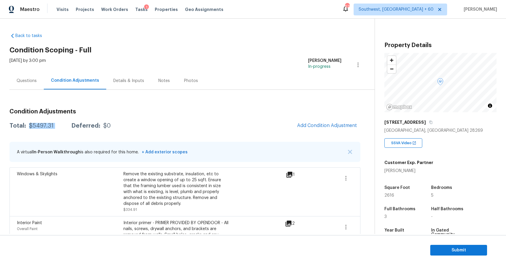
scroll to position [44, 0]
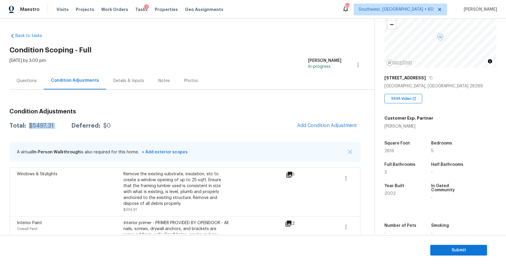
click at [41, 74] on div "Questions" at bounding box center [26, 80] width 34 height 17
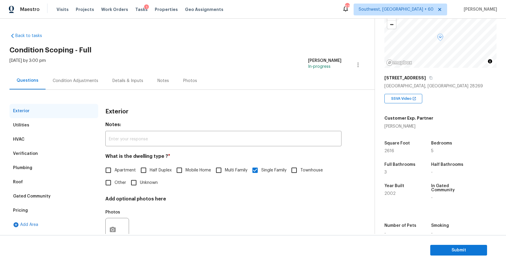
click at [91, 88] on div "Condition Adjustments" at bounding box center [76, 80] width 60 height 17
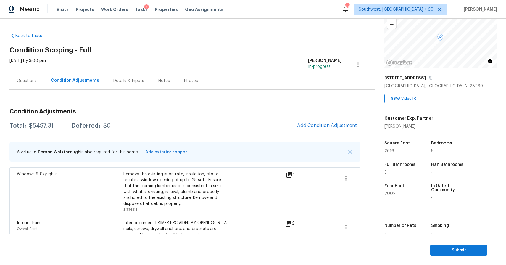
click at [31, 84] on div "Questions" at bounding box center [26, 80] width 34 height 17
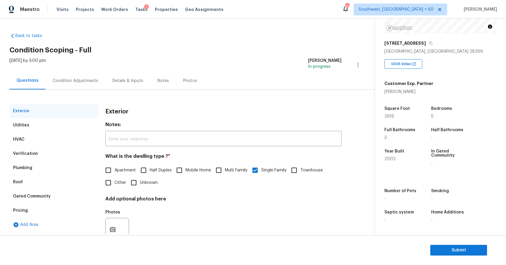
click at [78, 84] on div "Condition Adjustments" at bounding box center [76, 80] width 60 height 17
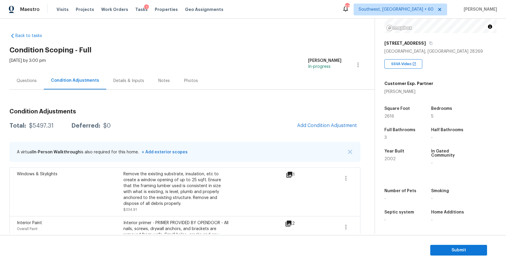
click at [27, 80] on div "Questions" at bounding box center [27, 81] width 20 height 6
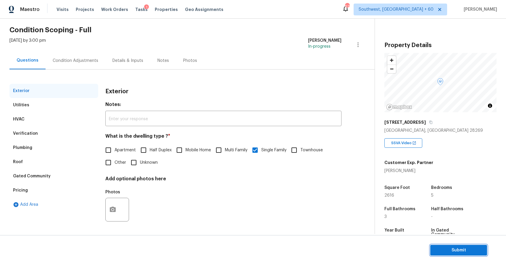
click at [458, 248] on span "Submit" at bounding box center [458, 250] width 47 height 7
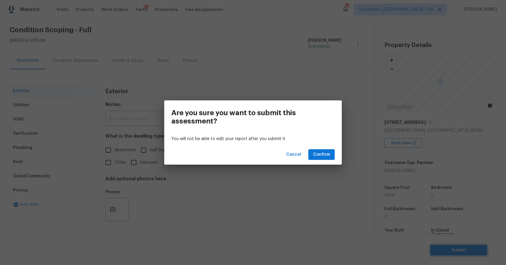
click at [309, 200] on div "Are you sure you want to submit this assessment? You will not be able to edit y…" at bounding box center [253, 132] width 506 height 265
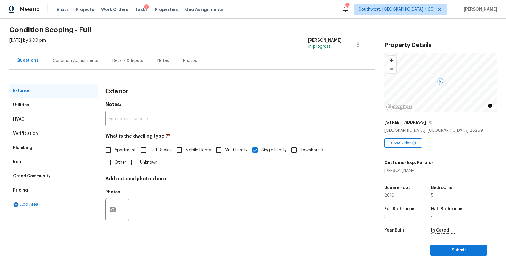
click at [84, 62] on div "Condition Adjustments" at bounding box center [76, 61] width 46 height 6
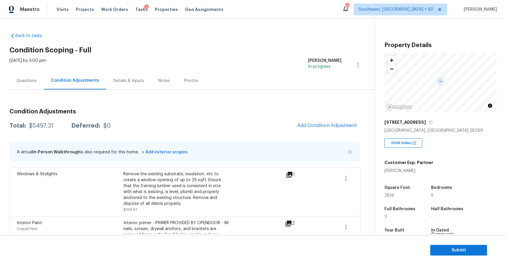
click at [464, 255] on section "Submit" at bounding box center [253, 250] width 506 height 30
click at [452, 247] on span "Submit" at bounding box center [458, 250] width 47 height 7
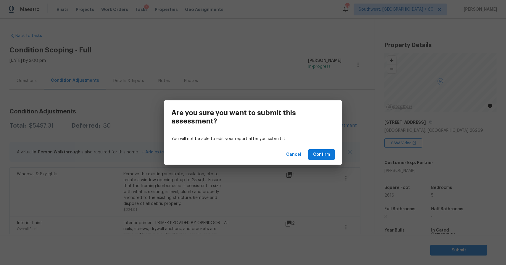
click at [335, 158] on div "Cancel Confirm" at bounding box center [253, 154] width 178 height 20
click at [320, 151] on span "Confirm" at bounding box center [321, 154] width 17 height 7
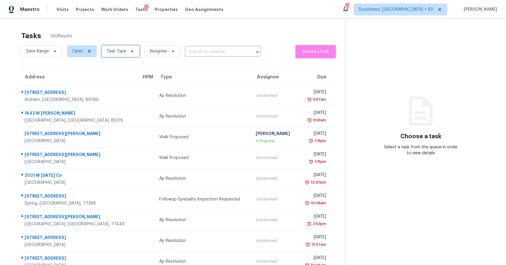
click at [123, 50] on span "Task Type" at bounding box center [117, 51] width 20 height 6
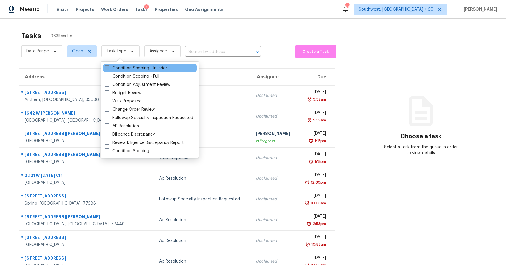
click at [143, 65] on label "Condition Scoping - Interior" at bounding box center [136, 68] width 62 height 6
click at [109, 65] on input "Condition Scoping - Interior" at bounding box center [107, 67] width 4 height 4
checkbox input "true"
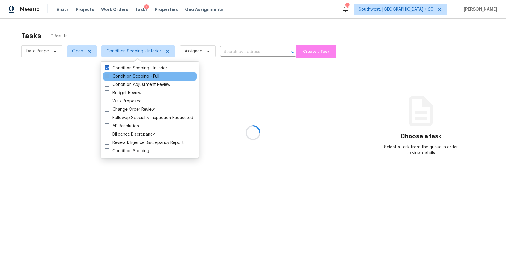
click at [143, 74] on label "Condition Scoping - Full" at bounding box center [132, 76] width 54 height 6
click at [109, 74] on input "Condition Scoping - Full" at bounding box center [107, 75] width 4 height 4
checkbox input "true"
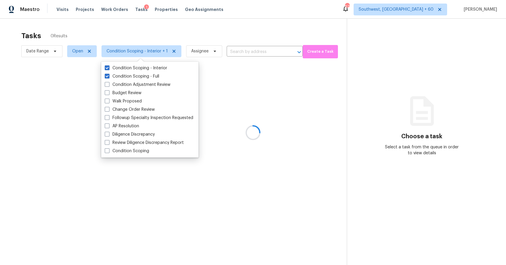
click at [143, 25] on div at bounding box center [253, 132] width 506 height 265
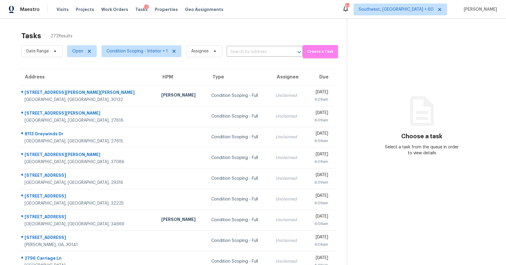
click at [56, 57] on span "Date Range" at bounding box center [41, 51] width 41 height 15
click at [56, 55] on span "Date Range" at bounding box center [41, 51] width 41 height 12
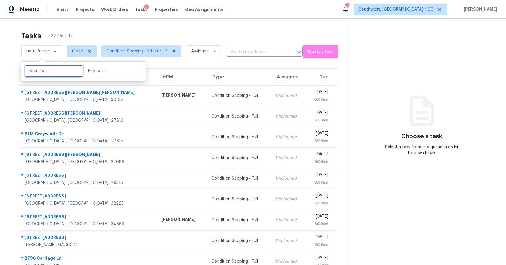
click at [66, 72] on input "text" at bounding box center [54, 71] width 58 height 12
select select "8"
select select "2025"
select select "9"
select select "2025"
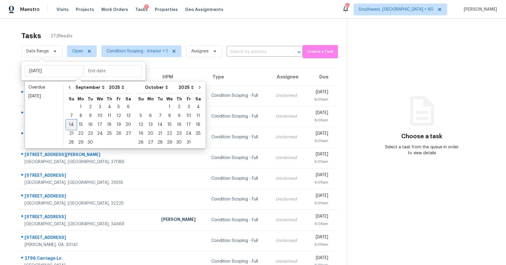
click at [74, 123] on div "14" at bounding box center [71, 124] width 9 height 8
type input "[DATE]"
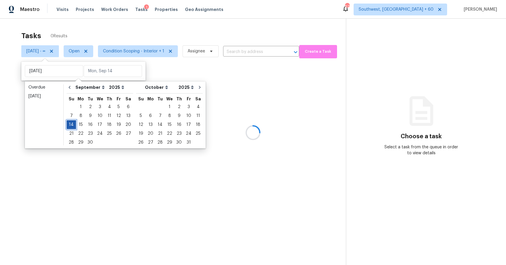
click at [74, 123] on div "14" at bounding box center [71, 124] width 9 height 8
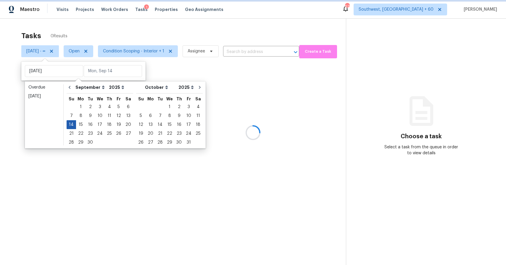
type input "[DATE]"
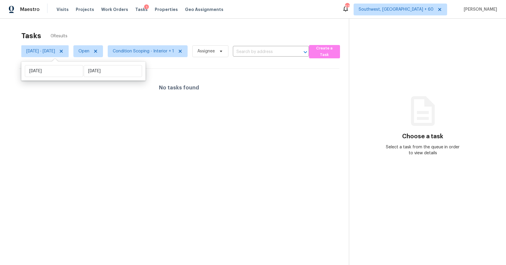
click at [153, 20] on div "Tasks 0 Results [DATE] - [DATE] Open Condition Scoping - Interior + 1 Assignee …" at bounding box center [253, 151] width 506 height 265
click at [64, 53] on icon at bounding box center [61, 51] width 5 height 5
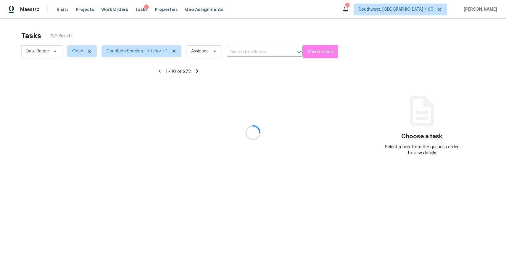
click at [85, 50] on div at bounding box center [253, 132] width 506 height 265
click at [81, 52] on div at bounding box center [253, 132] width 506 height 265
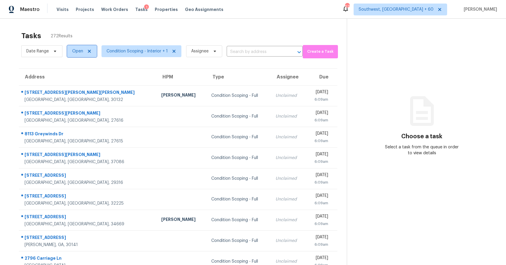
click at [81, 52] on span "Open" at bounding box center [77, 51] width 11 height 6
click at [79, 84] on label "Blocked" at bounding box center [81, 85] width 23 height 6
click at [74, 84] on input "Blocked" at bounding box center [72, 84] width 4 height 4
checkbox input "true"
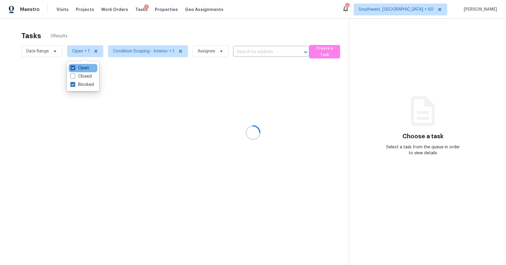
click at [81, 66] on label "Open" at bounding box center [79, 68] width 19 height 6
click at [74, 66] on input "Open" at bounding box center [72, 67] width 4 height 4
checkbox input "false"
click at [119, 31] on div at bounding box center [253, 132] width 506 height 265
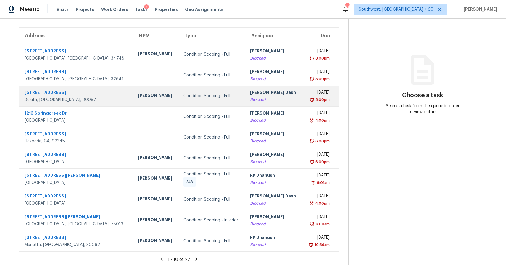
scroll to position [43, 0]
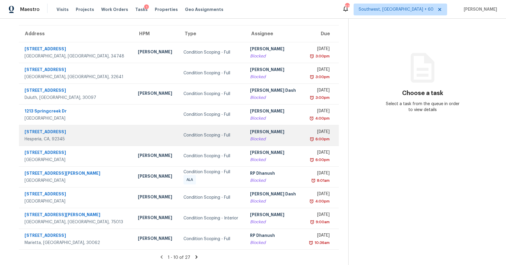
click at [251, 129] on div "[PERSON_NAME]" at bounding box center [274, 132] width 48 height 7
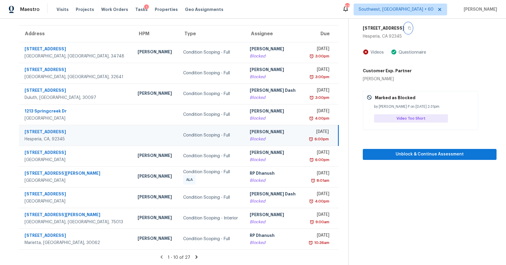
click at [404, 26] on button "button" at bounding box center [408, 28] width 8 height 11
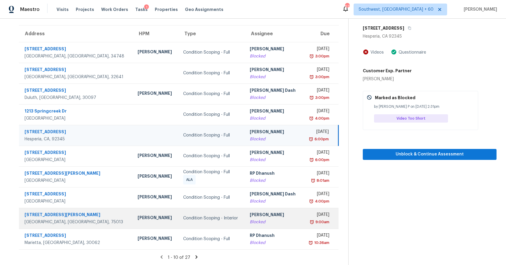
click at [252, 212] on div "[PERSON_NAME]" at bounding box center [274, 215] width 48 height 7
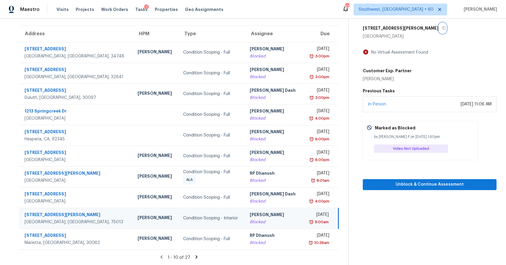
click at [443, 27] on icon "button" at bounding box center [444, 28] width 3 height 3
click at [194, 257] on icon at bounding box center [196, 256] width 5 height 5
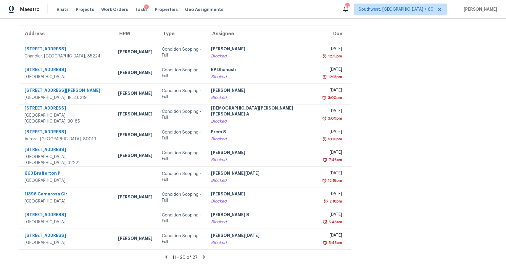
click at [201, 257] on icon at bounding box center [203, 256] width 5 height 5
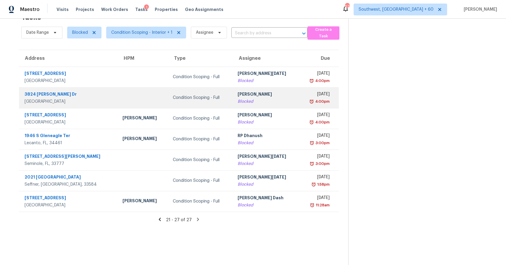
click at [261, 95] on div "[PERSON_NAME]" at bounding box center [266, 94] width 57 height 7
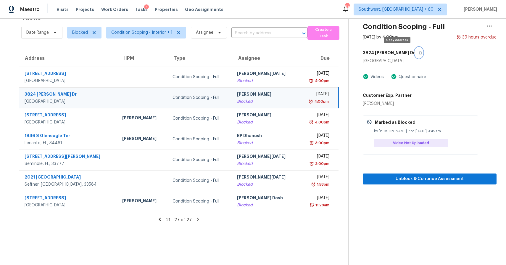
click at [415, 55] on button "button" at bounding box center [419, 52] width 8 height 11
